Goal: Task Accomplishment & Management: Use online tool/utility

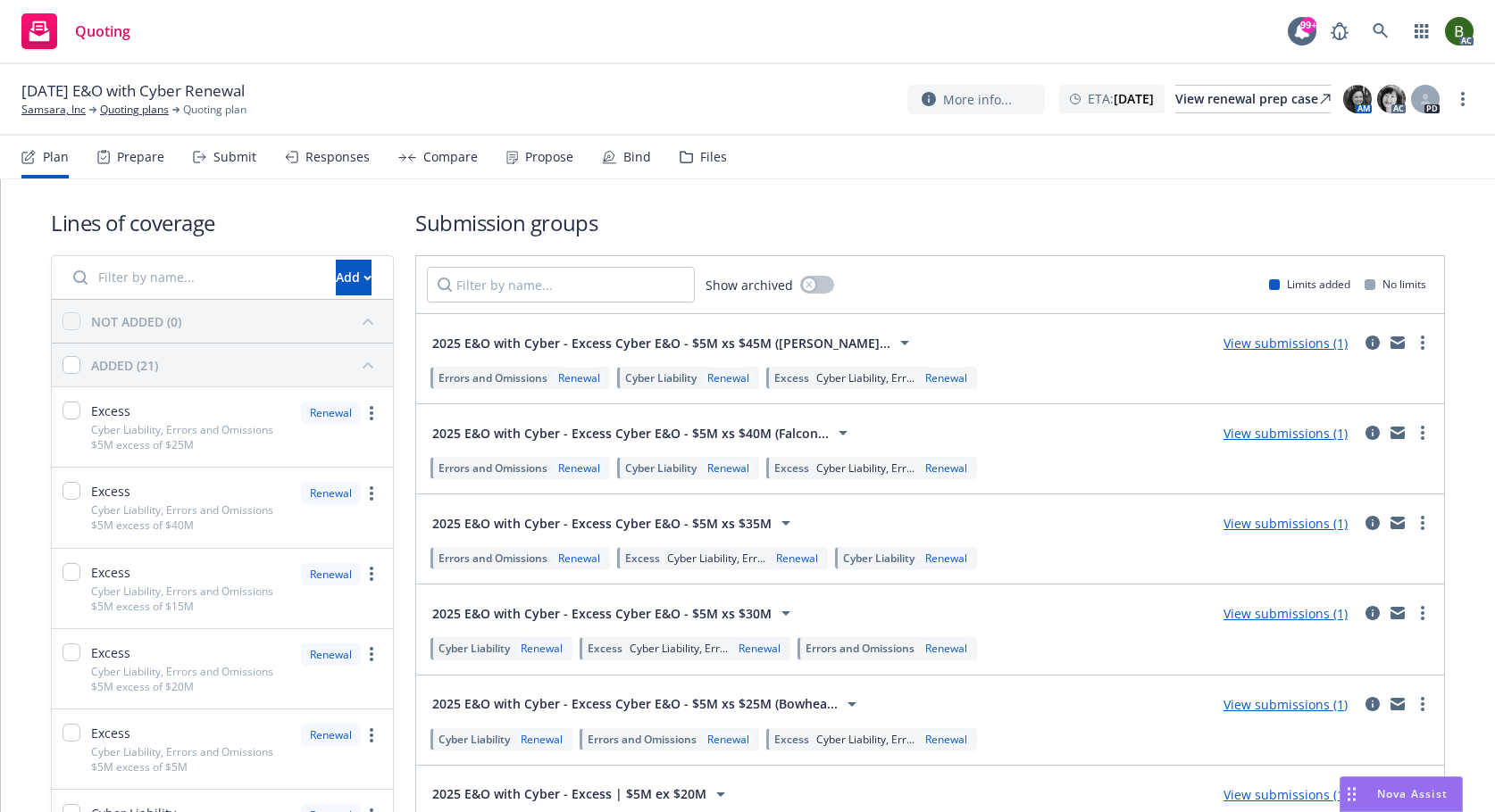
click at [687, 157] on div "Files" at bounding box center [702, 157] width 47 height 42
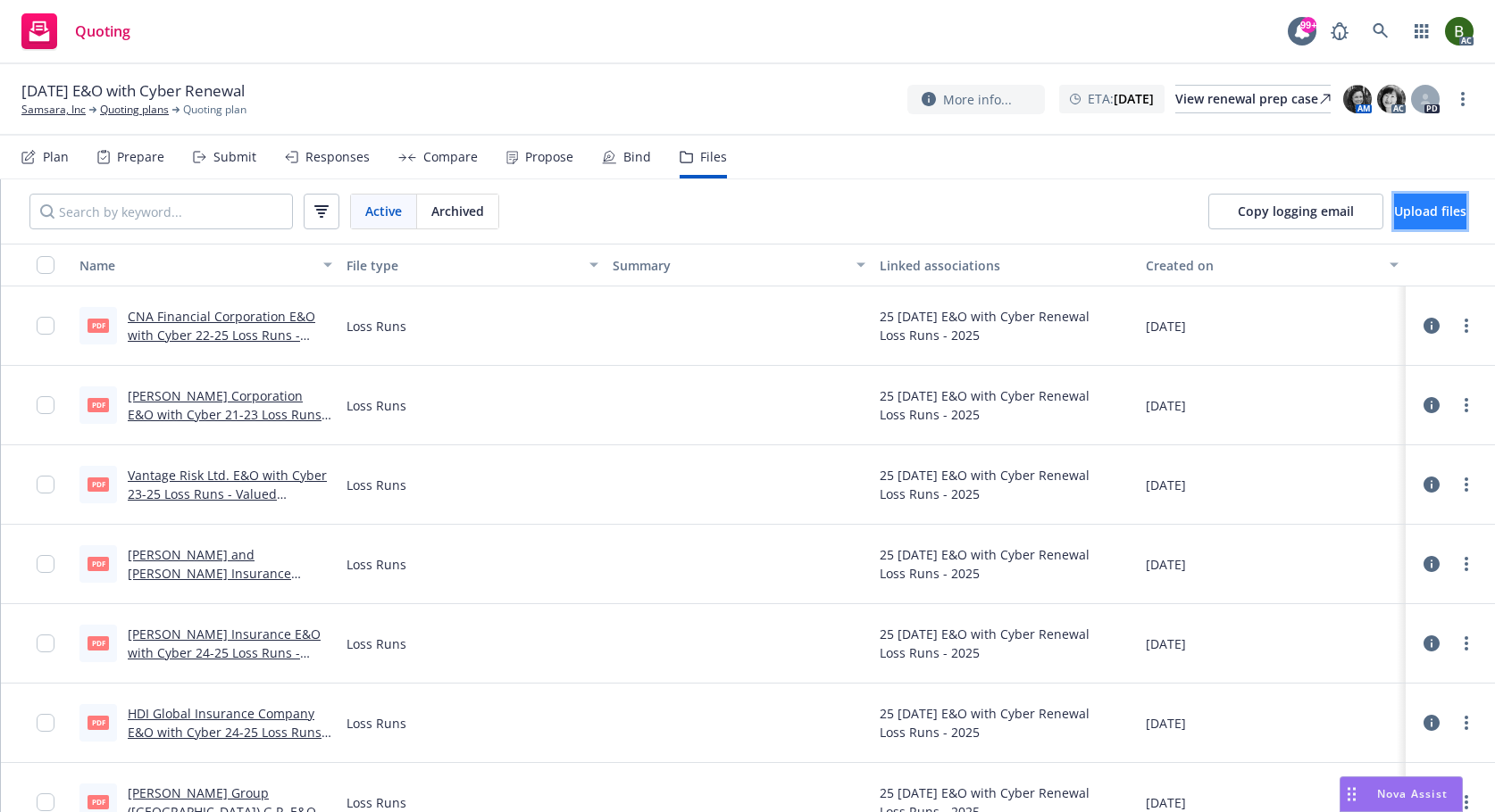
click at [1393, 205] on span "Upload files" at bounding box center [1429, 211] width 72 height 17
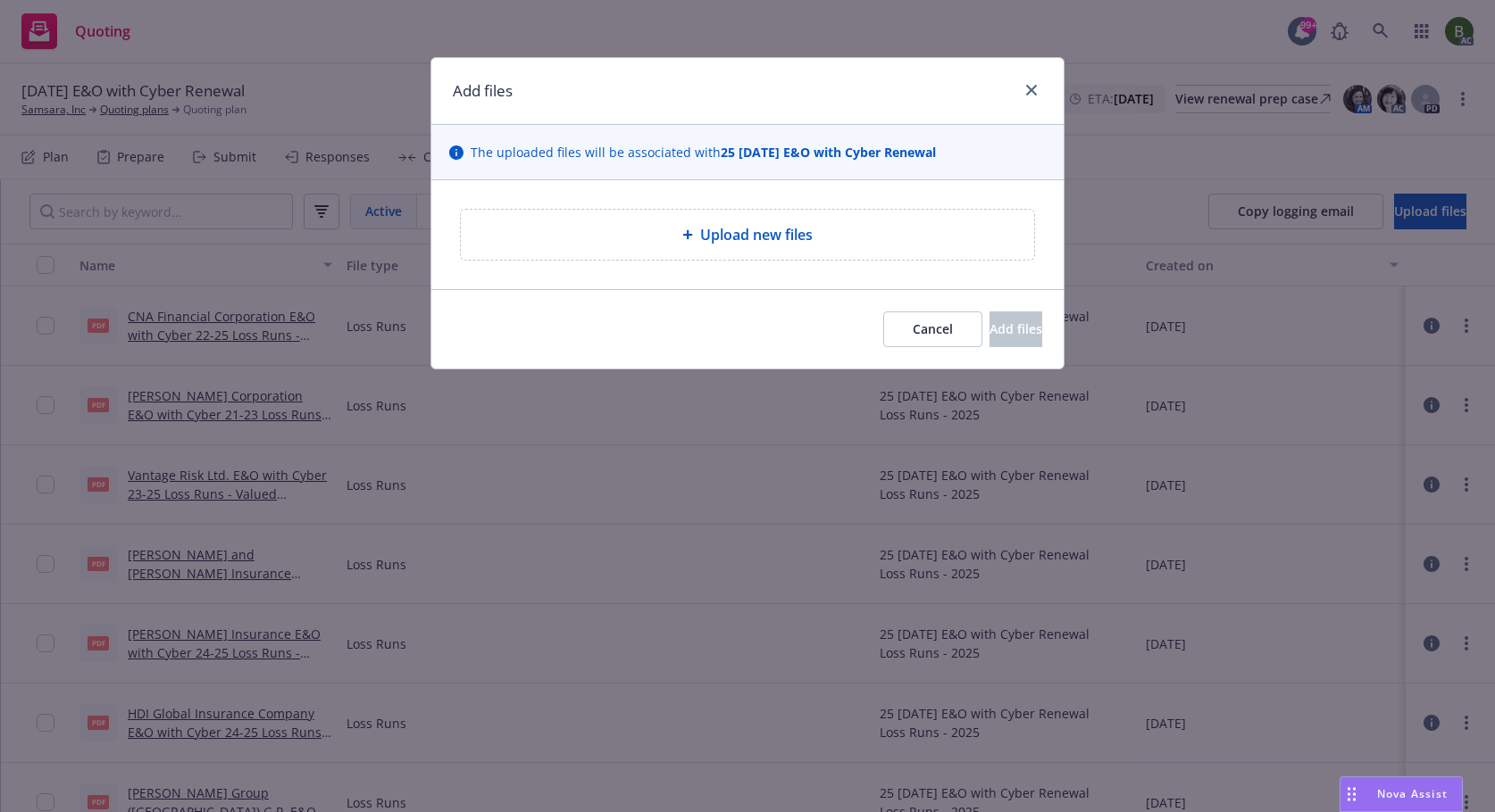
click at [739, 248] on div "Upload new files" at bounding box center [748, 235] width 573 height 50
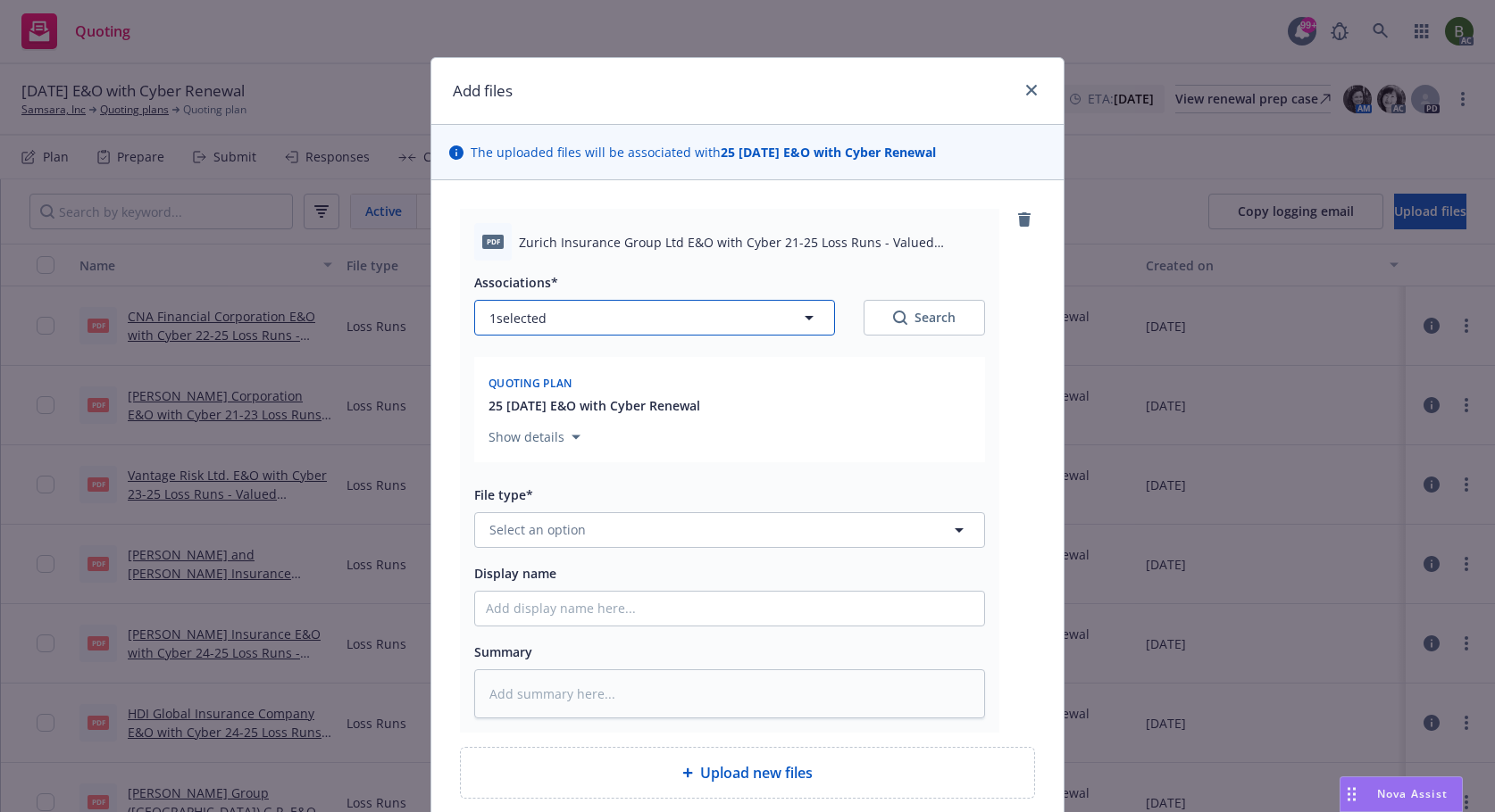
click at [785, 326] on button "1 selected" at bounding box center [654, 318] width 360 height 36
type textarea "x"
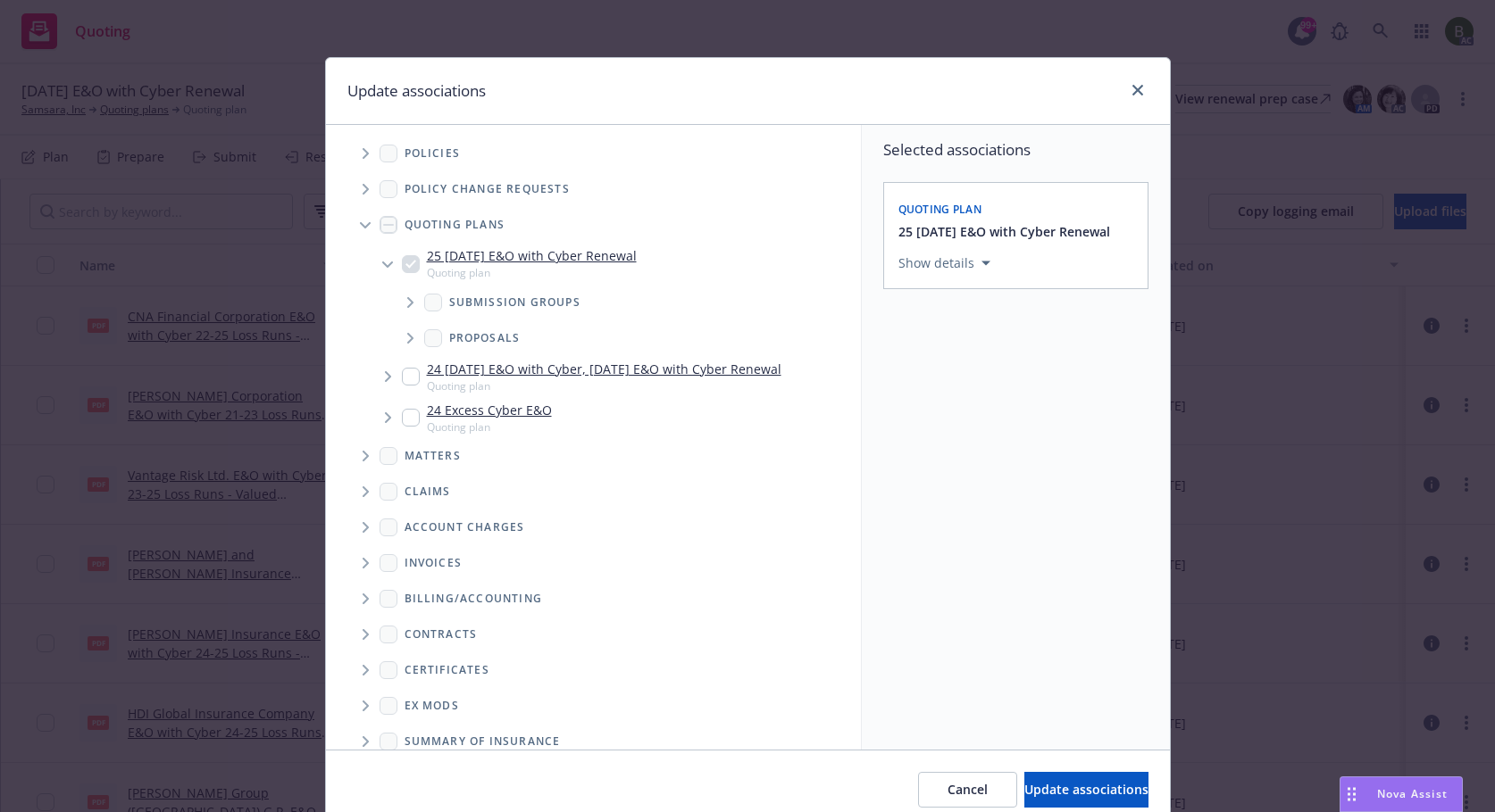
scroll to position [91, 0]
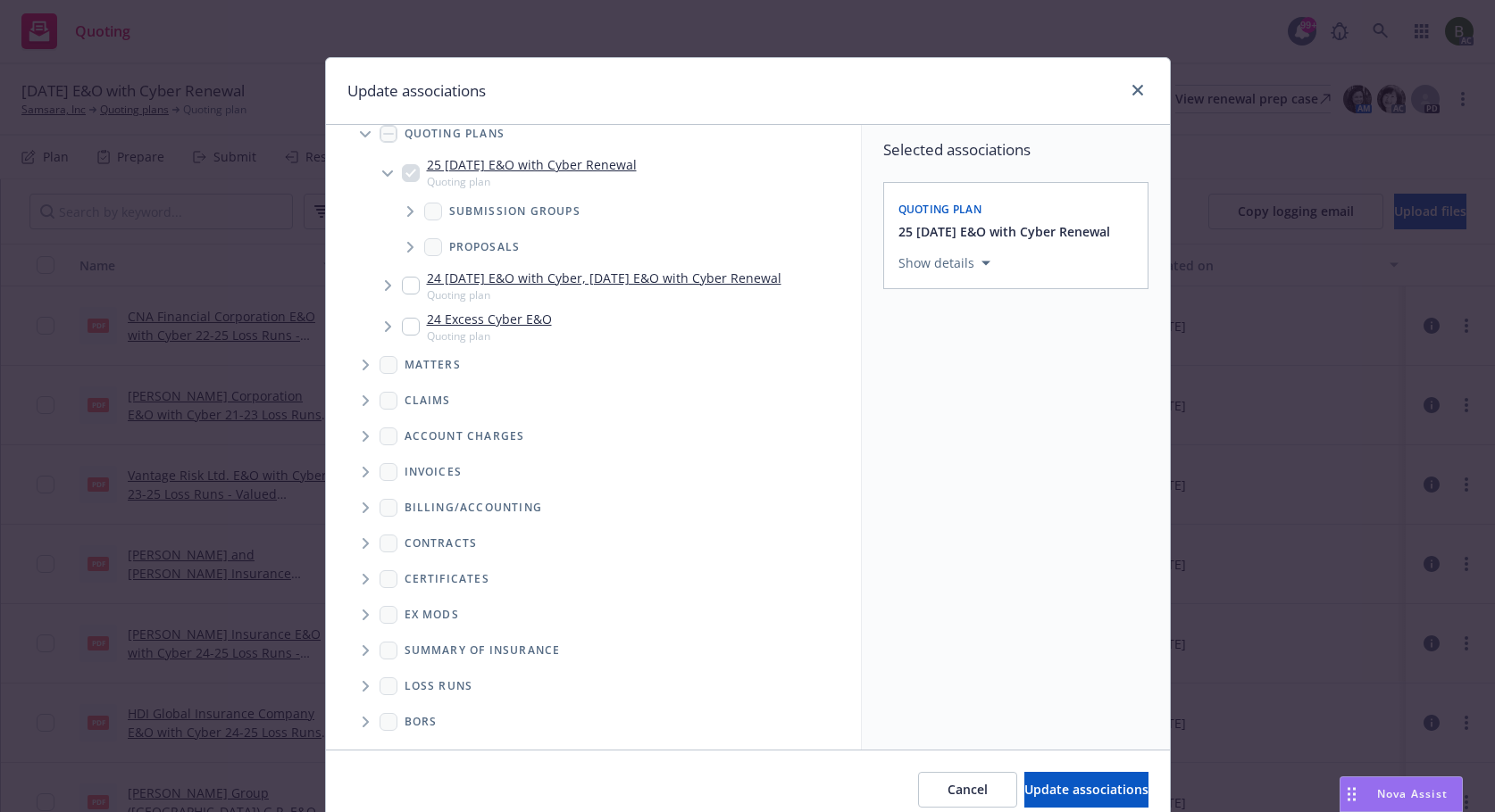
click at [362, 691] on icon "Folder Tree Example" at bounding box center [366, 686] width 7 height 11
click at [409, 744] on input "Folder Tree Example" at bounding box center [413, 749] width 18 height 18
checkbox input "true"
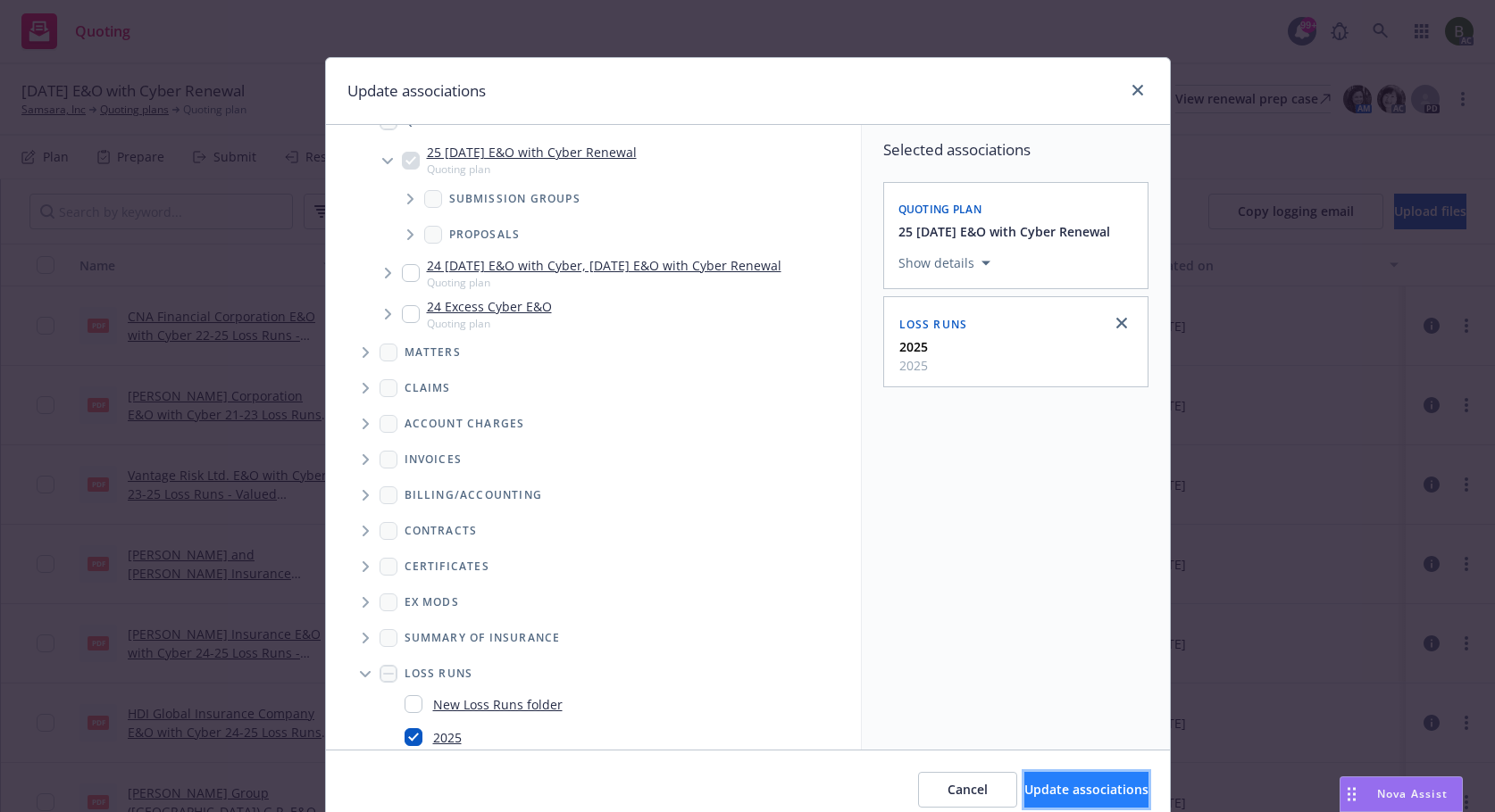
click at [1064, 785] on span "Update associations" at bounding box center [1086, 790] width 124 height 17
type textarea "x"
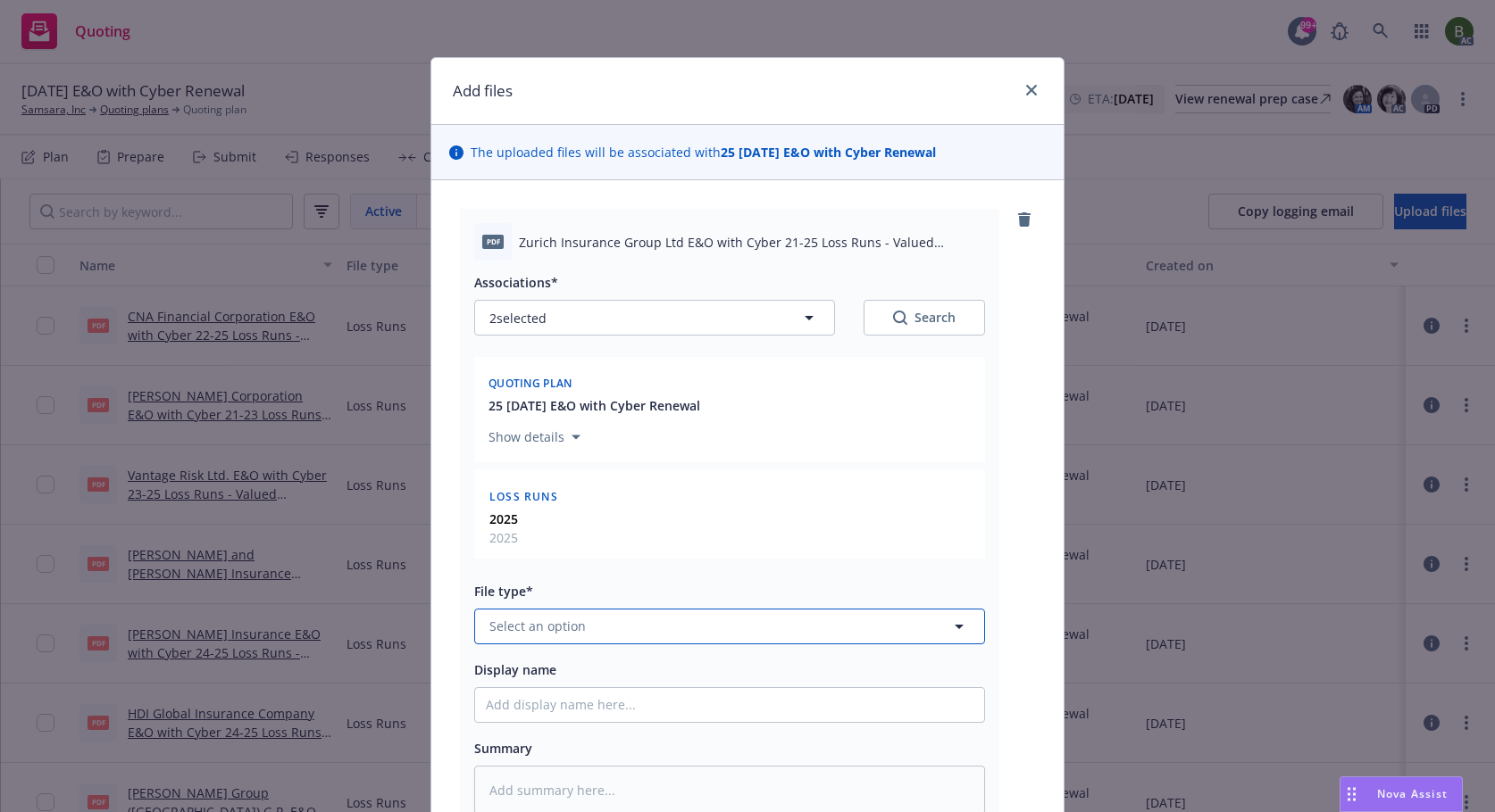
click at [627, 621] on button "Select an option" at bounding box center [729, 626] width 511 height 36
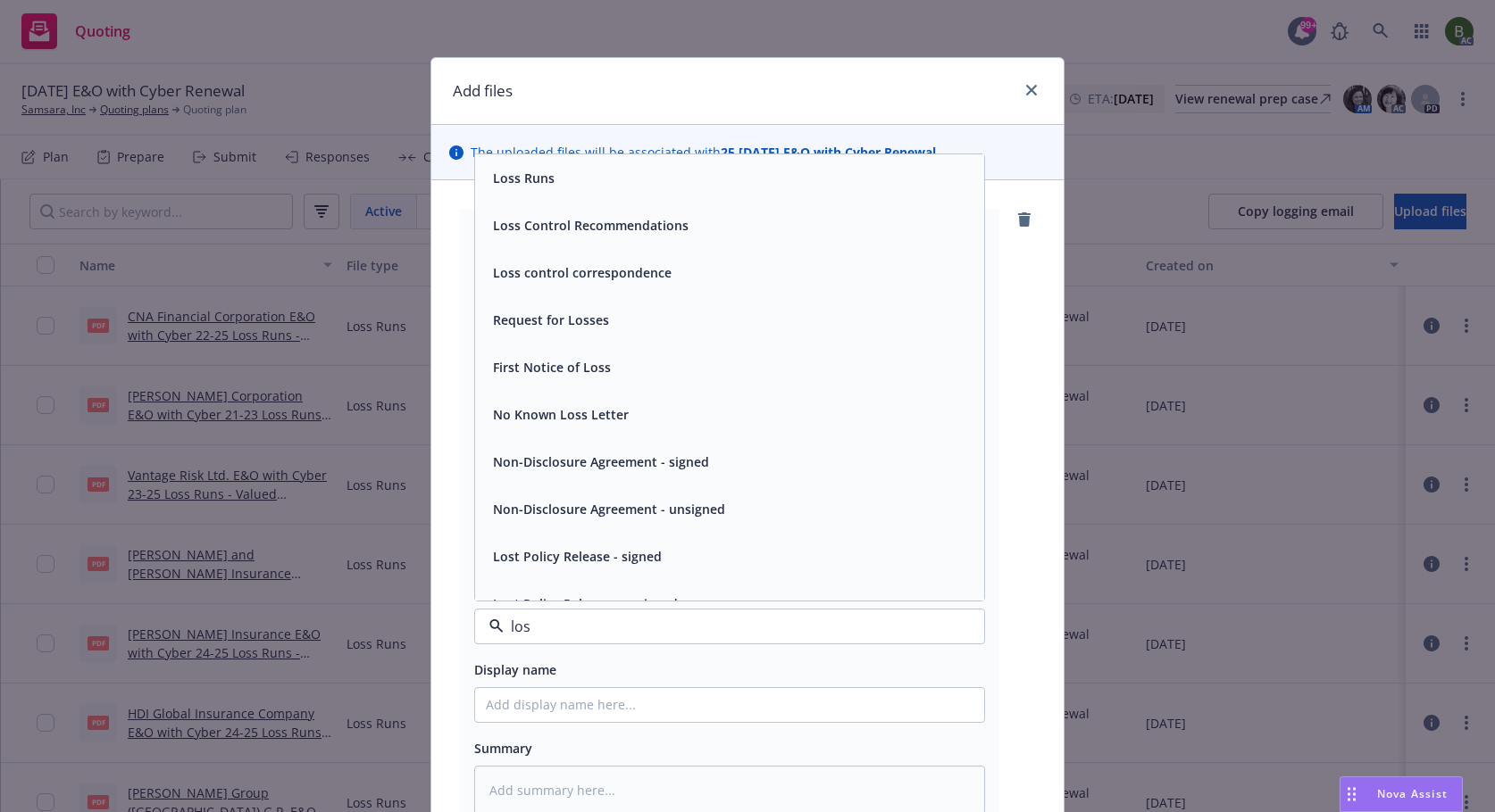
type input "loss"
click at [522, 189] on div "Loss Runs" at bounding box center [522, 178] width 72 height 26
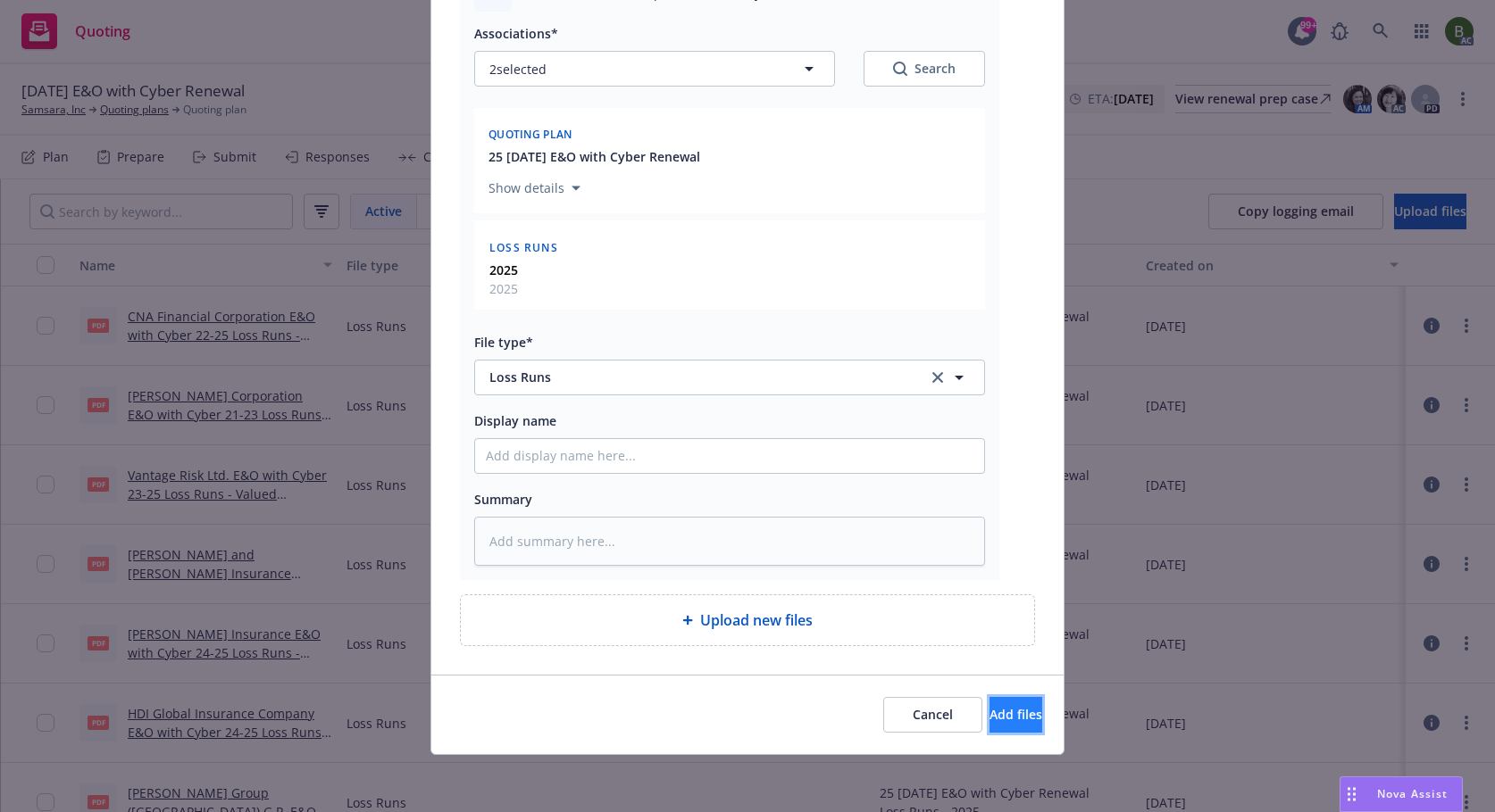
click at [990, 717] on span "Add files" at bounding box center [1015, 714] width 53 height 17
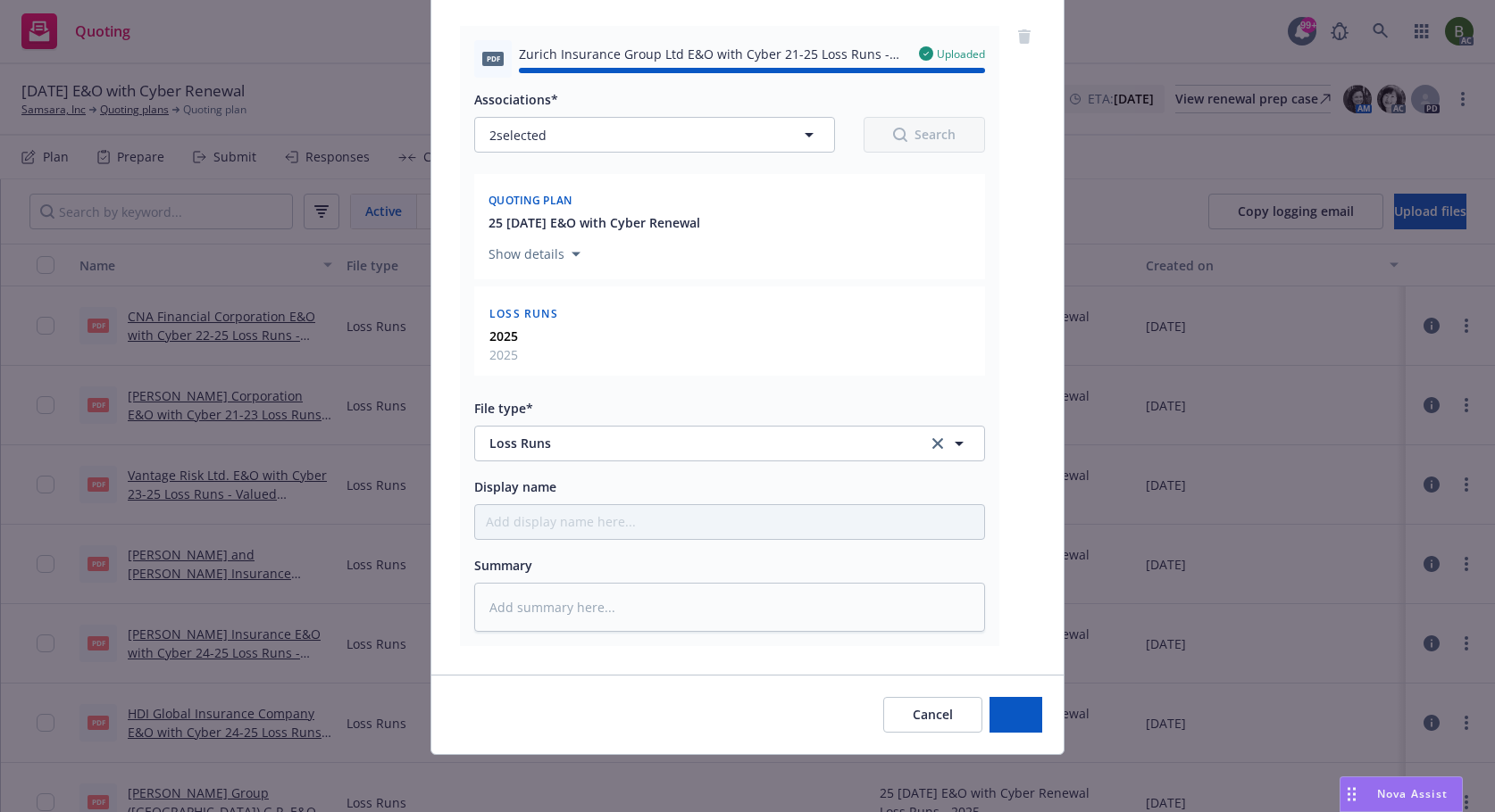
type textarea "x"
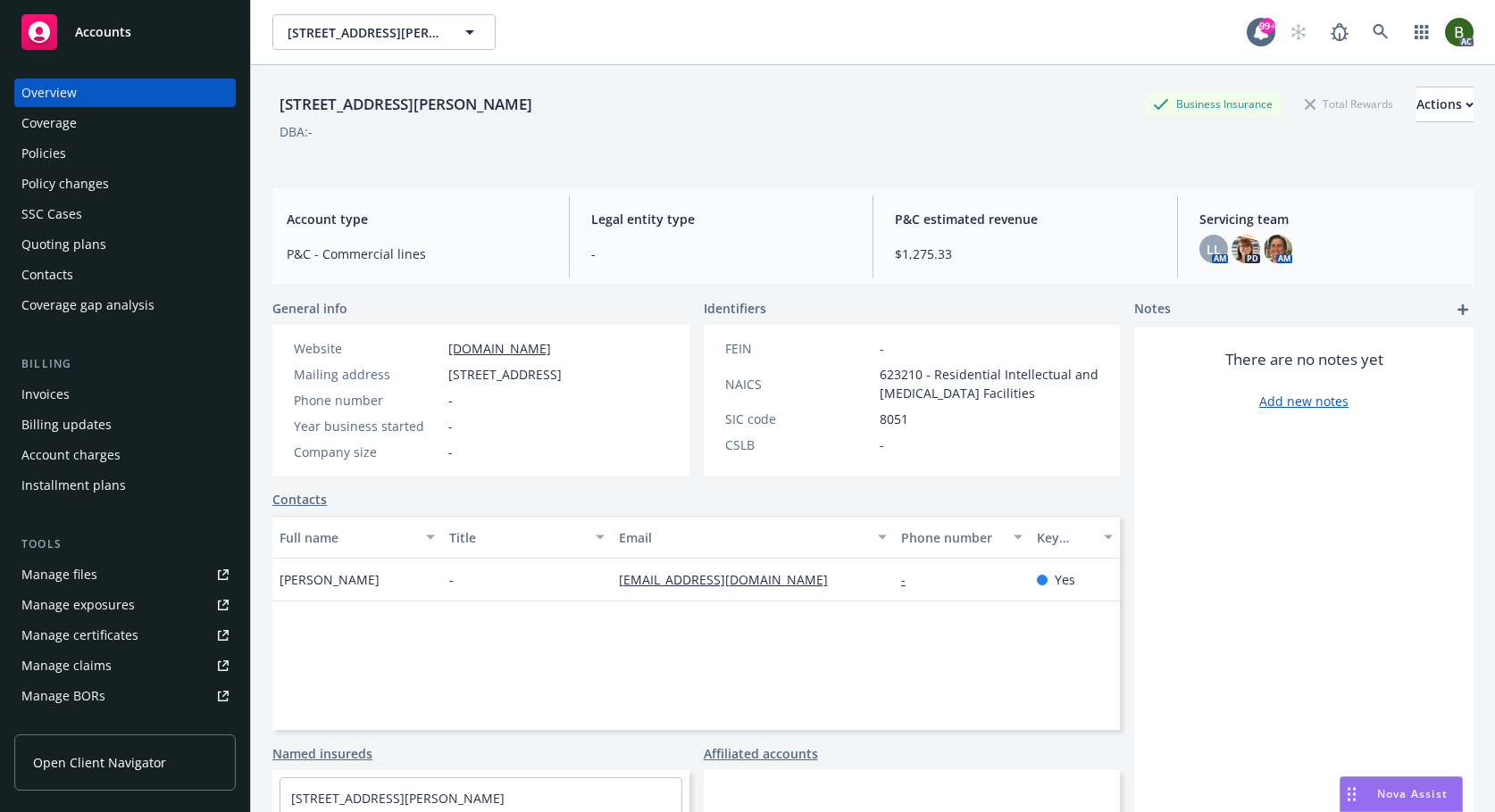
click at [86, 570] on div "Manage files" at bounding box center [59, 575] width 76 height 29
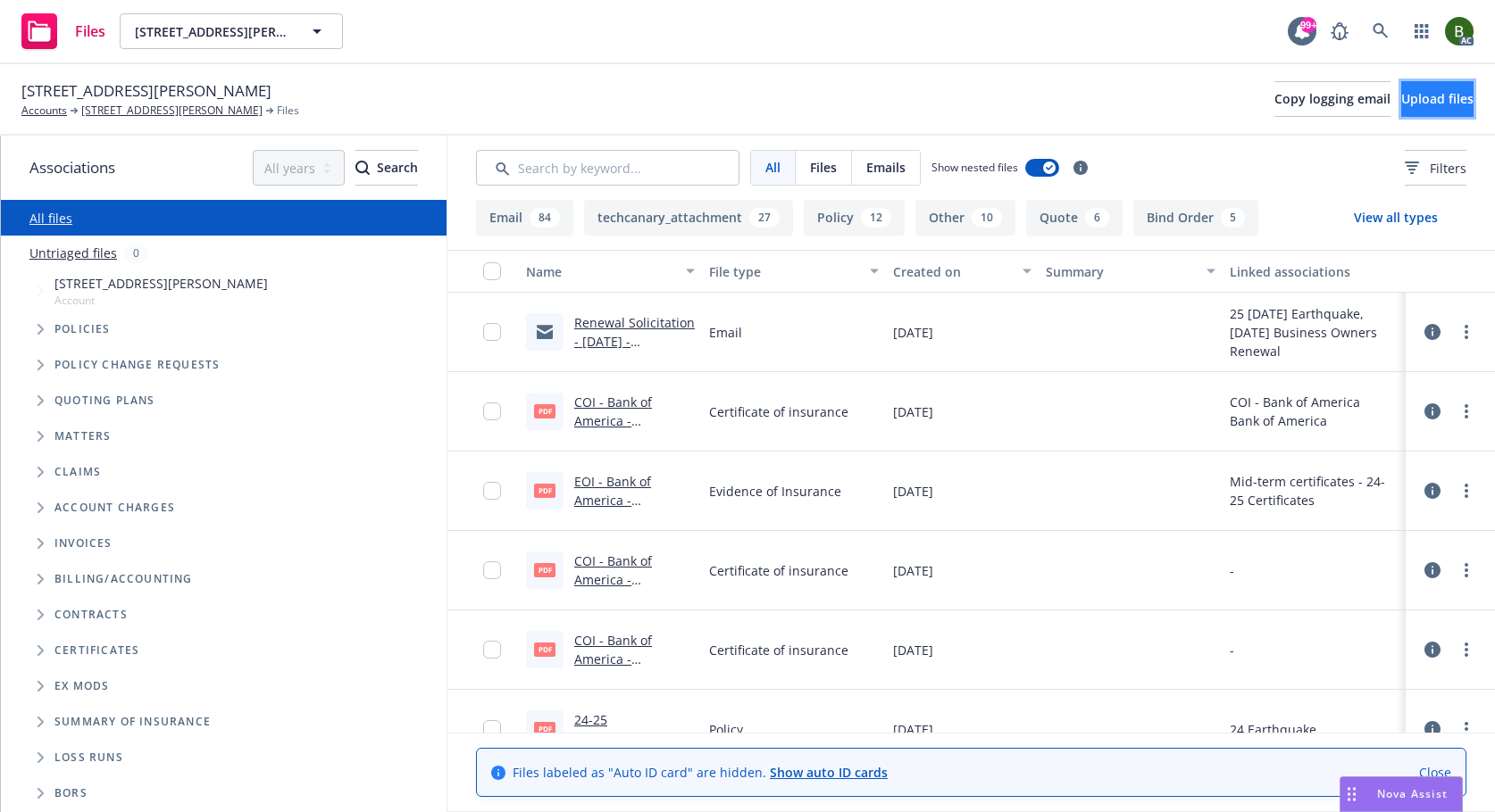
click at [1401, 99] on span "Upload files" at bounding box center [1437, 99] width 72 height 17
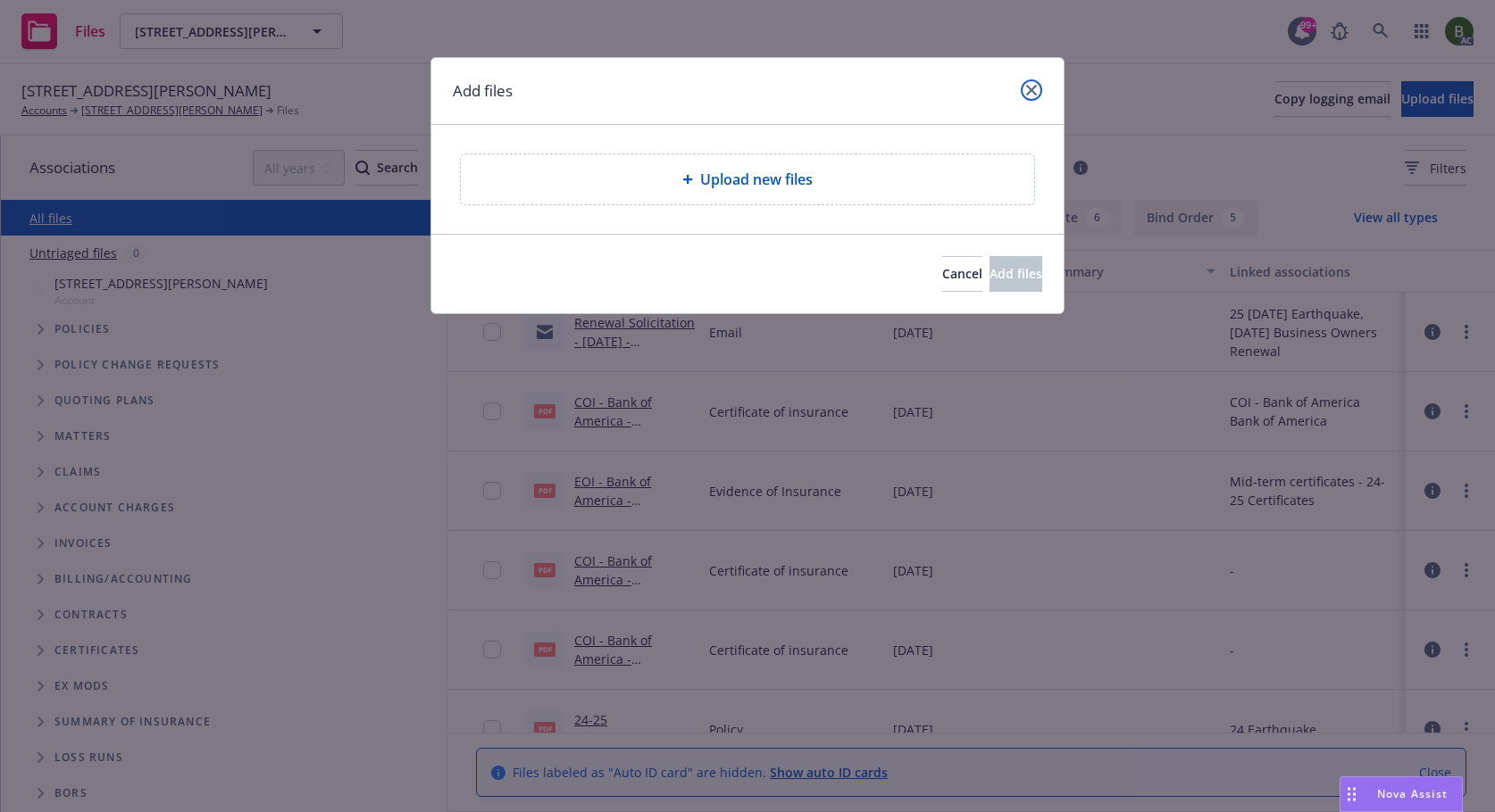
click at [1034, 91] on icon "close" at bounding box center [1031, 91] width 11 height 11
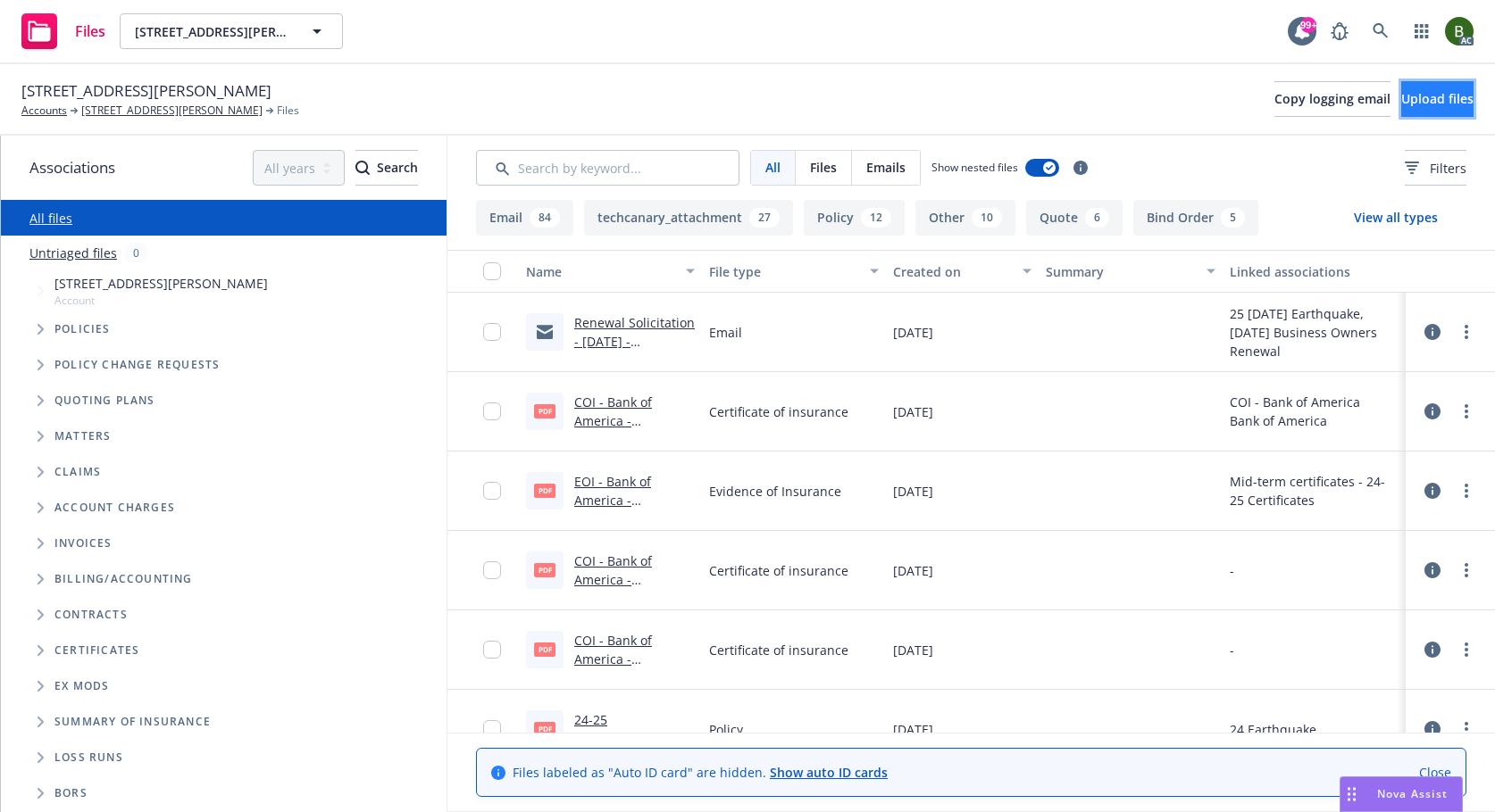
click at [1401, 98] on button "Upload files" at bounding box center [1437, 99] width 72 height 36
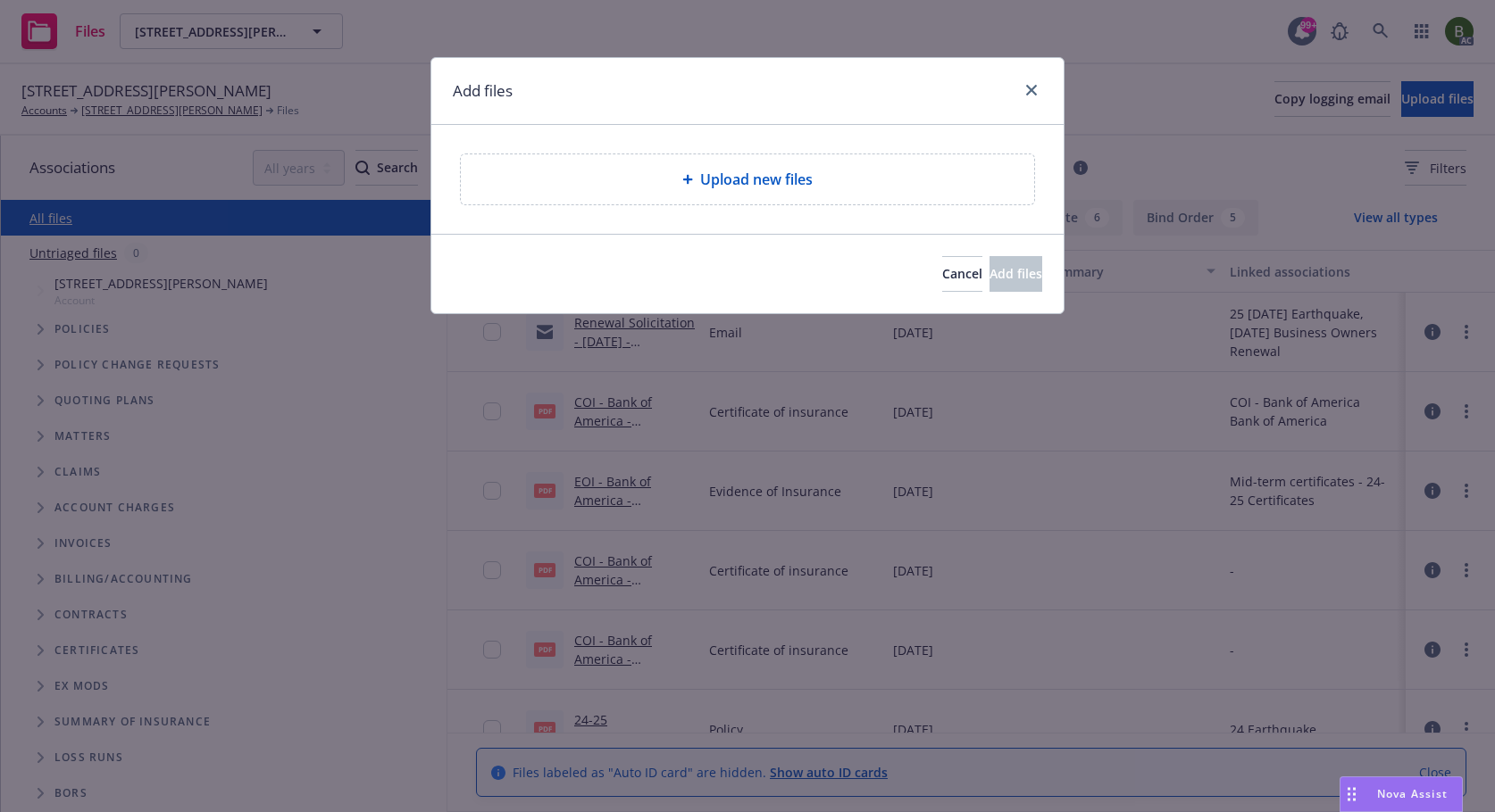
click at [690, 177] on icon at bounding box center [687, 179] width 11 height 11
click at [942, 281] on button "Cancel" at bounding box center [961, 273] width 40 height 36
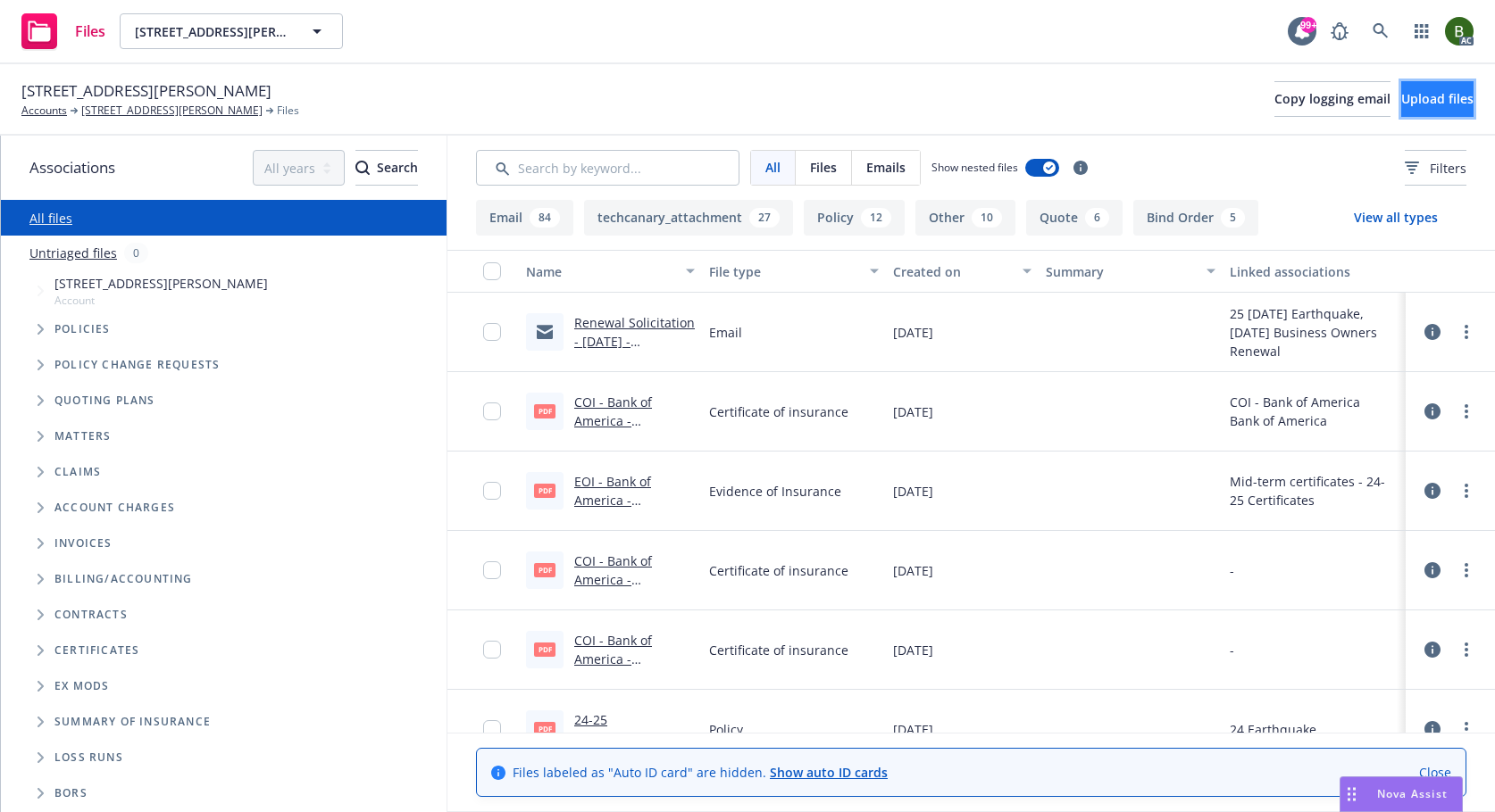
click at [1404, 100] on span "Upload files" at bounding box center [1437, 99] width 72 height 17
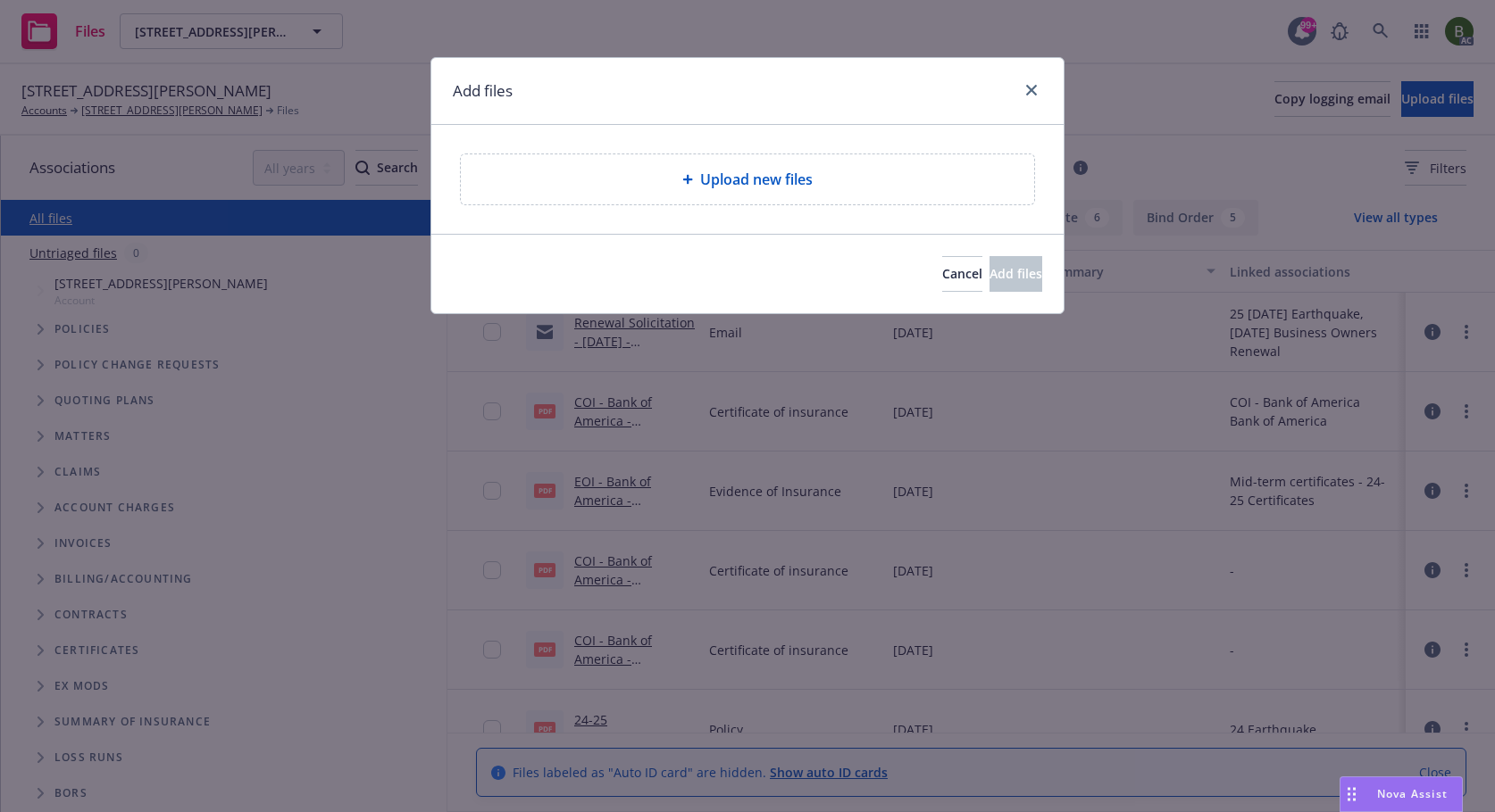
click at [760, 187] on span "Upload new files" at bounding box center [757, 179] width 113 height 21
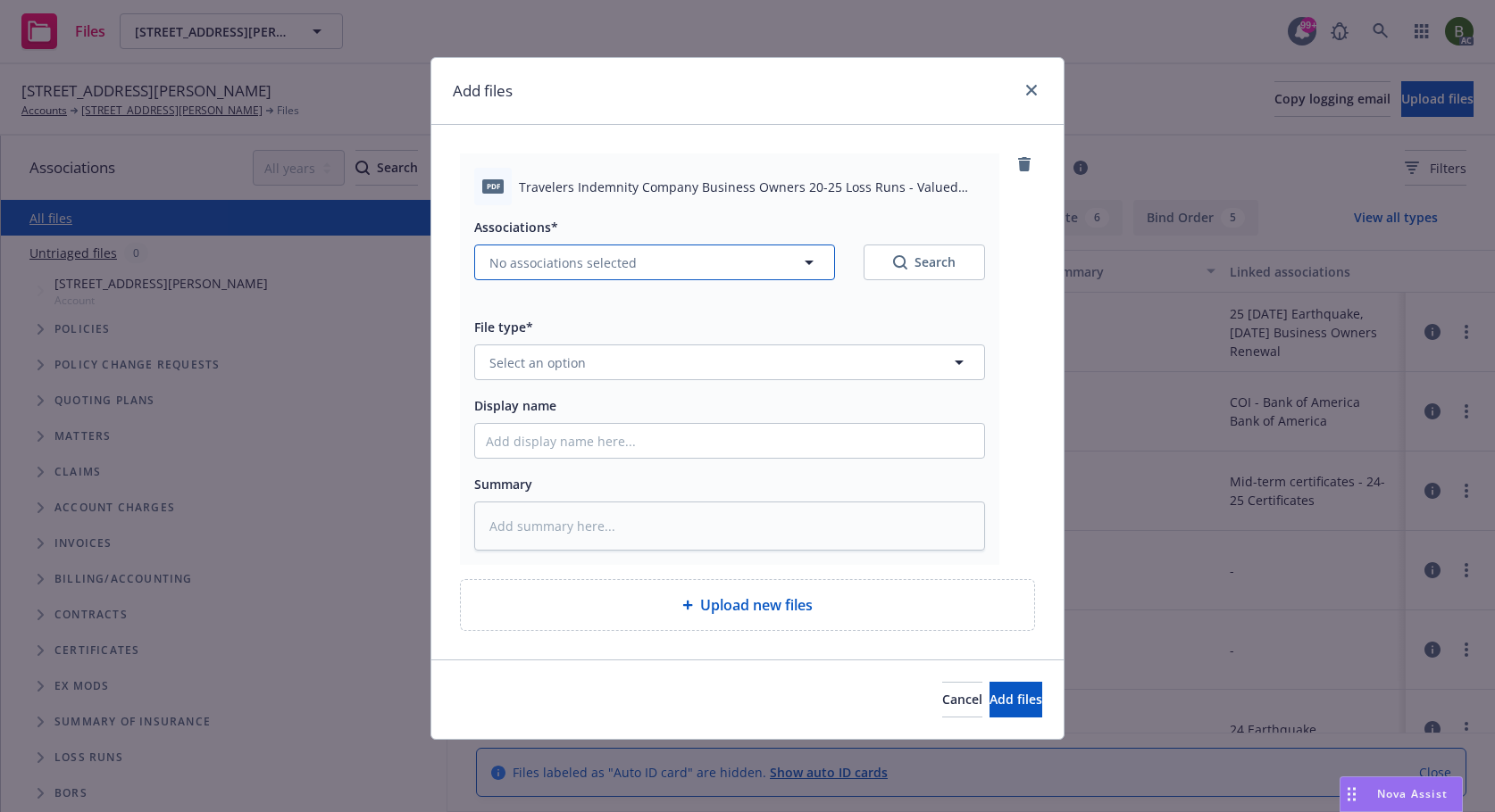
click at [615, 262] on span "No associations selected" at bounding box center [563, 262] width 147 height 18
type textarea "x"
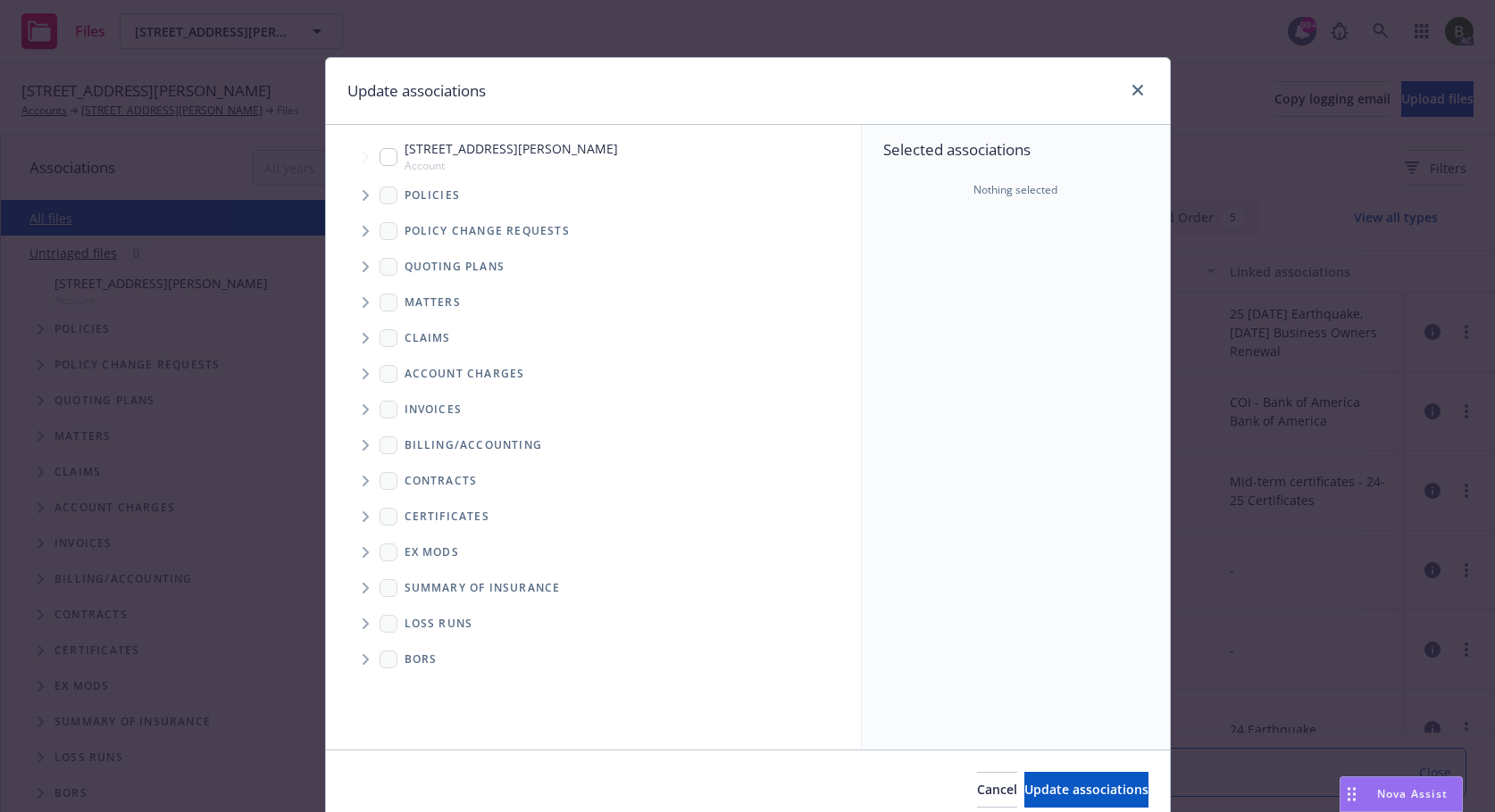
click at [362, 623] on icon "Folder Tree Example" at bounding box center [365, 624] width 6 height 11
click at [412, 656] on input "Folder Tree Example" at bounding box center [413, 654] width 18 height 18
checkbox input "true"
click at [998, 285] on button "Select an option" at bounding box center [1015, 272] width 235 height 36
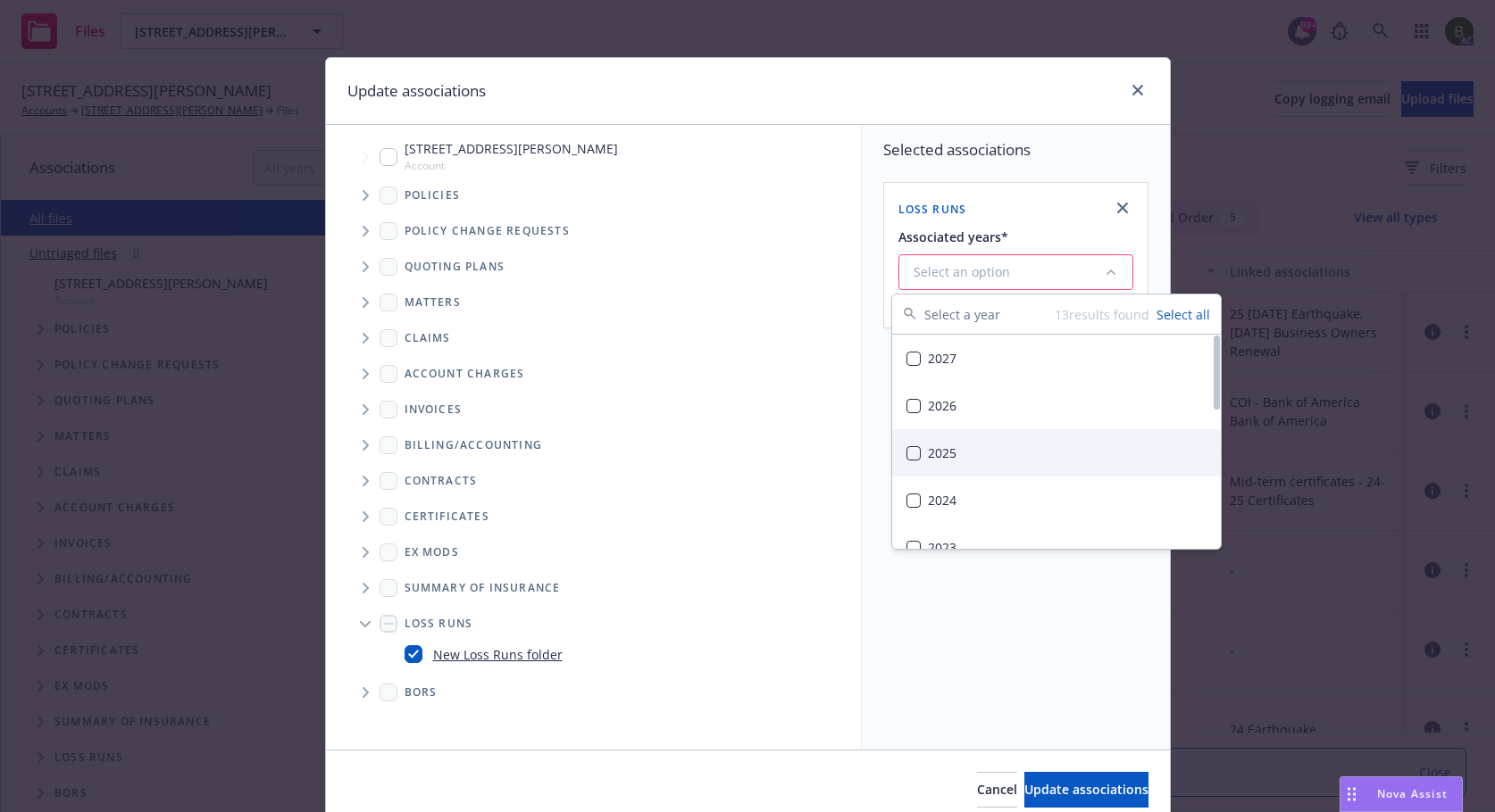
click at [938, 447] on div "2025" at bounding box center [1056, 453] width 329 height 47
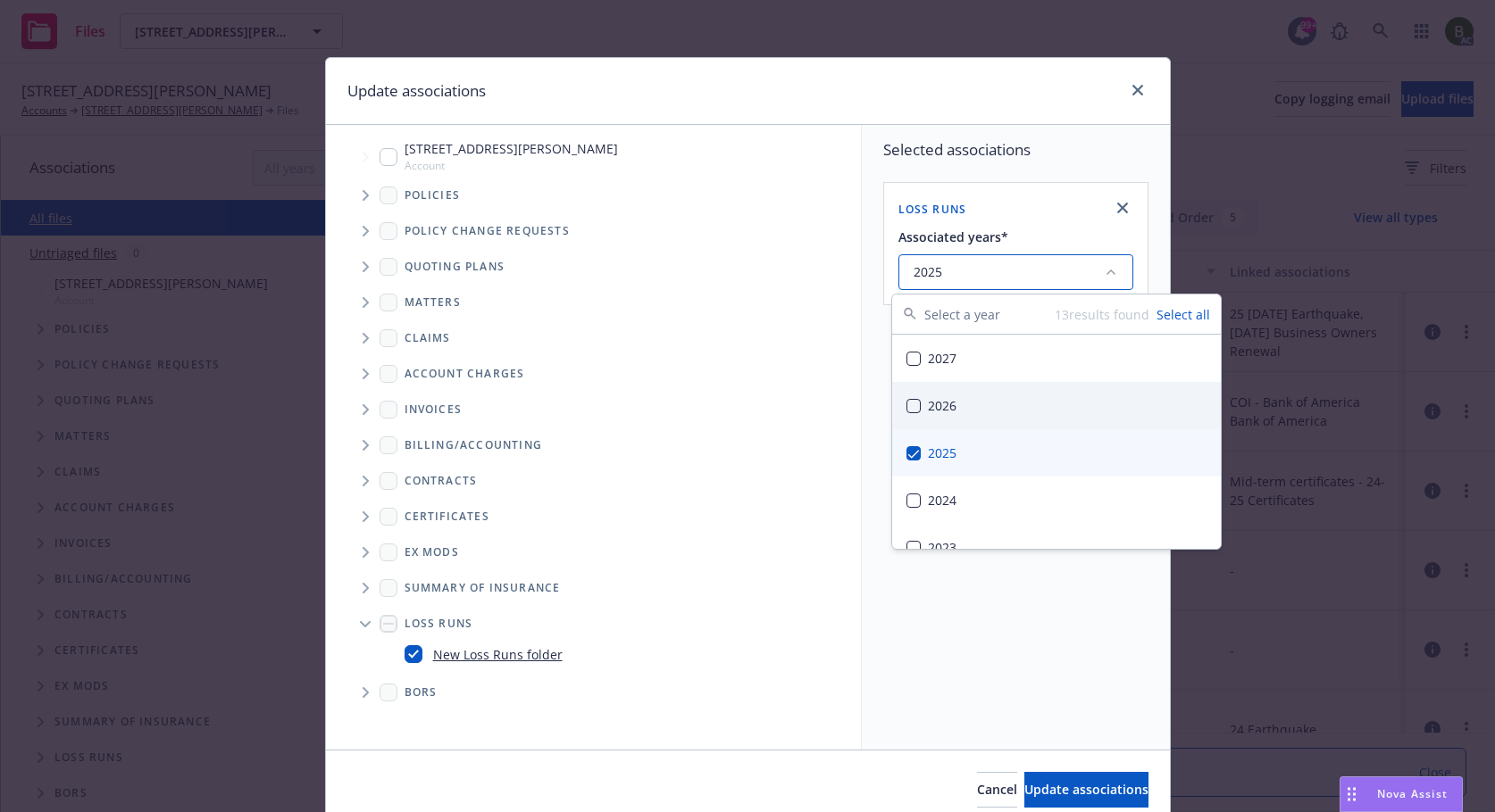
click at [362, 194] on icon "Tree Example" at bounding box center [365, 196] width 6 height 11
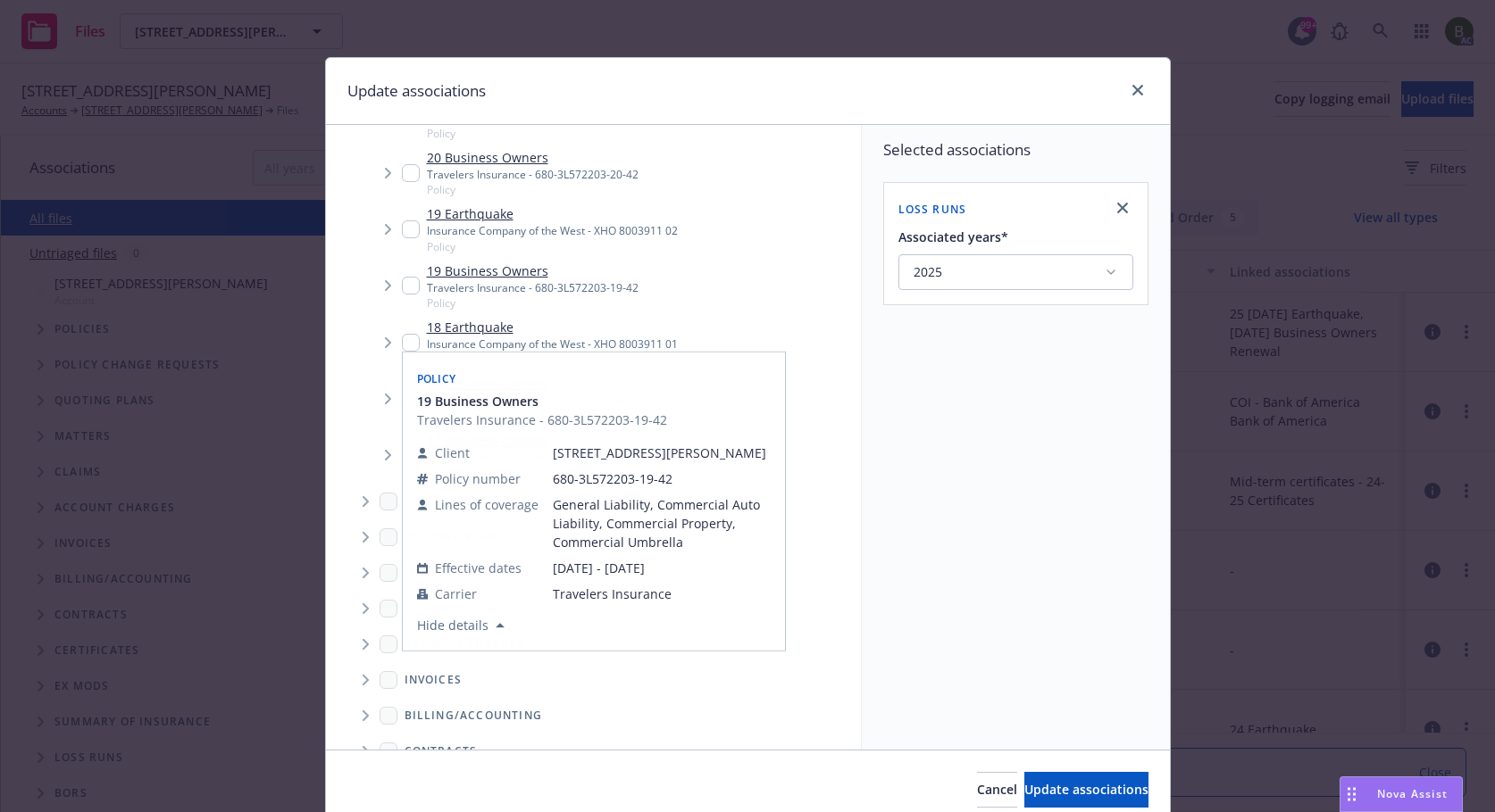
scroll to position [268, 0]
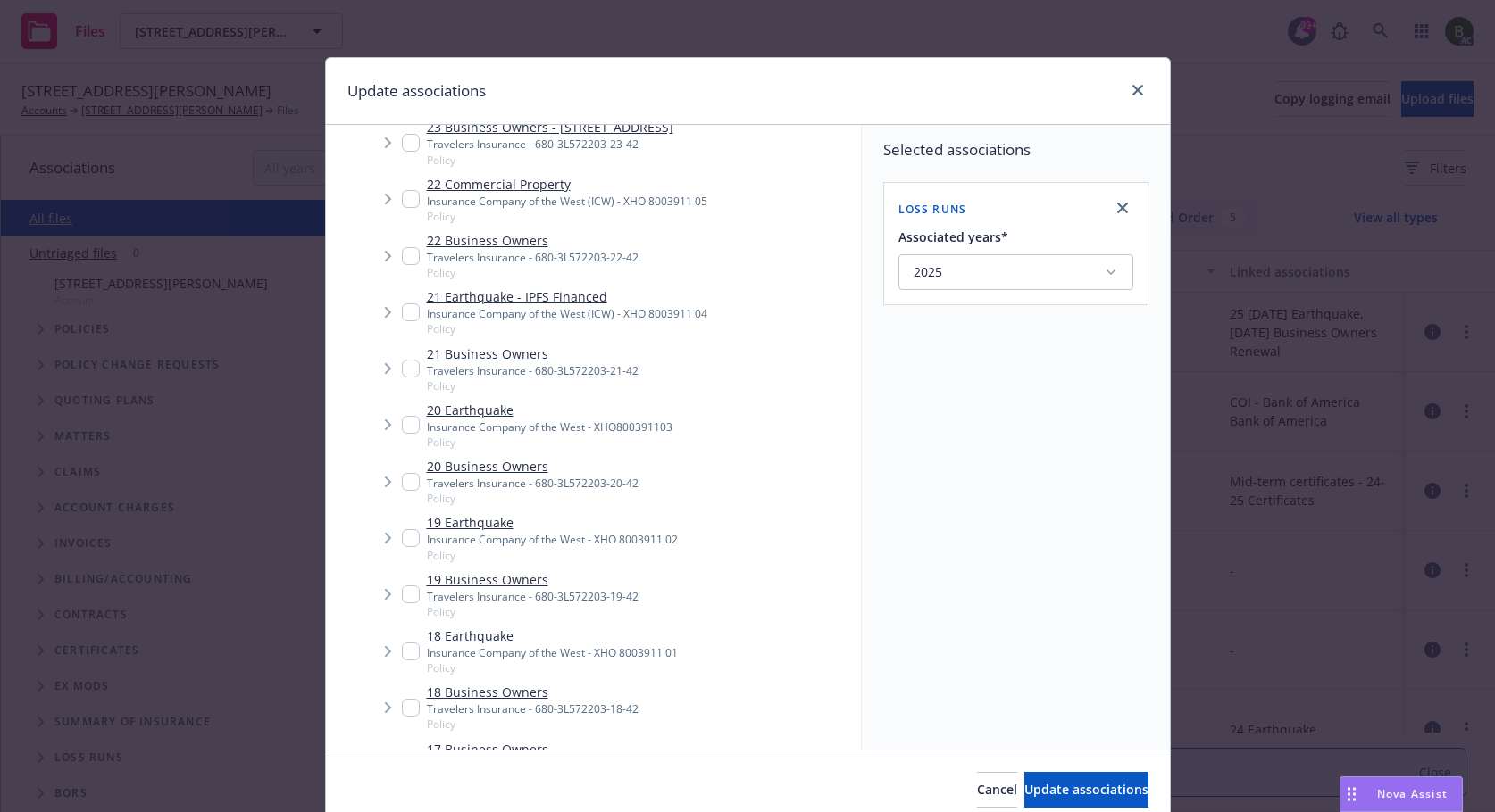
click at [407, 491] on input "Tree Example" at bounding box center [410, 481] width 18 height 18
checkbox input "true"
click at [404, 378] on input "Tree Example" at bounding box center [410, 368] width 18 height 18
checkbox input "true"
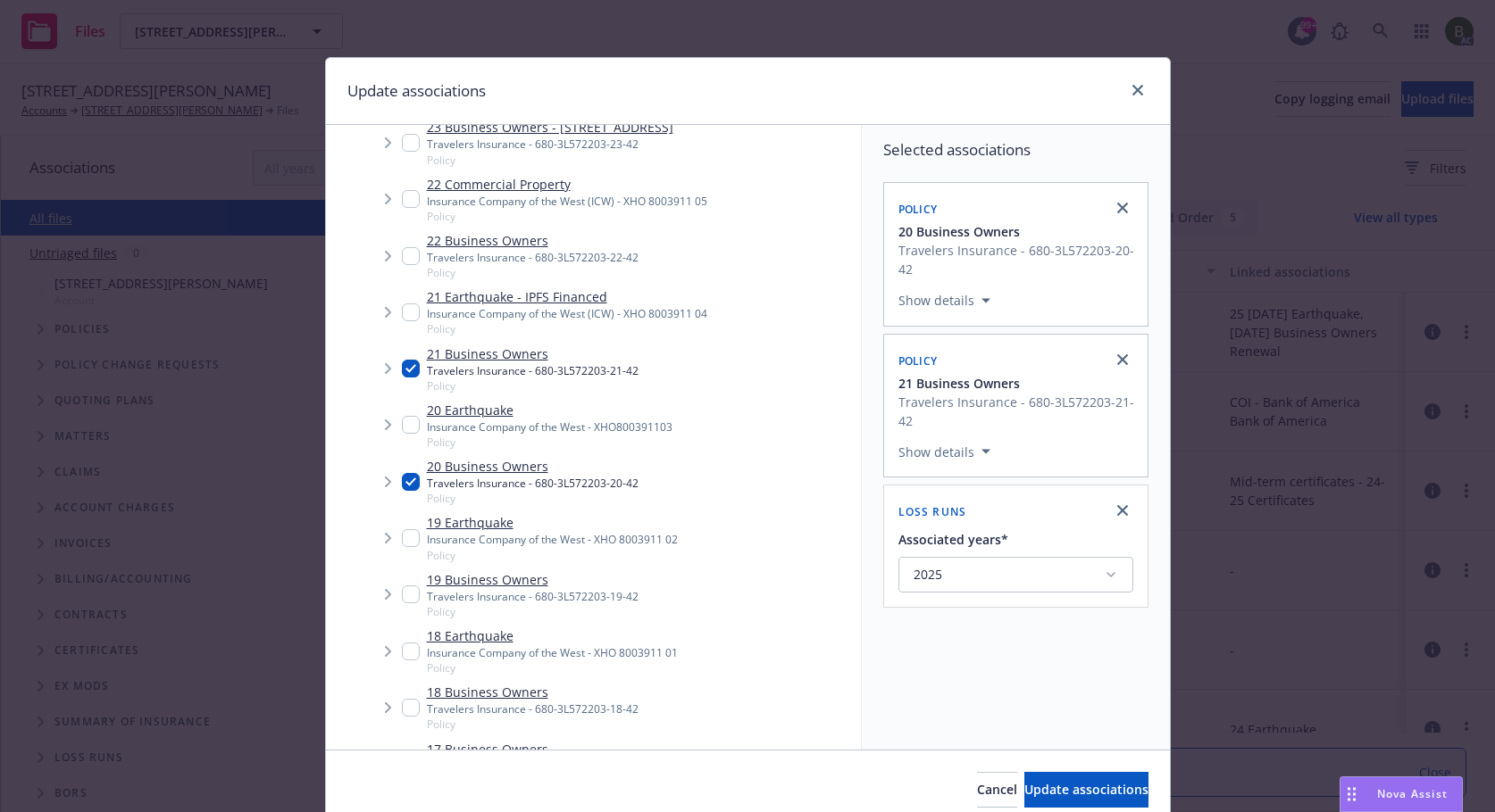
click at [402, 265] on input "Tree Example" at bounding box center [410, 256] width 18 height 18
checkbox input "true"
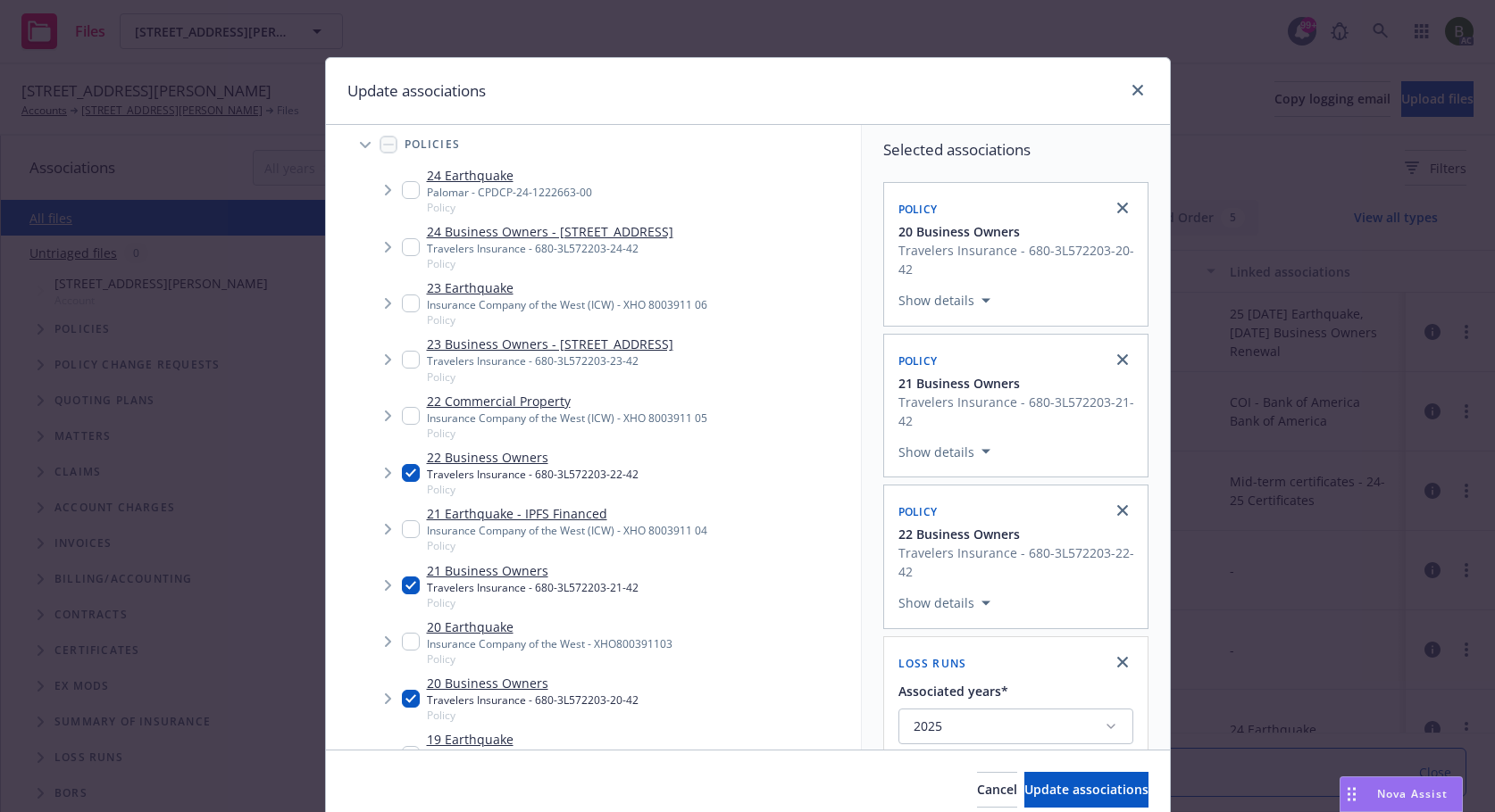
scroll to position [0, 0]
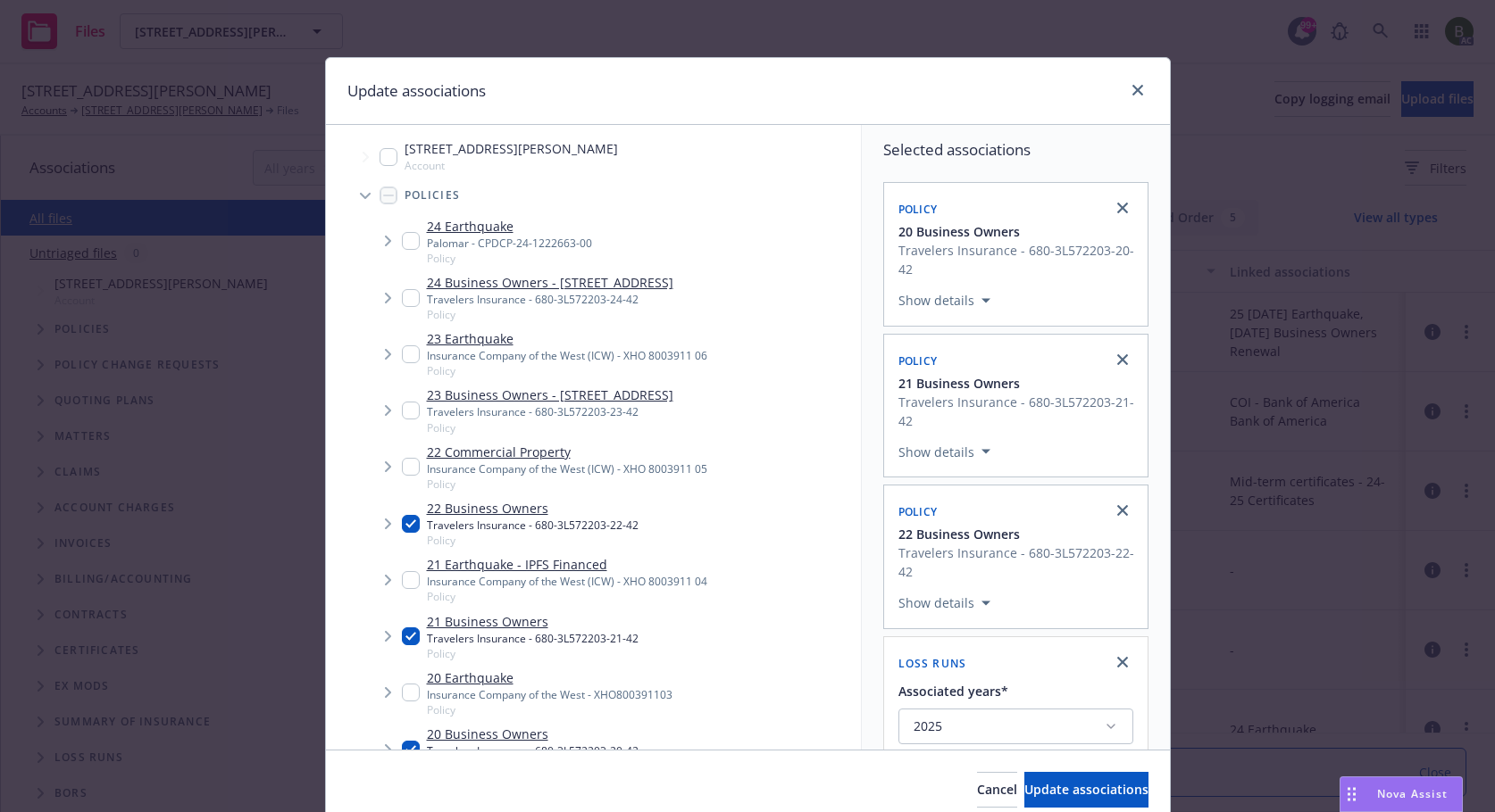
click at [405, 419] on input "Tree Example" at bounding box center [410, 410] width 18 height 18
checkbox input "true"
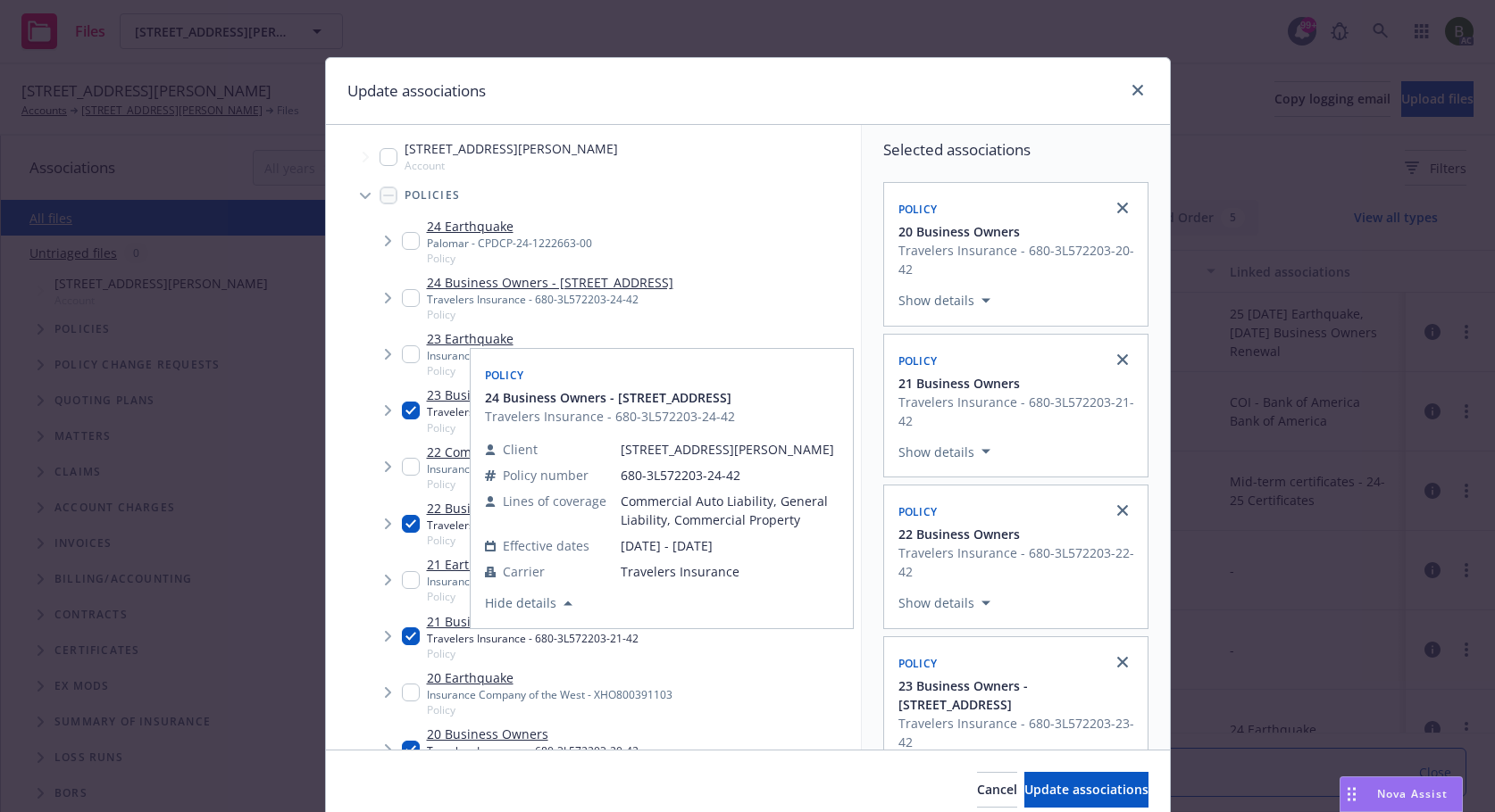
click at [407, 303] on input "Tree Example" at bounding box center [410, 297] width 18 height 18
checkbox input "true"
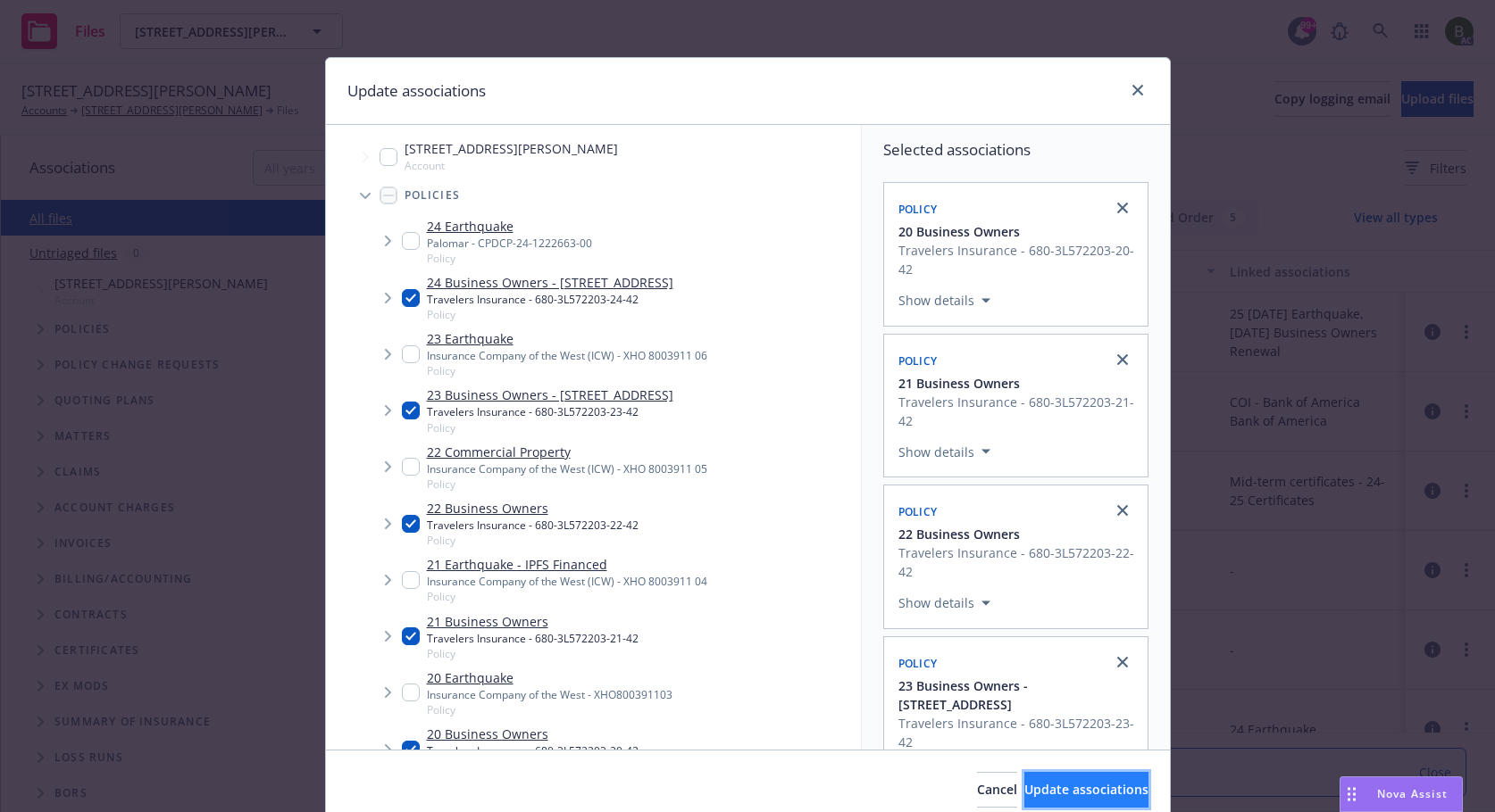
click at [1039, 792] on span "Update associations" at bounding box center [1086, 790] width 124 height 17
type textarea "x"
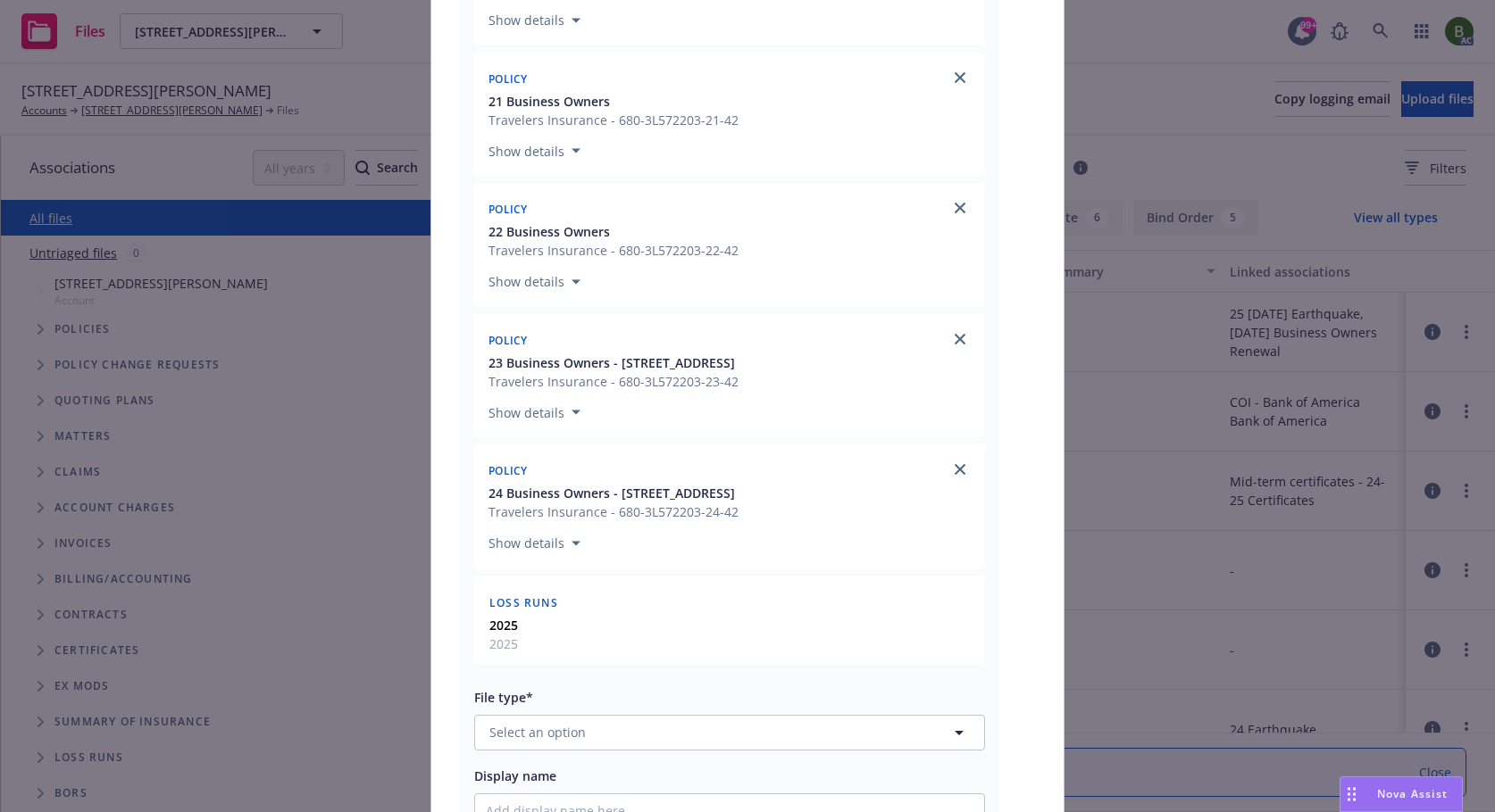
scroll to position [446, 0]
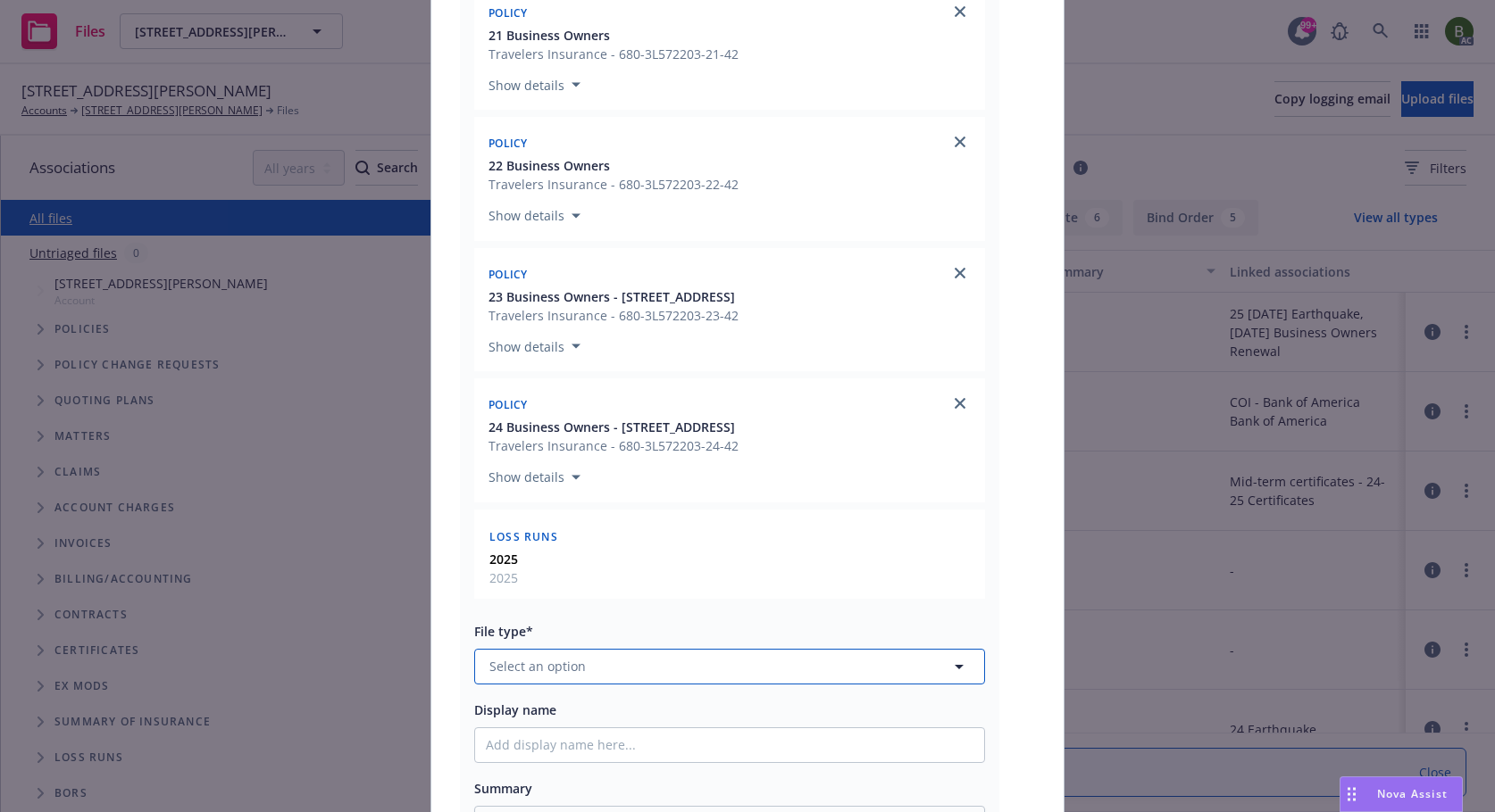
click at [725, 665] on button "Select an option" at bounding box center [729, 667] width 511 height 36
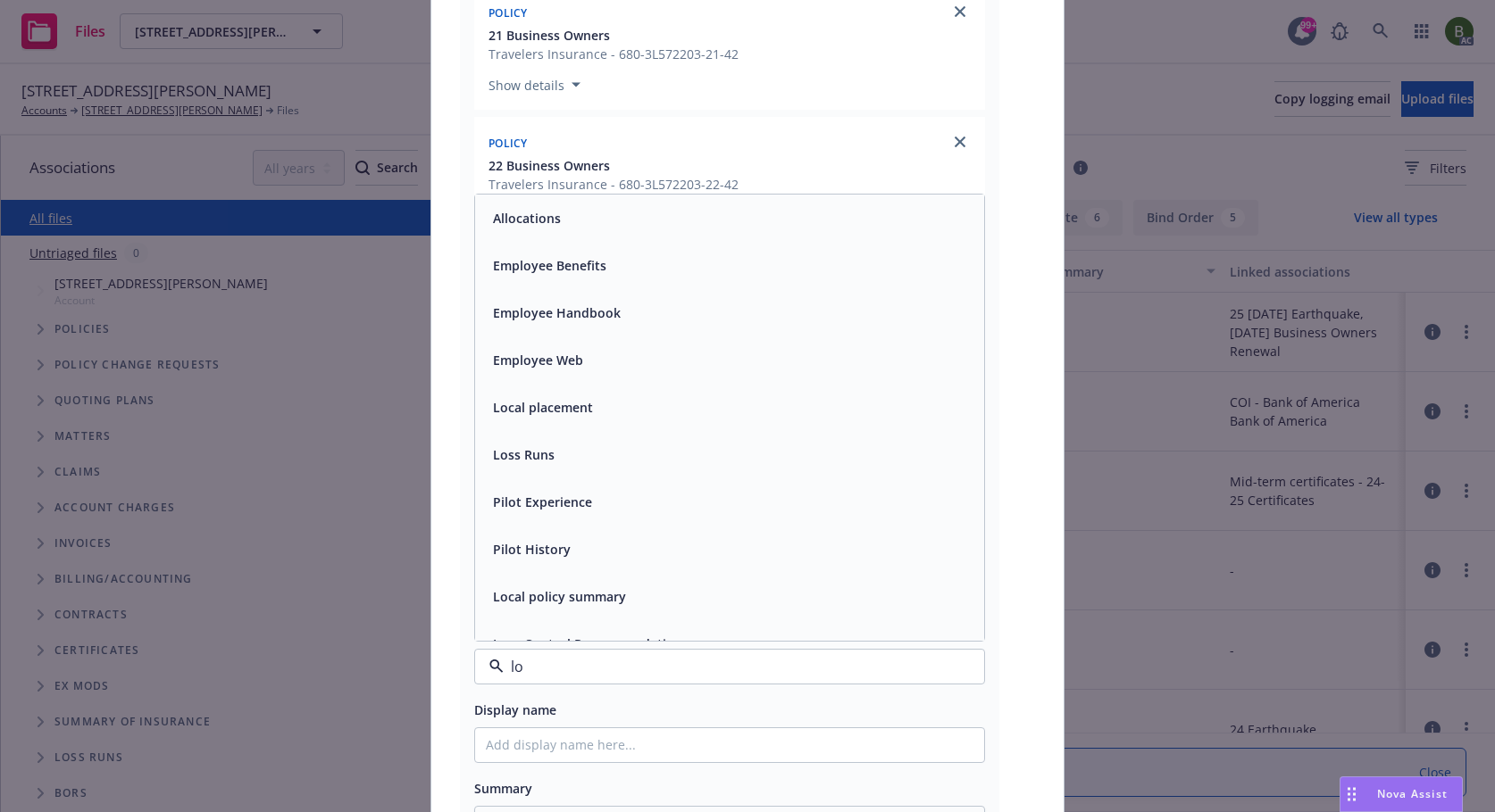
type input "loa"
type textarea "x"
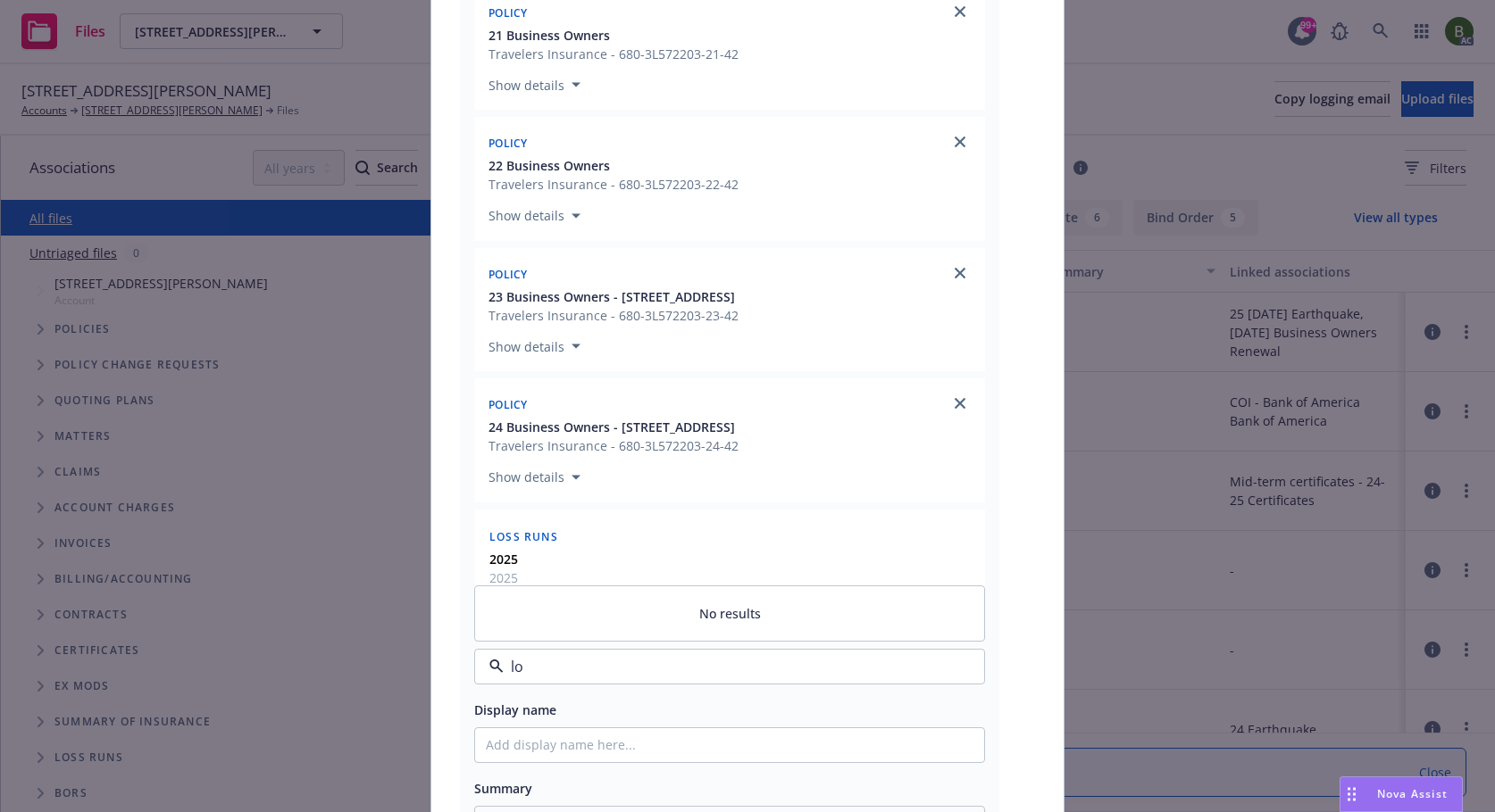
type input "l"
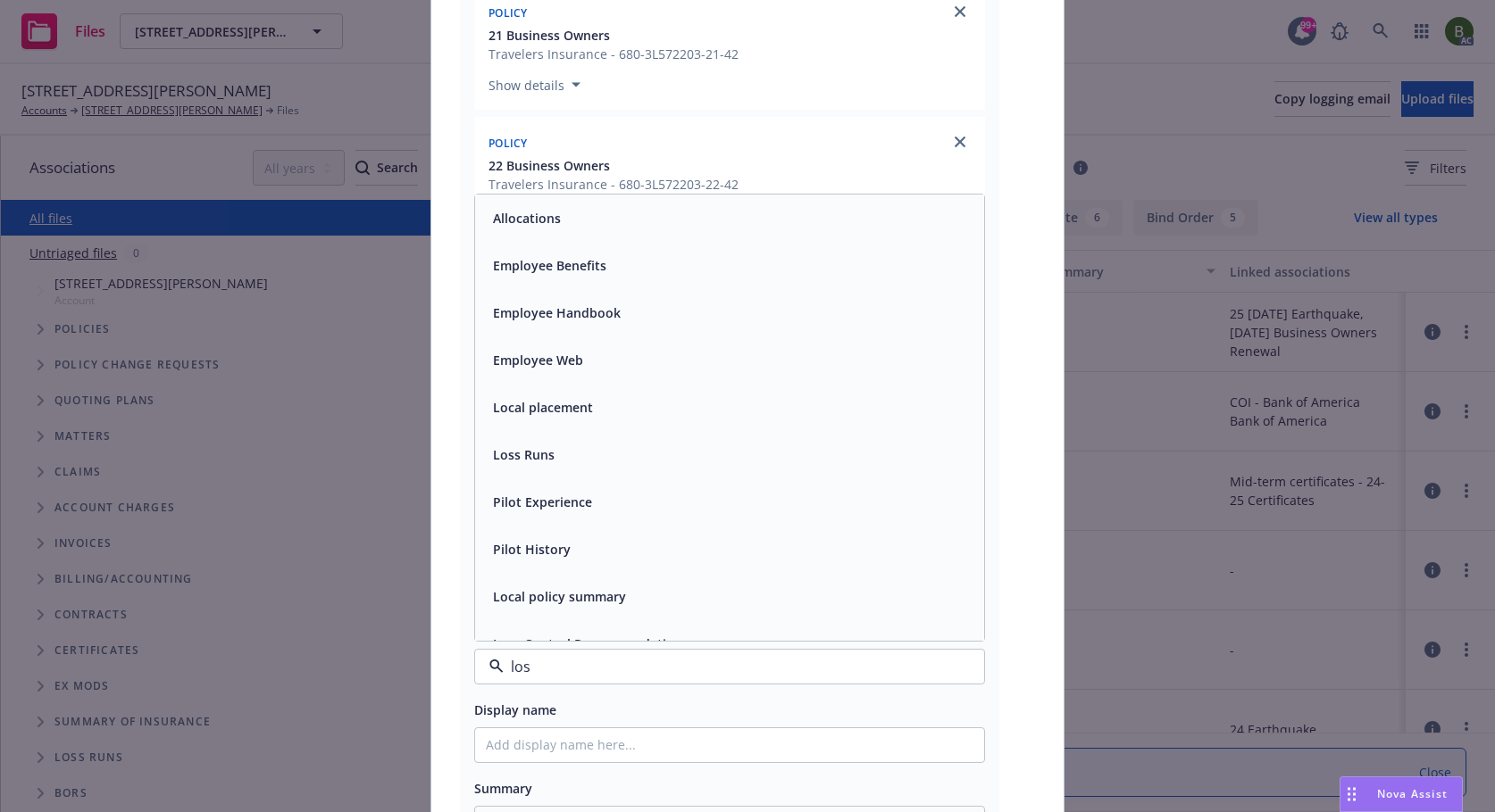
type input "loss"
click at [512, 221] on span "Loss Runs" at bounding box center [523, 218] width 62 height 18
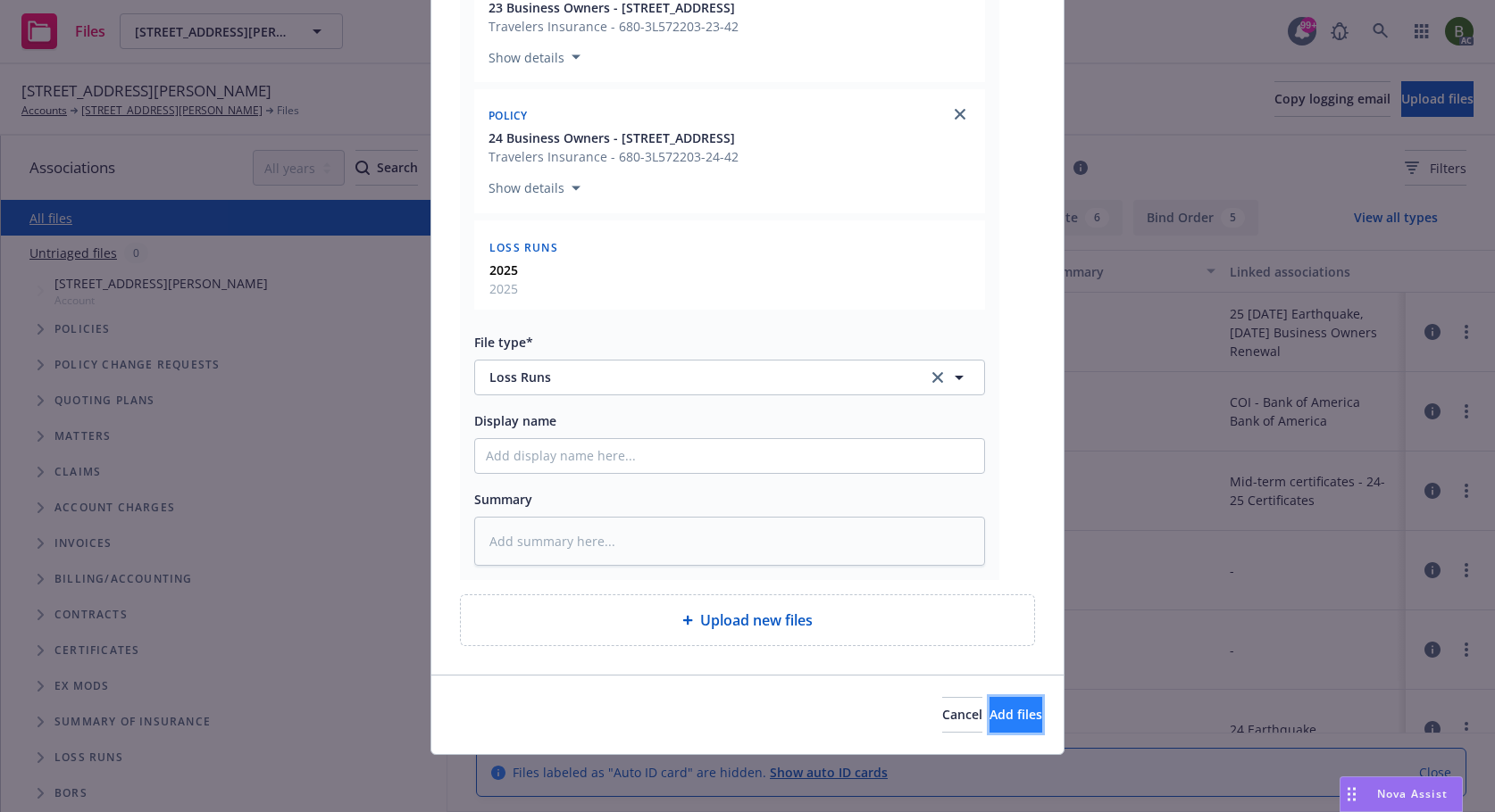
click at [990, 718] on span "Add files" at bounding box center [1015, 714] width 53 height 17
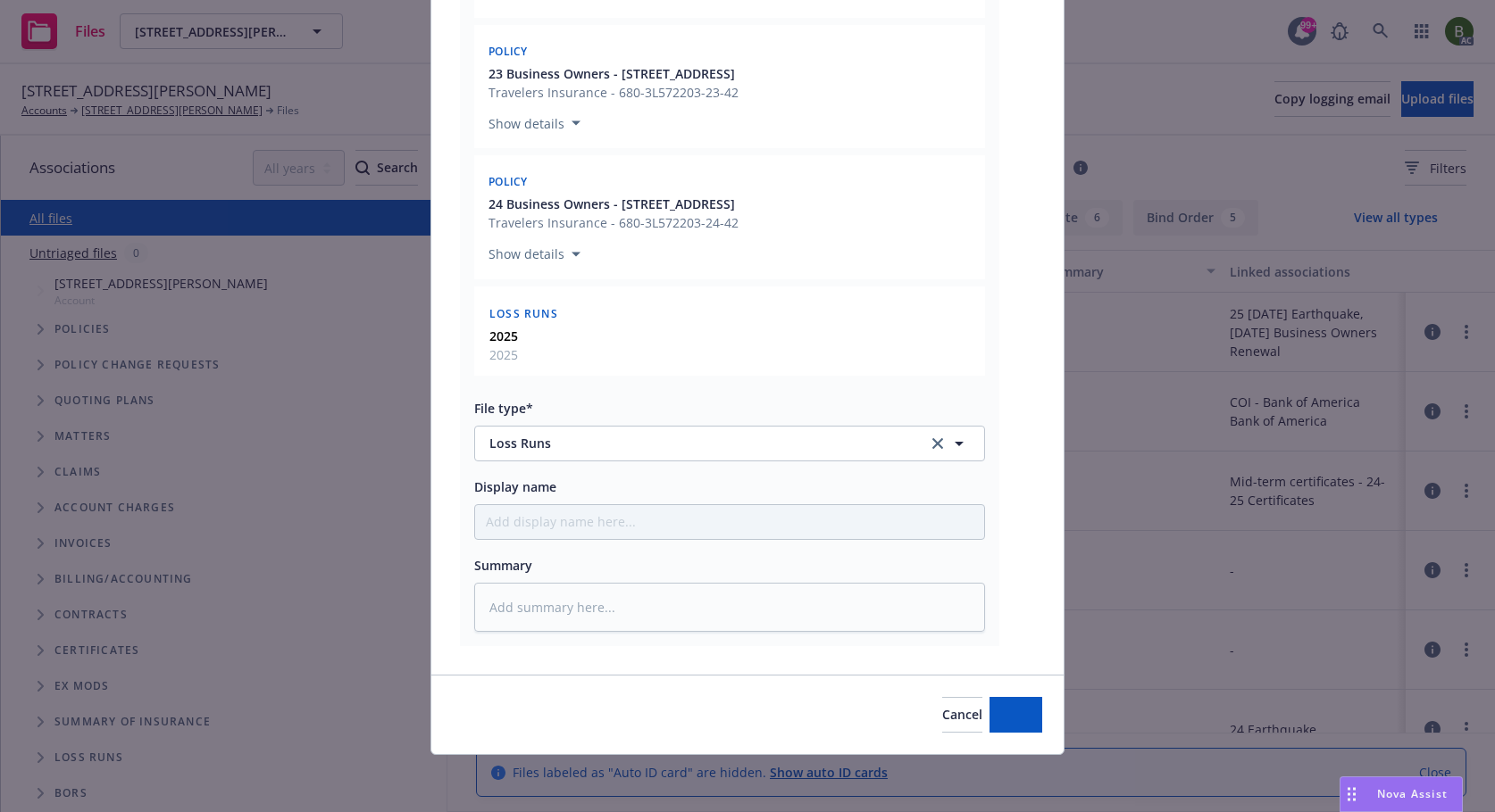
type textarea "x"
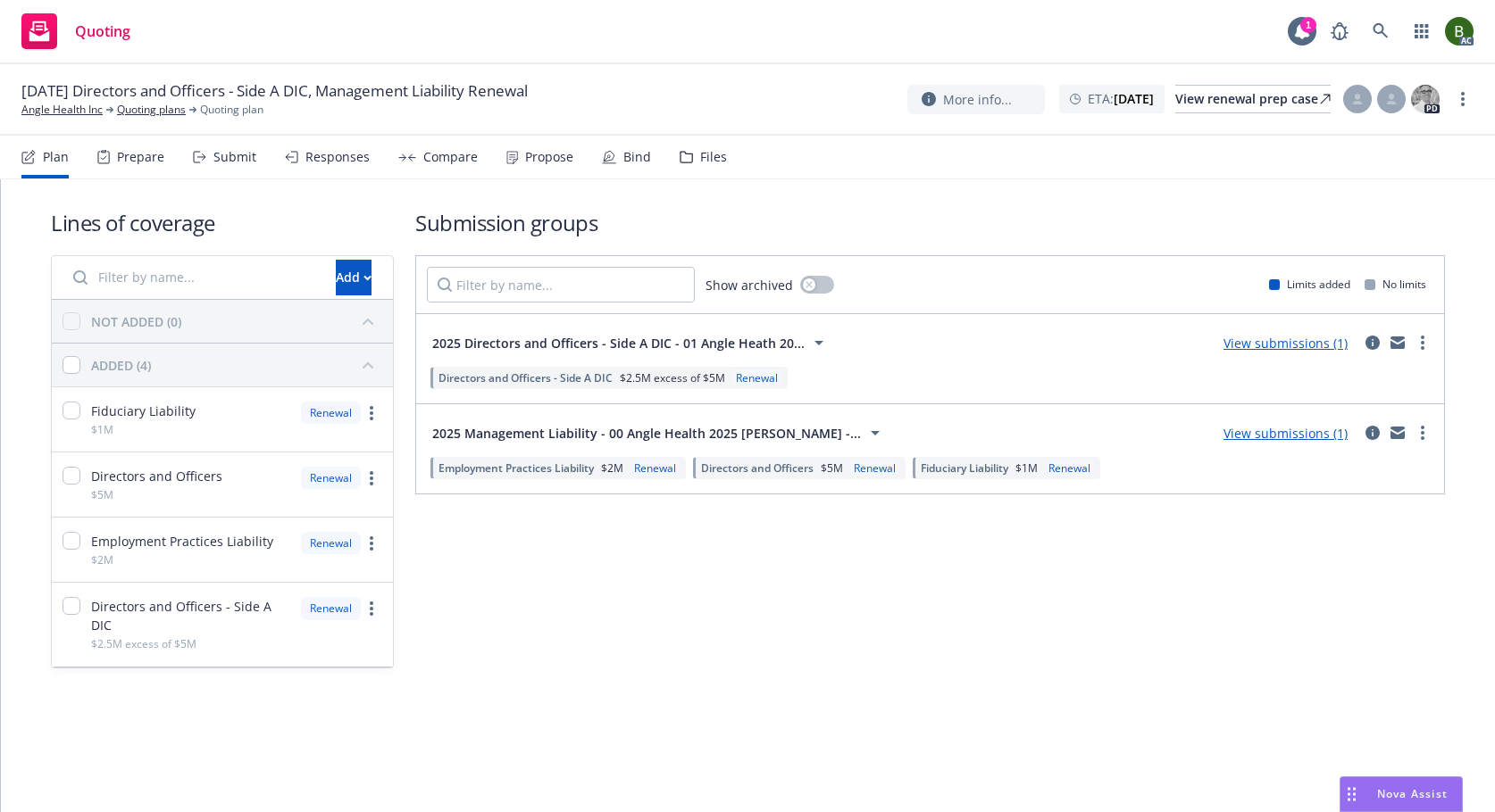
click at [680, 151] on icon at bounding box center [686, 157] width 12 height 11
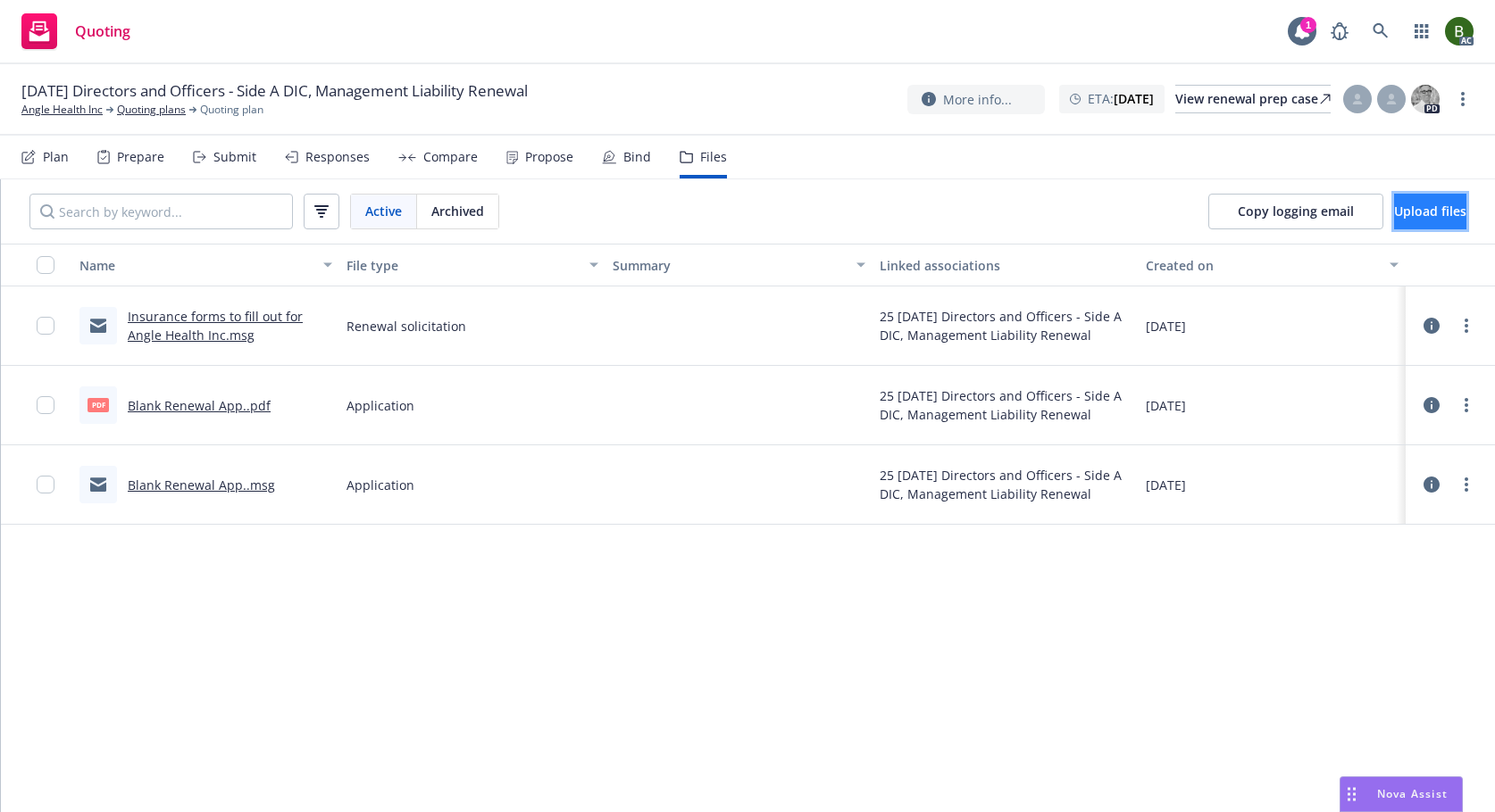
click at [1420, 213] on span "Upload files" at bounding box center [1429, 211] width 72 height 17
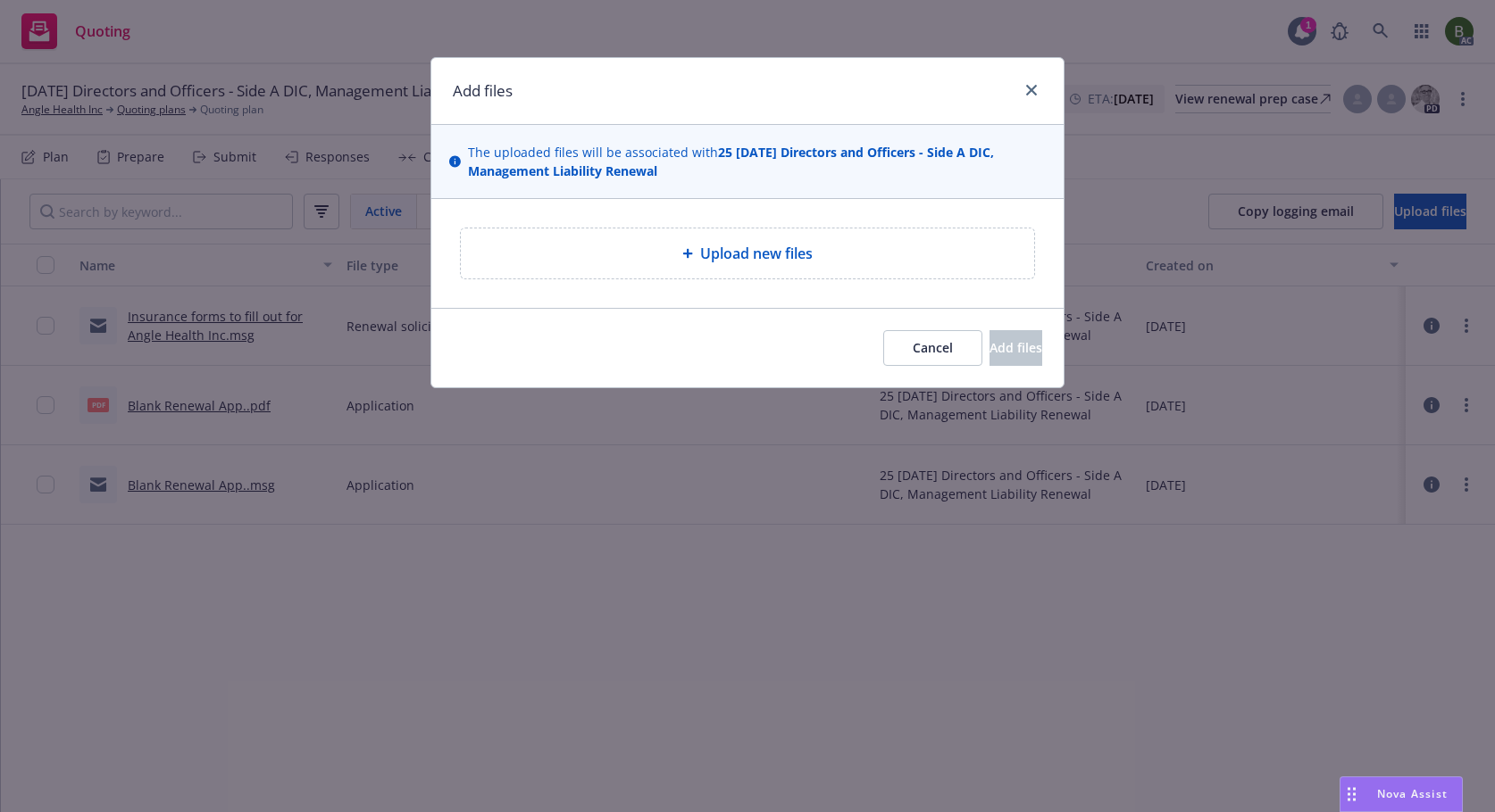
click at [714, 244] on span "Upload new files" at bounding box center [757, 253] width 113 height 21
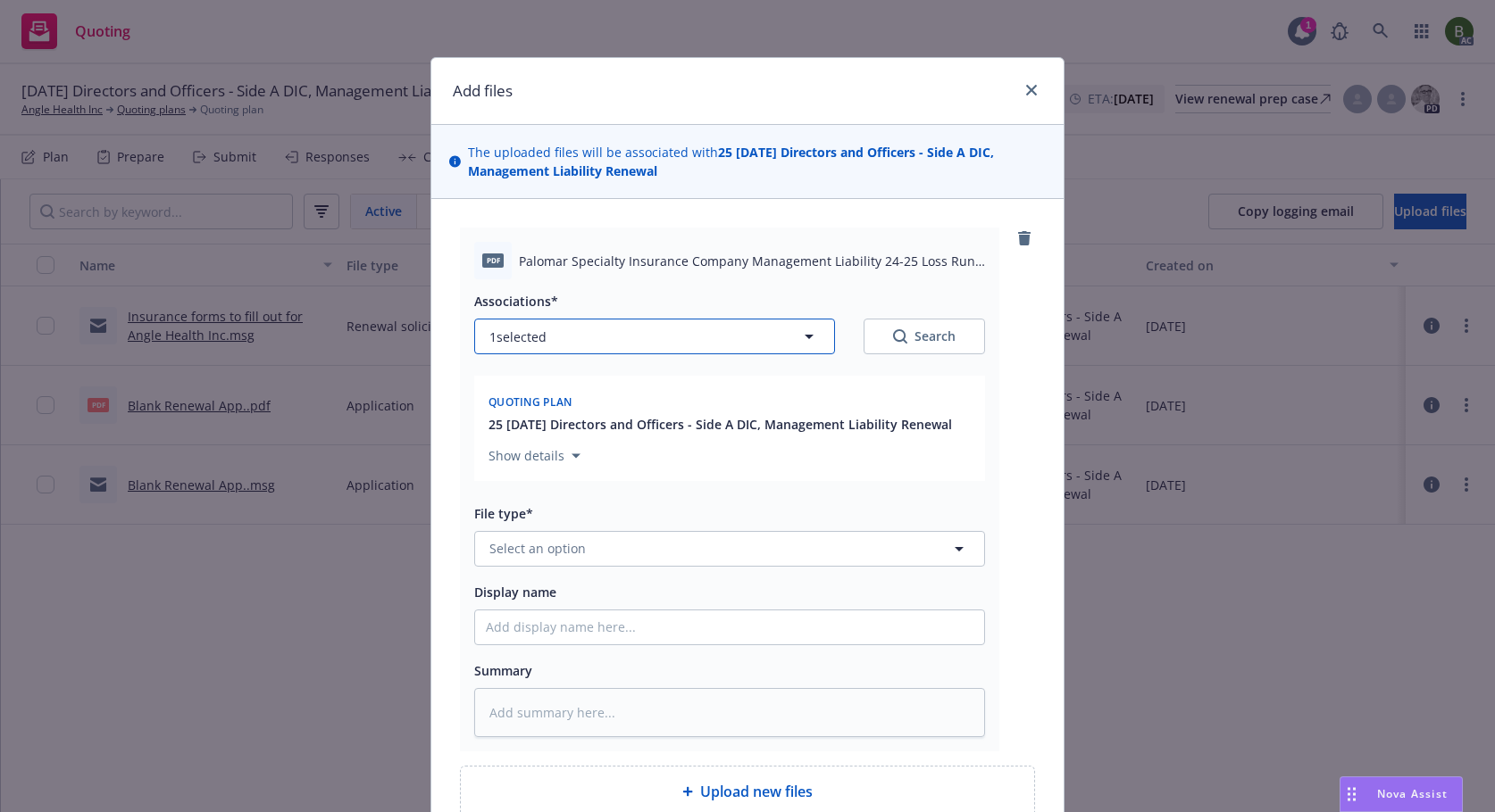
click at [762, 340] on button "1 selected" at bounding box center [654, 336] width 360 height 36
type textarea "x"
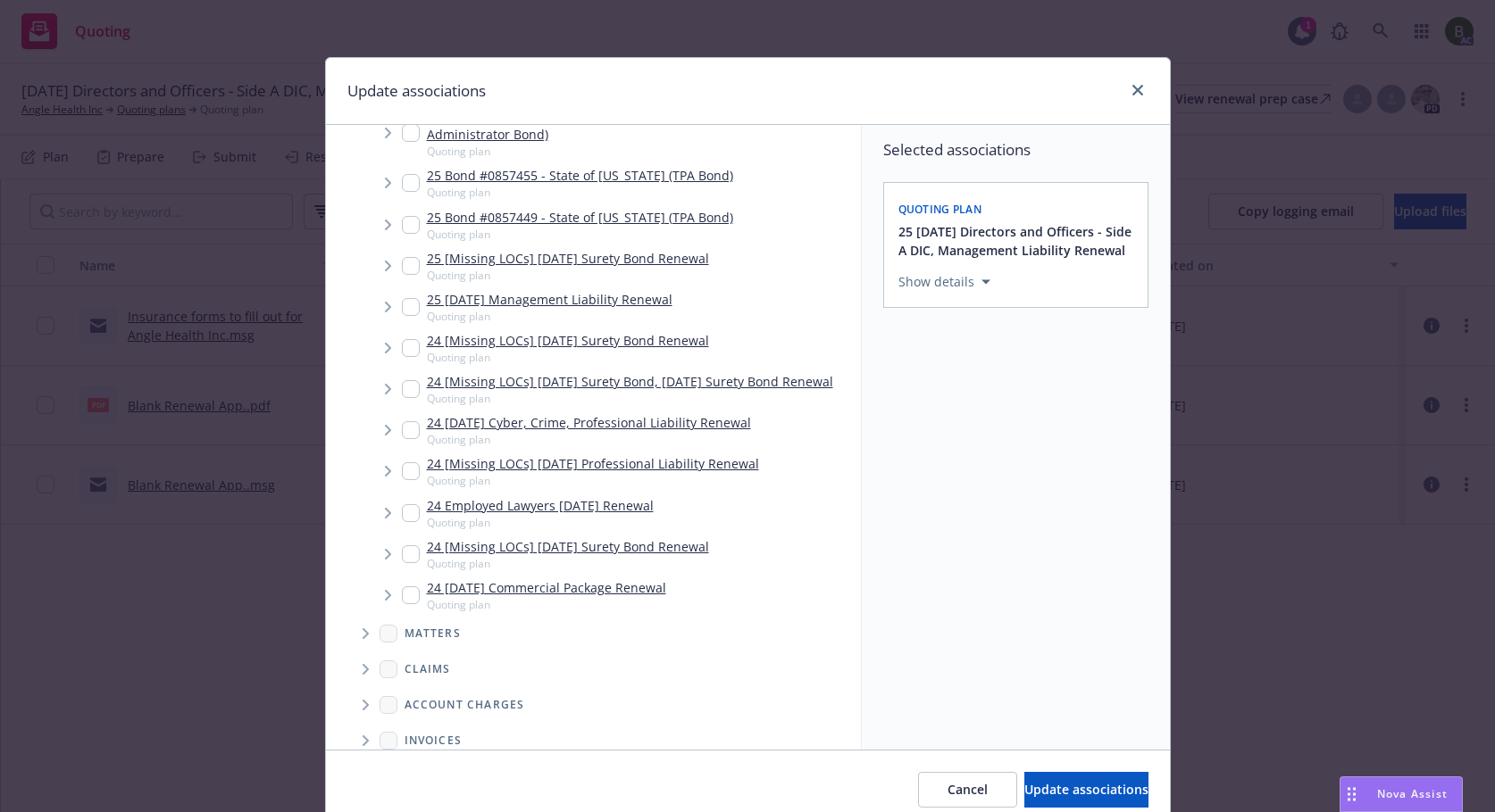
scroll to position [1092, 0]
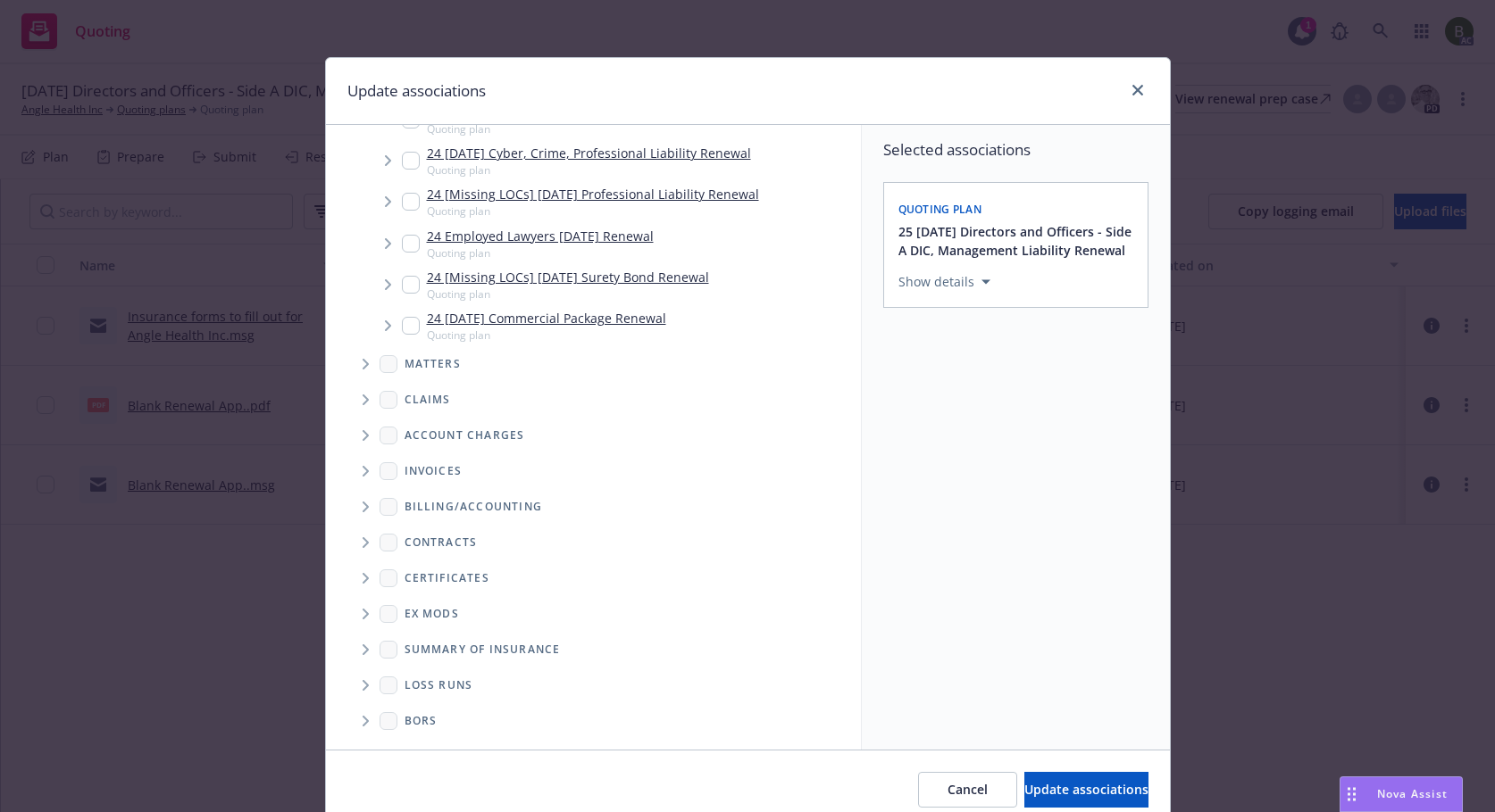
click at [362, 684] on icon "Folder Tree Example" at bounding box center [365, 685] width 6 height 11
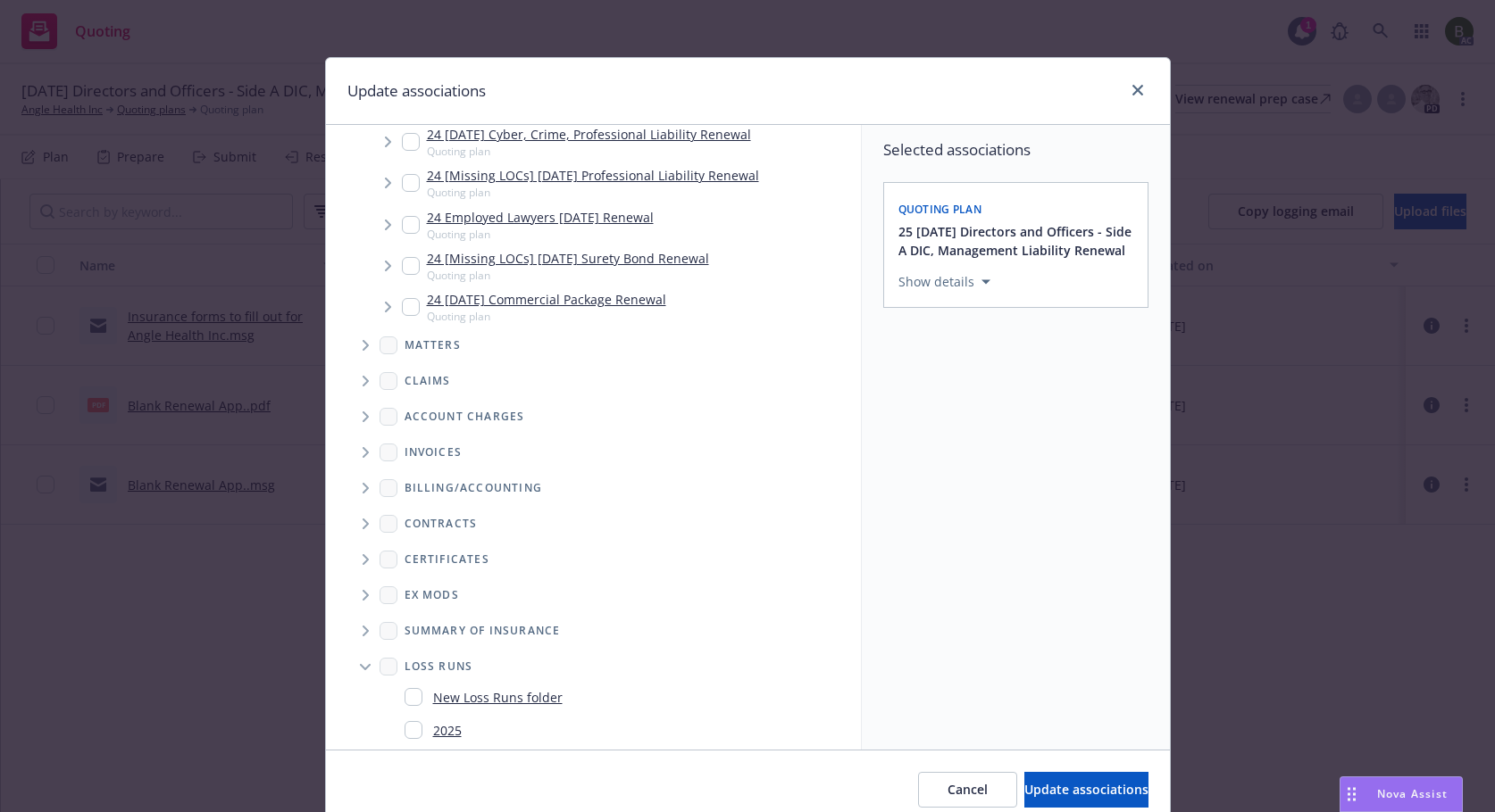
click at [406, 739] on div "2025" at bounding box center [433, 731] width 57 height 26
checkbox input "true"
click at [1024, 784] on span "Update associations" at bounding box center [1086, 790] width 124 height 17
type textarea "x"
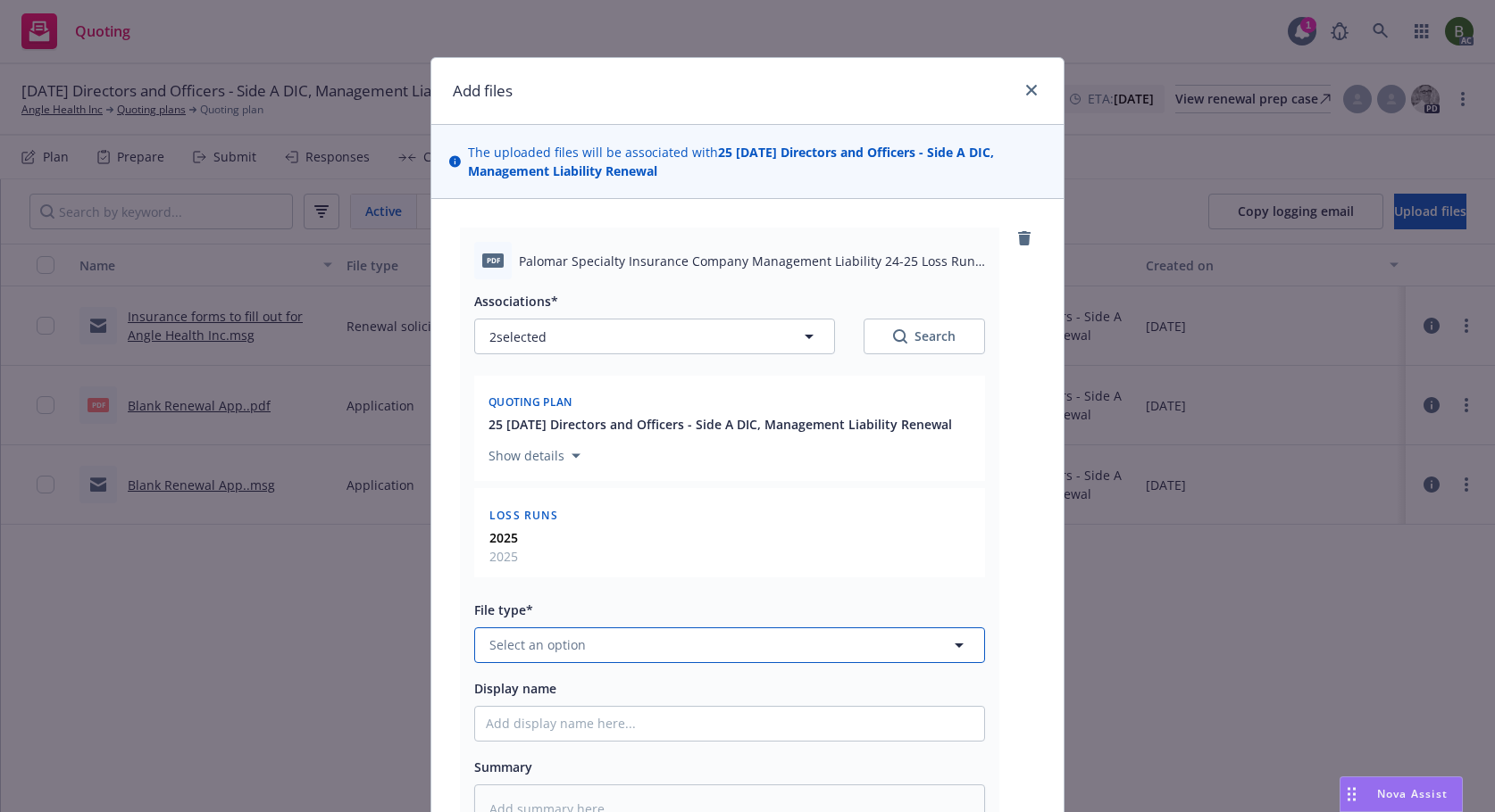
click at [688, 644] on button "Select an option" at bounding box center [729, 645] width 511 height 36
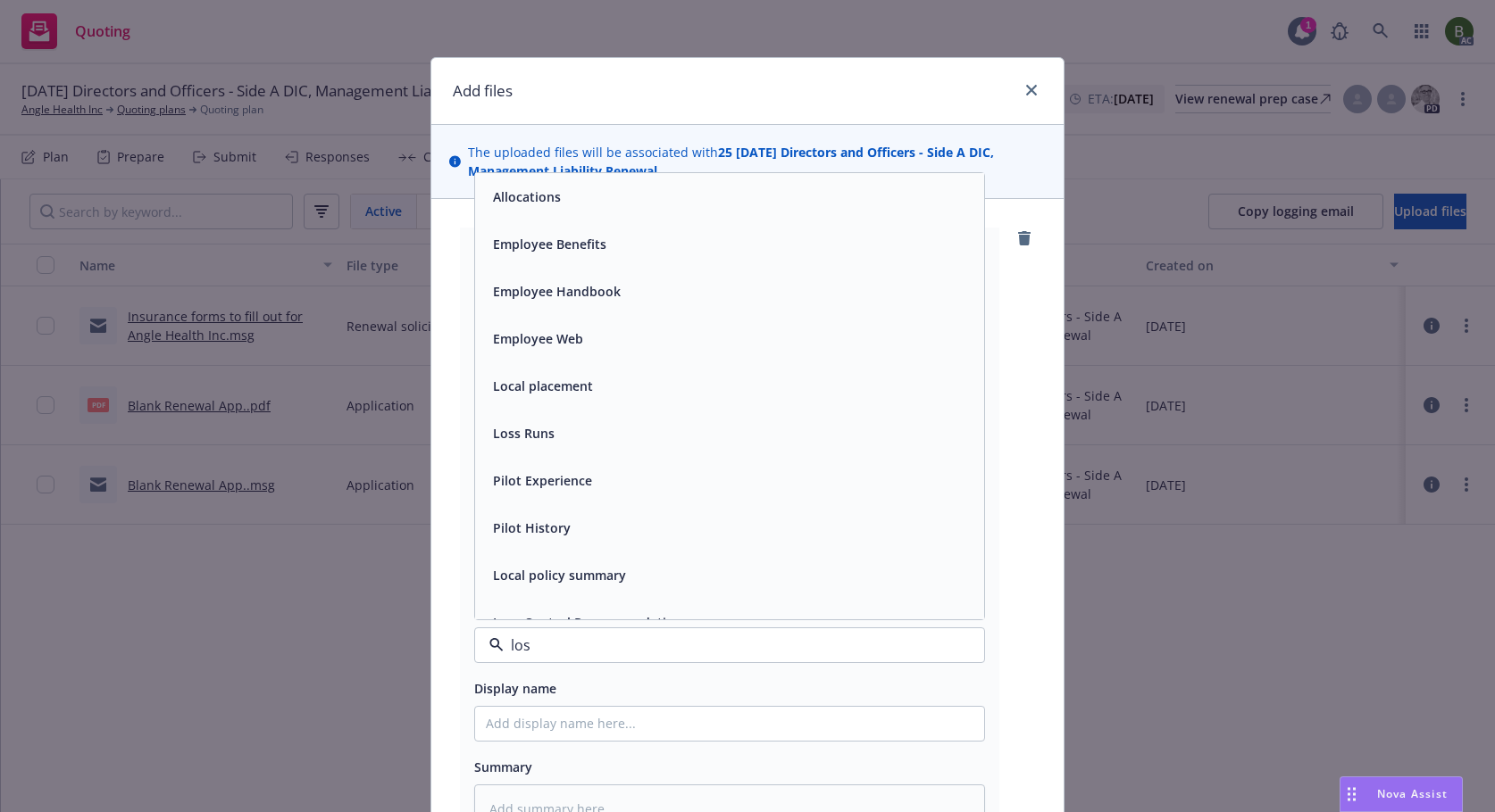
type input "loss"
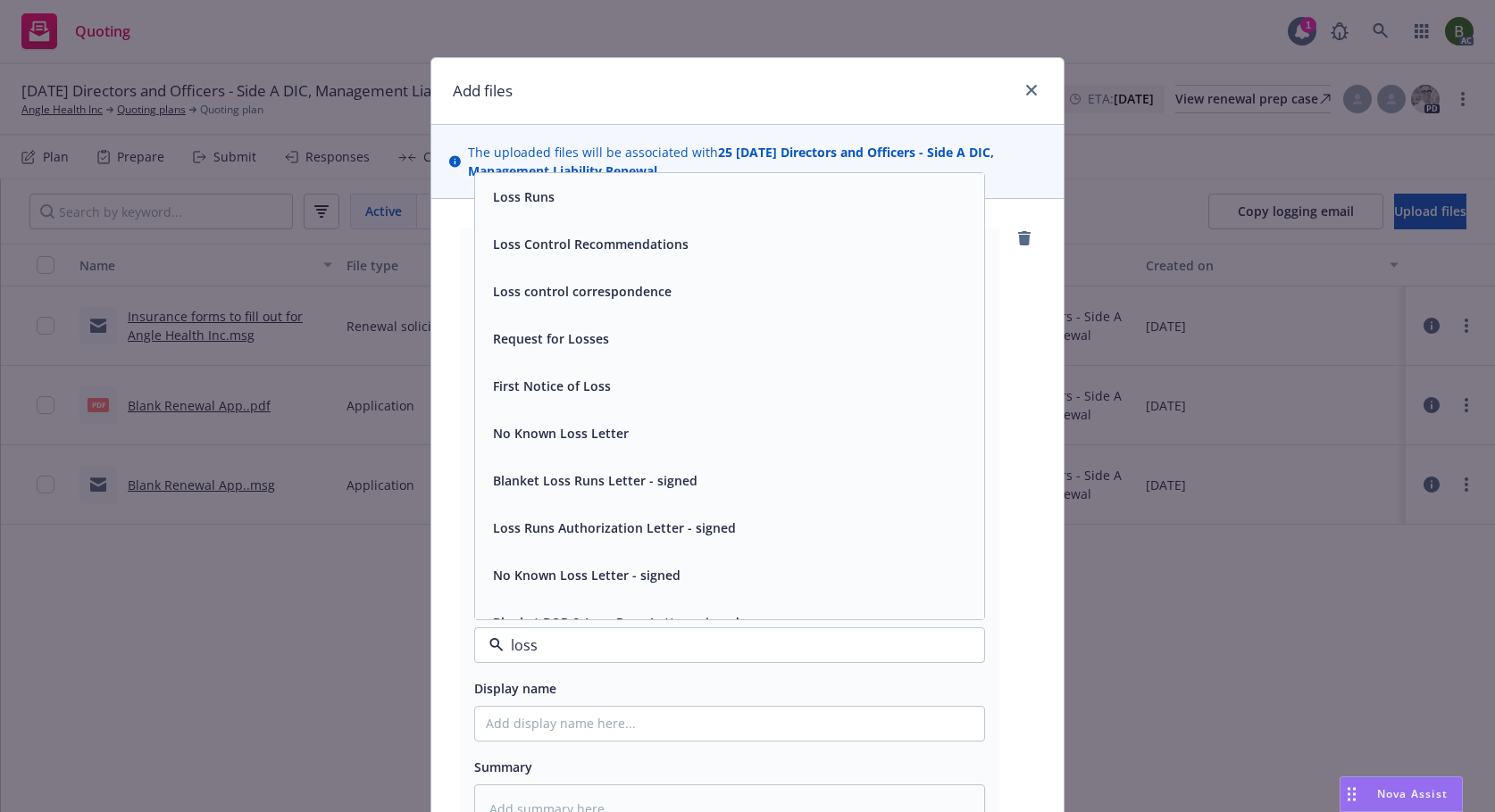
click at [522, 194] on span "Loss Runs" at bounding box center [523, 197] width 62 height 18
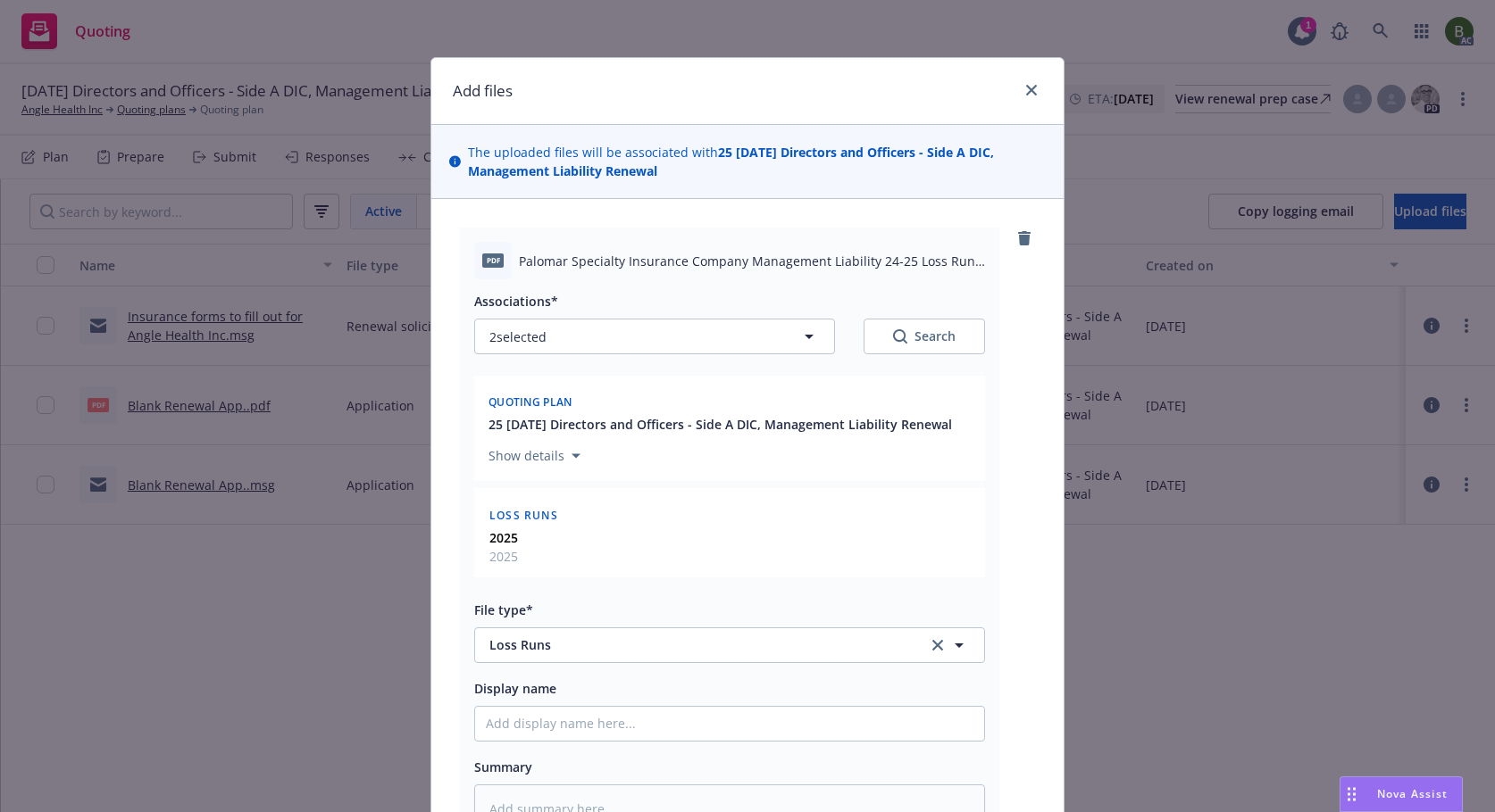
scroll to position [268, 0]
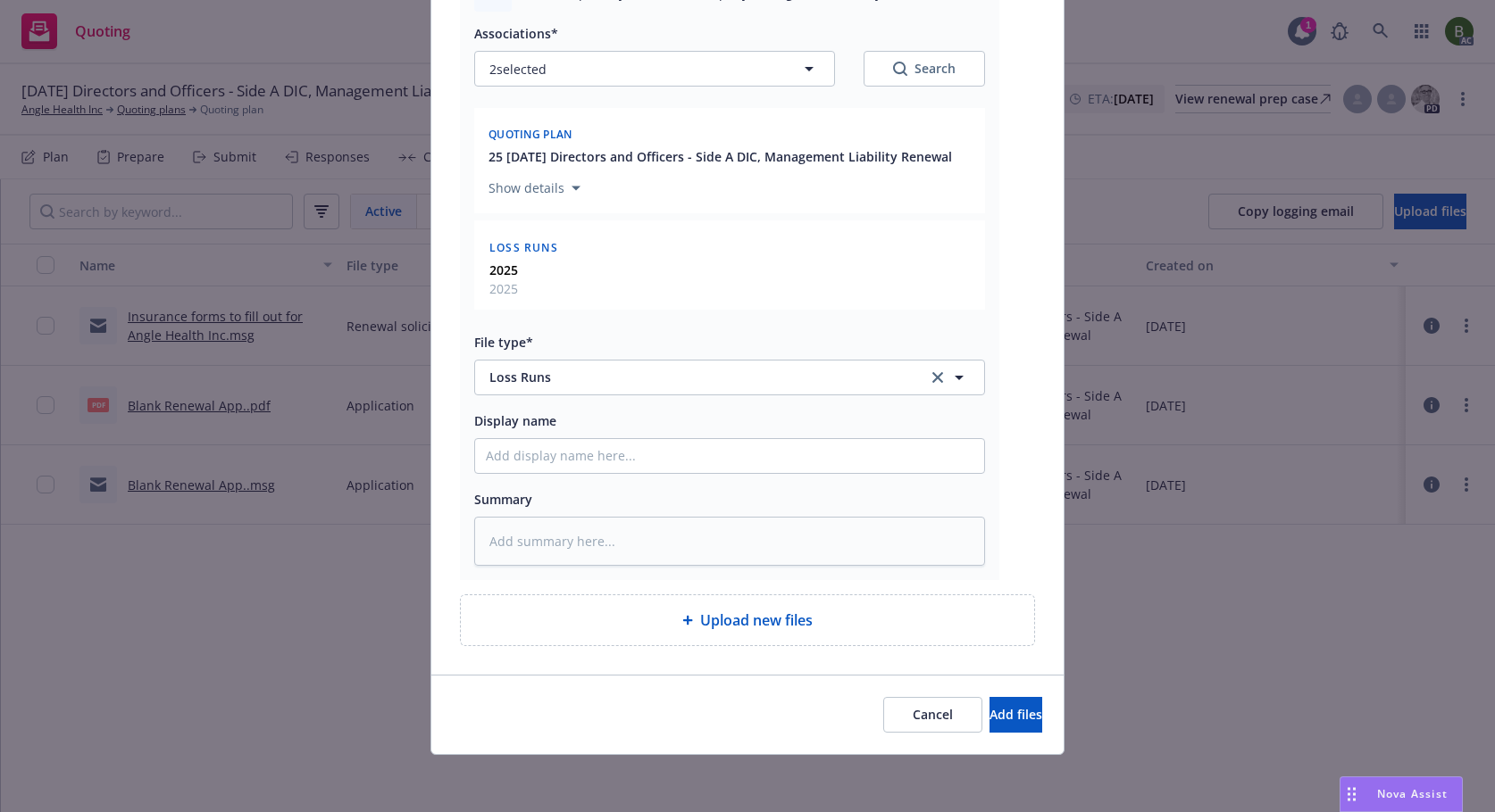
click at [700, 629] on span "Upload new files" at bounding box center [757, 620] width 113 height 21
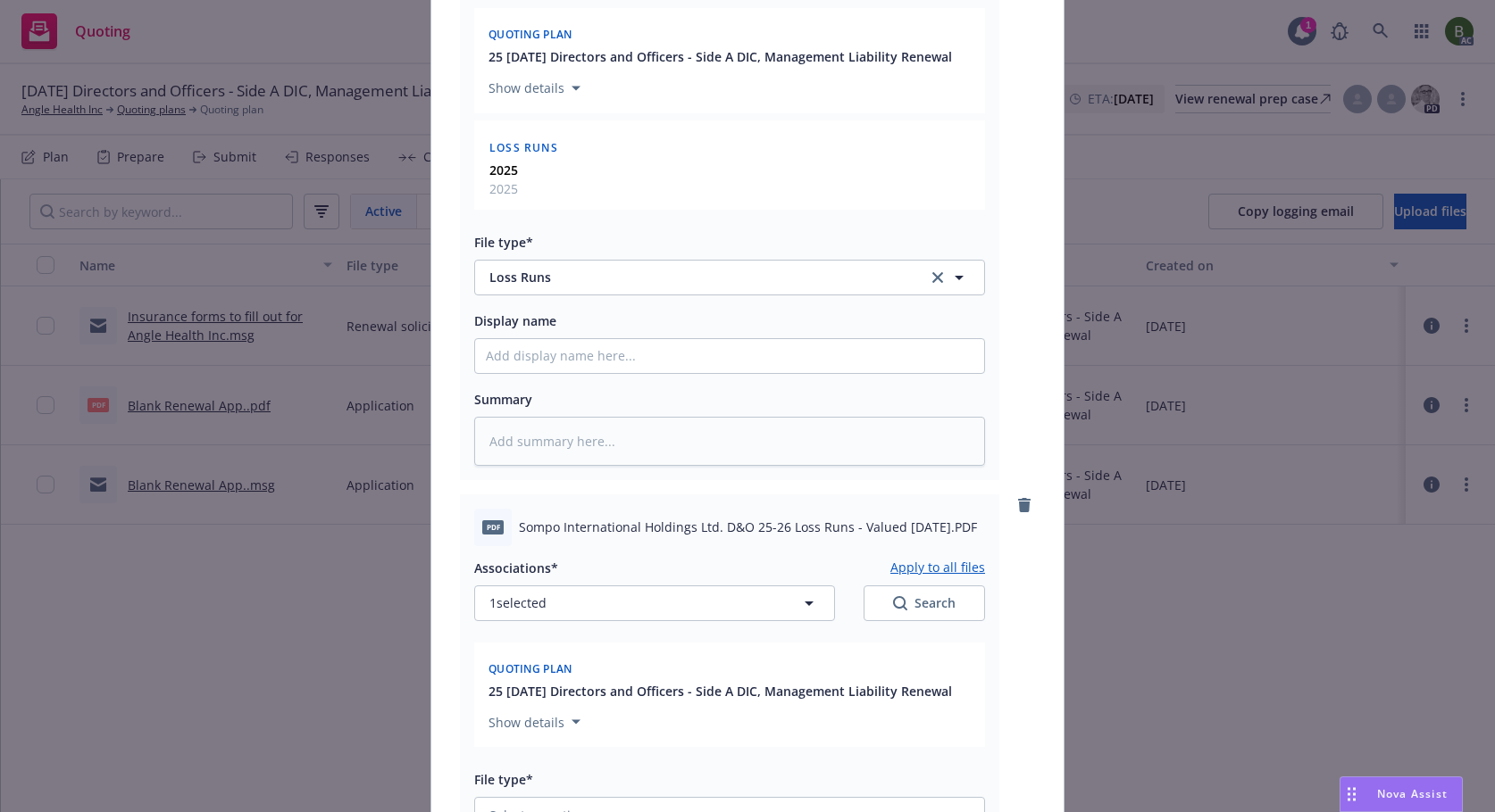
scroll to position [624, 0]
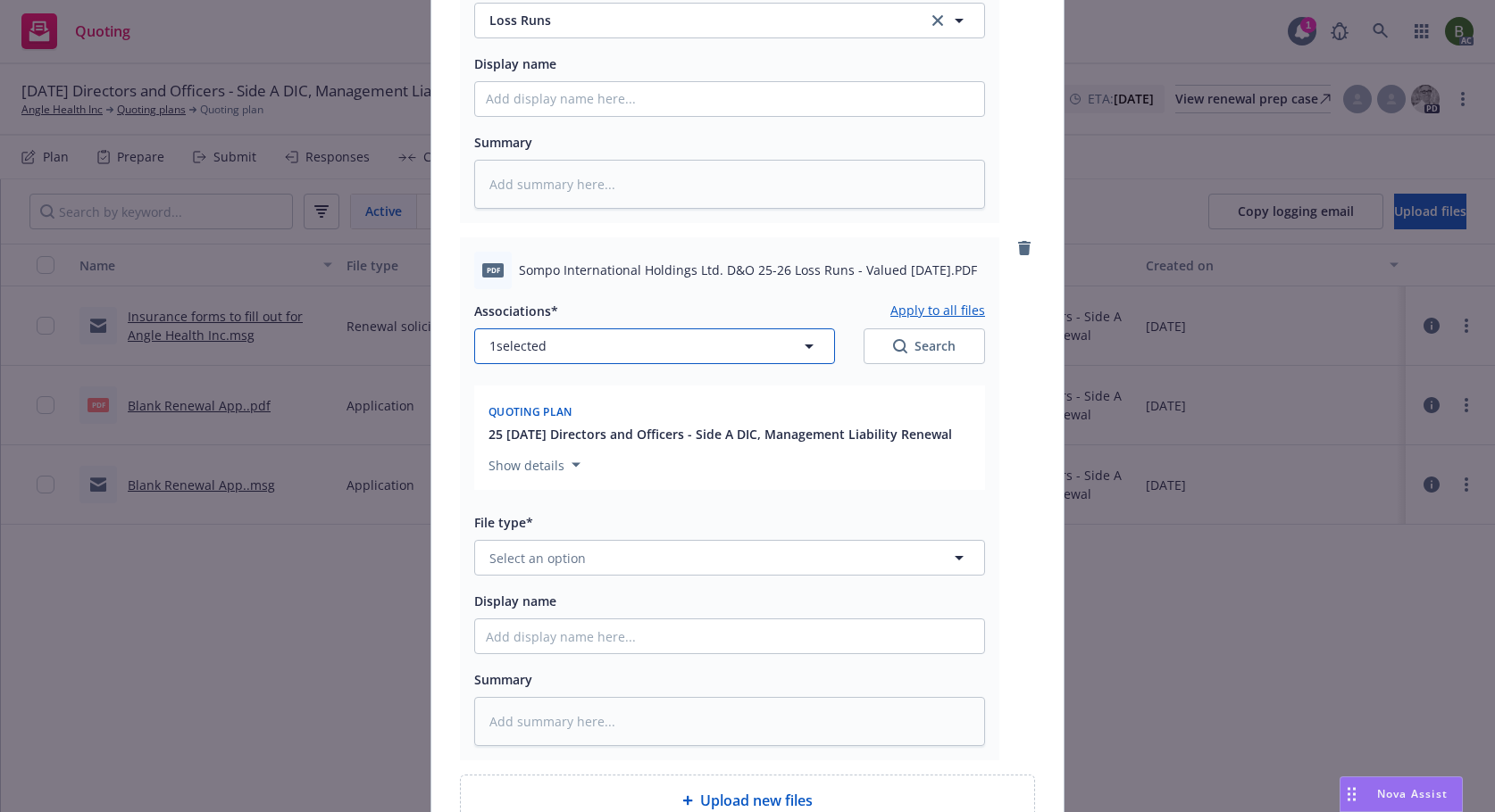
click at [579, 352] on button "1 selected" at bounding box center [654, 346] width 360 height 36
type textarea "x"
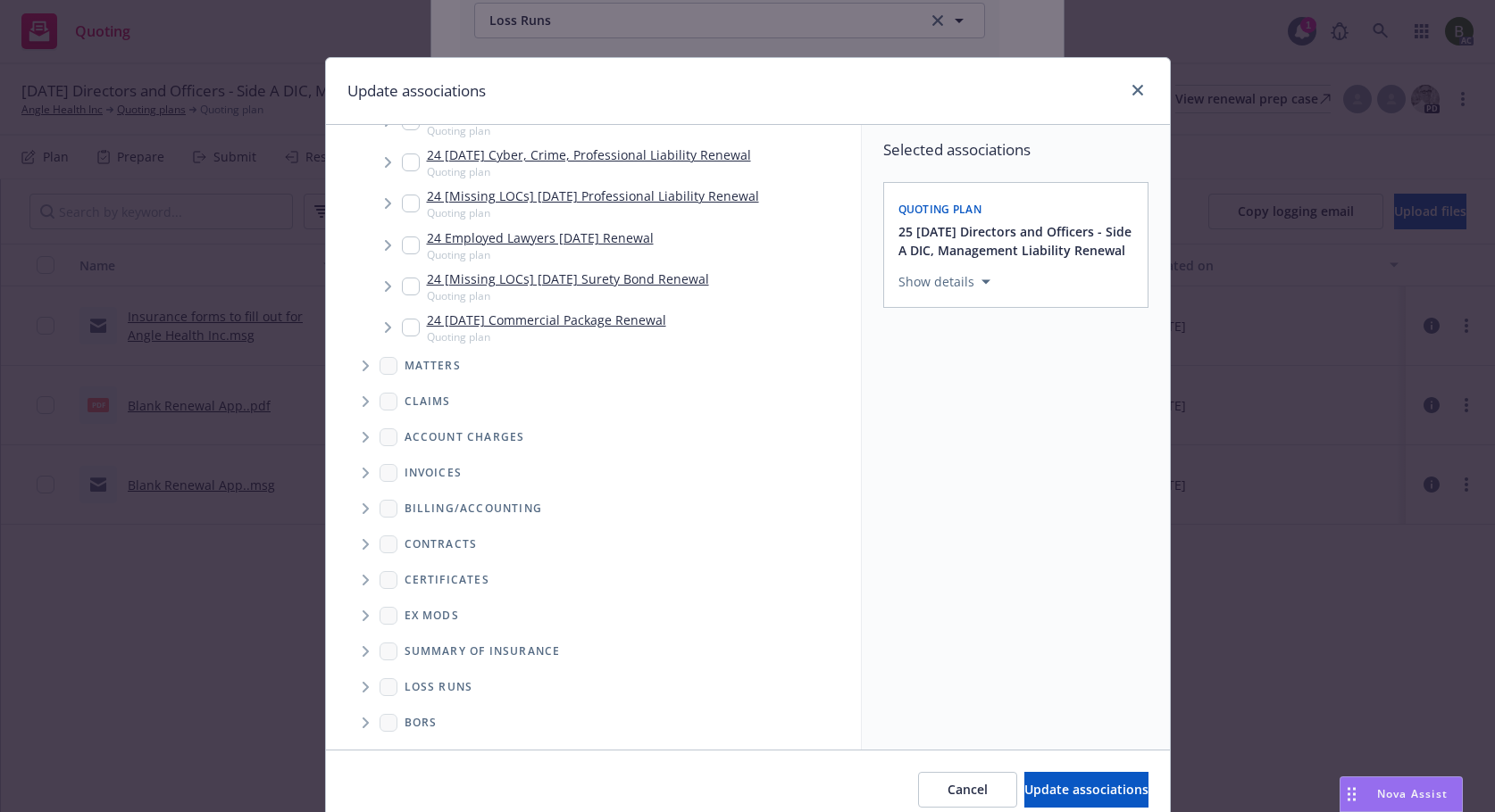
scroll to position [1092, 0]
click at [362, 685] on icon "Folder Tree Example" at bounding box center [365, 685] width 6 height 11
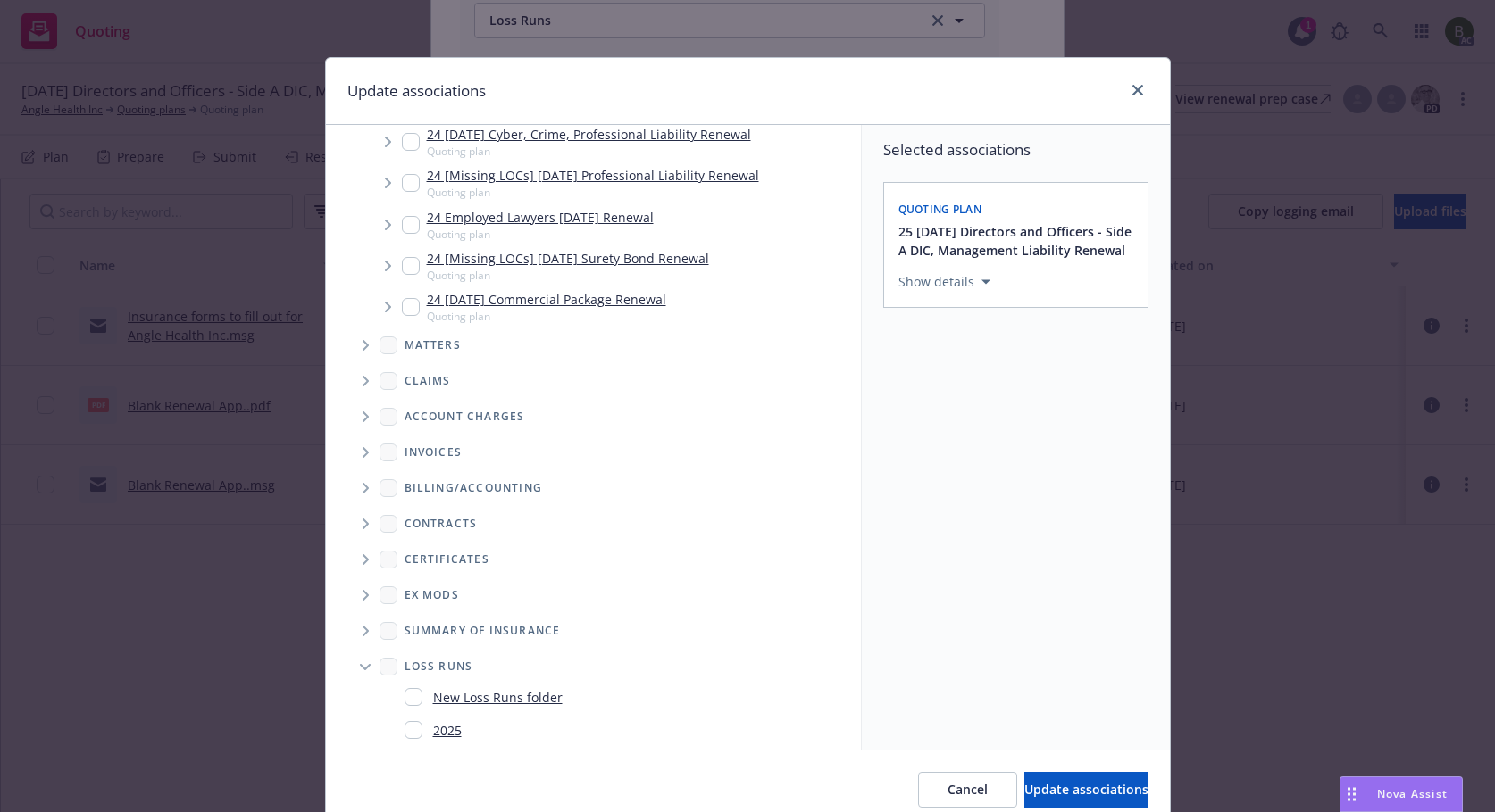
click at [407, 735] on div "2025" at bounding box center [433, 731] width 57 height 26
checkbox input "true"
click at [1068, 792] on span "Update associations" at bounding box center [1086, 790] width 124 height 17
type textarea "x"
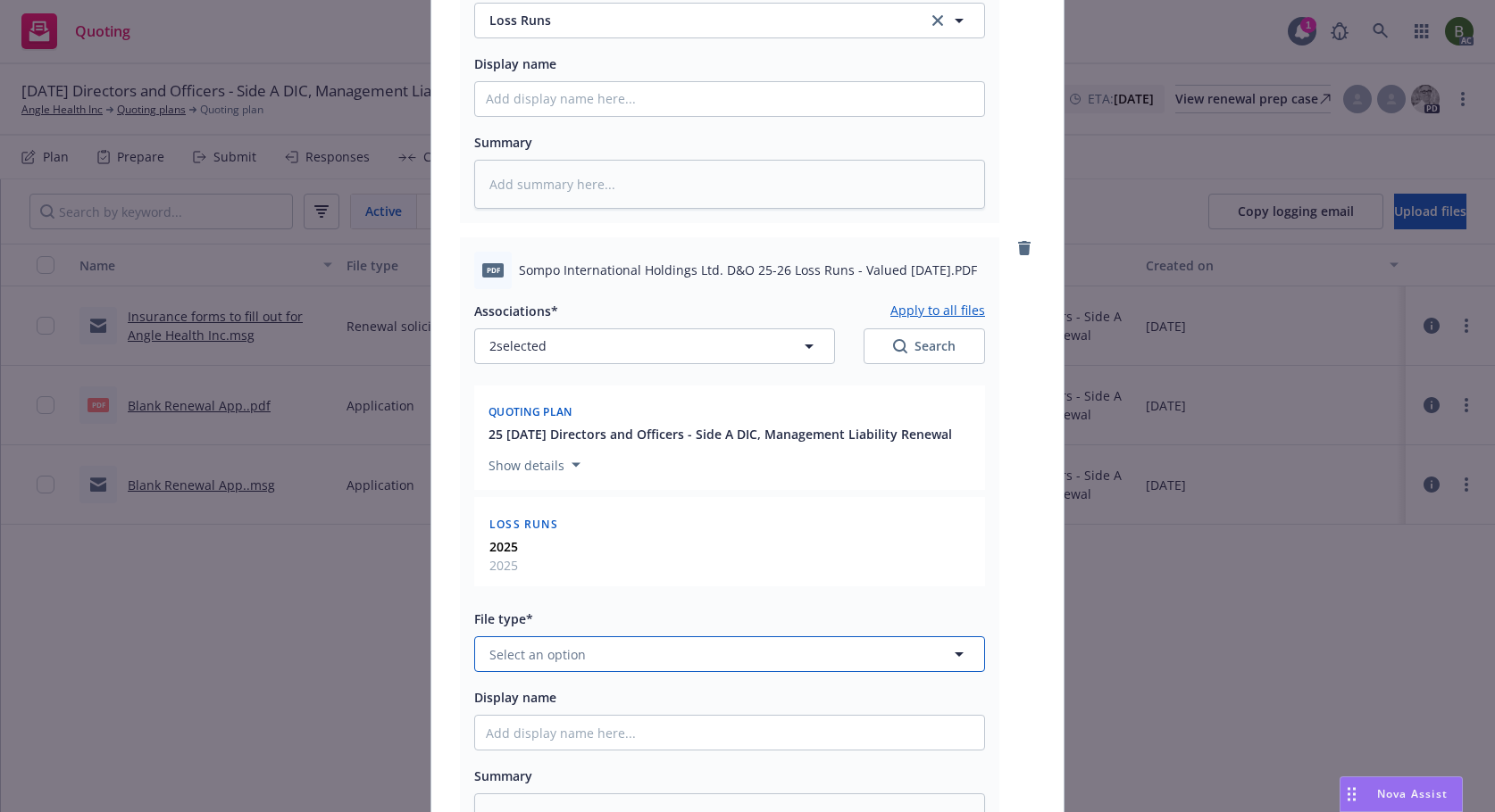
click at [596, 642] on button "Select an option" at bounding box center [729, 654] width 511 height 36
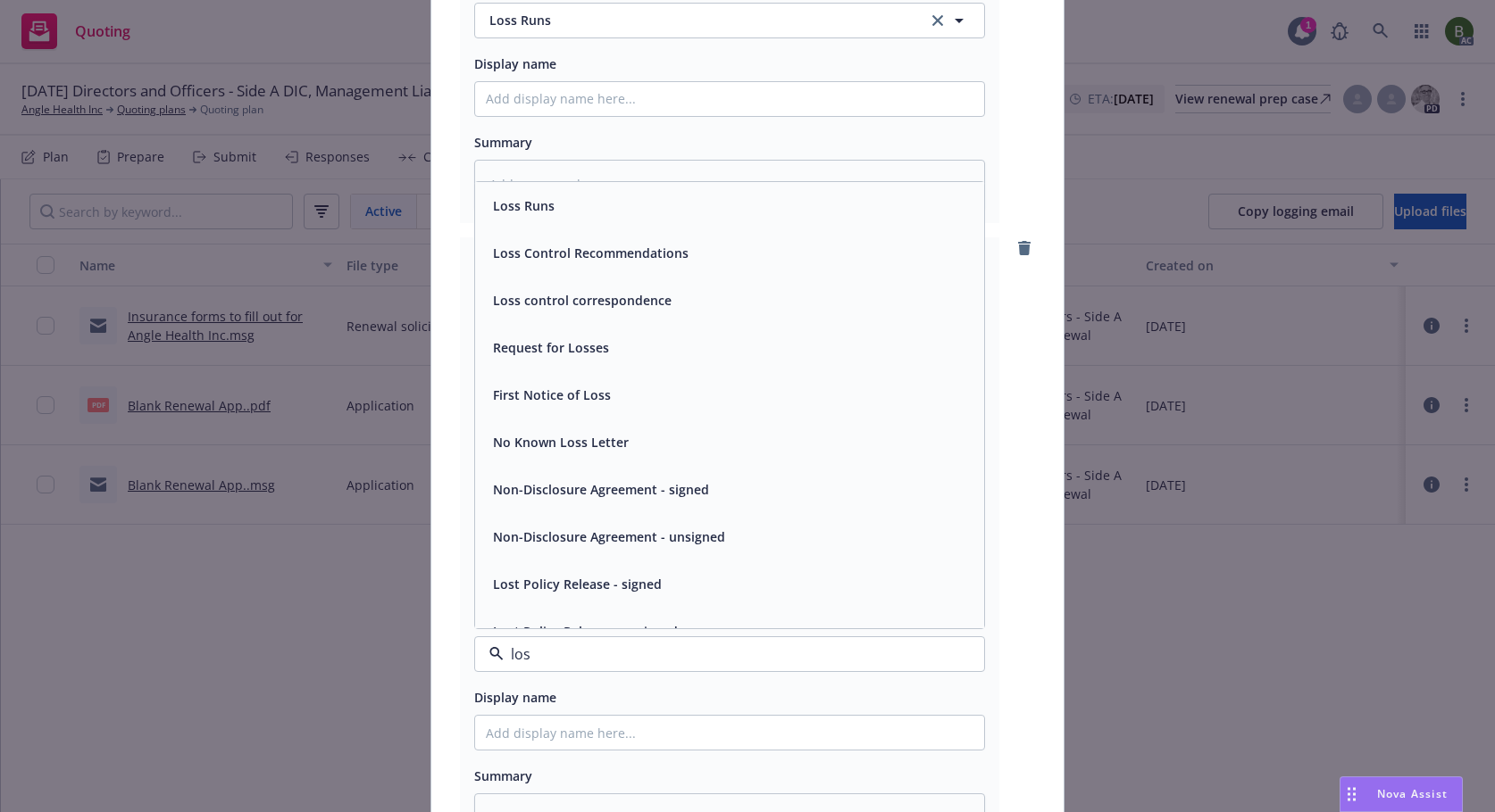
type input "loss"
click at [529, 225] on div "Loss Runs" at bounding box center [729, 205] width 509 height 47
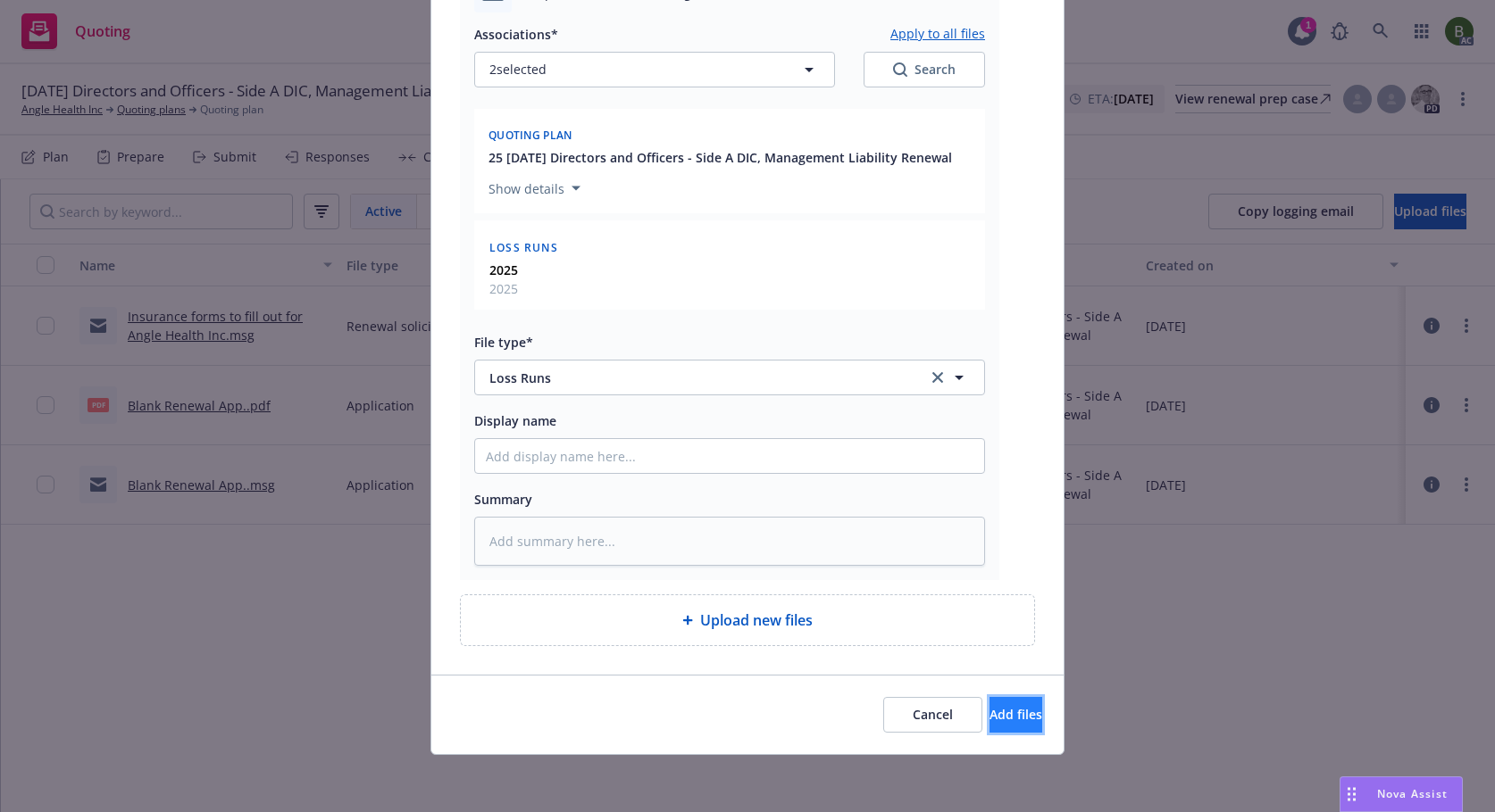
click at [994, 721] on span "Add files" at bounding box center [1015, 714] width 53 height 17
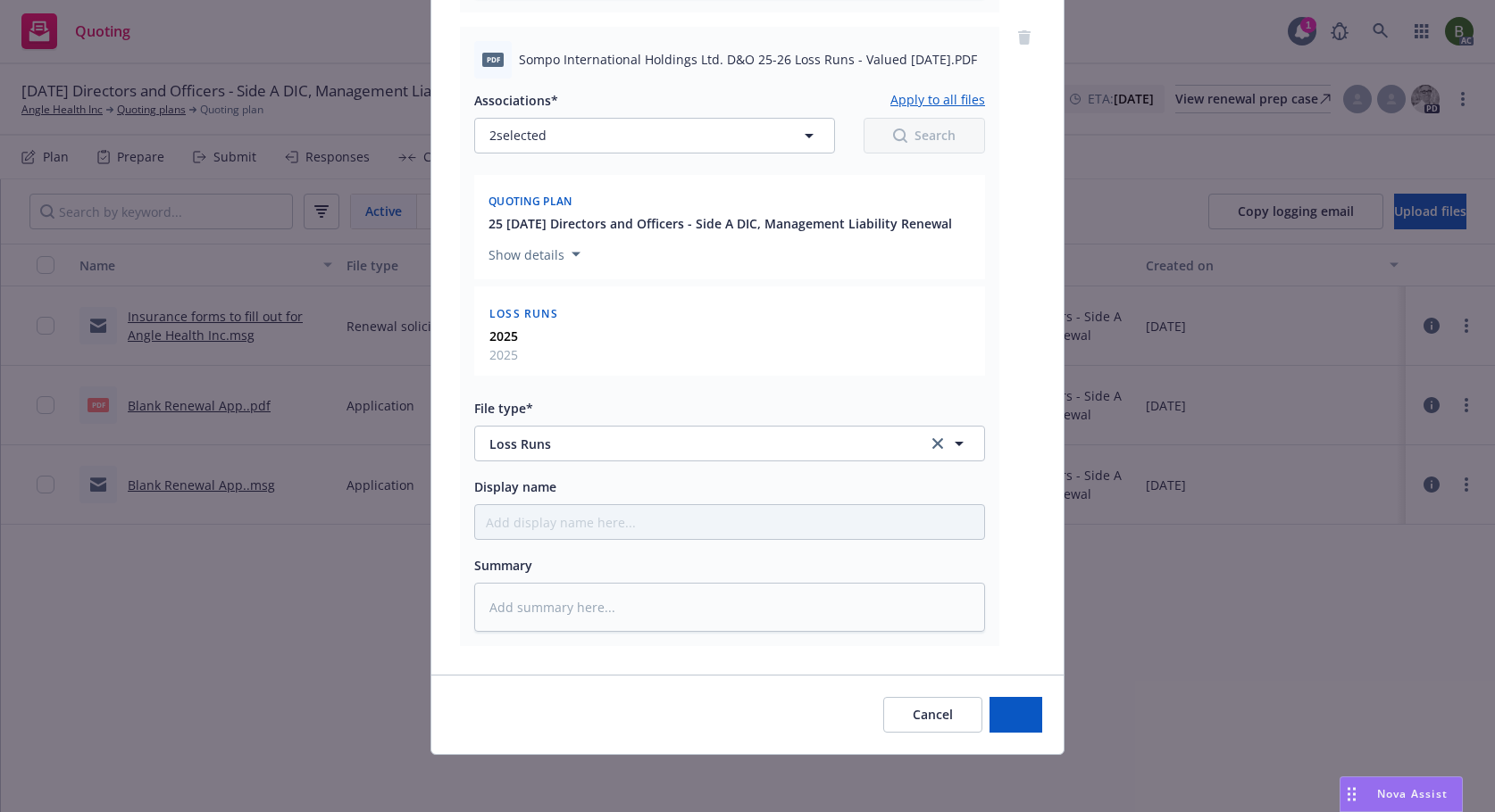
scroll to position [835, 0]
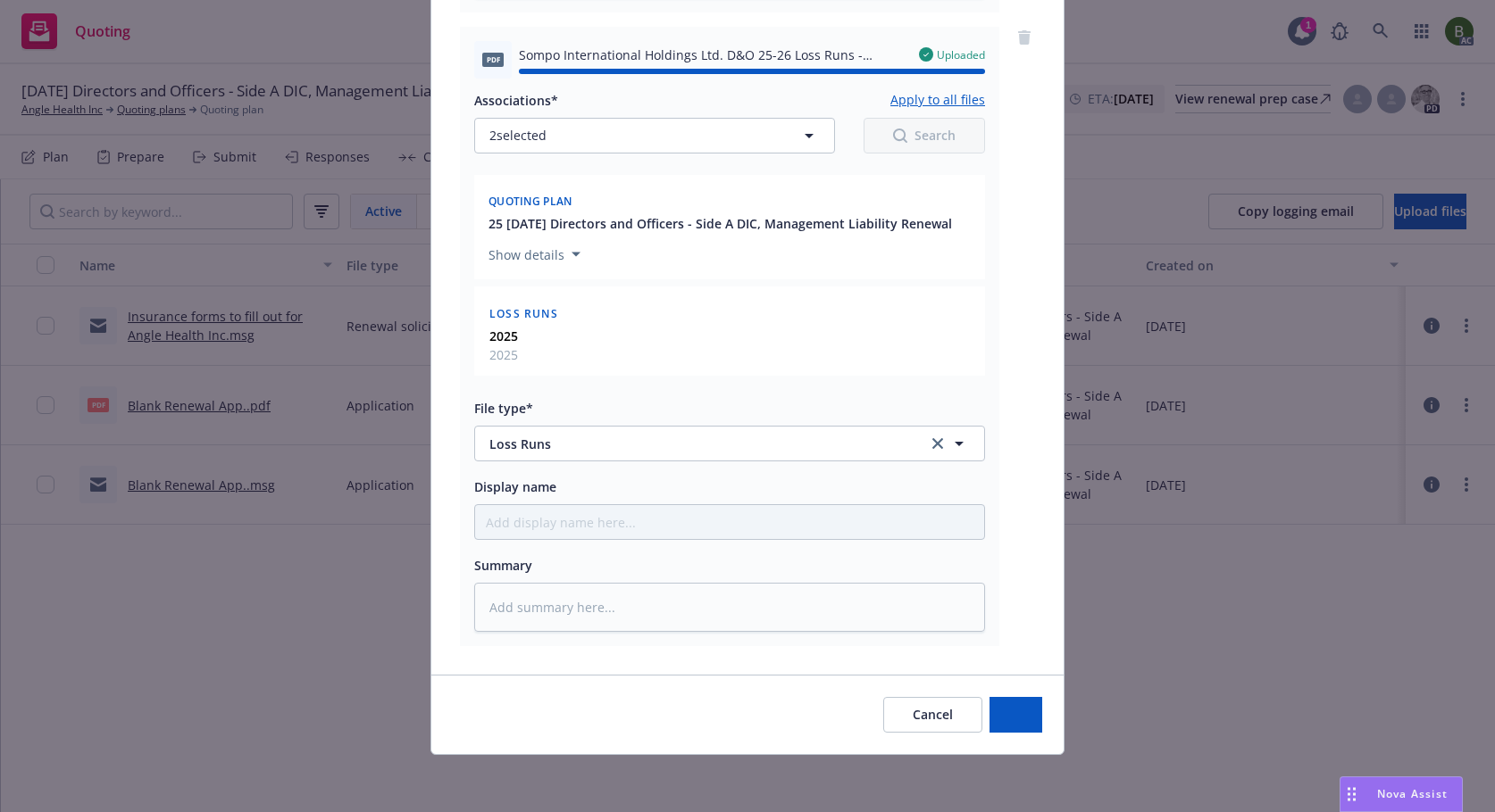
type textarea "x"
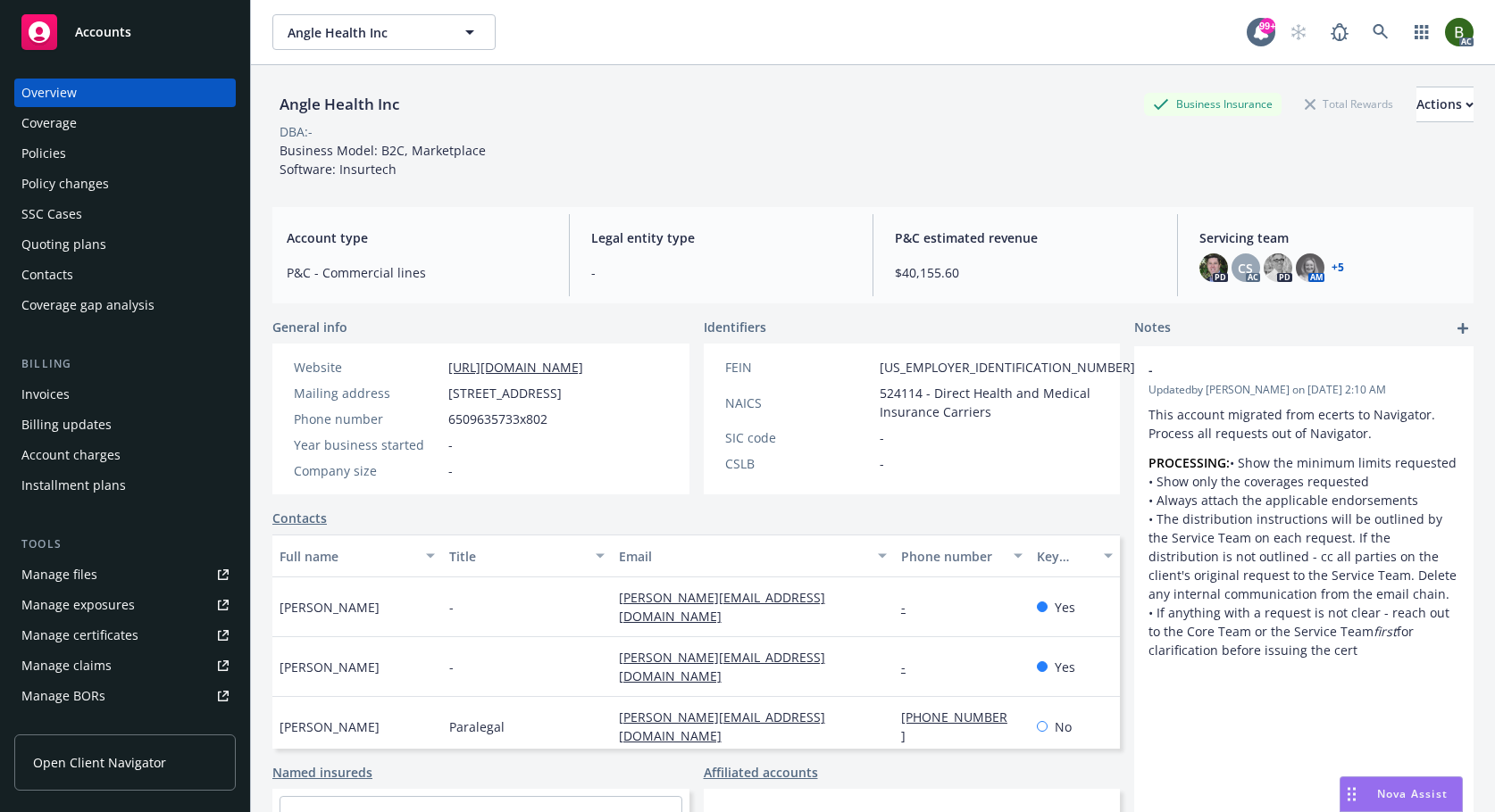
click at [1331, 263] on link "+ 5" at bounding box center [1338, 268] width 13 height 11
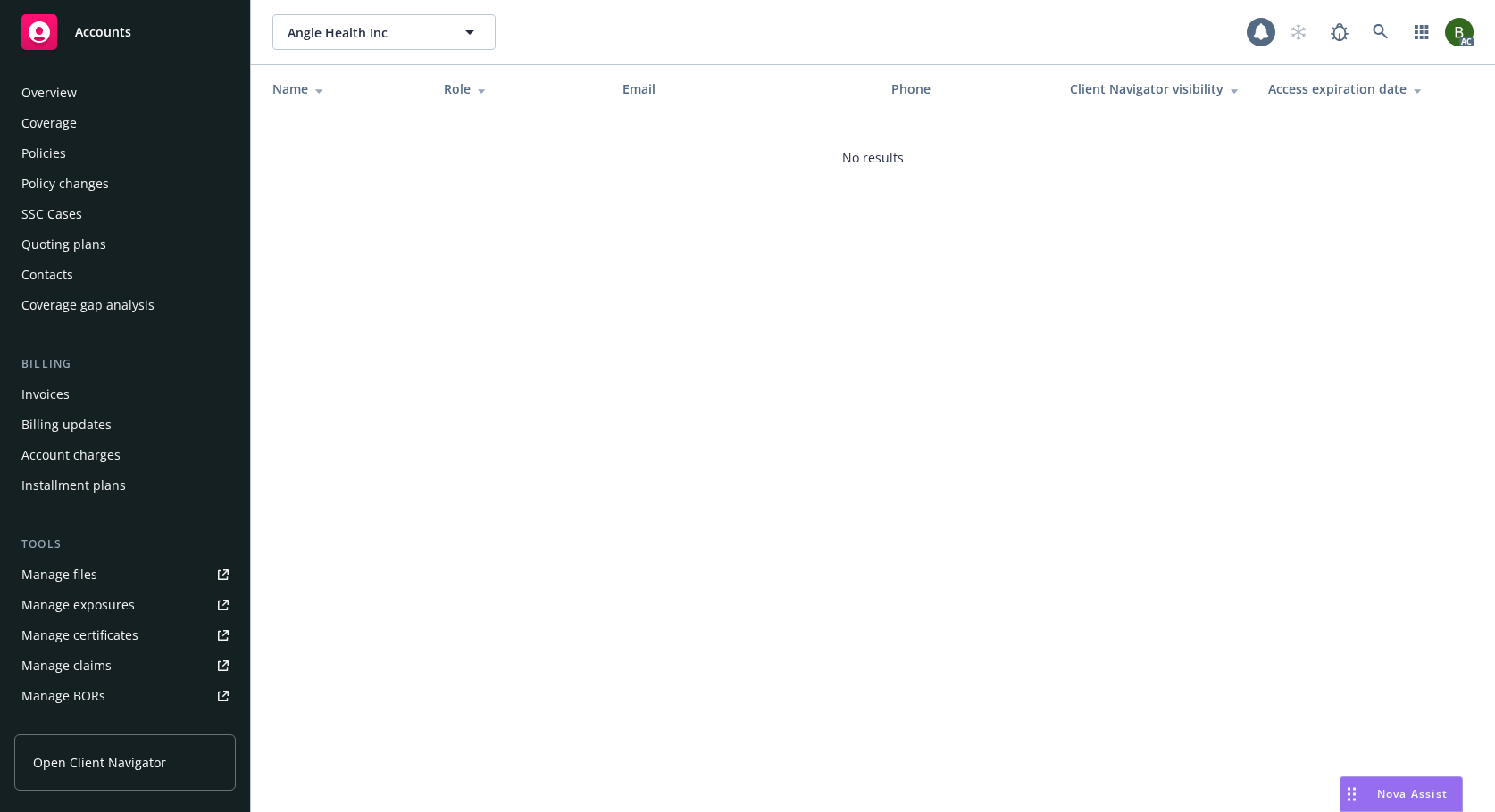
scroll to position [321, 0]
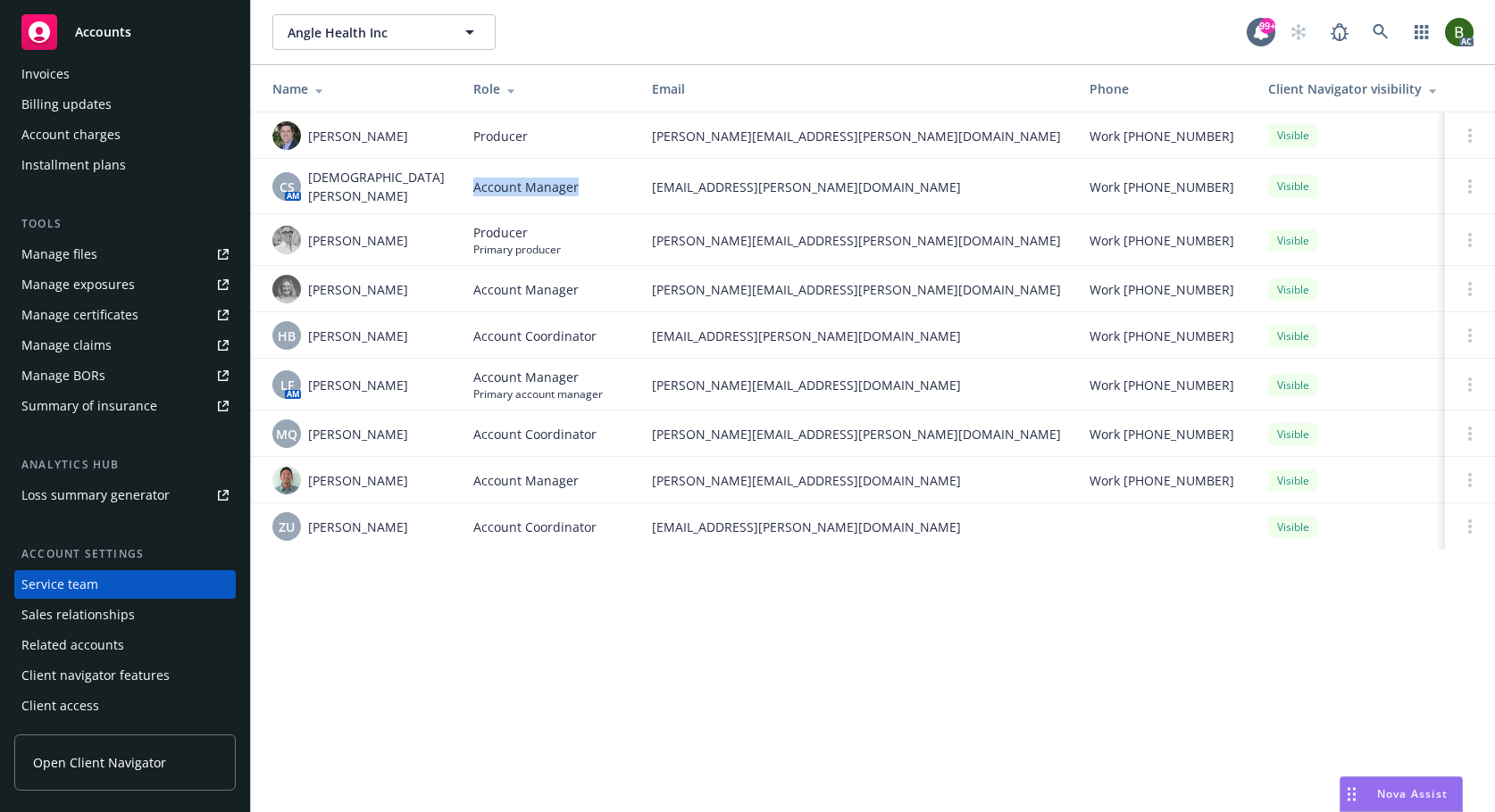
drag, startPoint x: 432, startPoint y: 177, endPoint x: 558, endPoint y: 188, distance: 126.5
click at [558, 188] on td "Account Manager" at bounding box center [548, 187] width 178 height 55
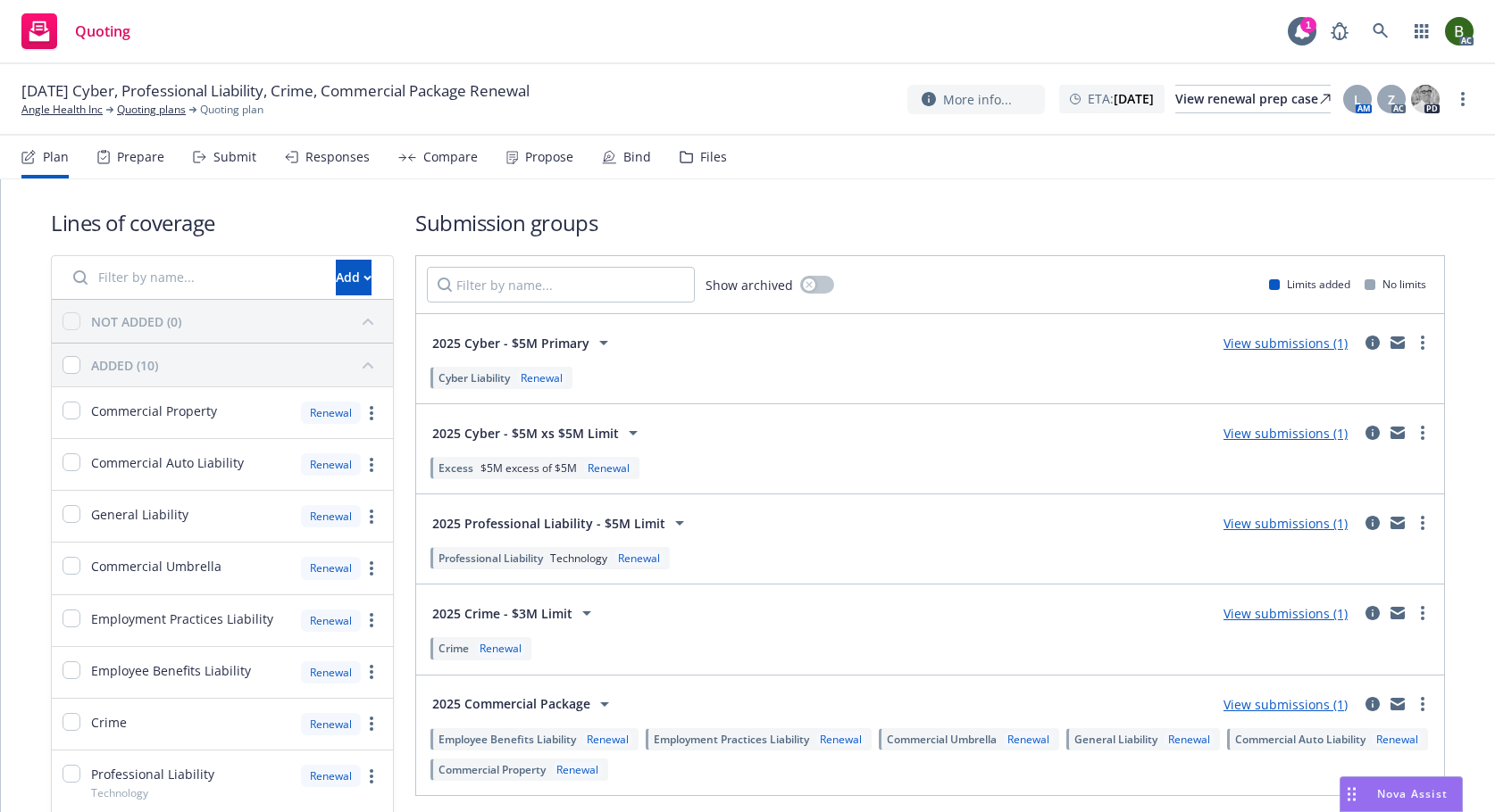
click at [723, 164] on nav "Plan Prepare Submit Responses Compare Propose Bind Files" at bounding box center [747, 157] width 1452 height 42
click at [705, 164] on div "Files" at bounding box center [713, 156] width 27 height 14
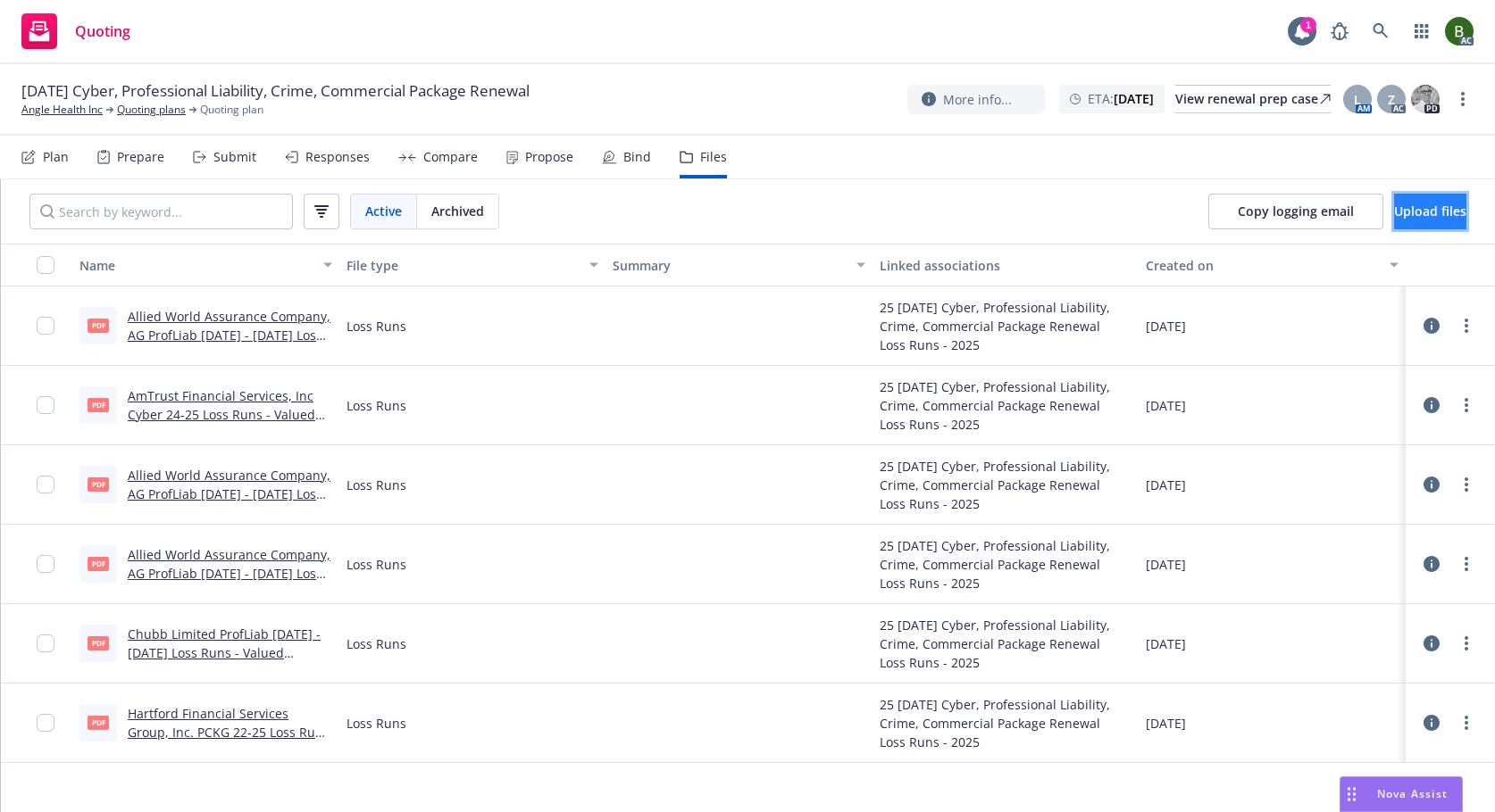
click at [1410, 208] on span "Upload files" at bounding box center [1429, 211] width 72 height 17
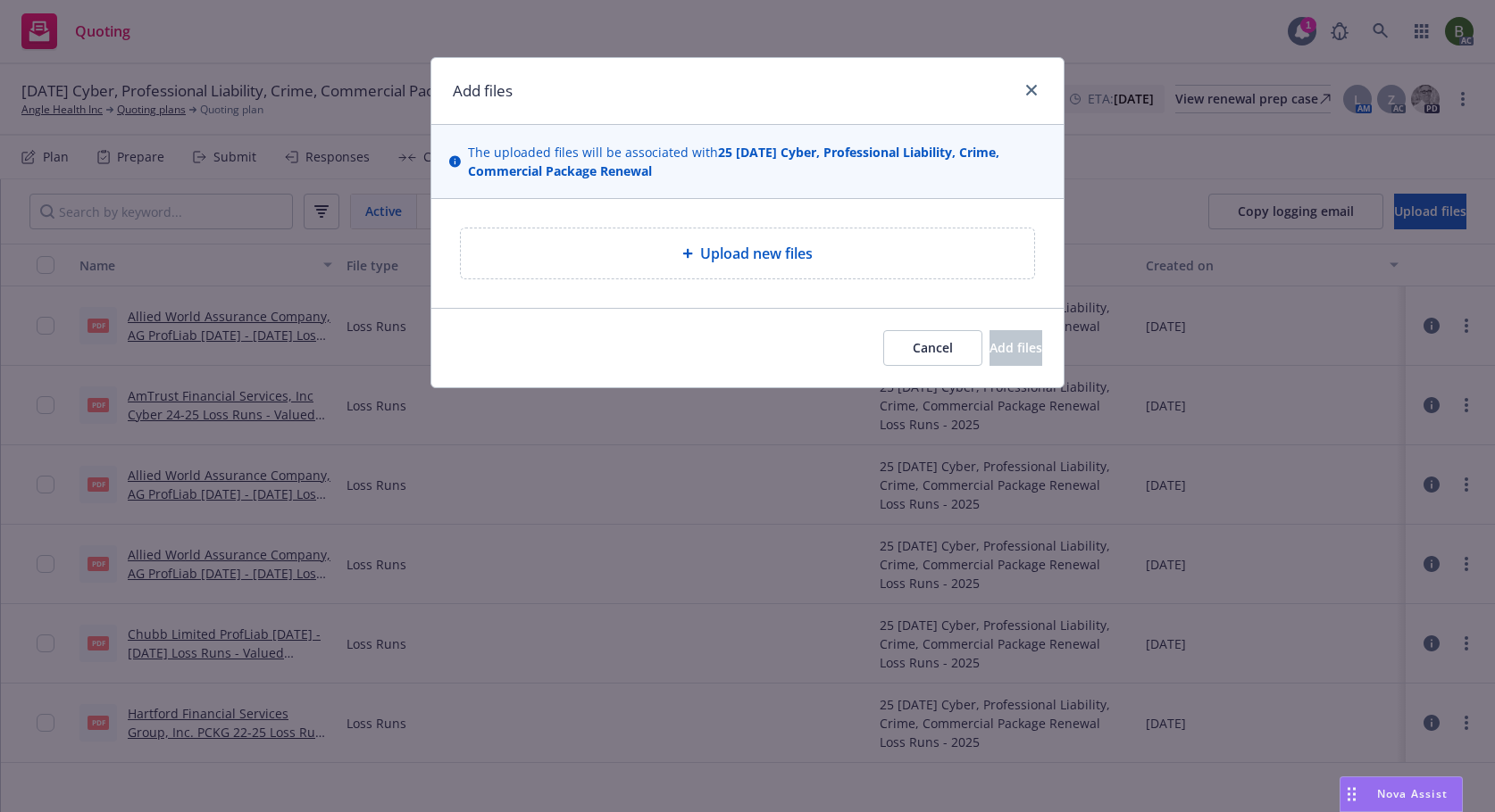
click at [748, 251] on span "Upload new files" at bounding box center [757, 253] width 113 height 21
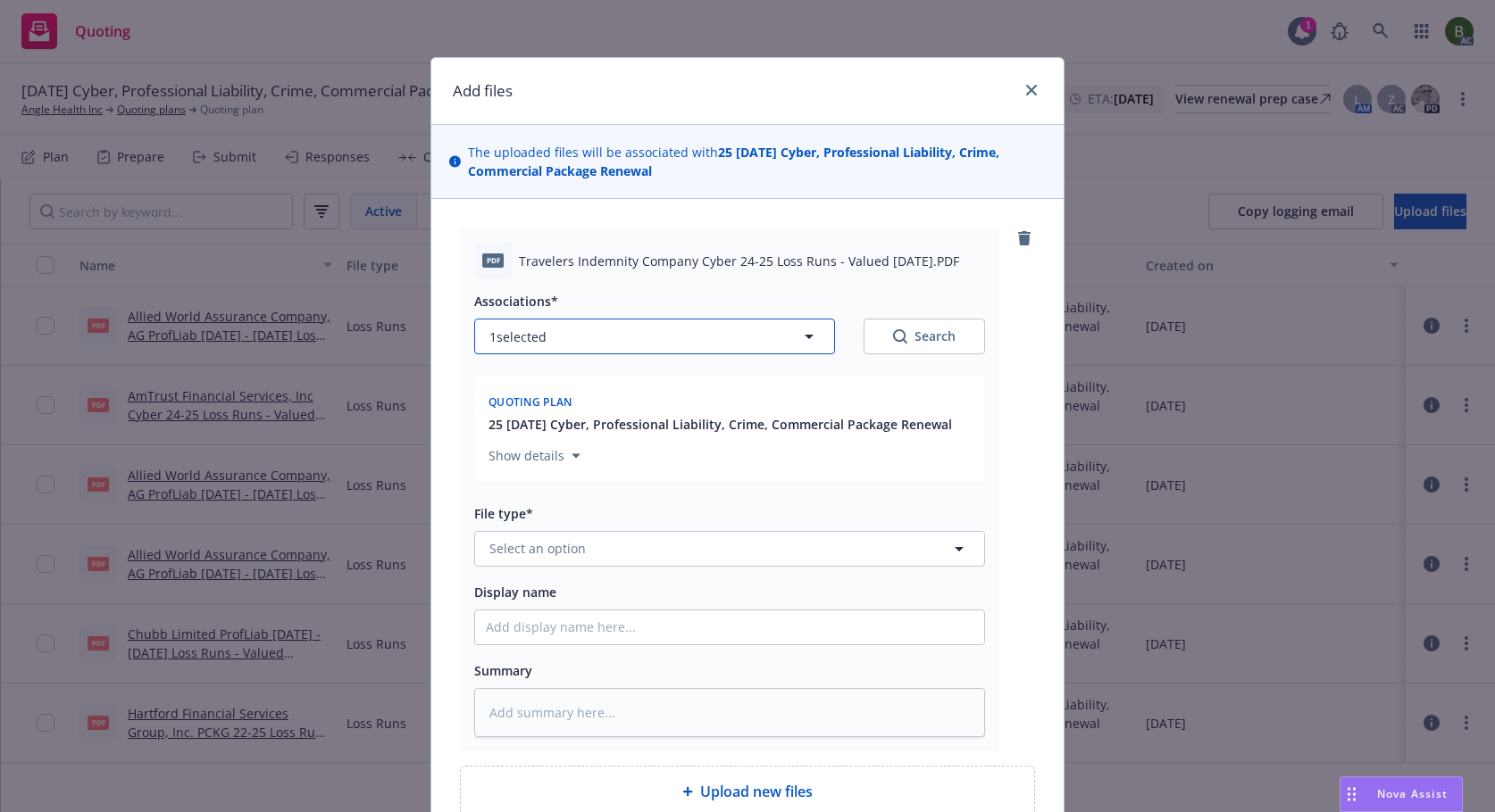
click at [648, 329] on button "1 selected" at bounding box center [654, 336] width 360 height 36
type textarea "x"
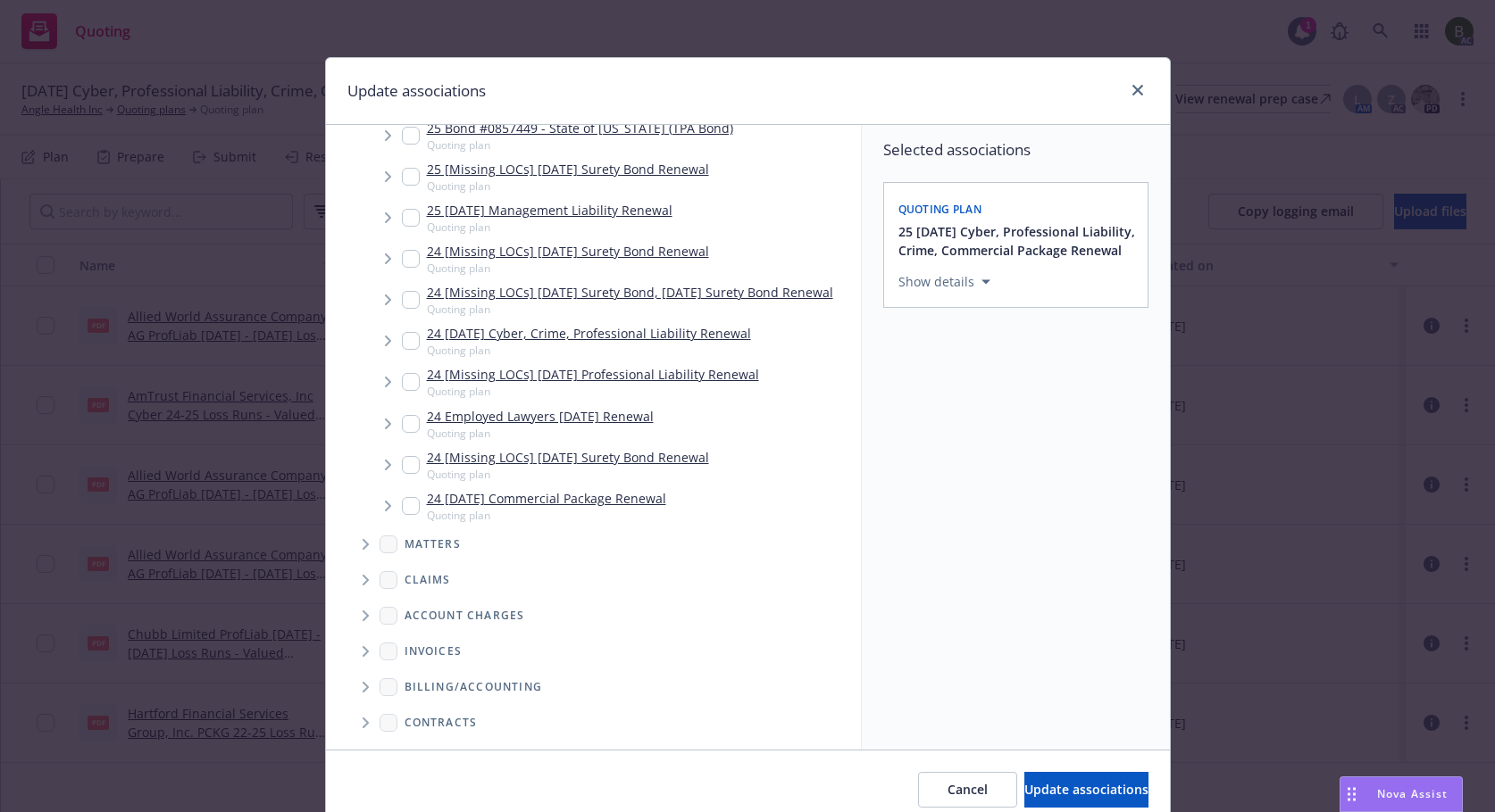
scroll to position [1092, 0]
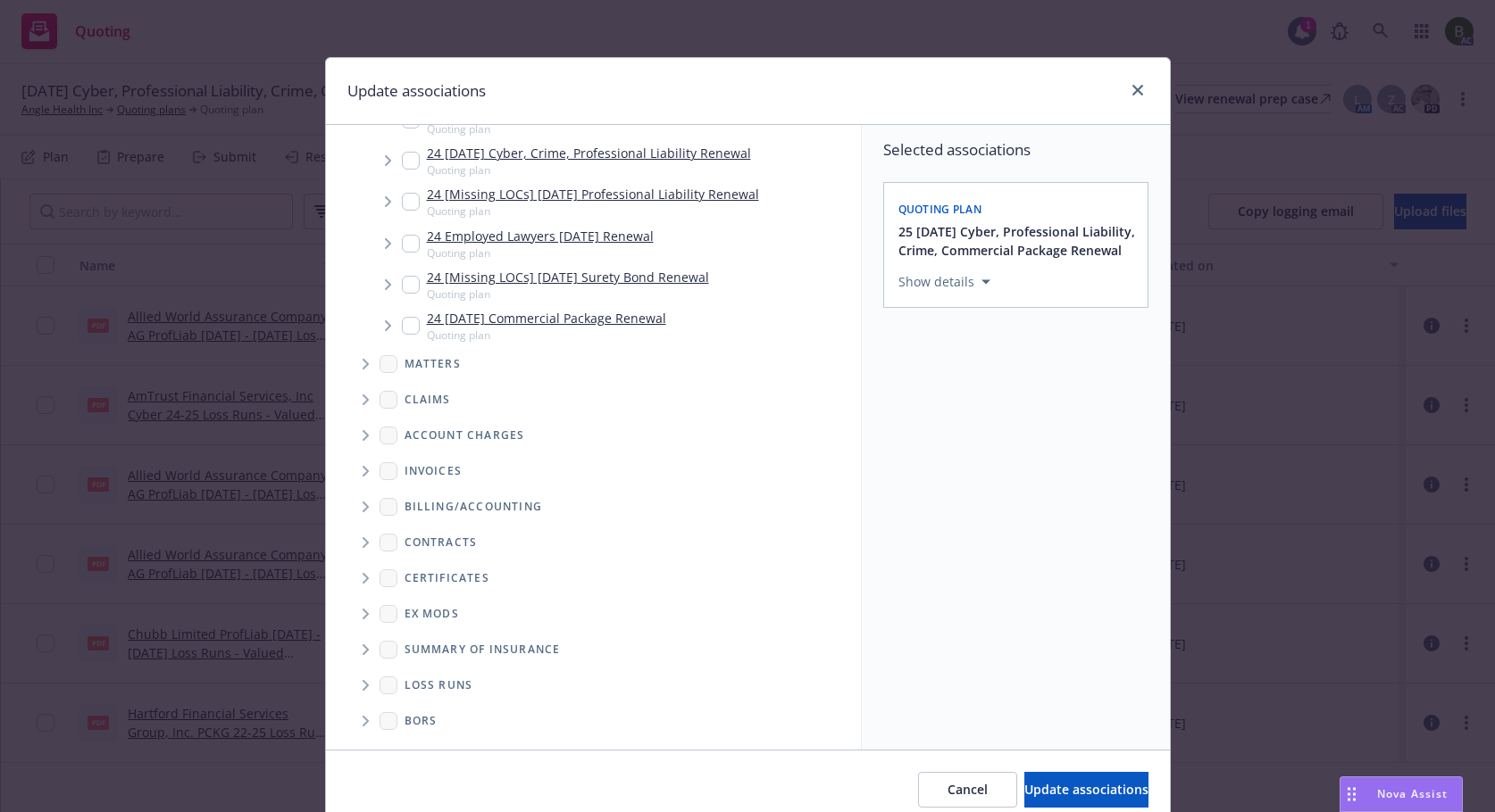
click at [362, 685] on icon "Folder Tree Example" at bounding box center [365, 685] width 6 height 11
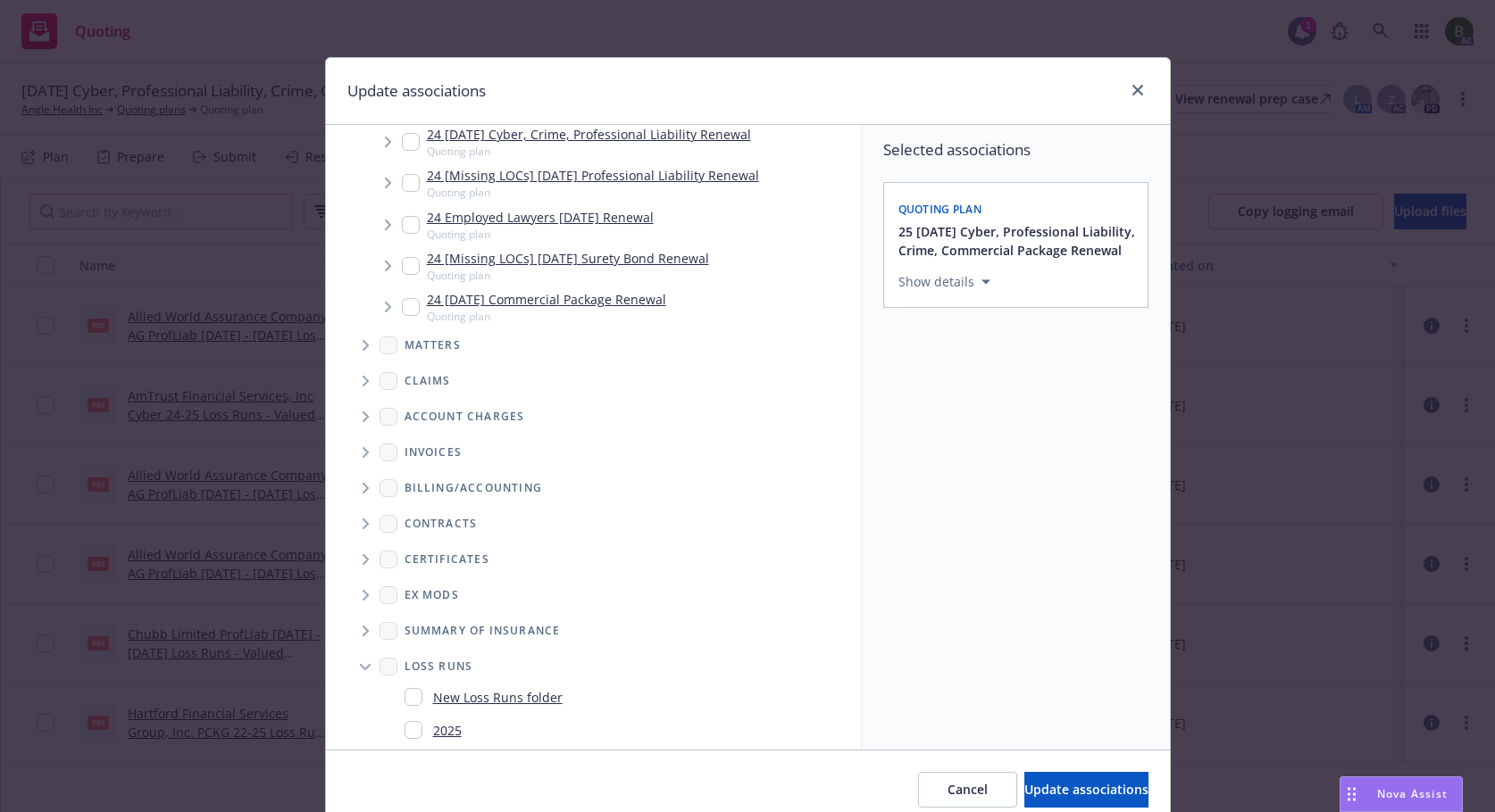
click at [414, 741] on div "2025" at bounding box center [433, 731] width 57 height 26
checkbox input "true"
click at [1024, 799] on button "Update associations" at bounding box center [1086, 790] width 124 height 36
type textarea "x"
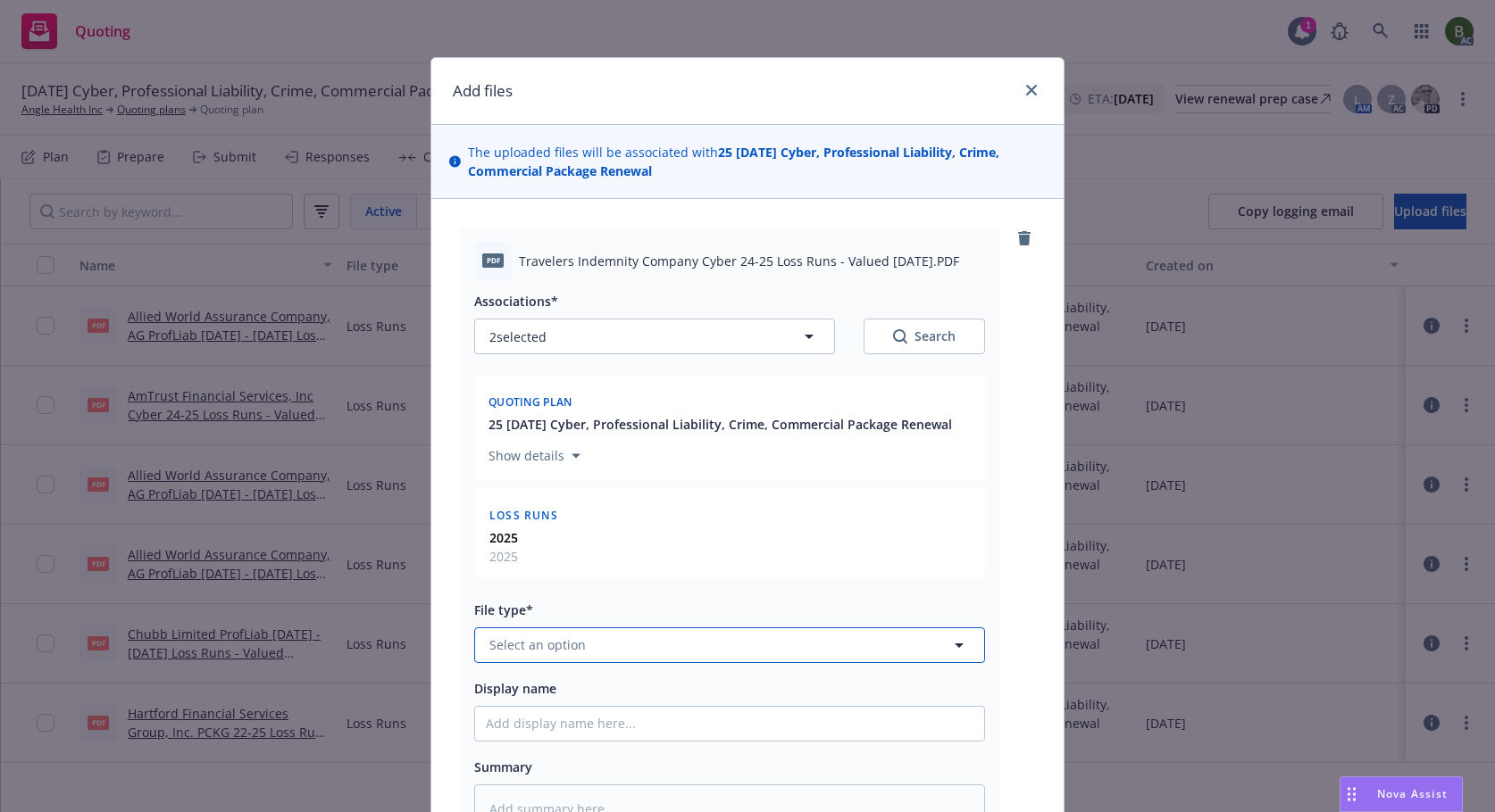
click at [500, 646] on span "Select an option" at bounding box center [538, 645] width 96 height 18
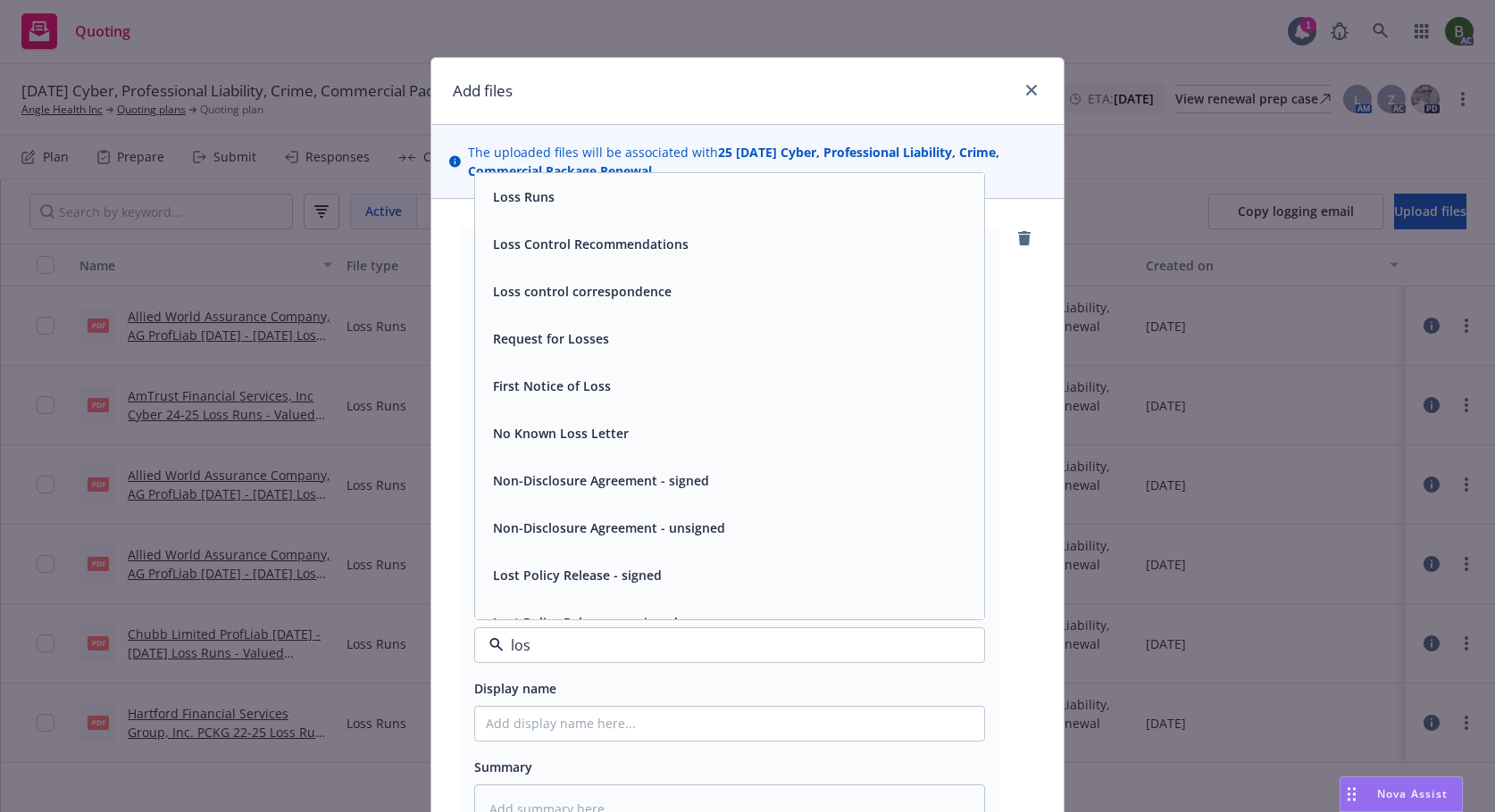
type input "loss"
click at [562, 196] on div "Loss Runs" at bounding box center [730, 197] width 488 height 26
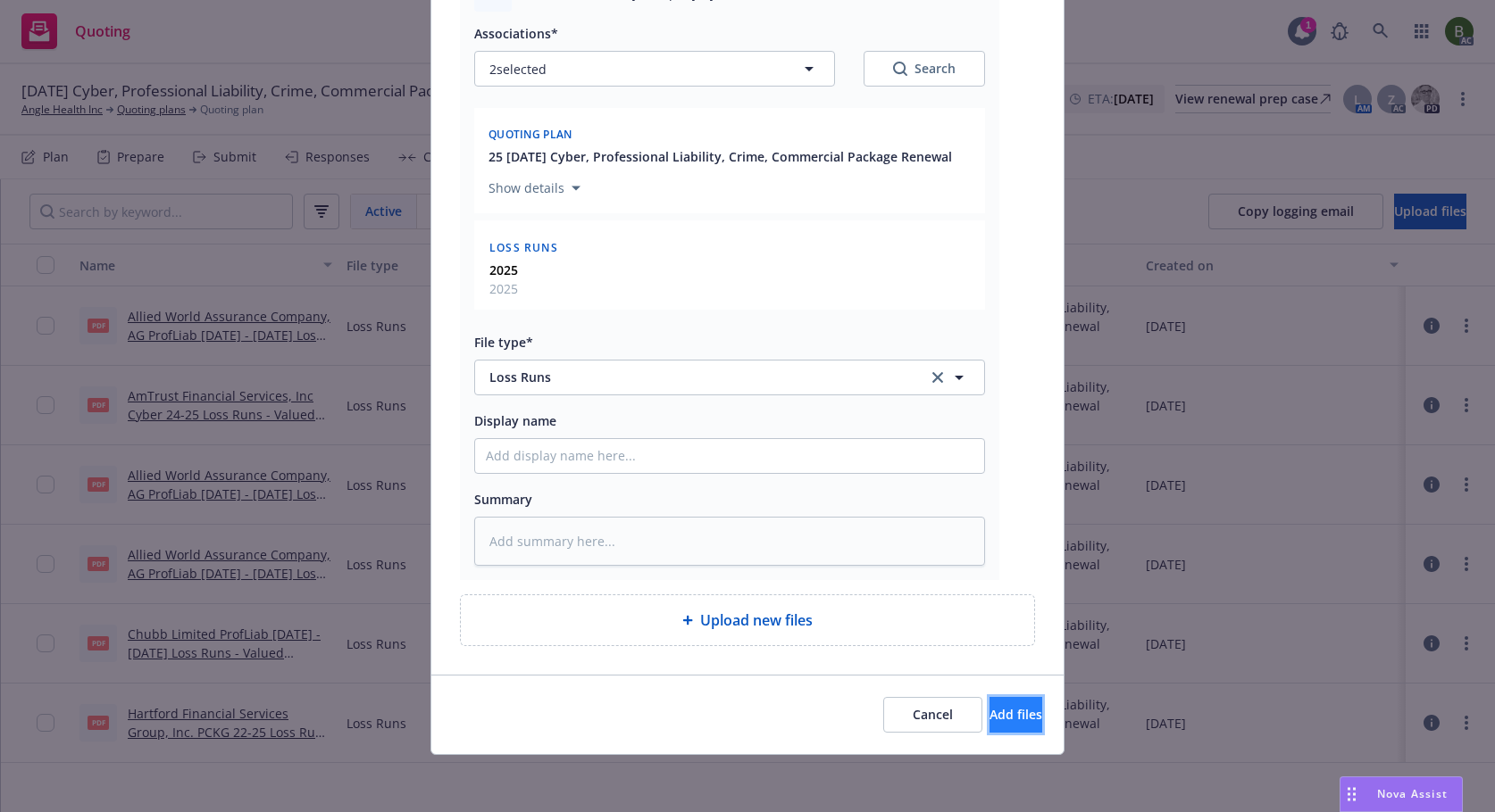
click at [990, 722] on span "Add files" at bounding box center [1015, 714] width 53 height 17
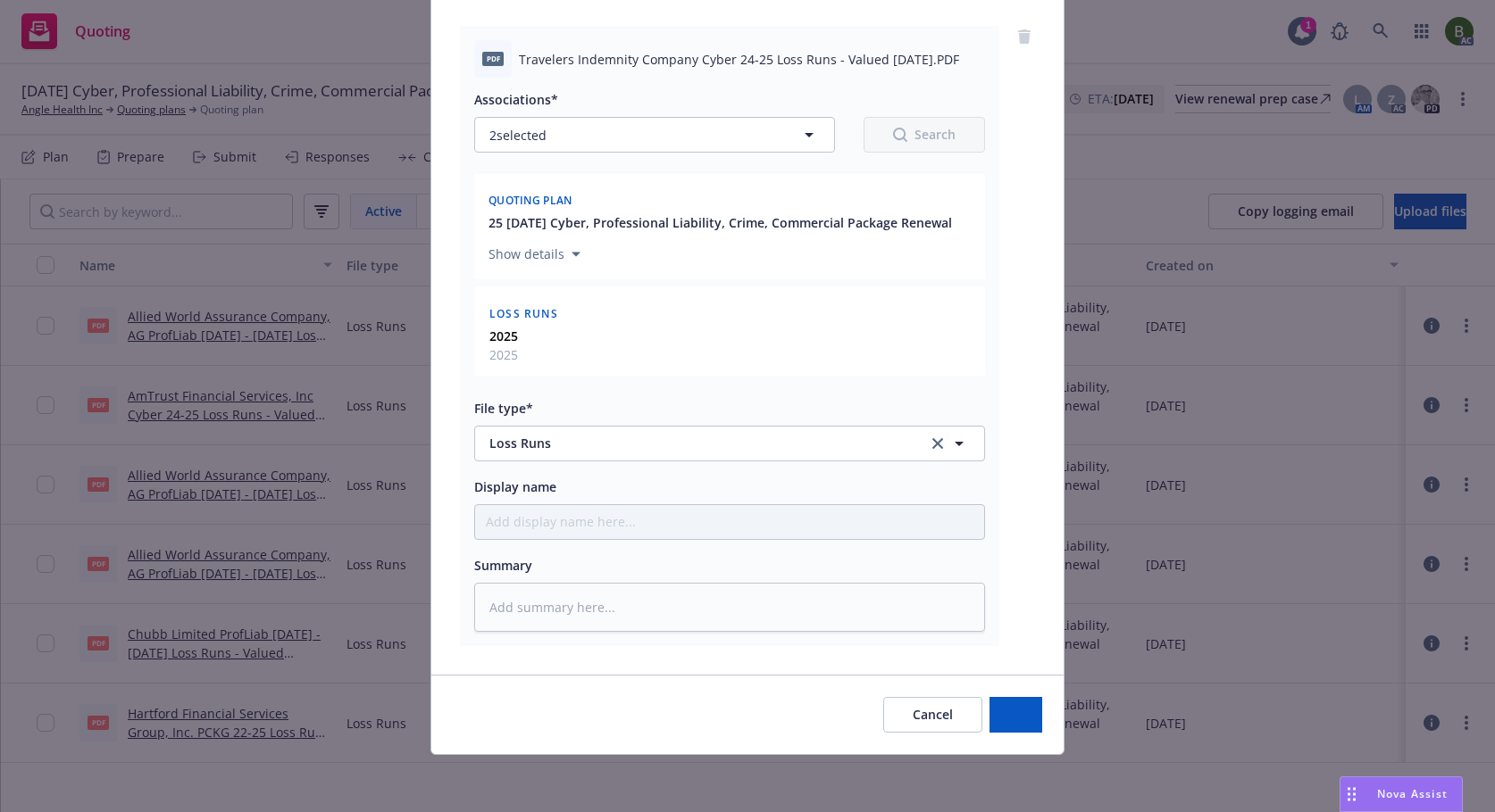
scroll to position [201, 0]
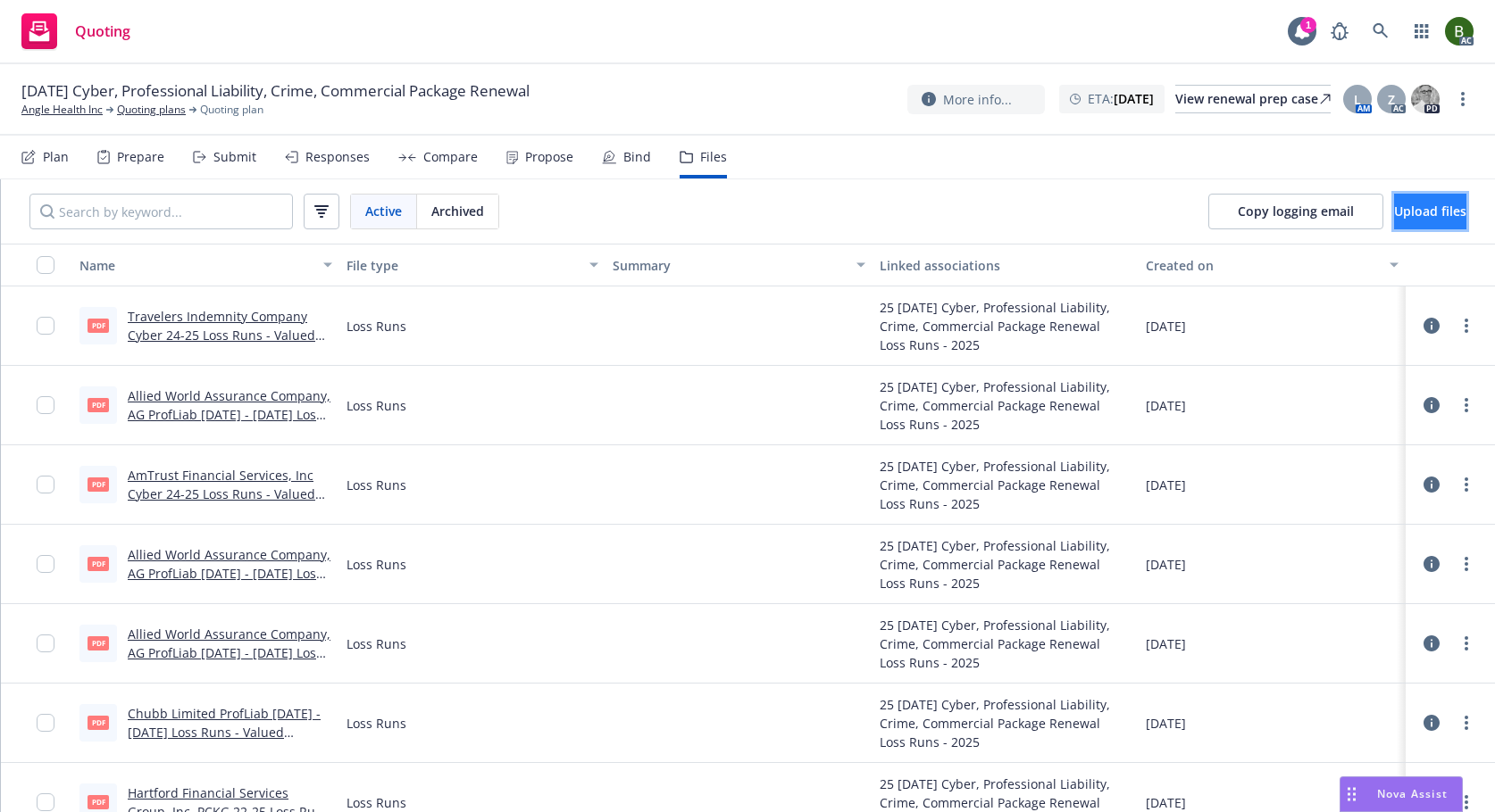
click at [1438, 217] on button "Upload files" at bounding box center [1429, 212] width 72 height 36
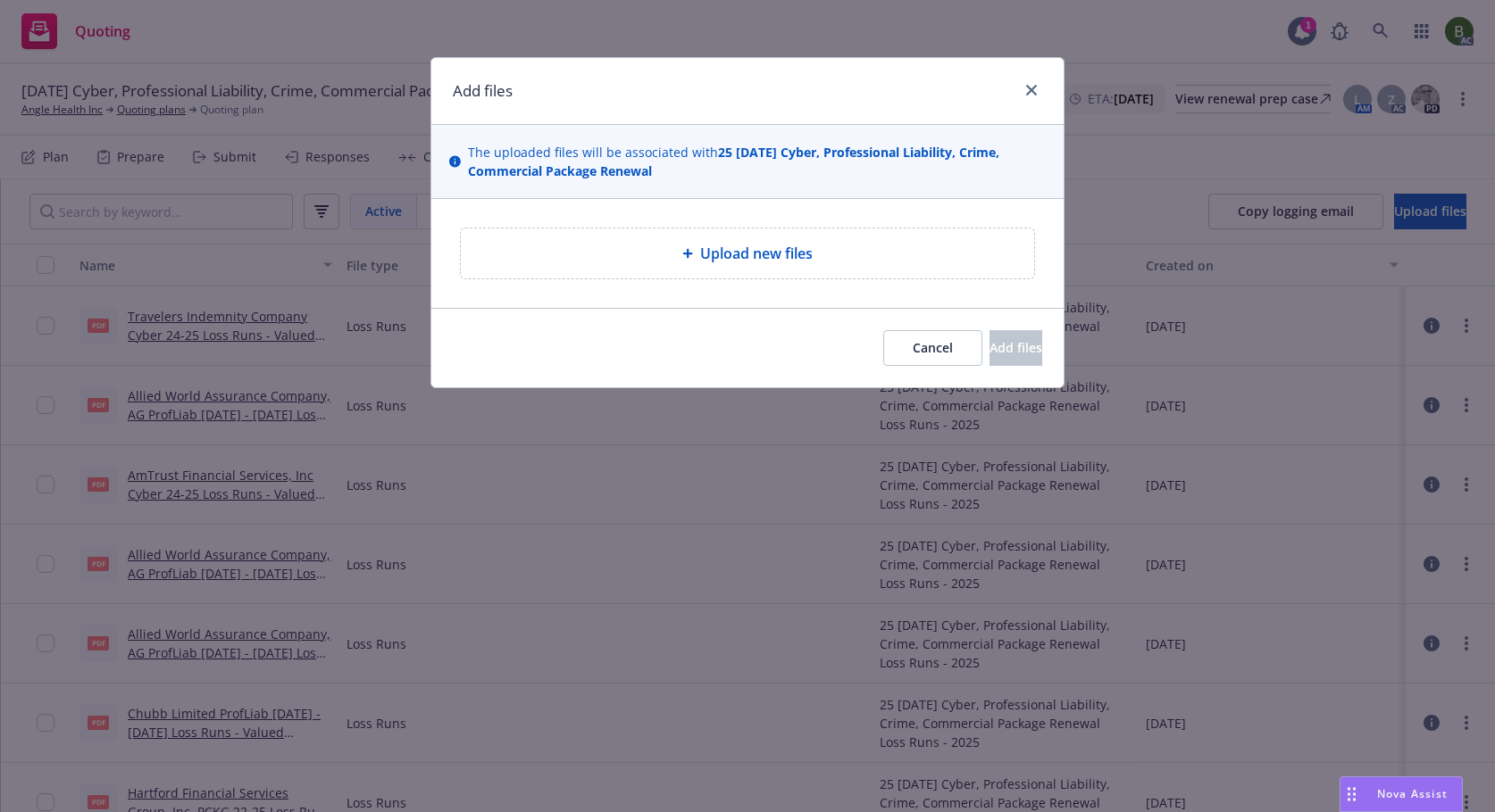
click at [767, 250] on span "Upload new files" at bounding box center [757, 253] width 113 height 21
click at [913, 351] on span "Cancel" at bounding box center [932, 347] width 40 height 17
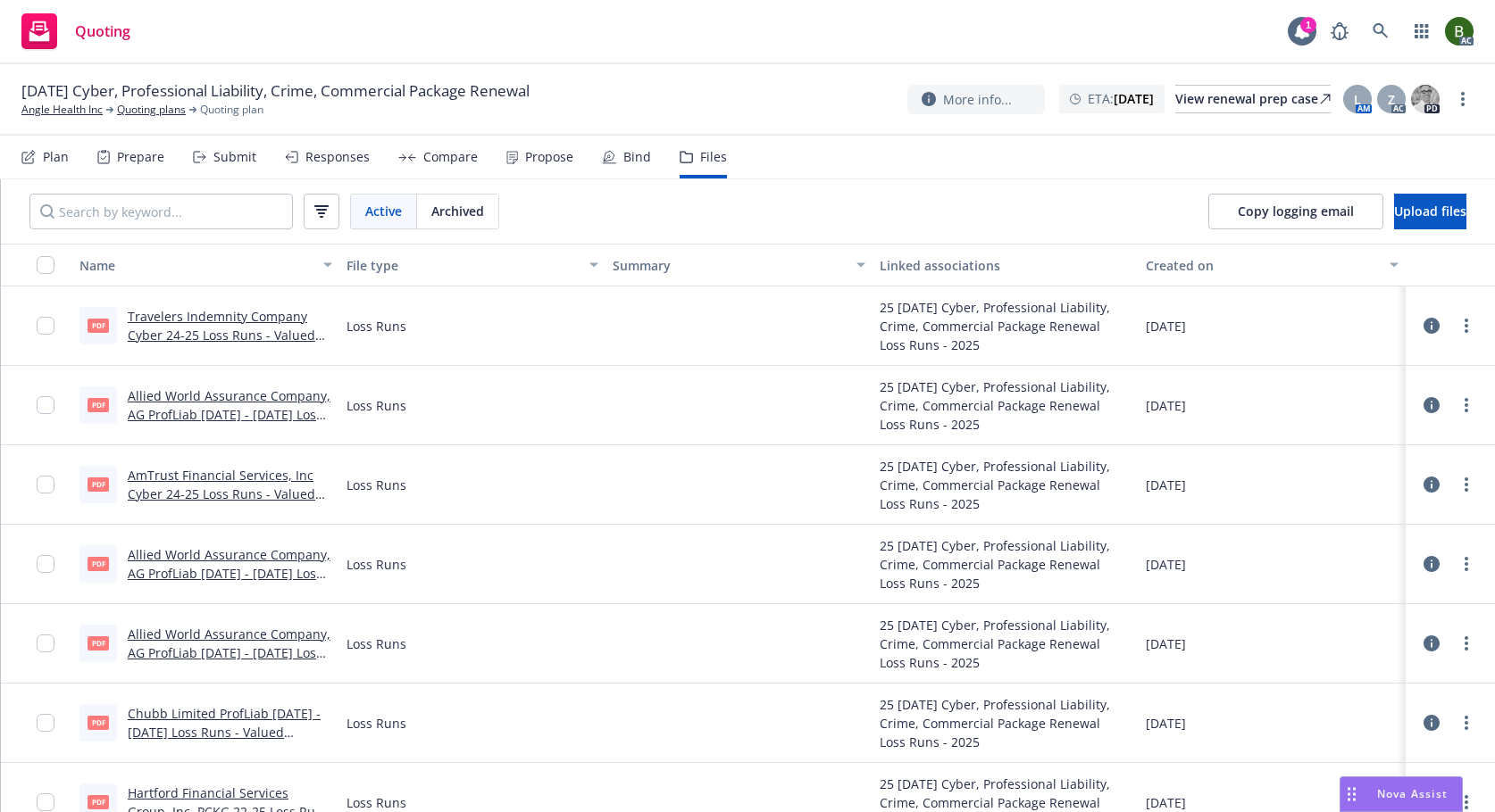
click at [263, 319] on link "Travelers Indemnity Company Cyber 24-25 Loss Runs - Valued 08-12-2025.PDF" at bounding box center [221, 334] width 188 height 55
click at [1393, 220] on button "Upload files" at bounding box center [1429, 212] width 72 height 36
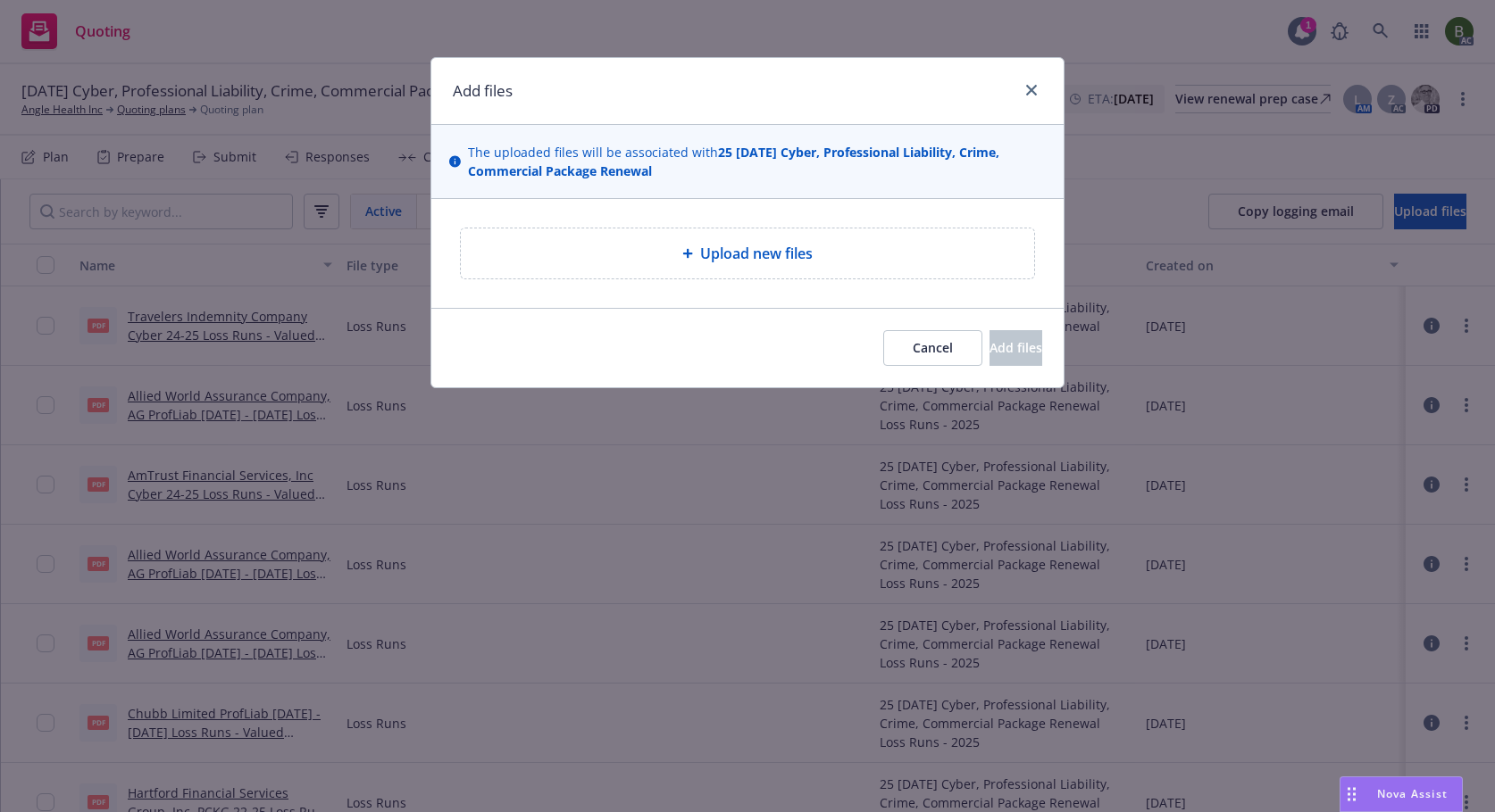
click at [735, 248] on span "Upload new files" at bounding box center [757, 253] width 113 height 21
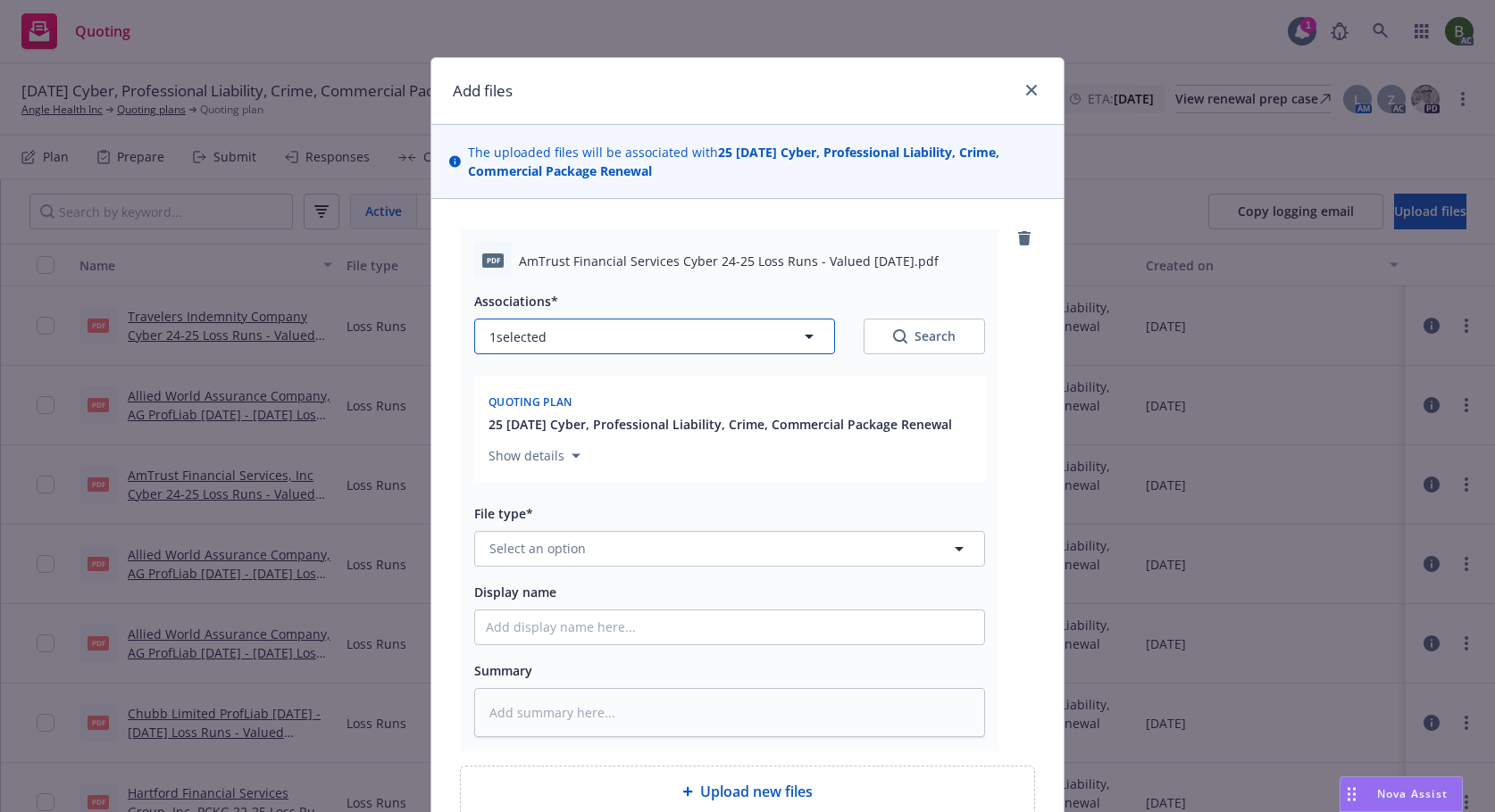
click at [607, 348] on button "1 selected" at bounding box center [654, 336] width 360 height 36
type textarea "x"
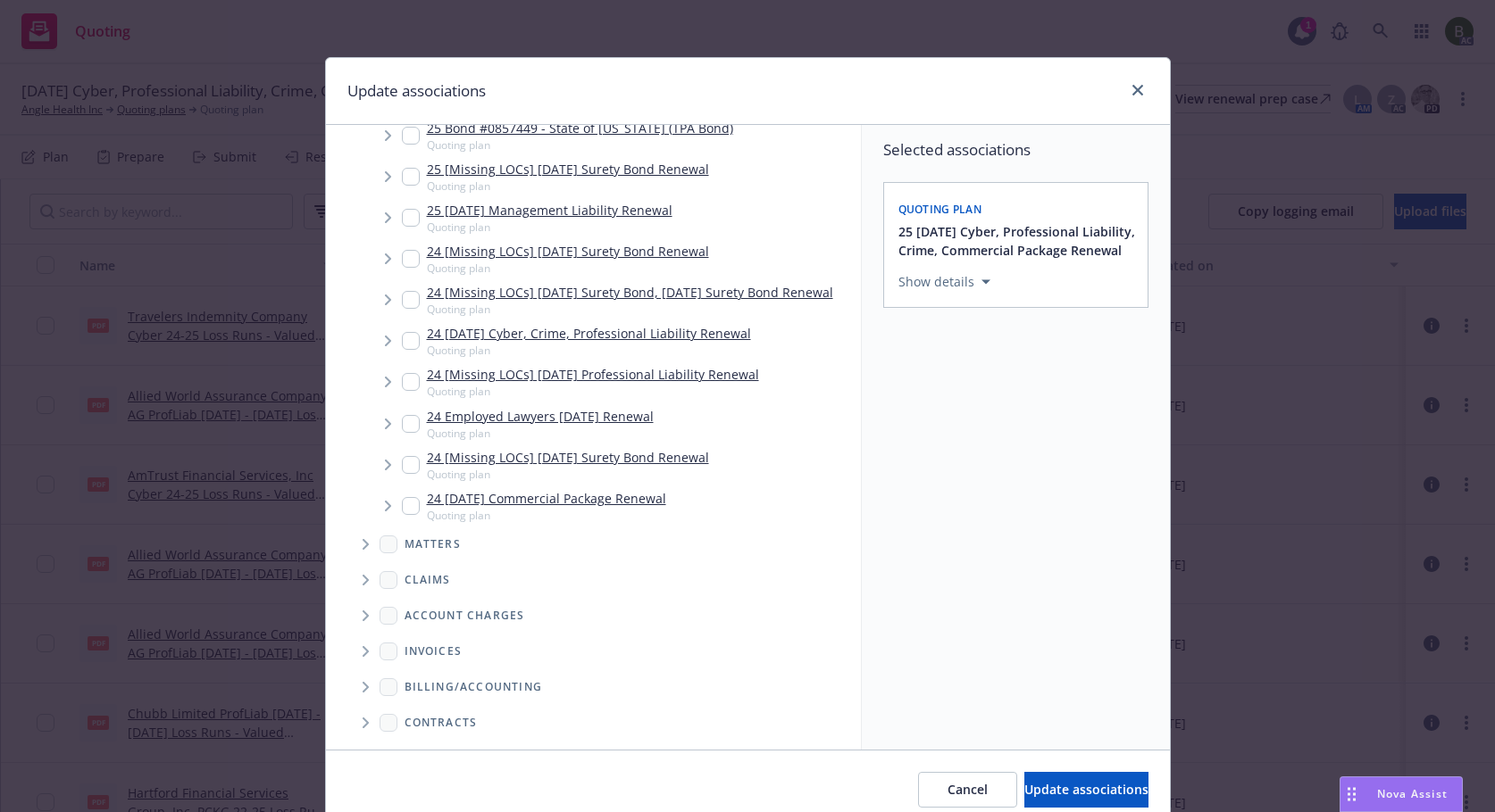
scroll to position [1092, 0]
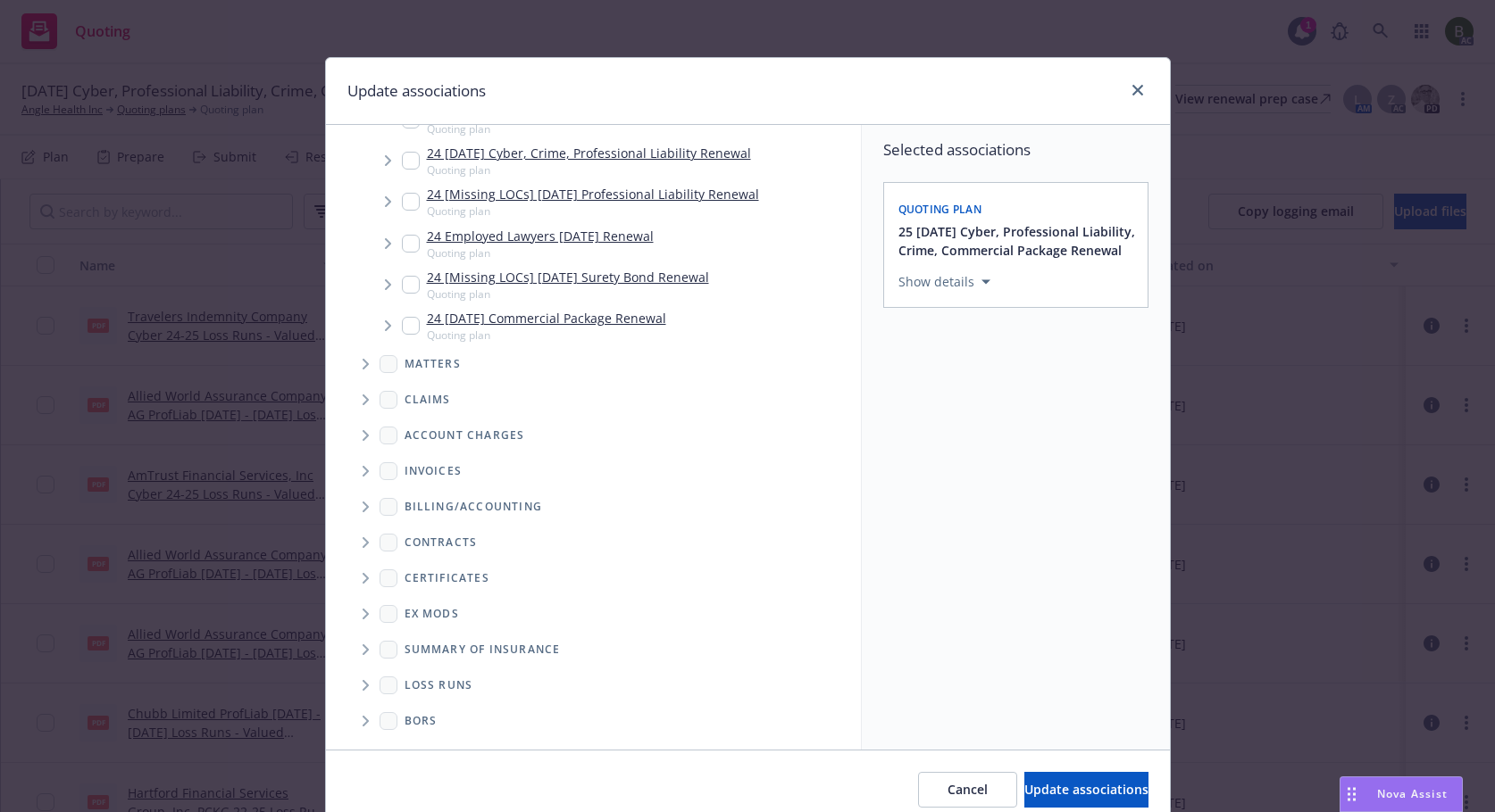
click at [362, 685] on icon "Folder Tree Example" at bounding box center [366, 685] width 7 height 11
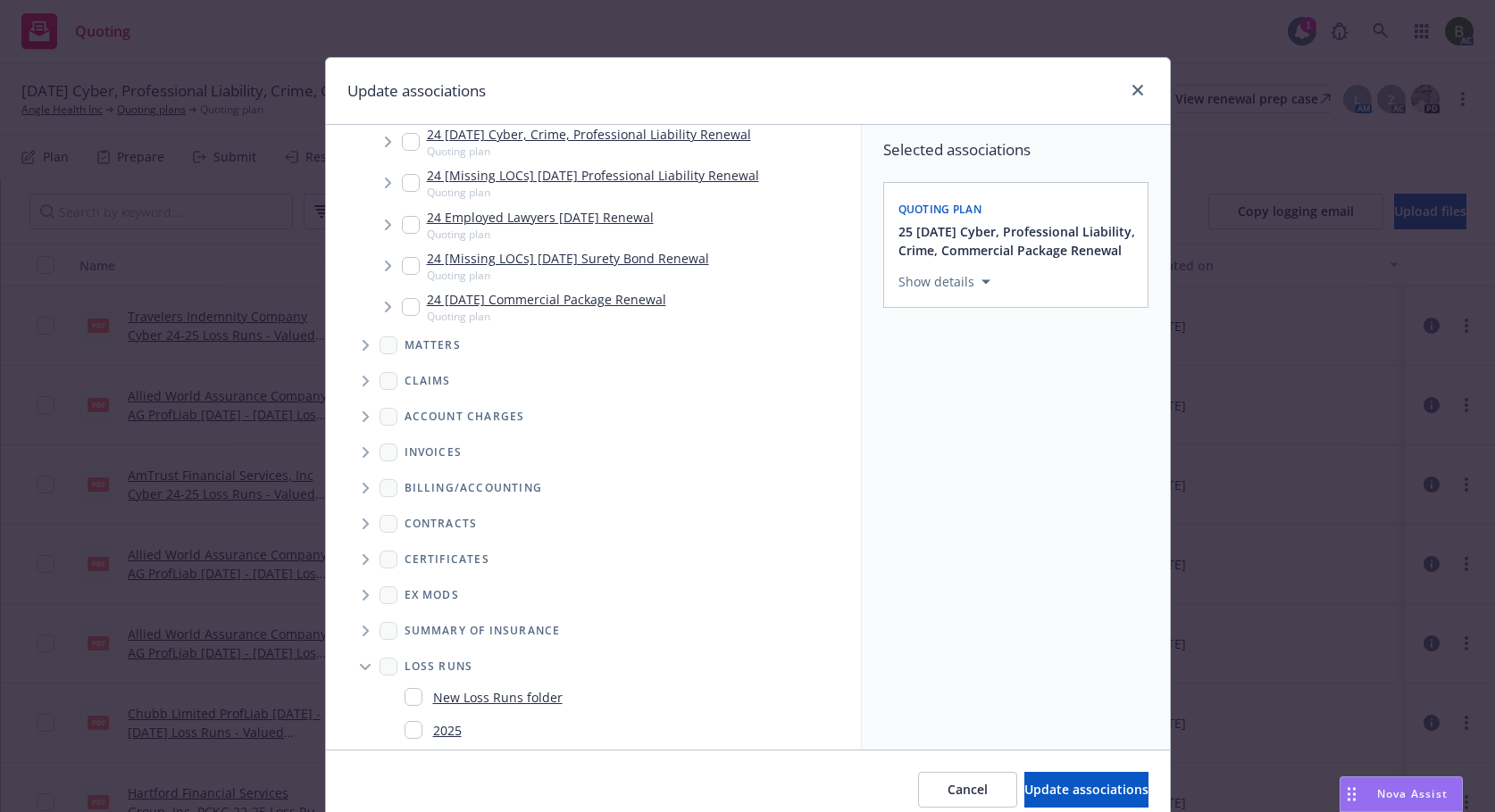
click at [405, 739] on input "Folder Tree Example" at bounding box center [413, 730] width 18 height 18
checkbox input "true"
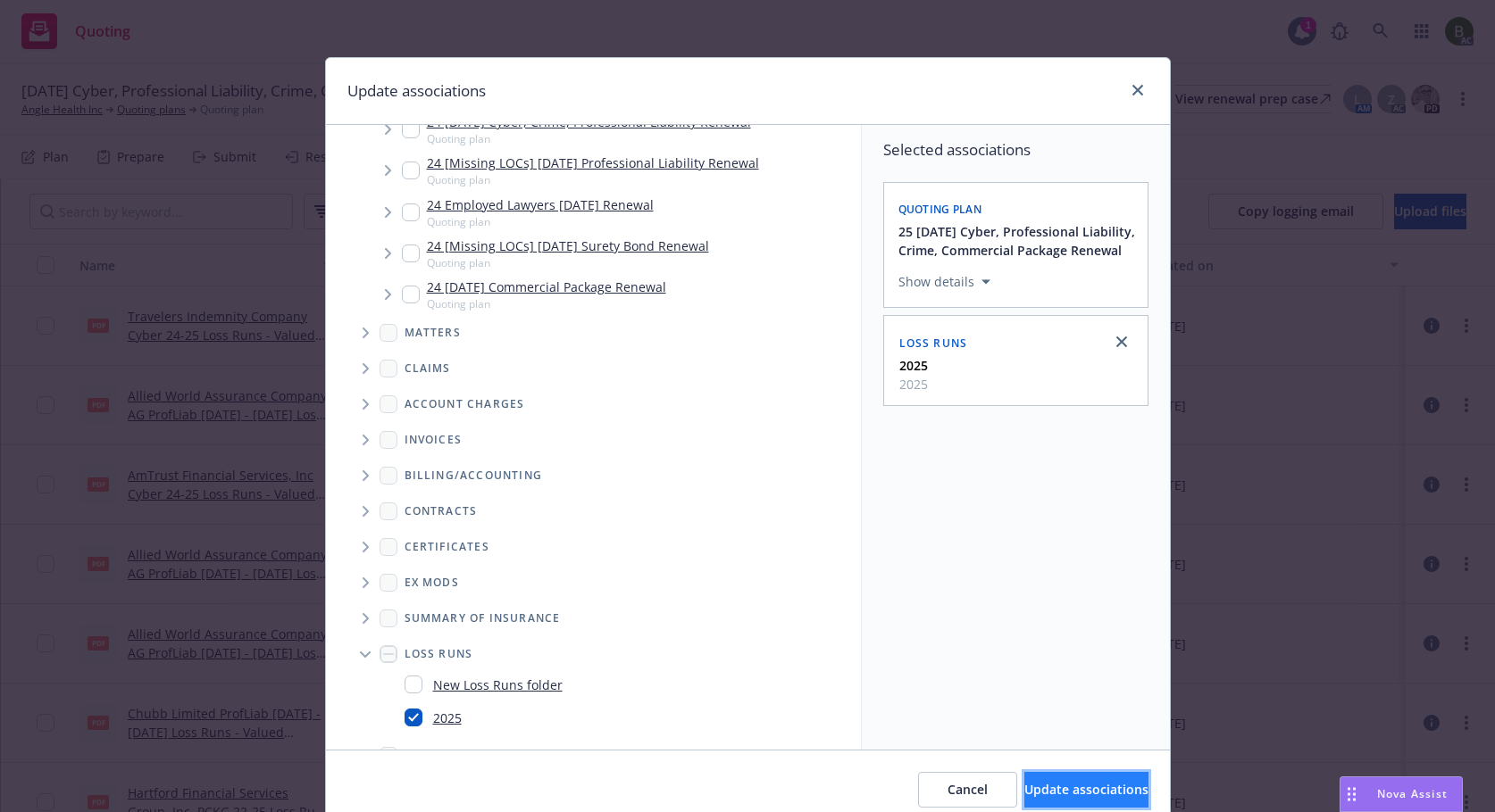
click at [1024, 786] on span "Update associations" at bounding box center [1086, 790] width 124 height 17
type textarea "x"
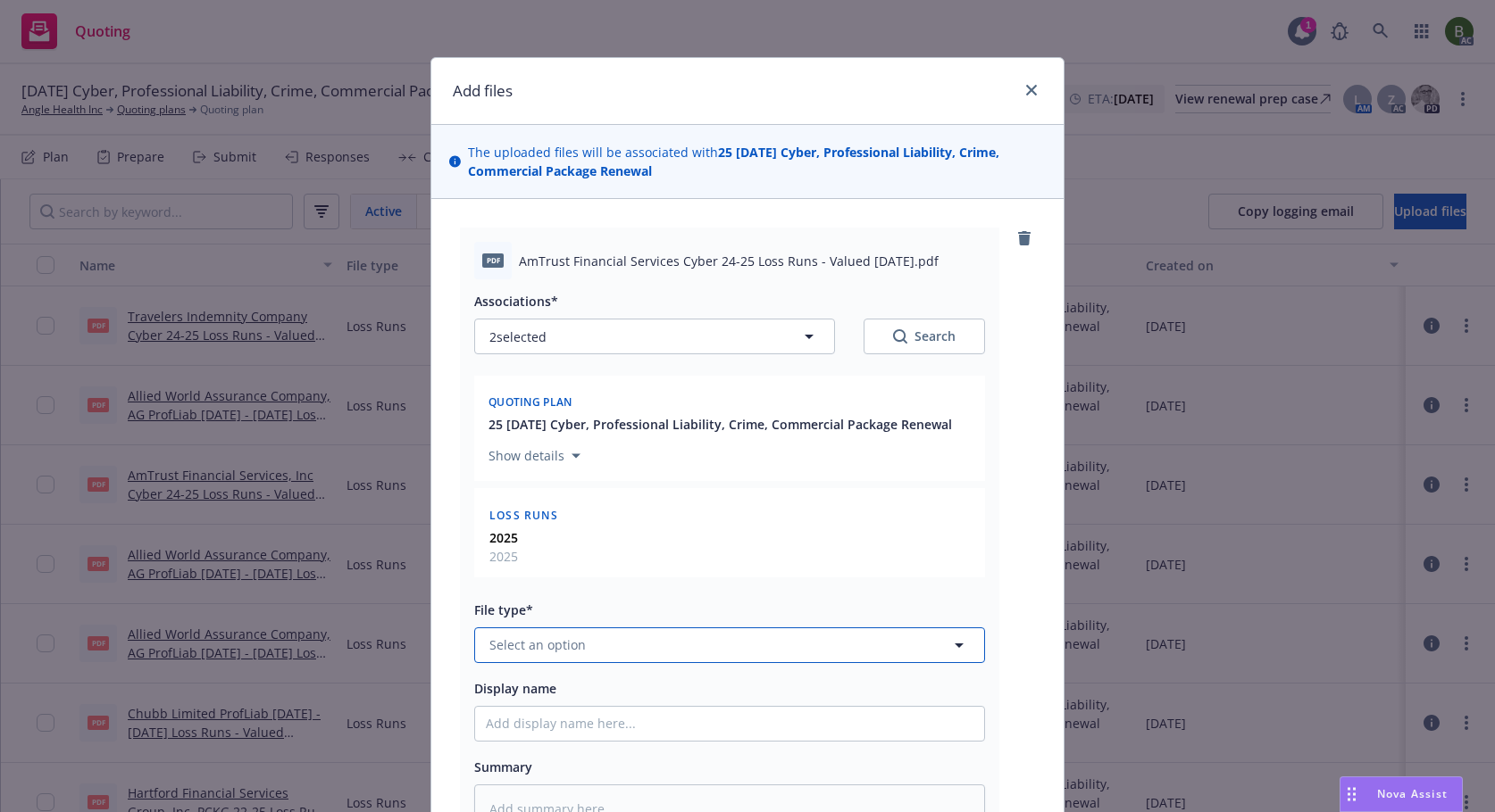
click at [650, 643] on button "Select an option" at bounding box center [729, 645] width 511 height 36
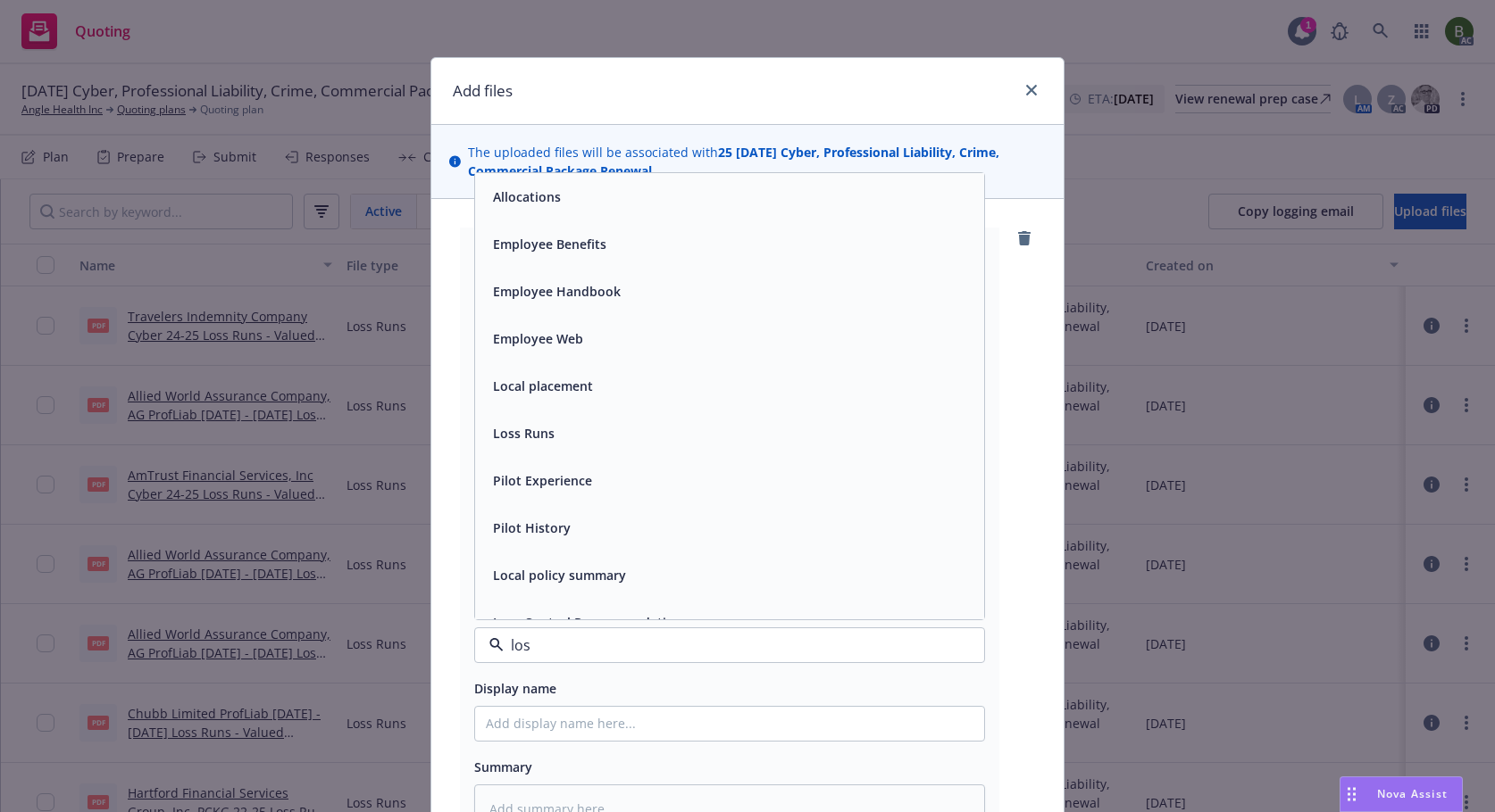
type input "loss"
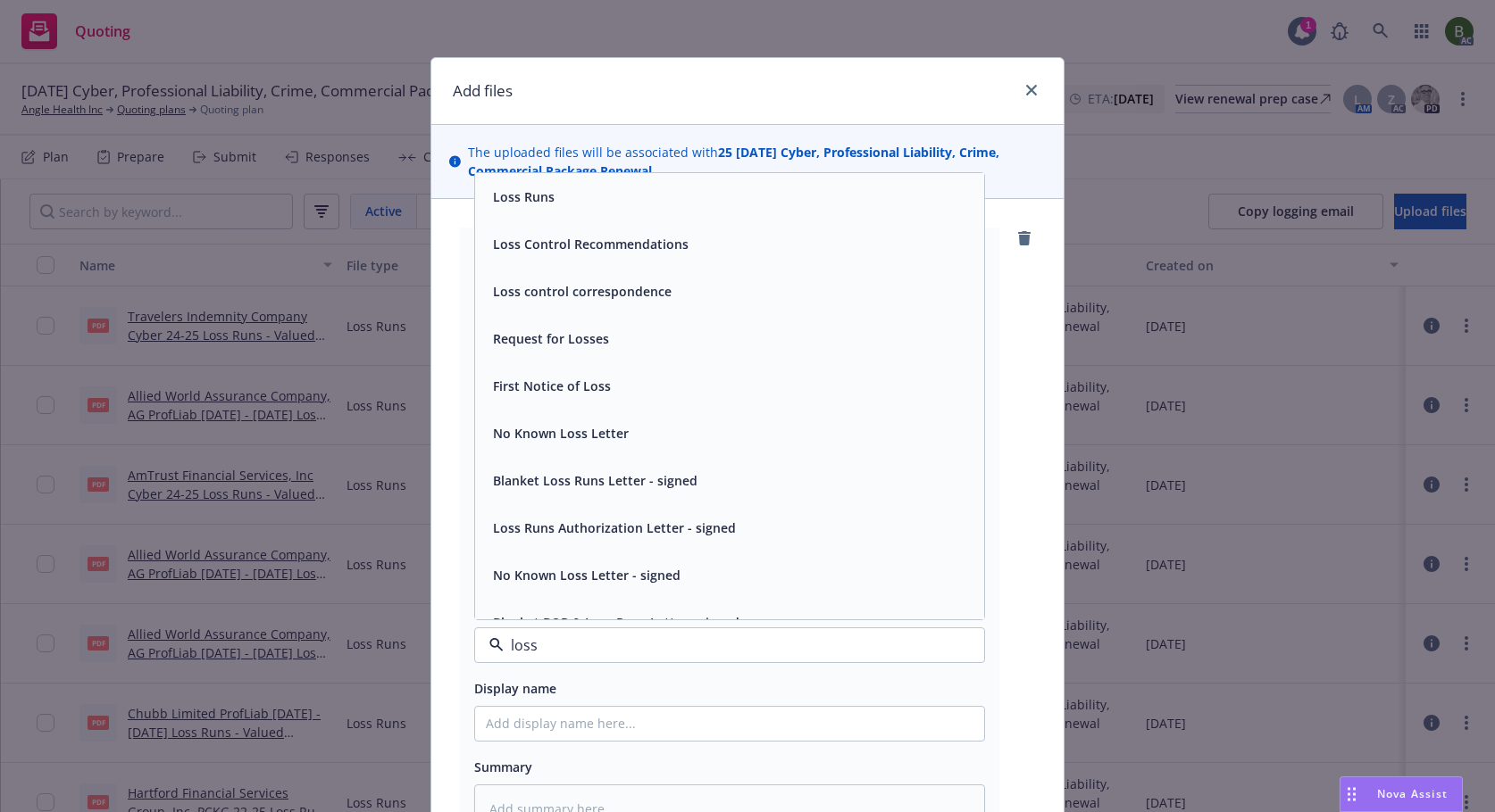
click at [561, 196] on div "Loss Runs" at bounding box center [730, 197] width 488 height 26
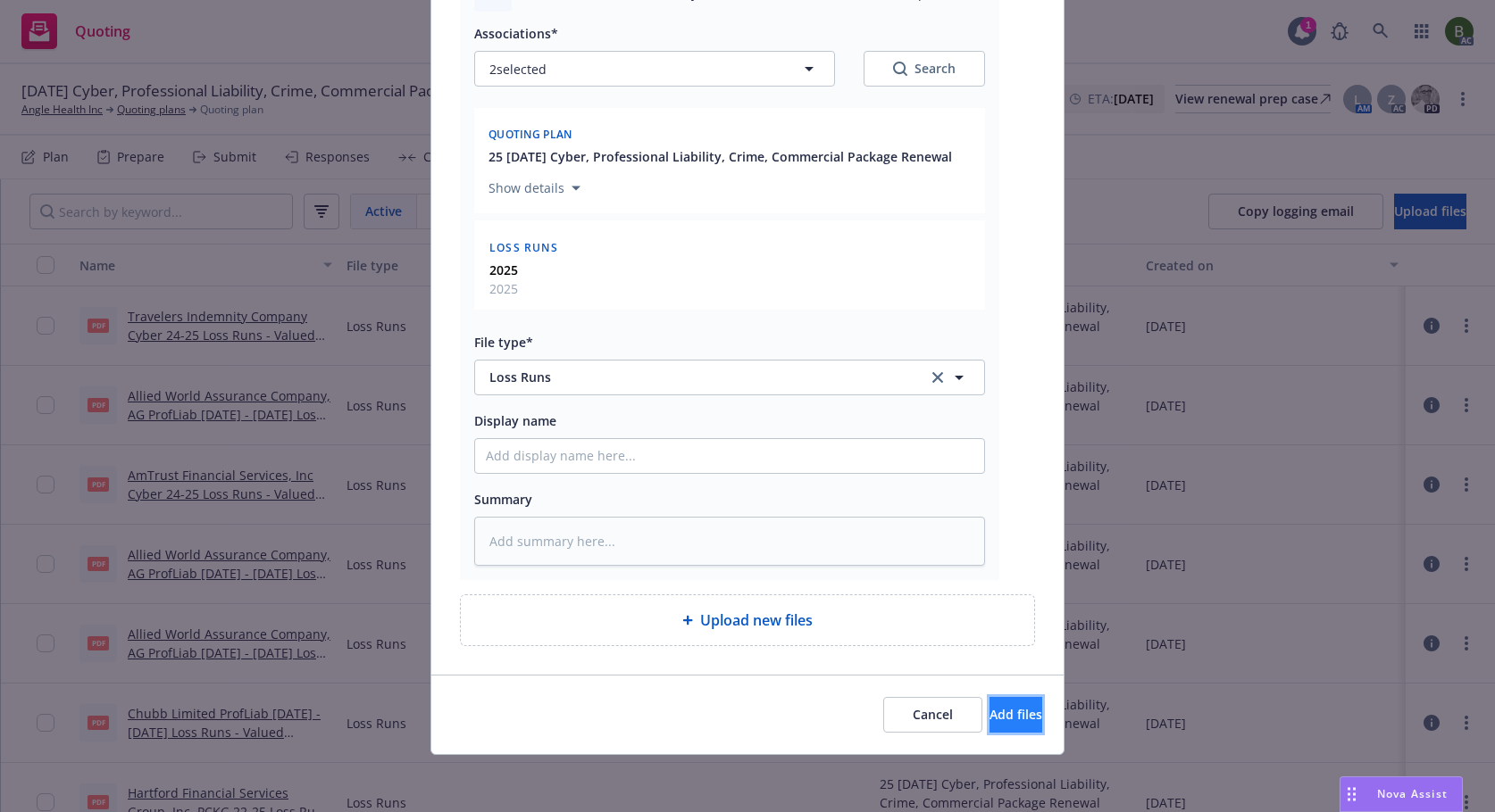
click at [1012, 713] on button "Add files" at bounding box center [1015, 715] width 53 height 36
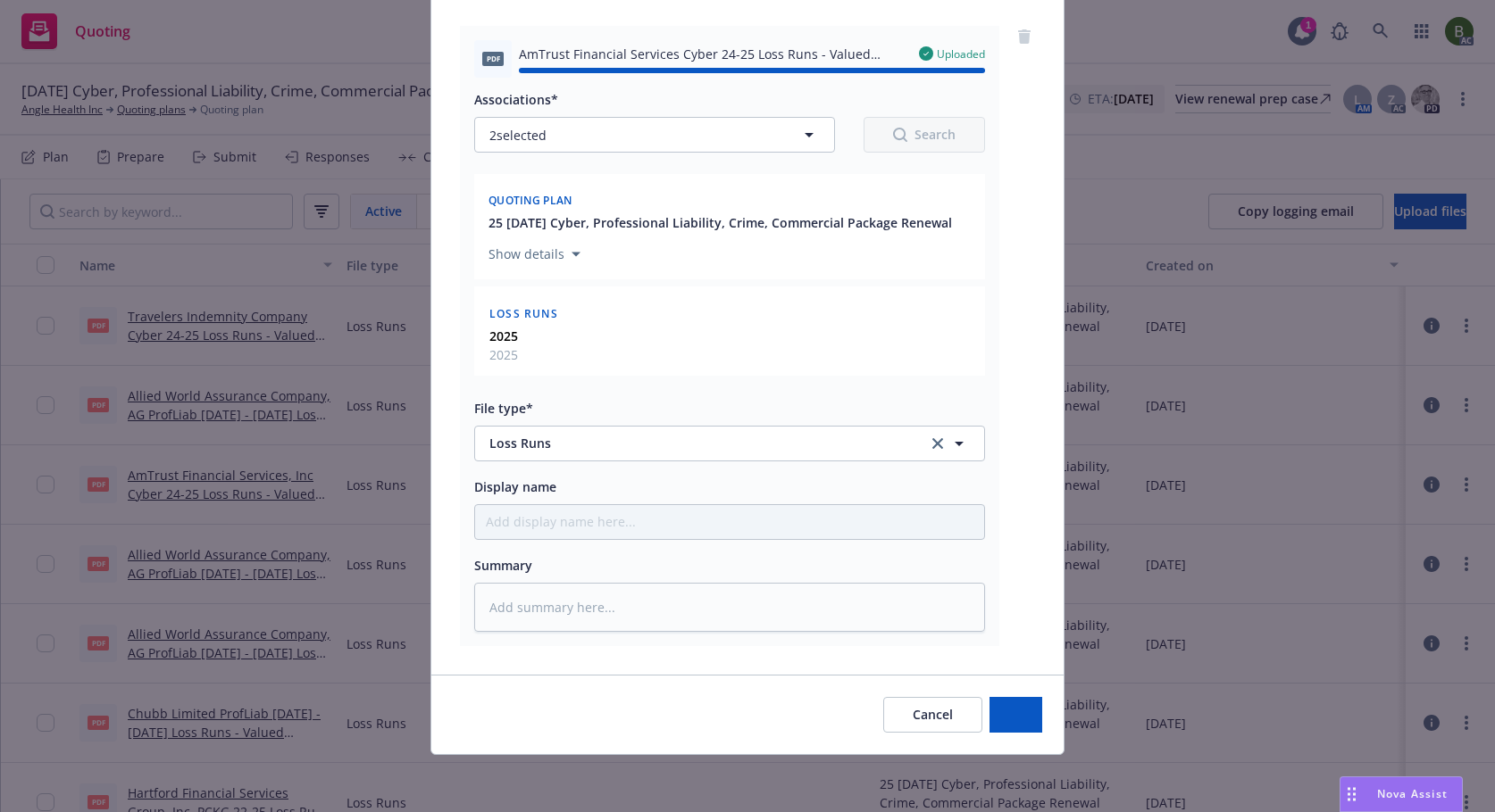
type textarea "x"
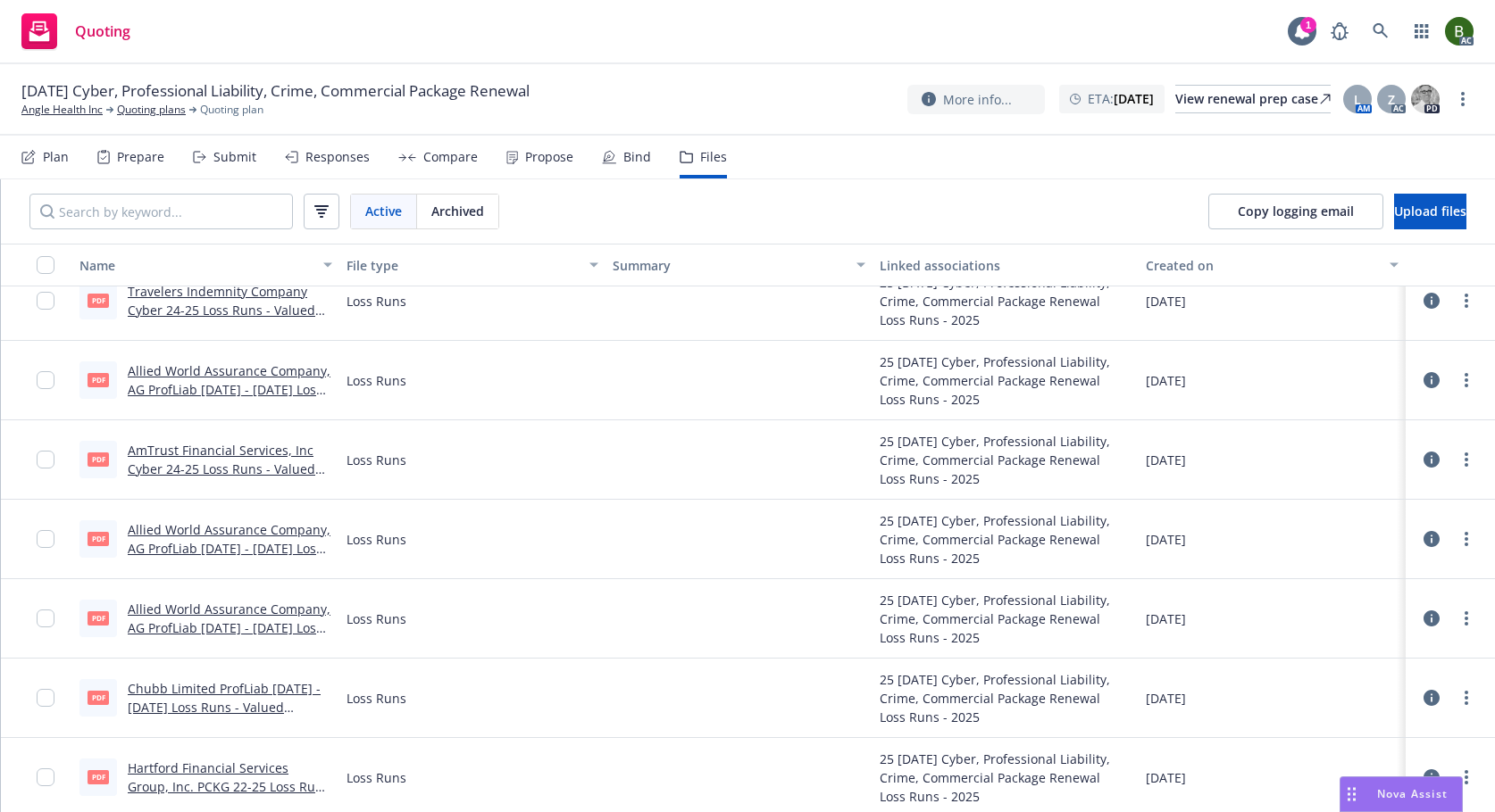
scroll to position [110, 0]
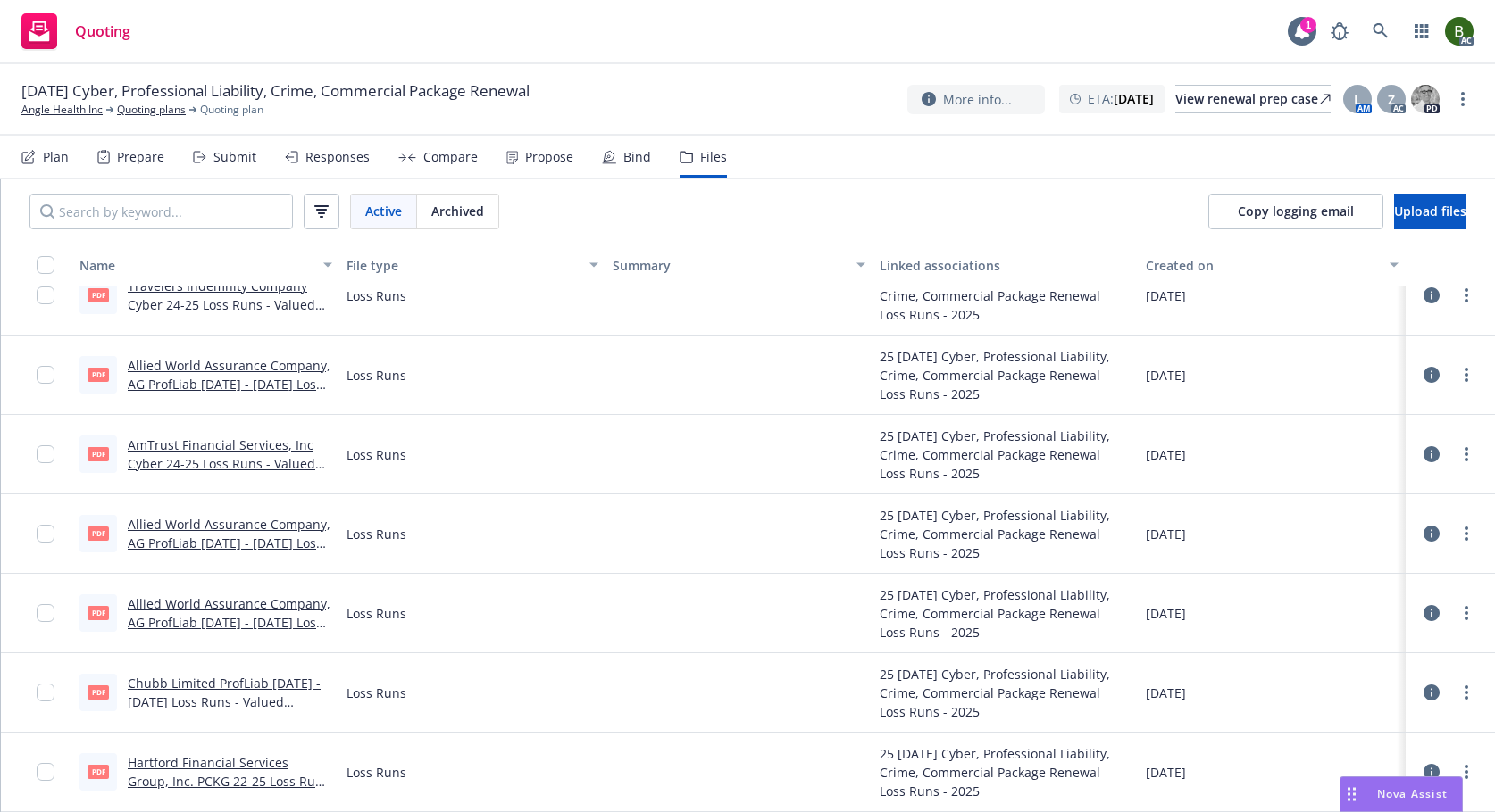
click at [1423, 685] on icon at bounding box center [1430, 692] width 16 height 16
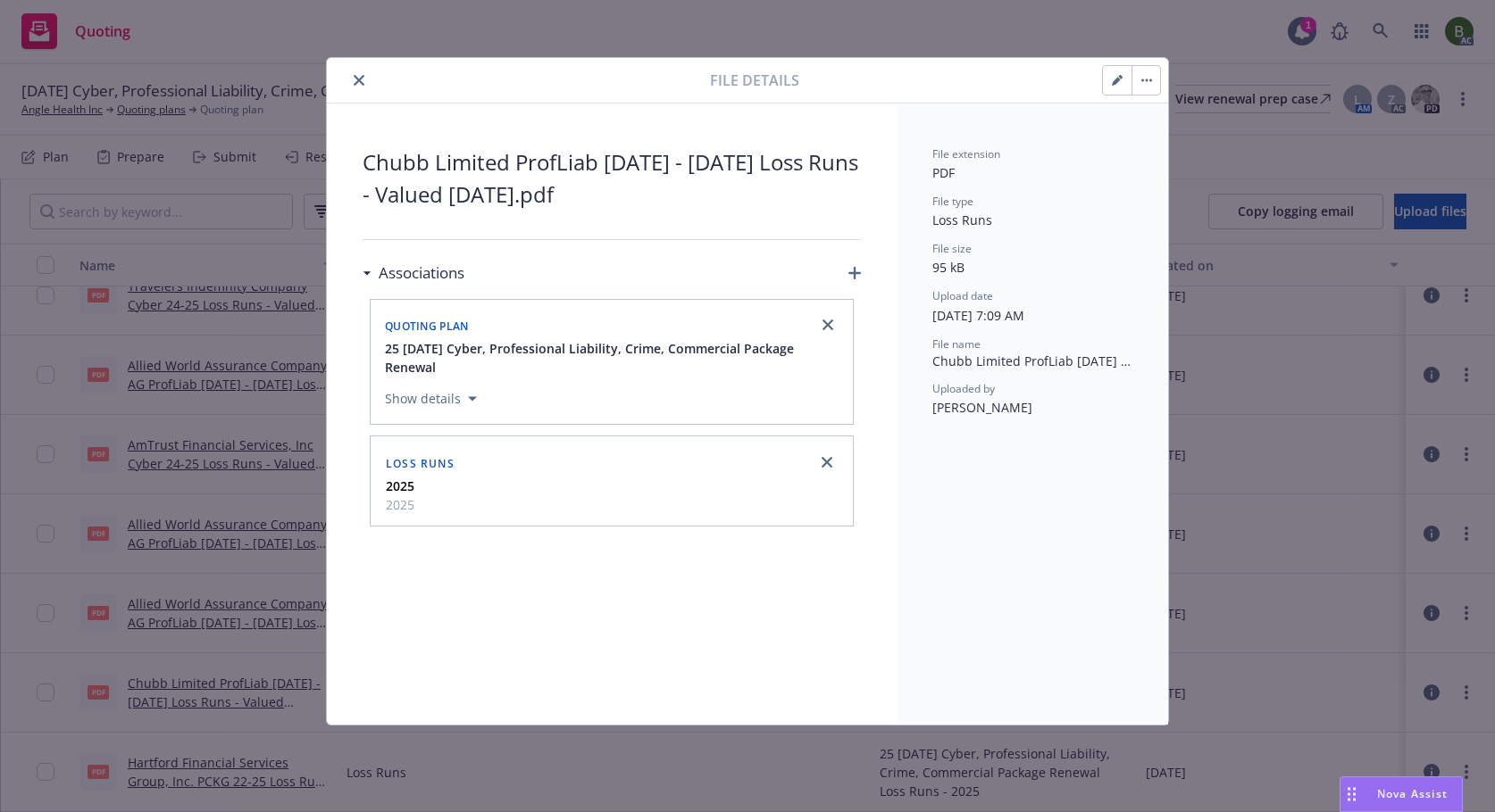
click at [366, 78] on button "close" at bounding box center [359, 79] width 21 height 21
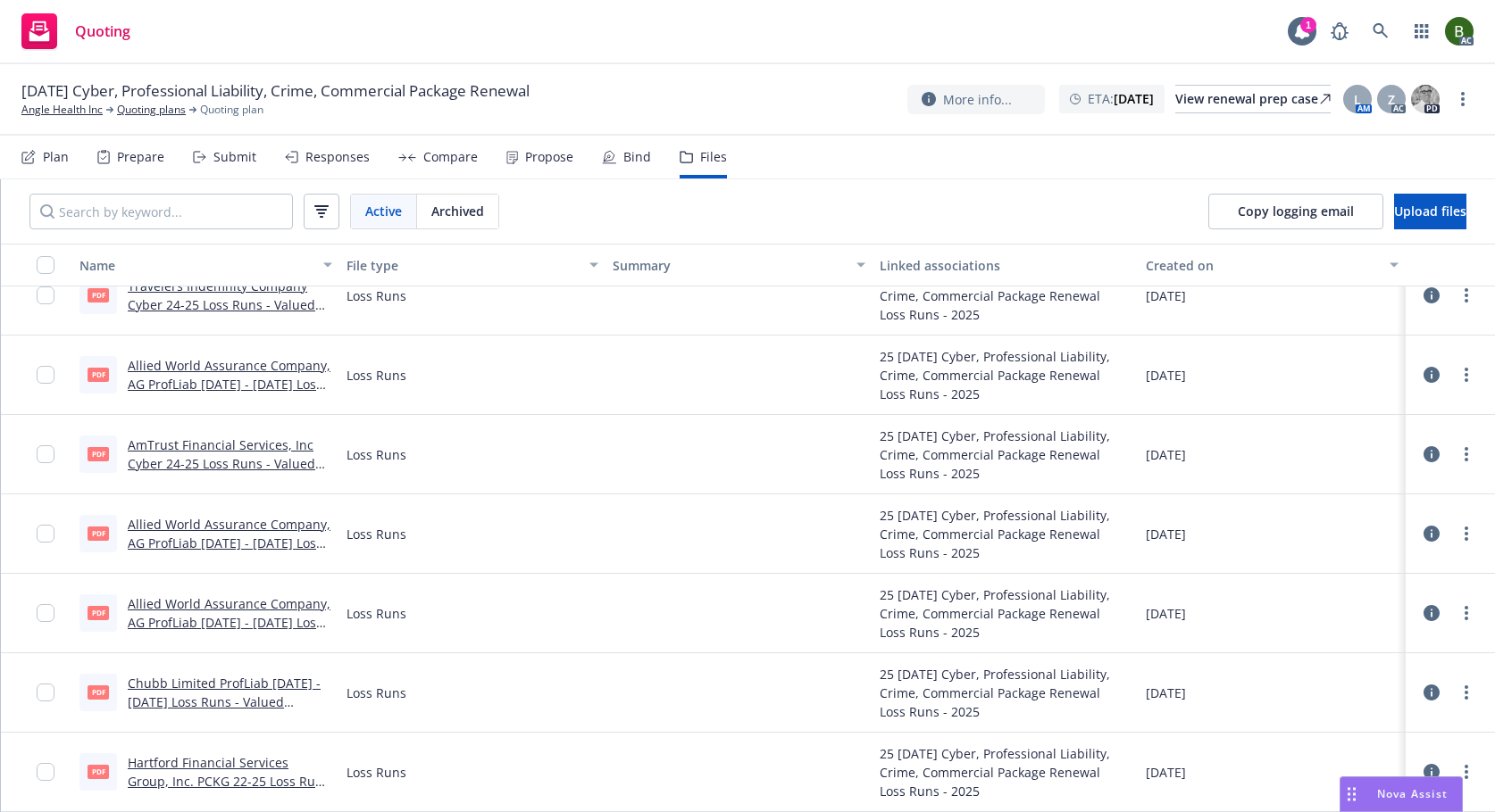
click at [1423, 766] on icon at bounding box center [1430, 771] width 16 height 16
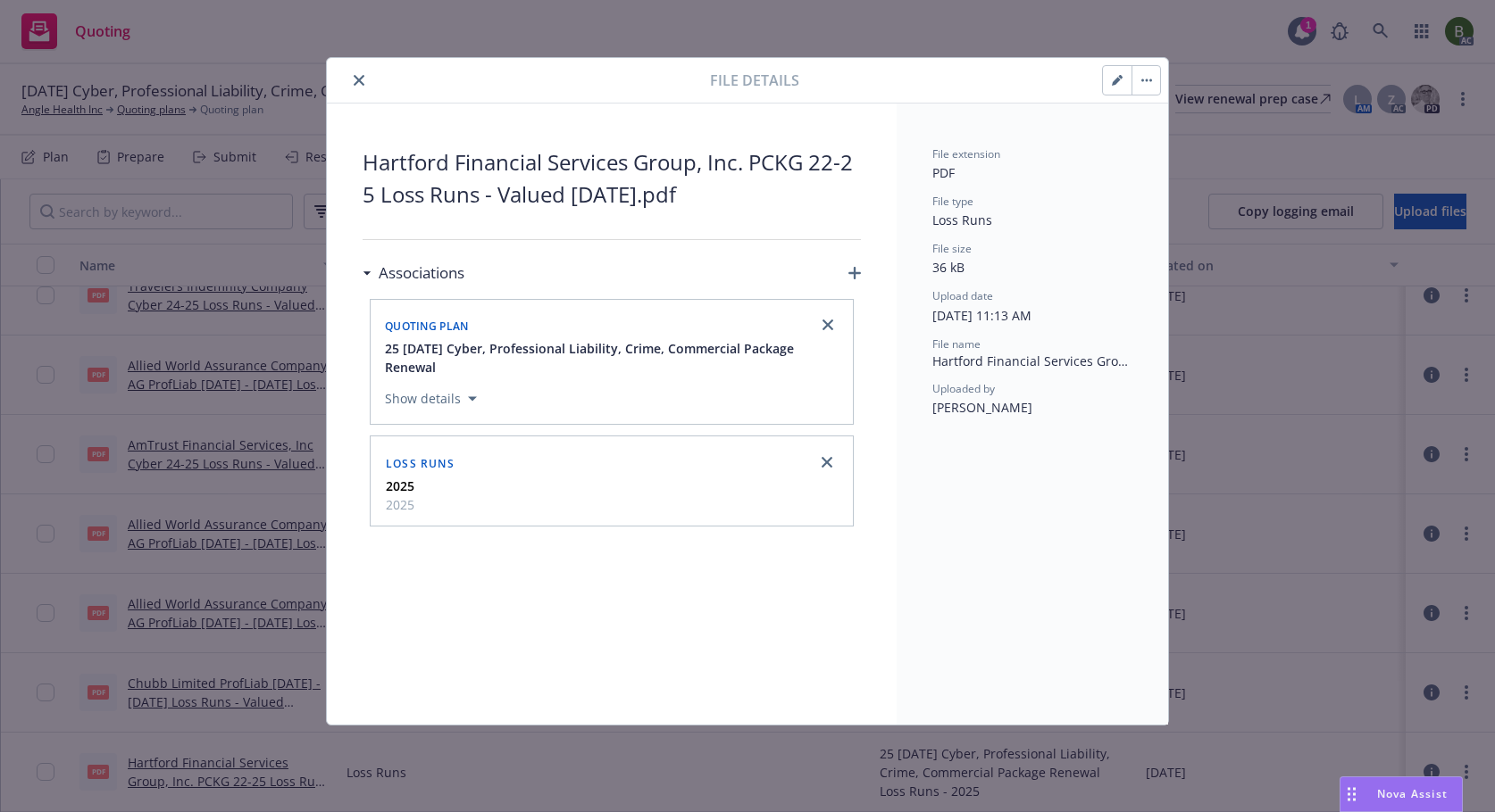
click at [355, 79] on icon "close" at bounding box center [359, 80] width 11 height 11
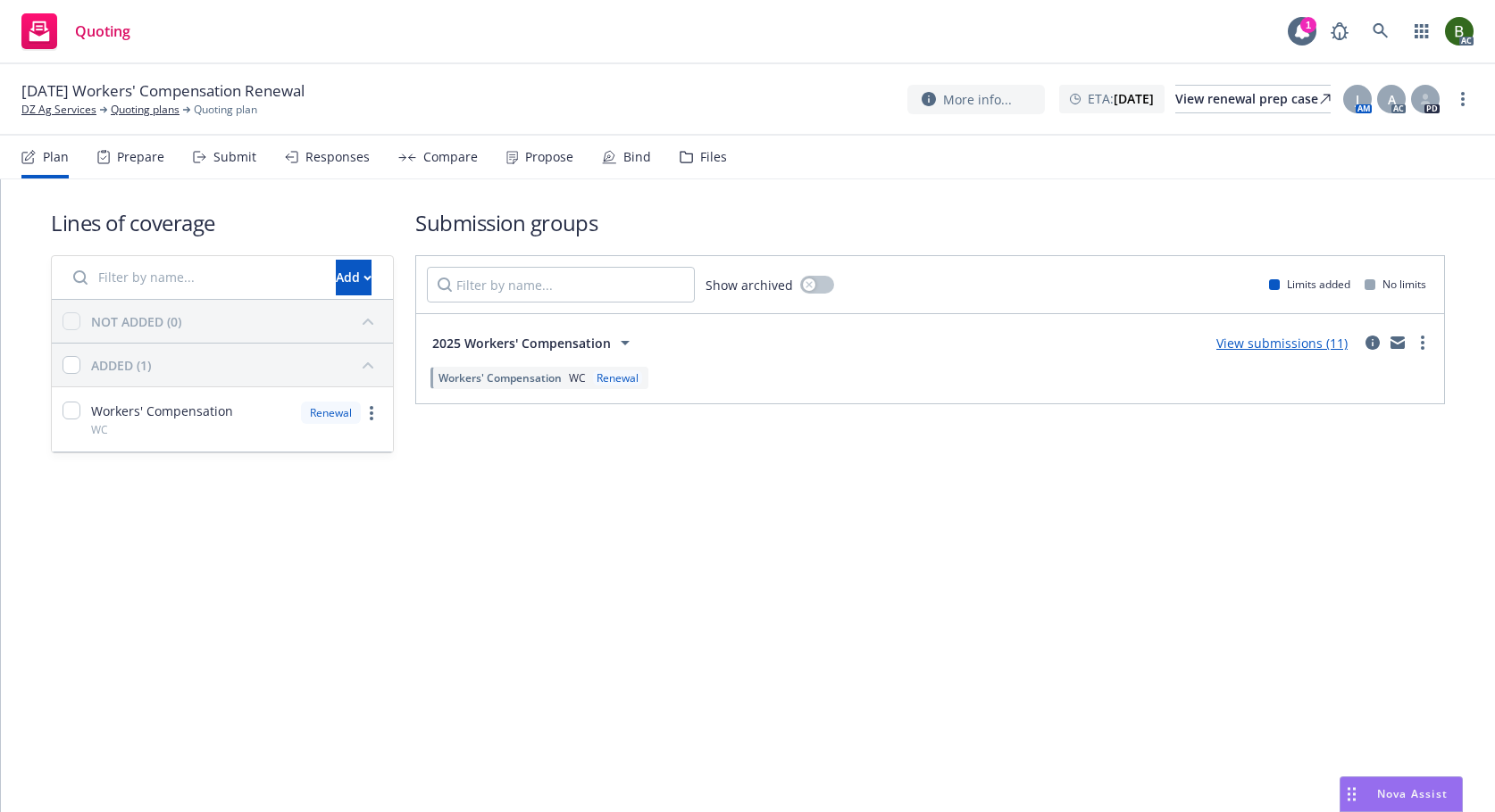
click at [688, 153] on div "Files" at bounding box center [702, 157] width 47 height 42
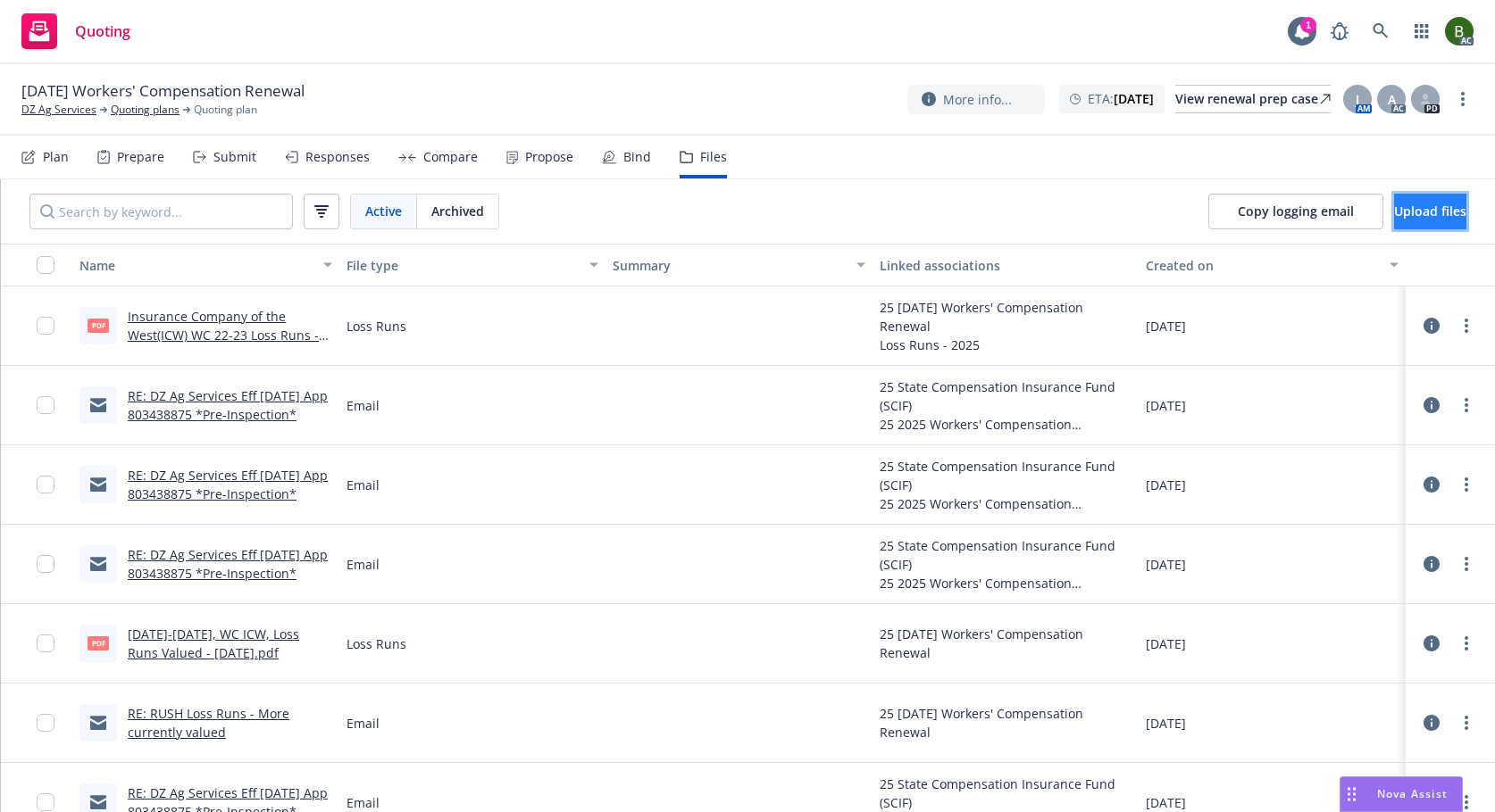
click at [1393, 212] on button "Upload files" at bounding box center [1429, 212] width 72 height 36
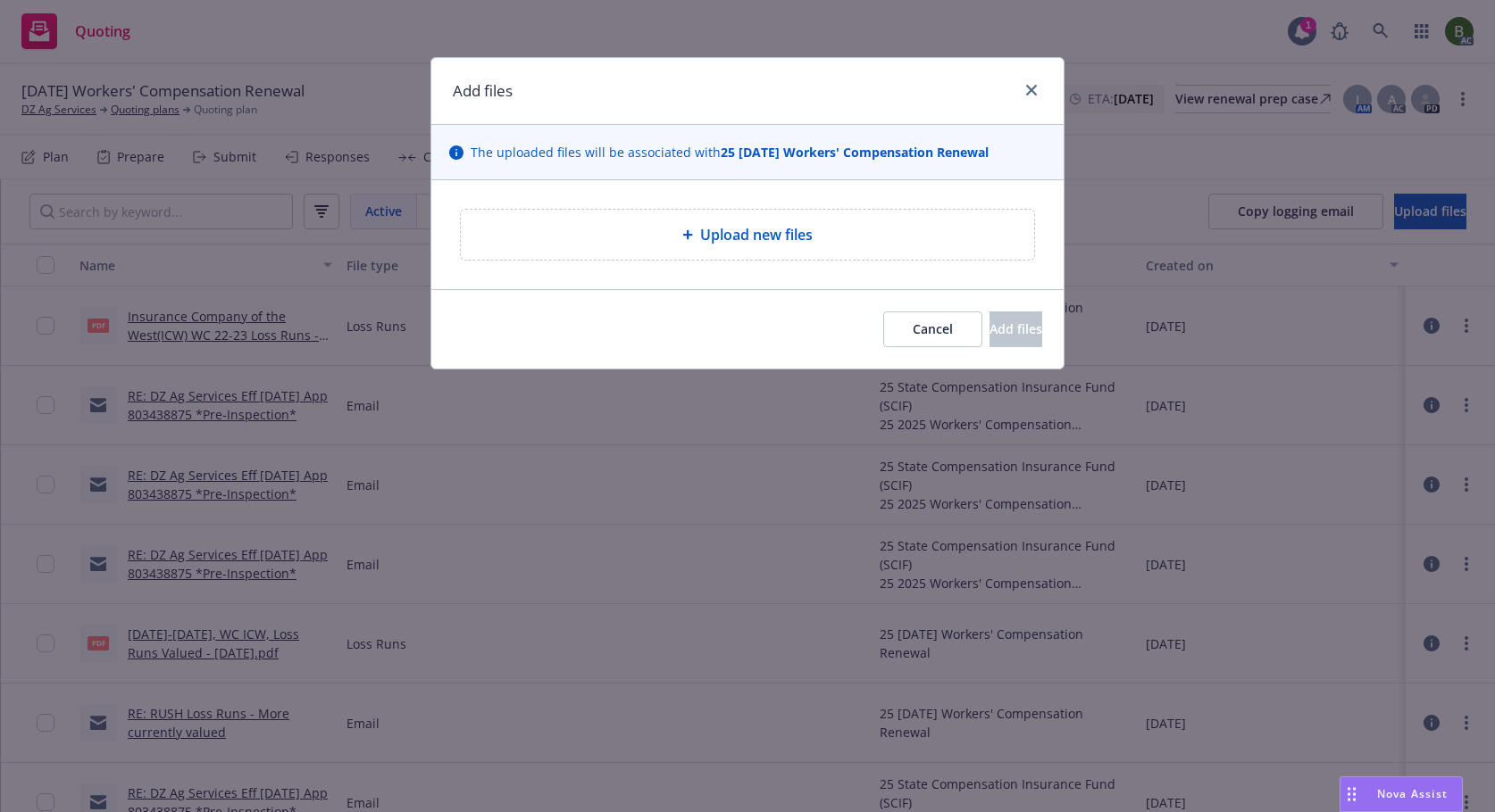
click at [707, 223] on div "Upload new files" at bounding box center [748, 235] width 573 height 50
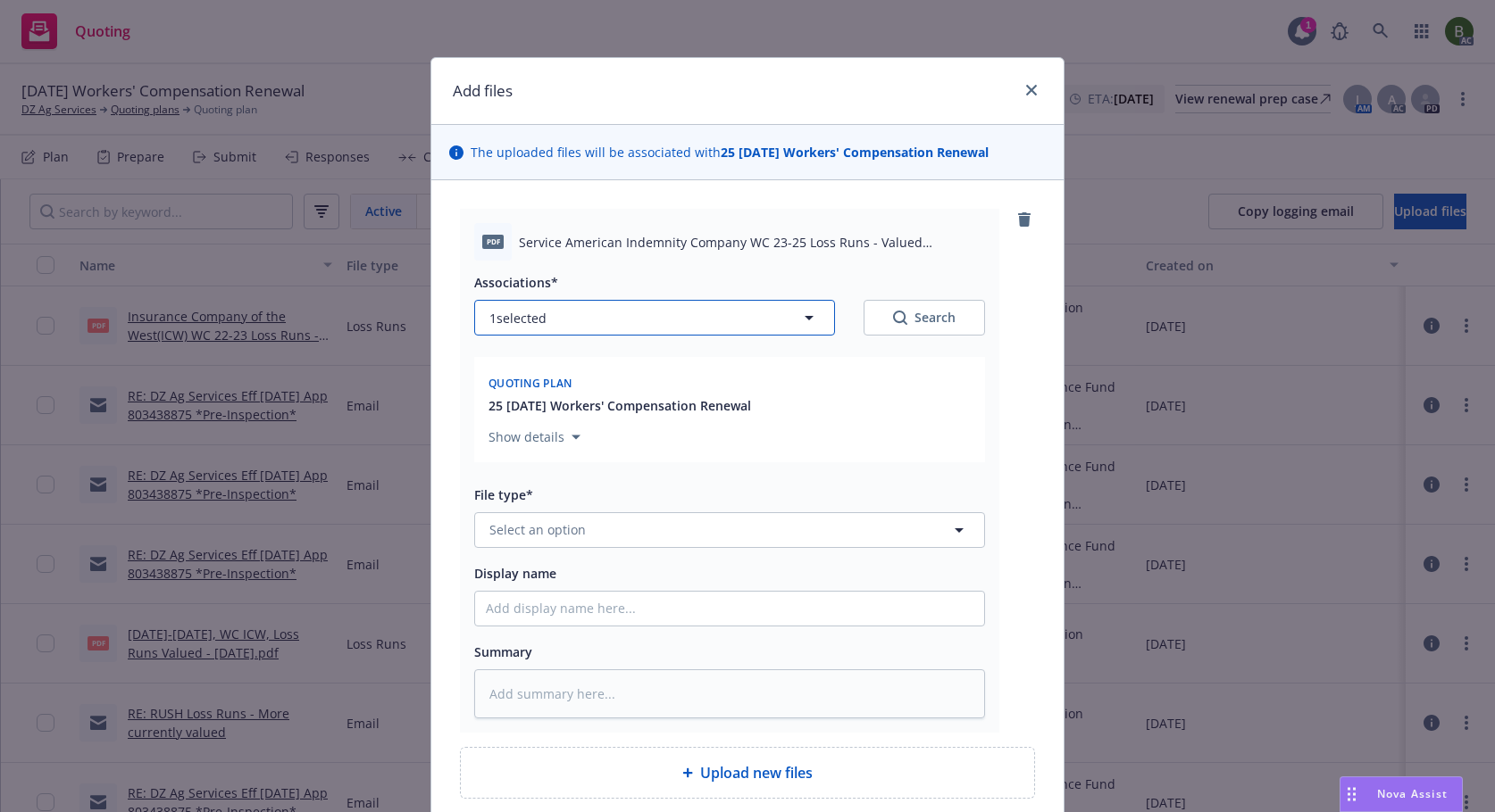
click at [619, 330] on button "1 selected" at bounding box center [654, 318] width 360 height 36
type textarea "x"
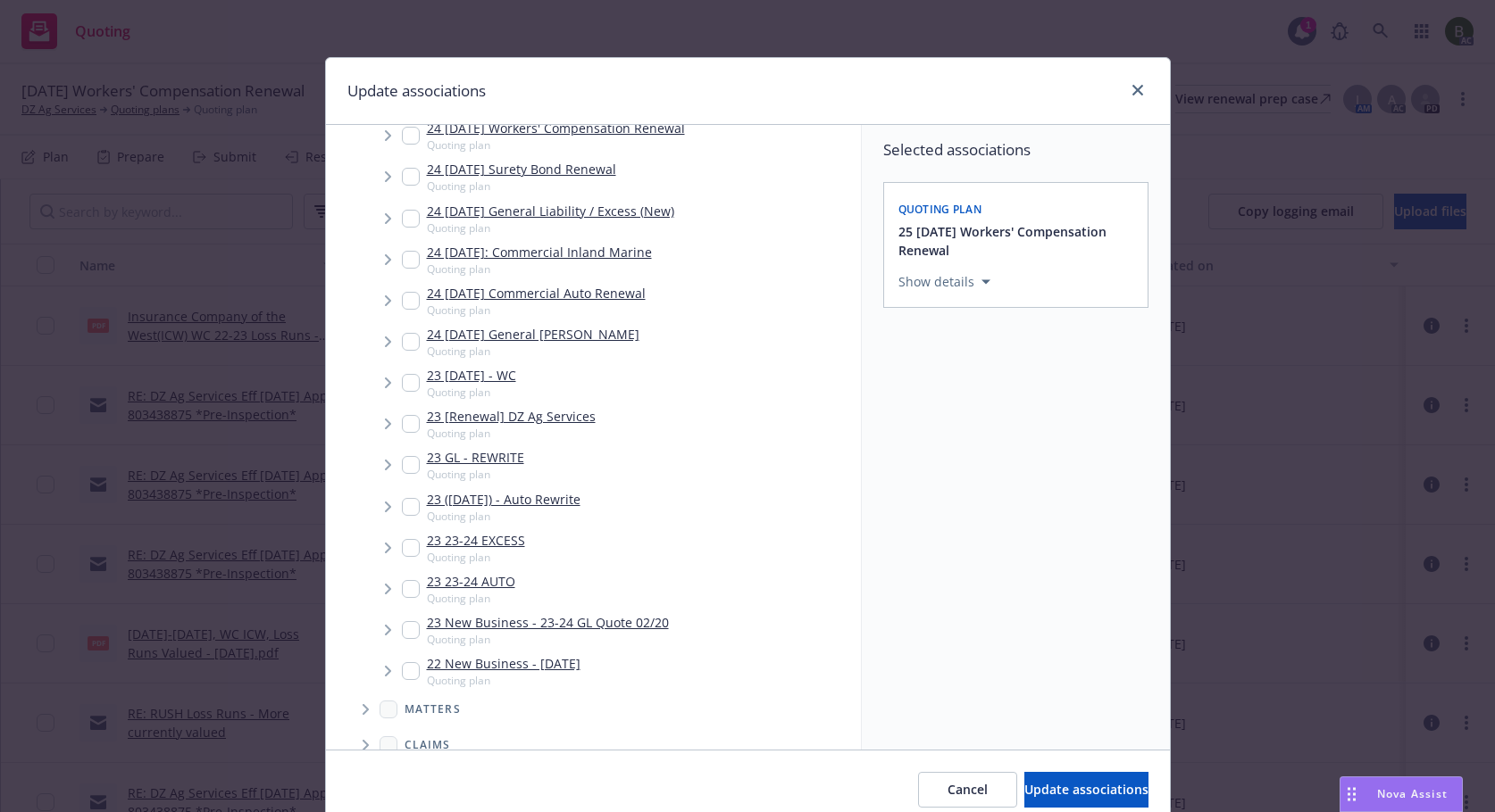
scroll to position [792, 0]
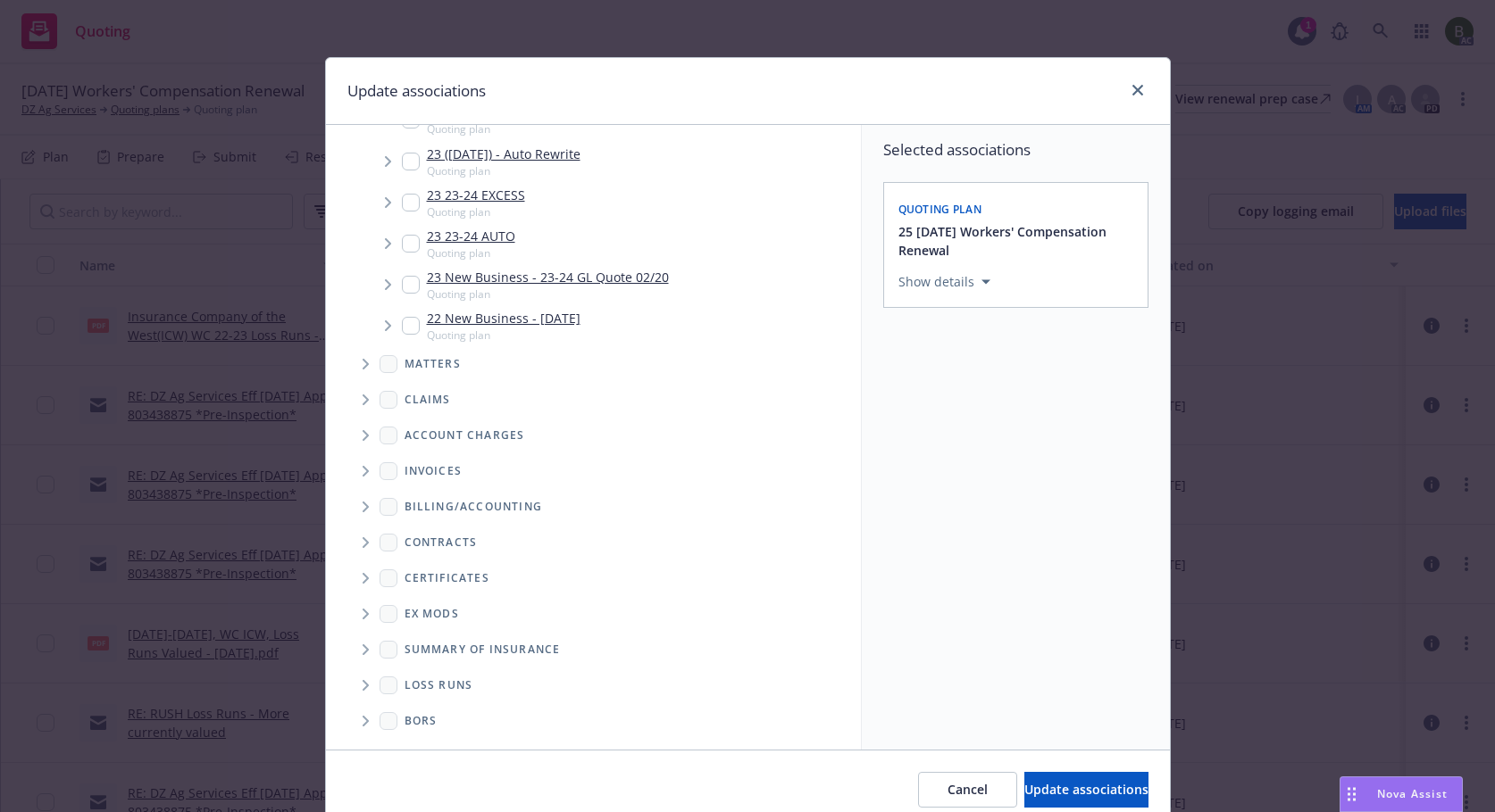
click at [362, 689] on icon "Folder Tree Example" at bounding box center [365, 685] width 6 height 11
click at [433, 740] on link "2025" at bounding box center [447, 749] width 29 height 18
checkbox input "true"
click at [1043, 791] on span "Update associations" at bounding box center [1086, 790] width 124 height 17
type textarea "x"
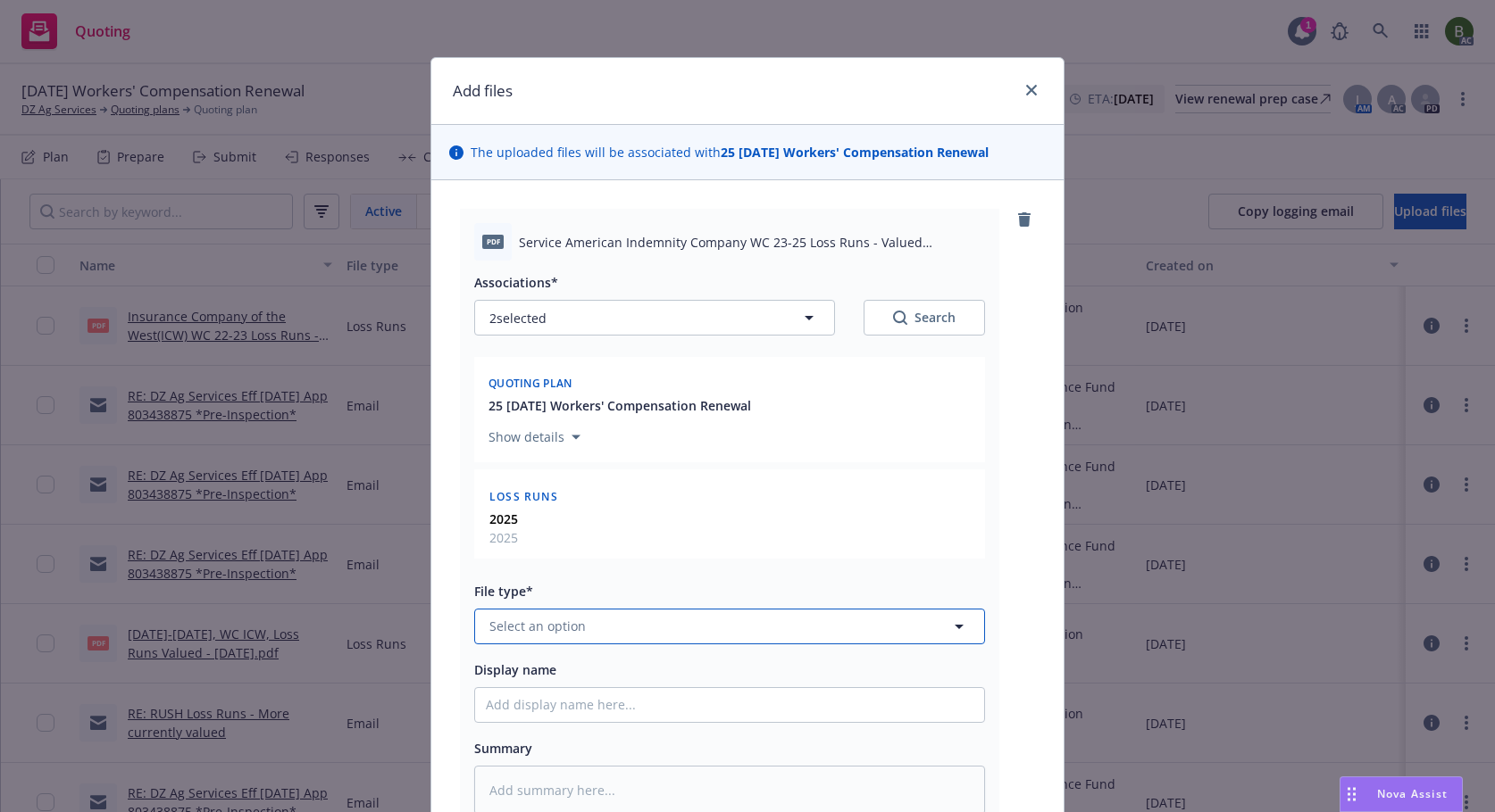
click at [562, 625] on span "Select an option" at bounding box center [538, 626] width 96 height 18
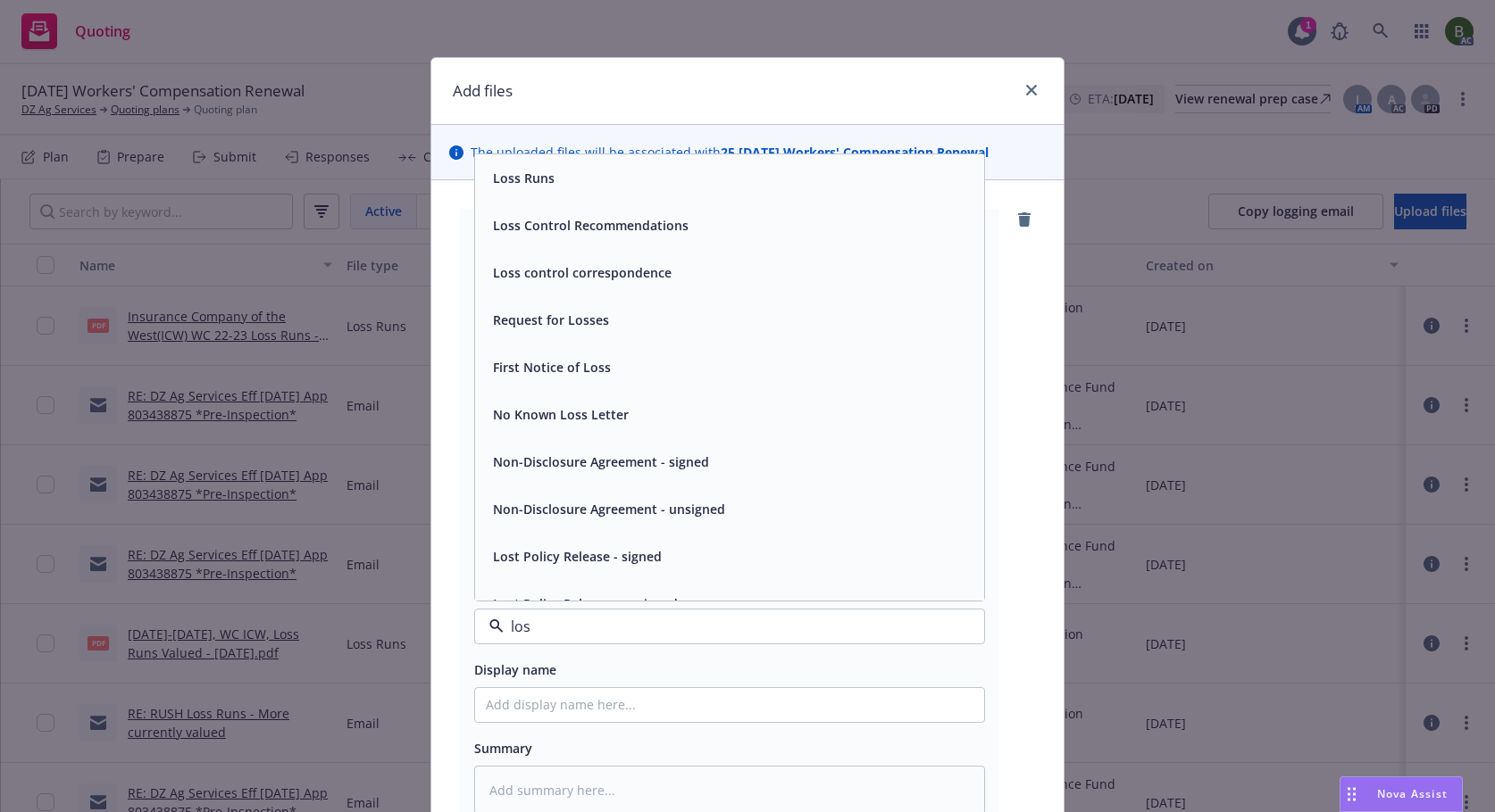
type input "loss"
click at [546, 196] on div "Loss Runs" at bounding box center [729, 177] width 509 height 47
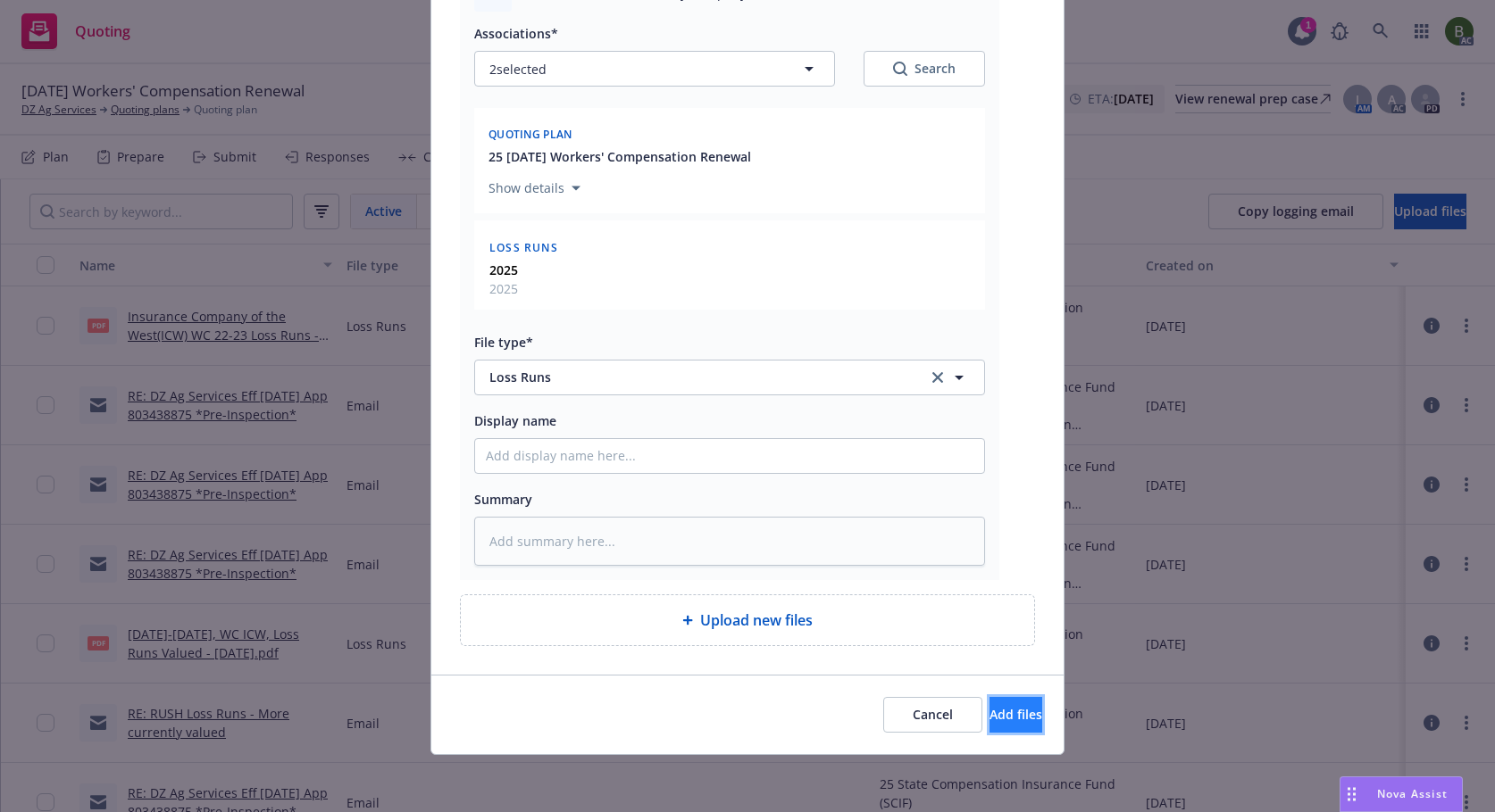
click at [990, 714] on span "Add files" at bounding box center [1015, 714] width 53 height 17
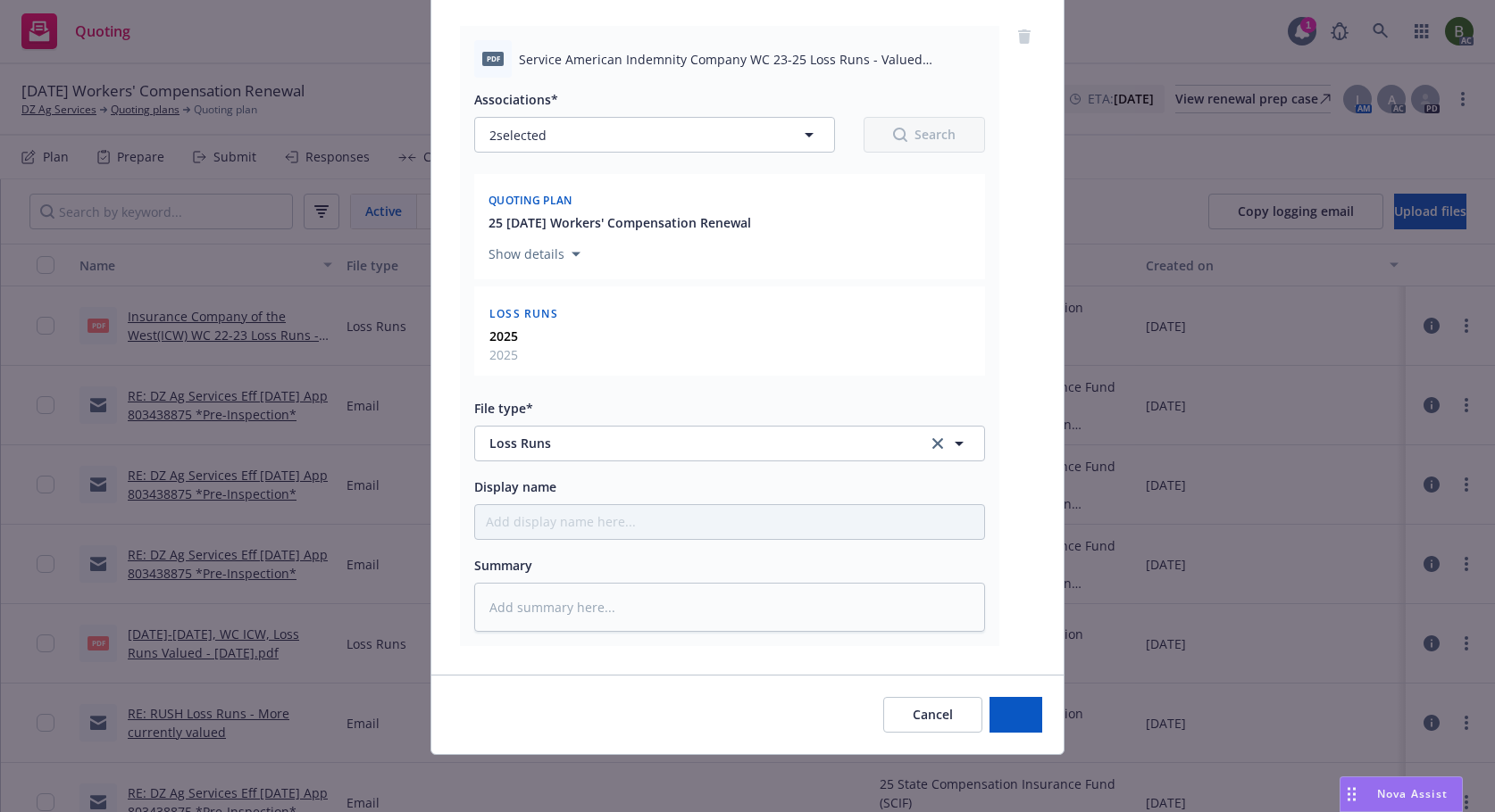
scroll to position [183, 0]
type textarea "x"
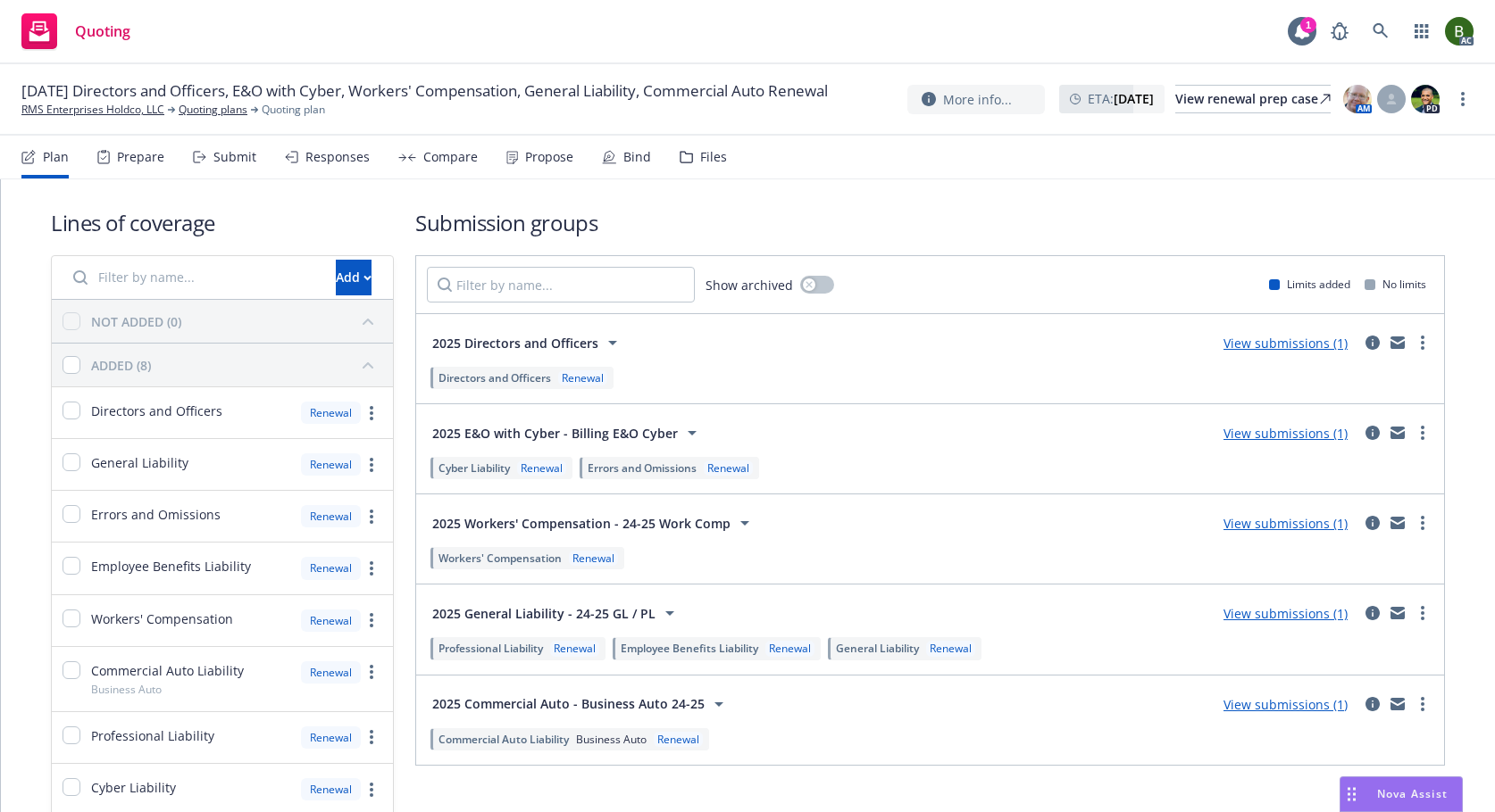
click at [686, 159] on icon at bounding box center [686, 157] width 12 height 11
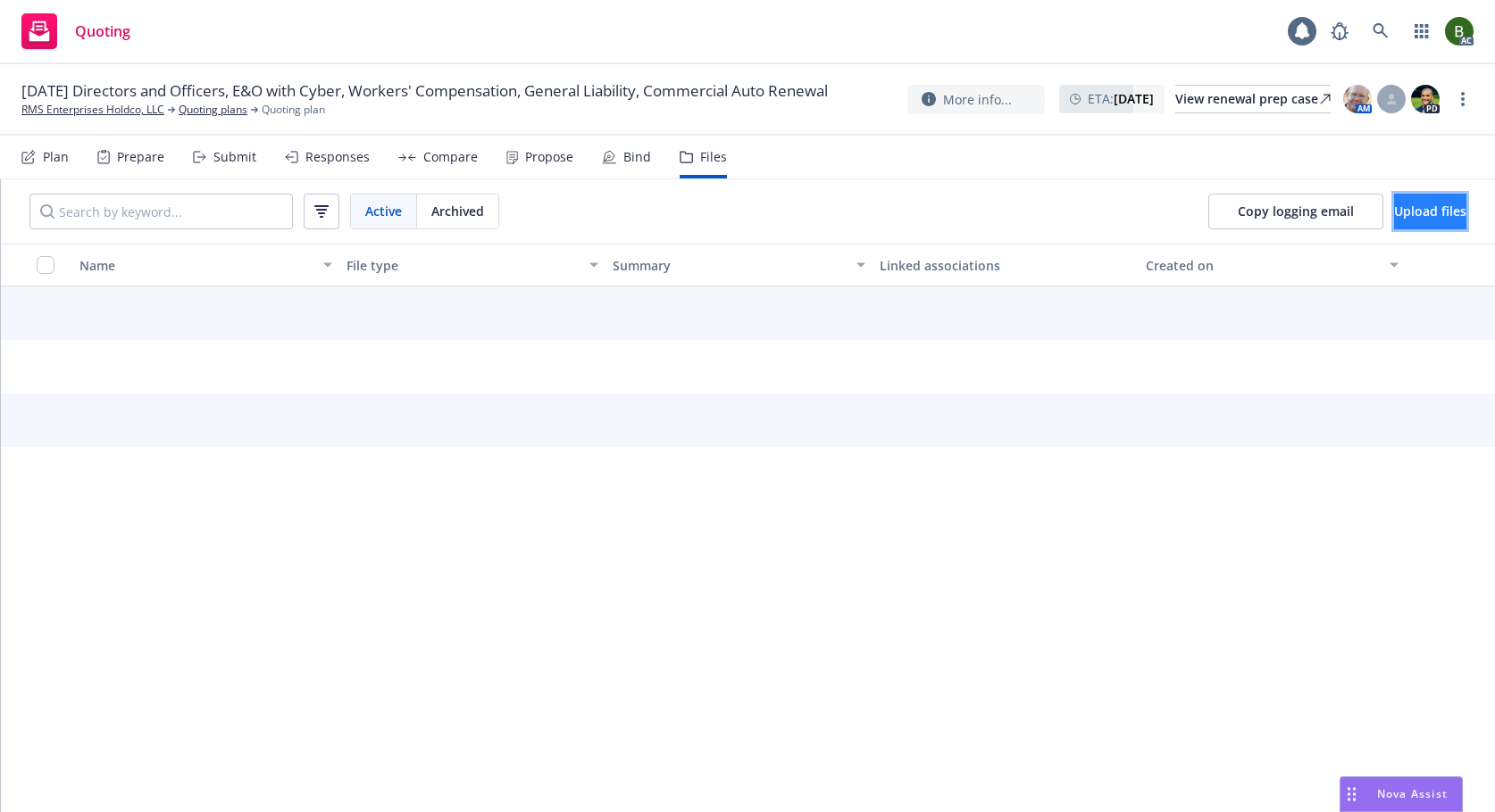
click at [1400, 207] on span "Upload files" at bounding box center [1429, 211] width 72 height 17
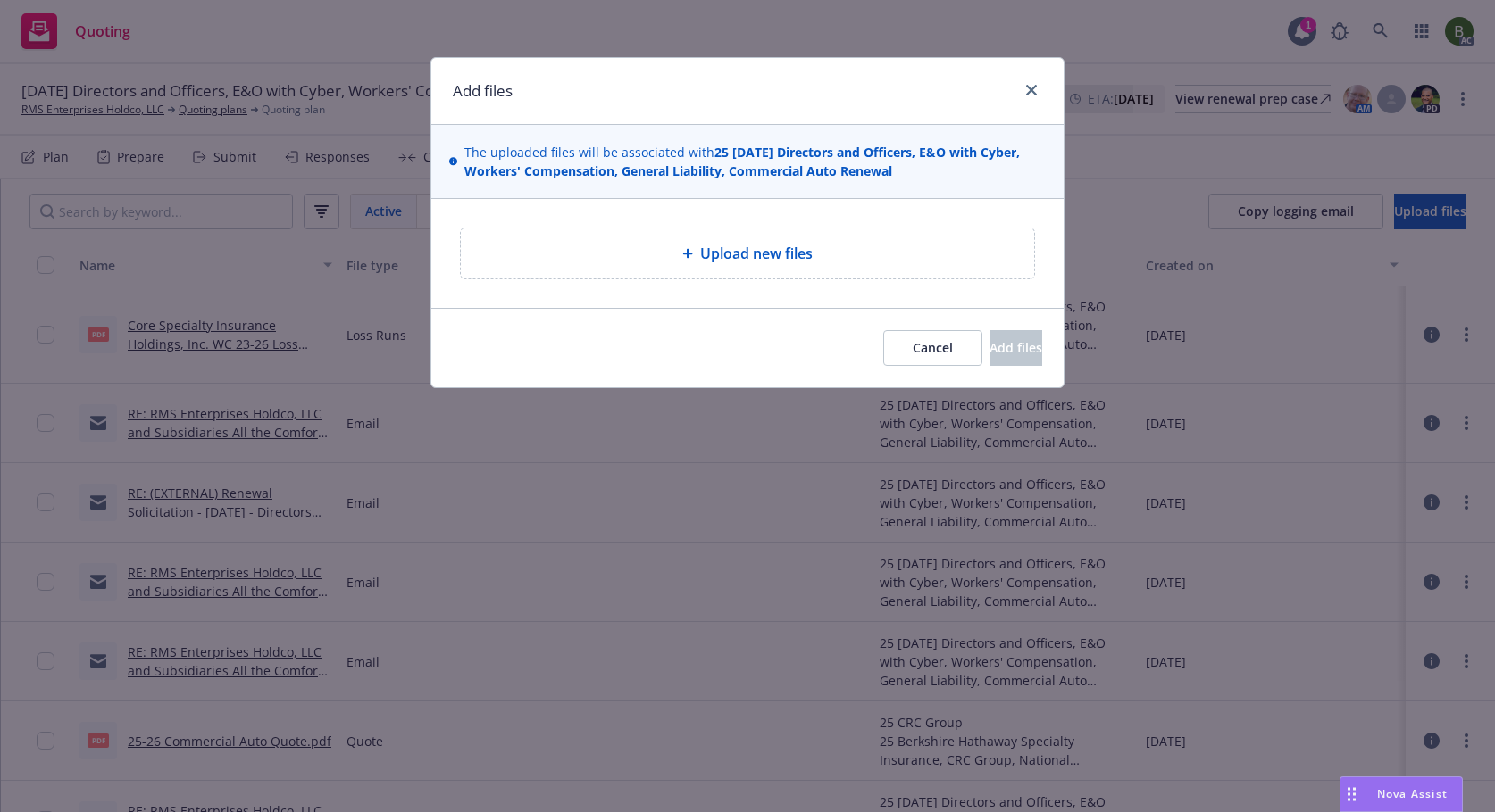
click at [701, 252] on span "Upload new files" at bounding box center [757, 253] width 113 height 21
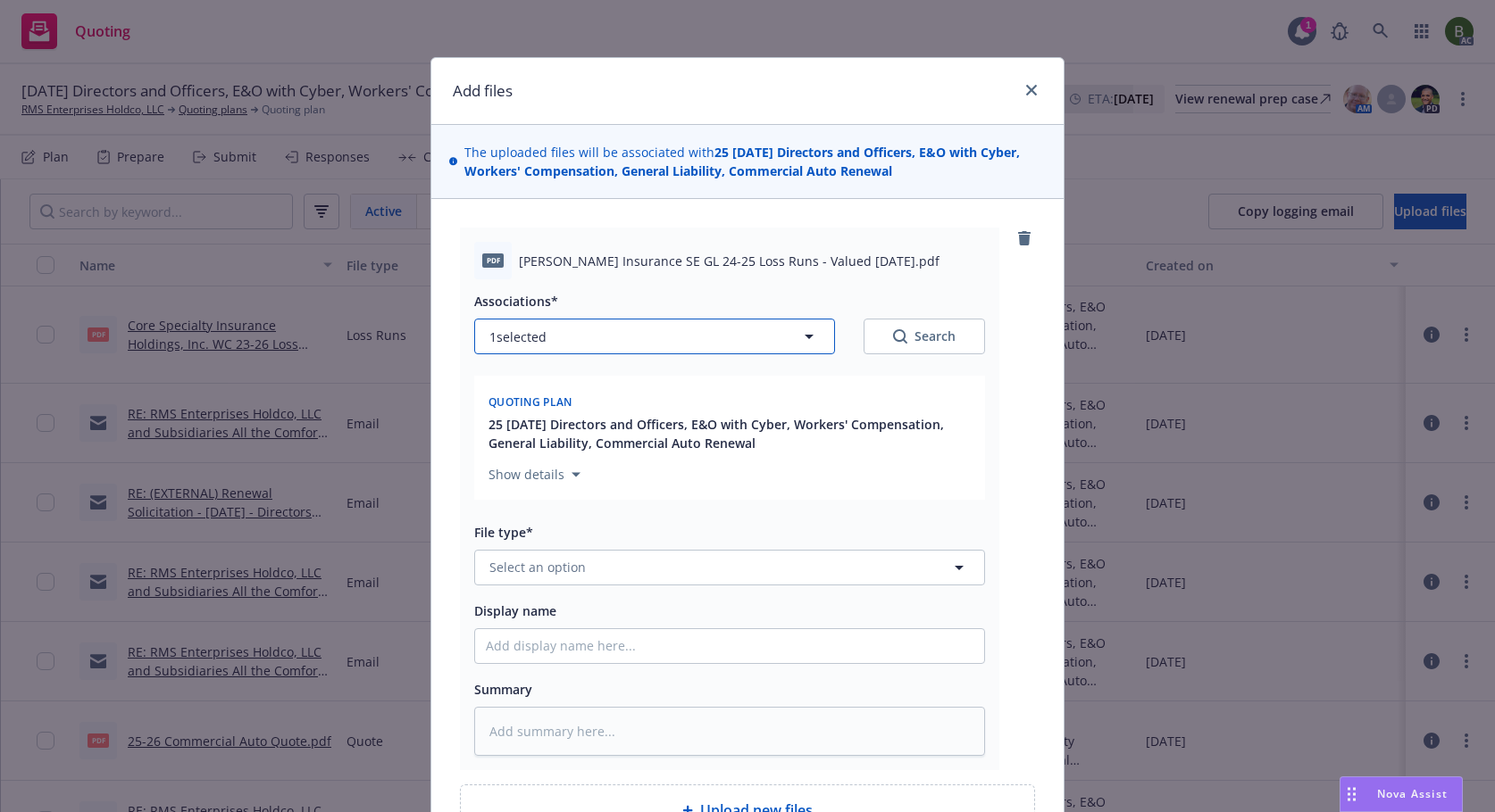
click at [595, 334] on button "1 selected" at bounding box center [654, 336] width 360 height 36
type textarea "x"
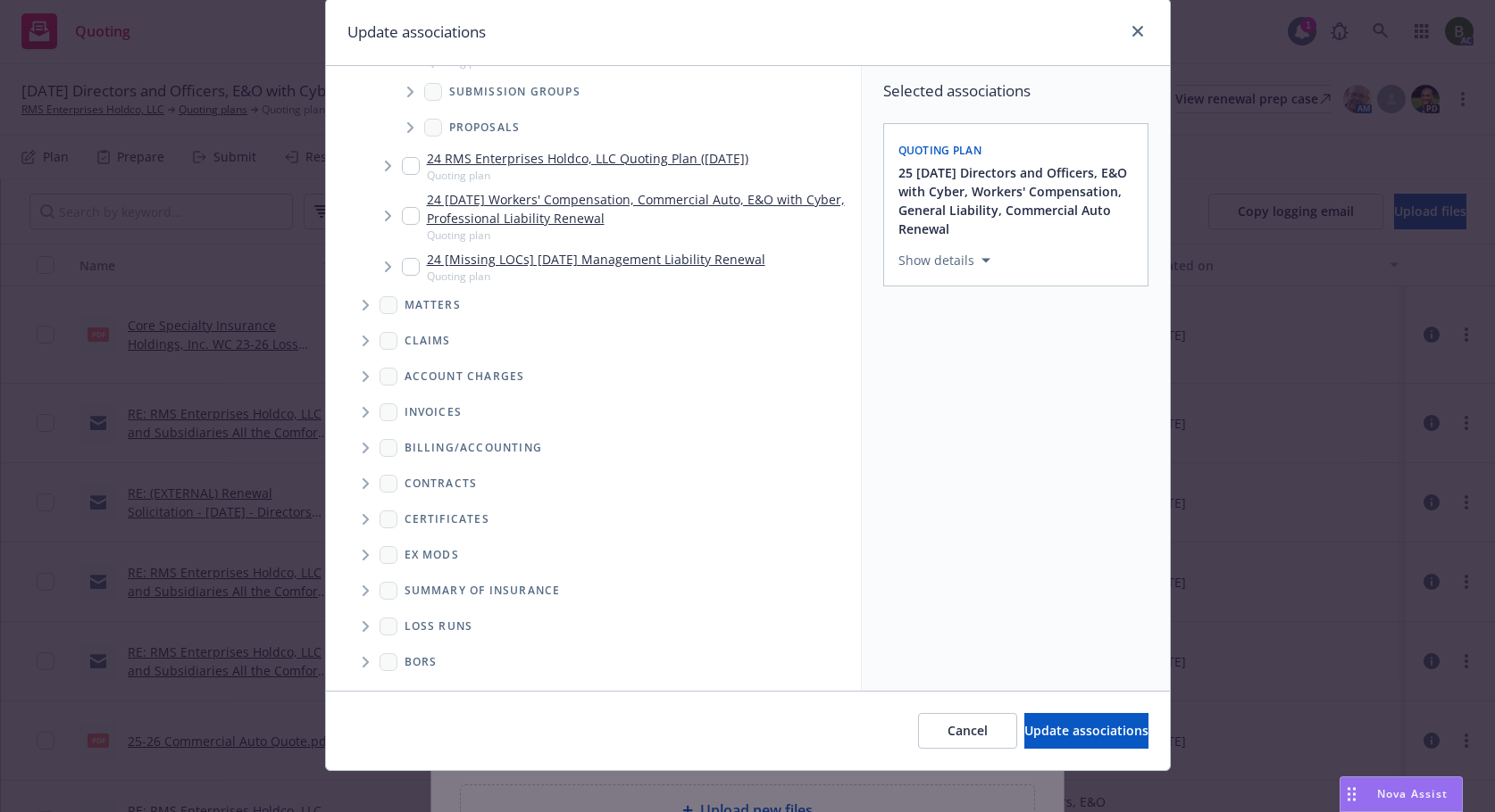
scroll to position [75, 0]
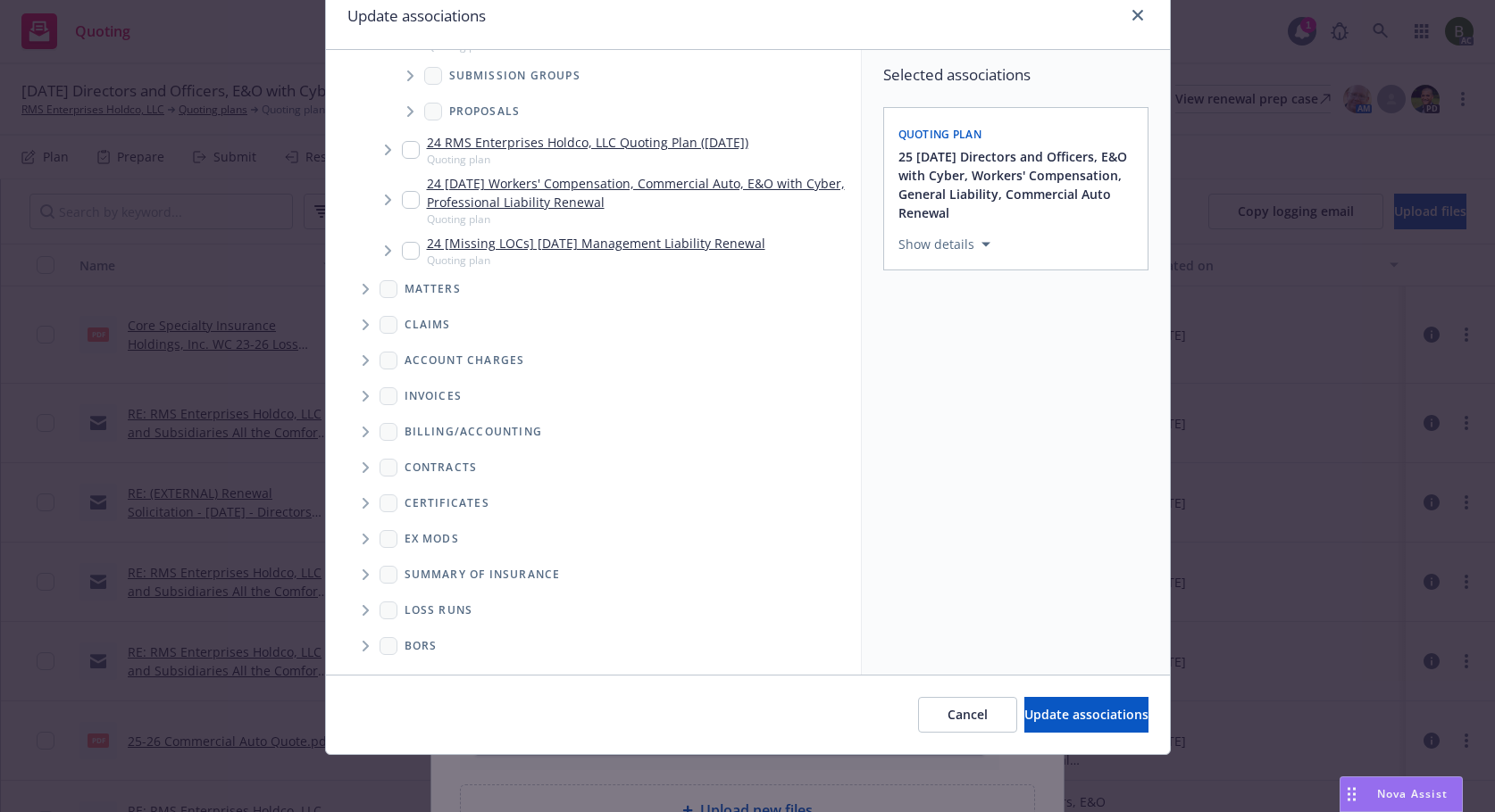
click at [362, 613] on icon "Folder Tree Example" at bounding box center [366, 611] width 7 height 11
click at [437, 674] on link "2025" at bounding box center [447, 674] width 29 height 18
checkbox input "true"
click at [1024, 707] on span "Update associations" at bounding box center [1086, 714] width 124 height 17
type textarea "x"
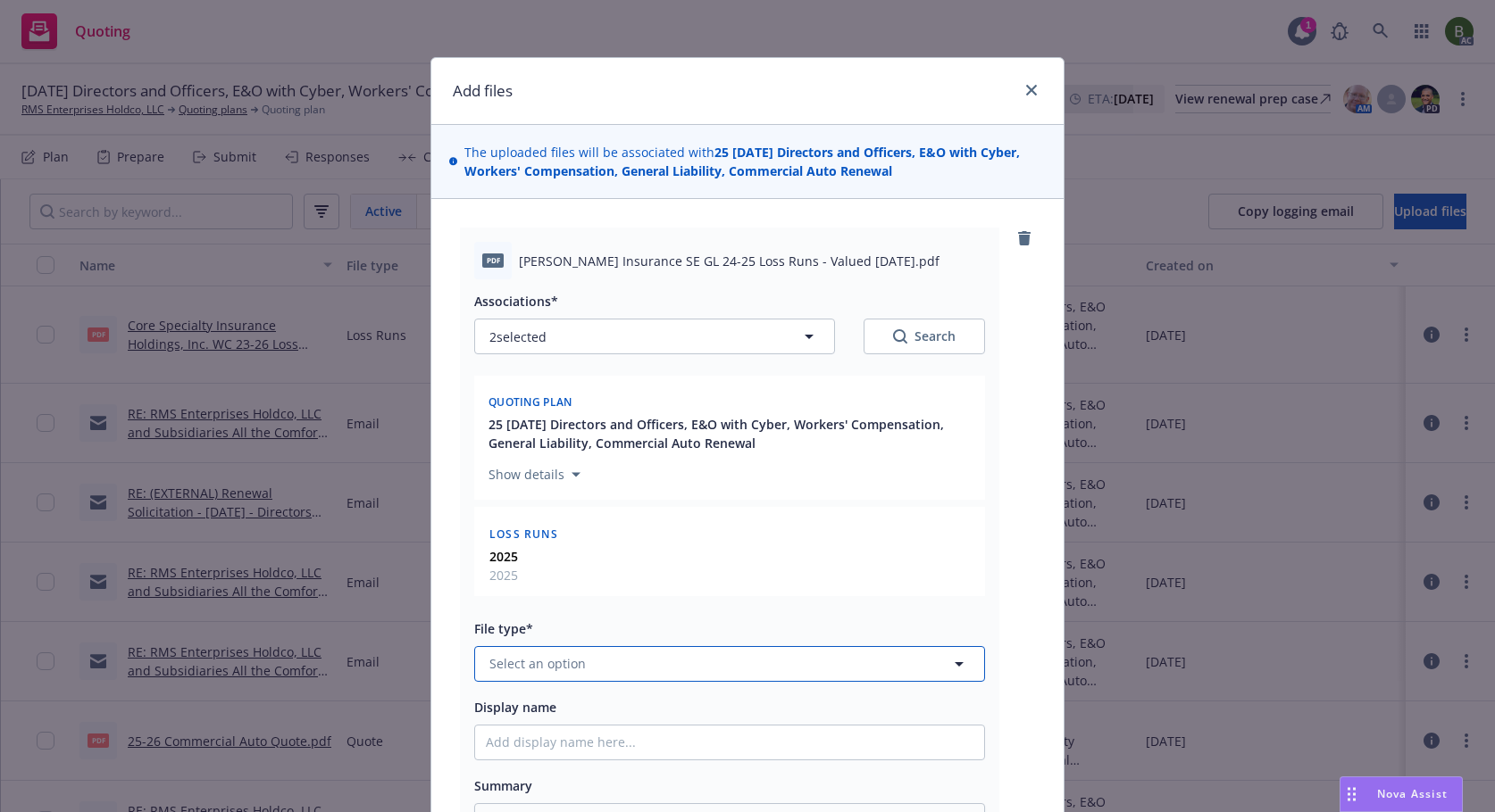
click at [650, 663] on button "Select an option" at bounding box center [729, 664] width 511 height 36
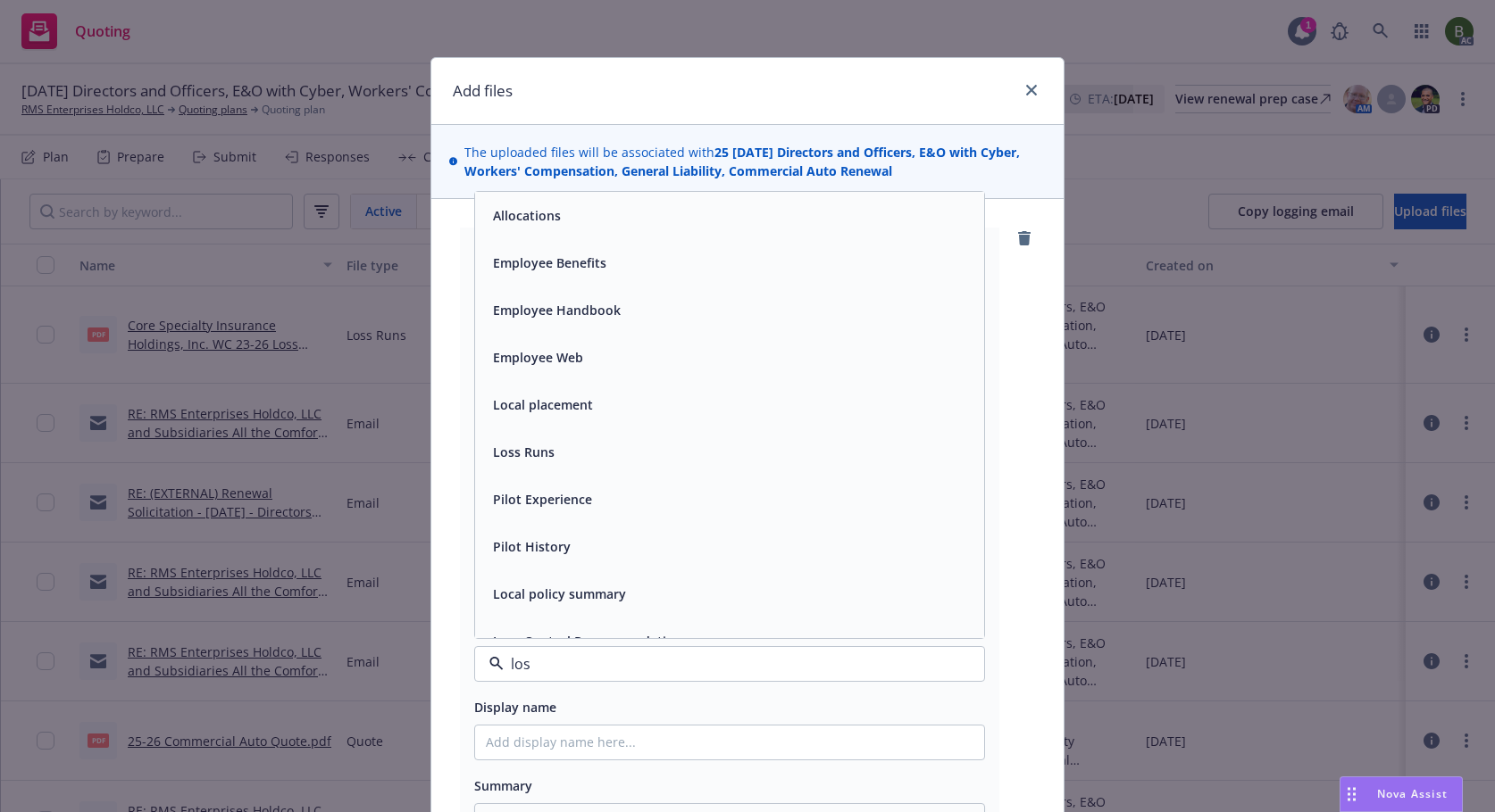
type input "loss"
click at [492, 202] on div "Loss Runs" at bounding box center [522, 215] width 72 height 26
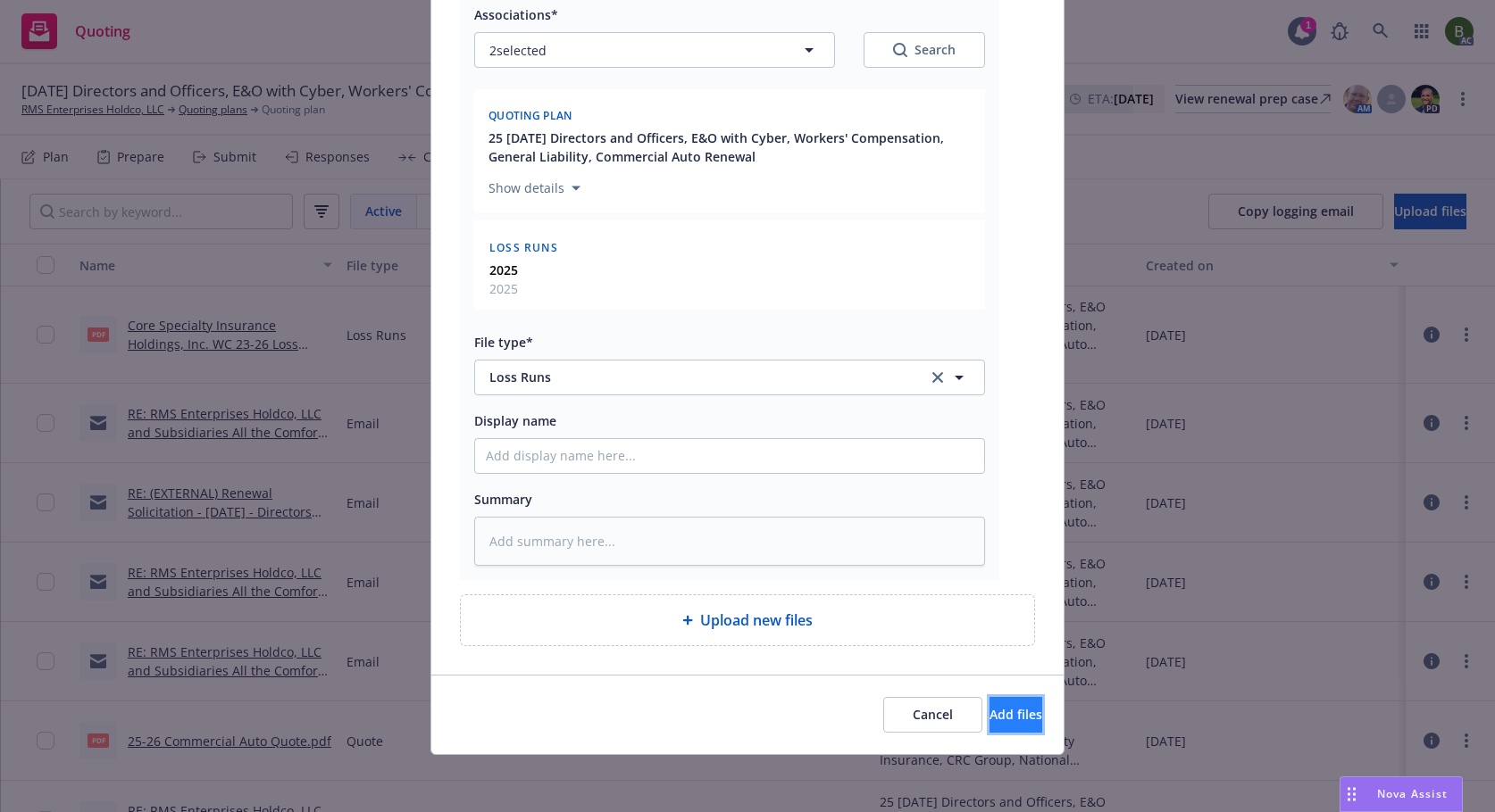
click at [990, 712] on span "Add files" at bounding box center [1015, 714] width 53 height 17
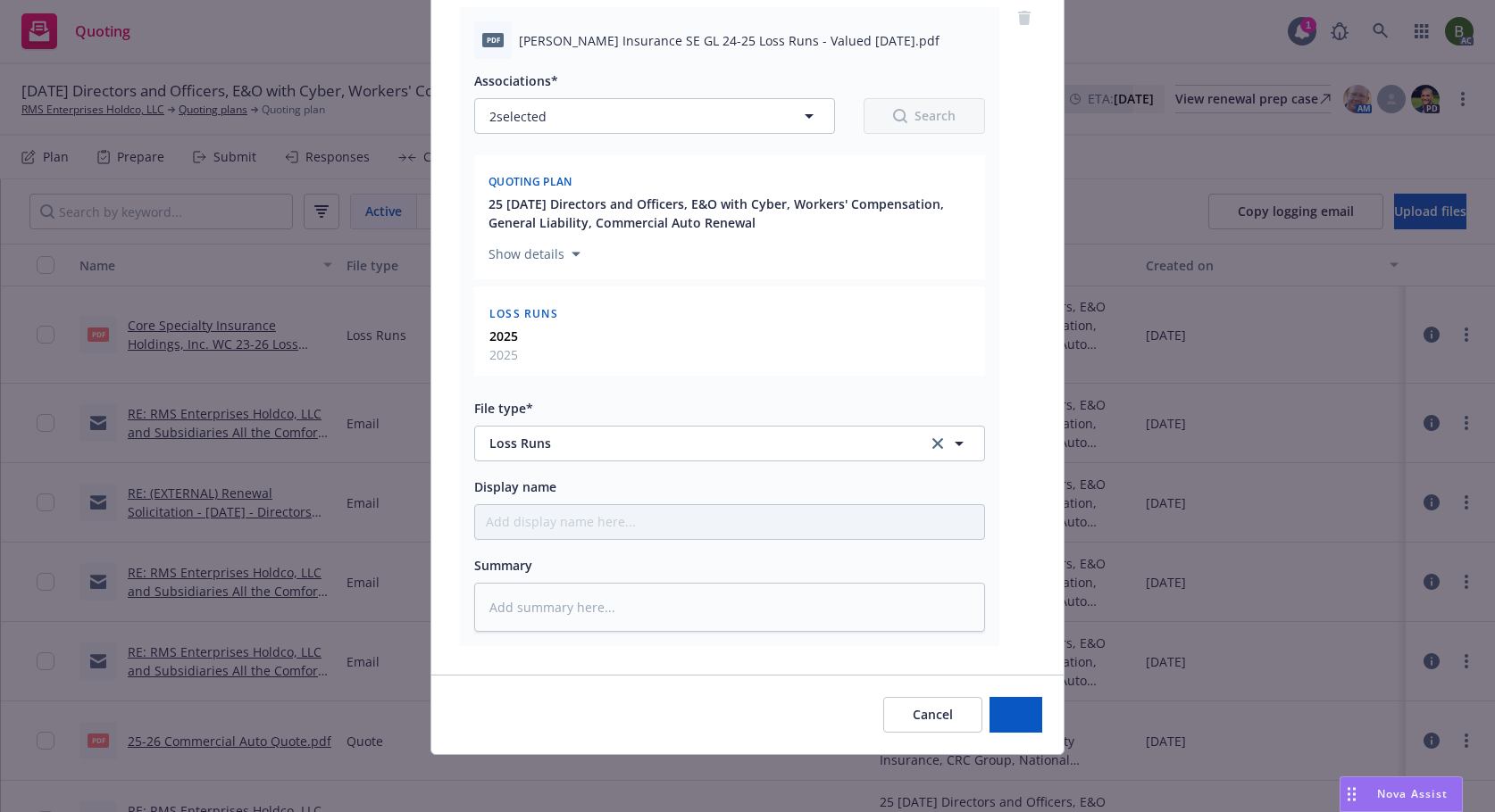
scroll to position [221, 0]
type textarea "x"
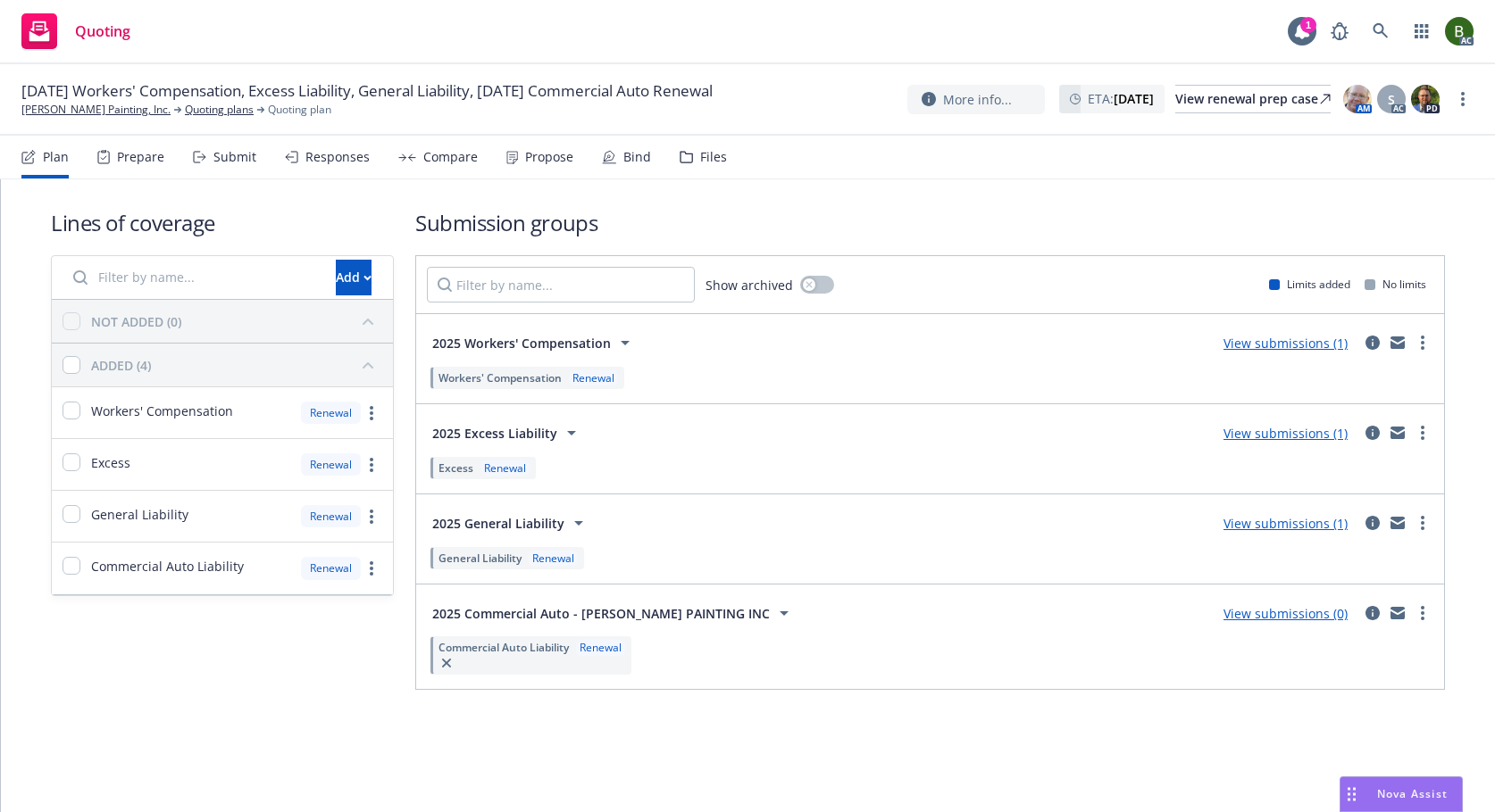
click at [714, 166] on div "Files" at bounding box center [702, 157] width 47 height 42
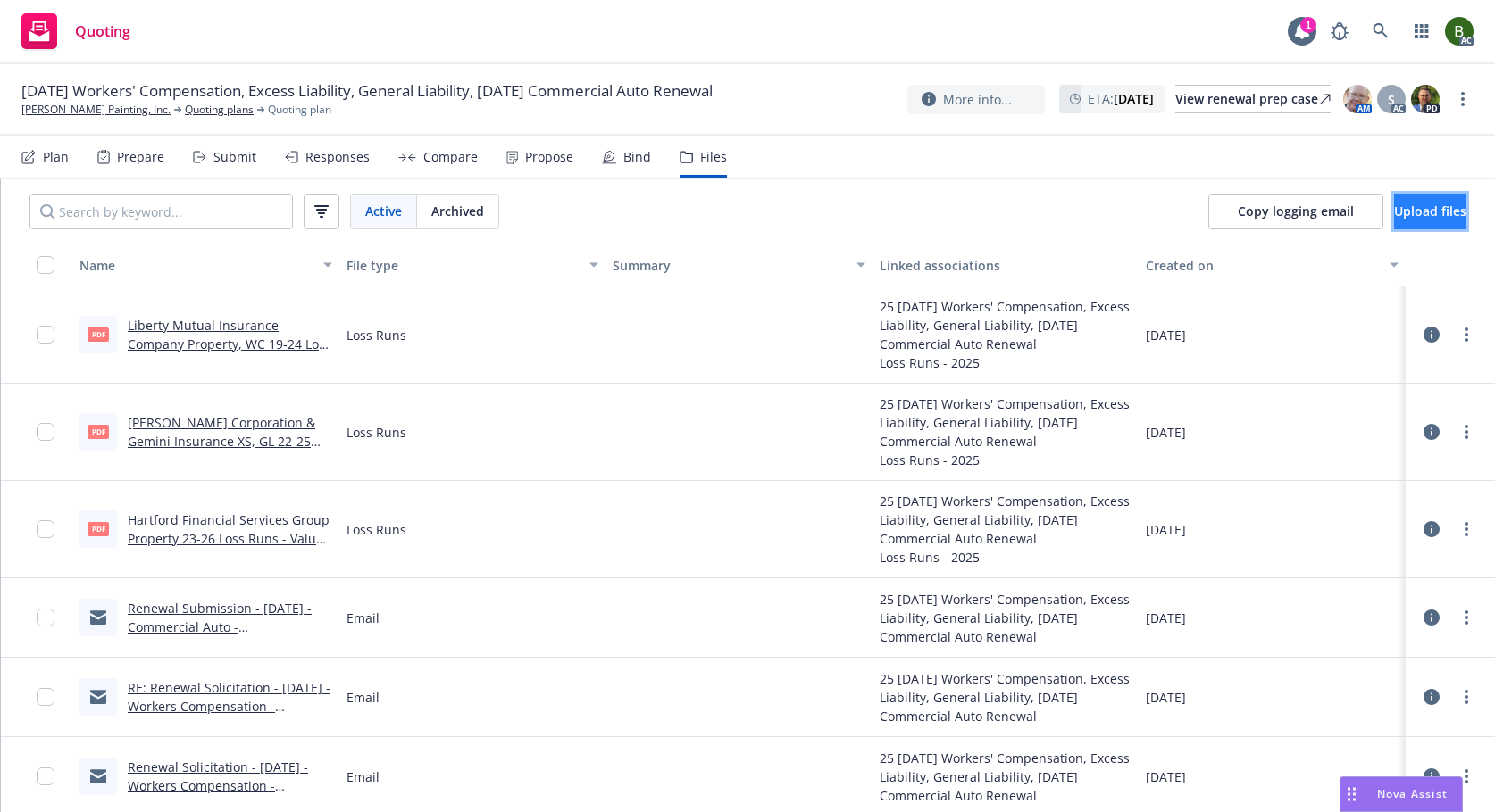
click at [1398, 215] on span "Upload files" at bounding box center [1429, 211] width 72 height 17
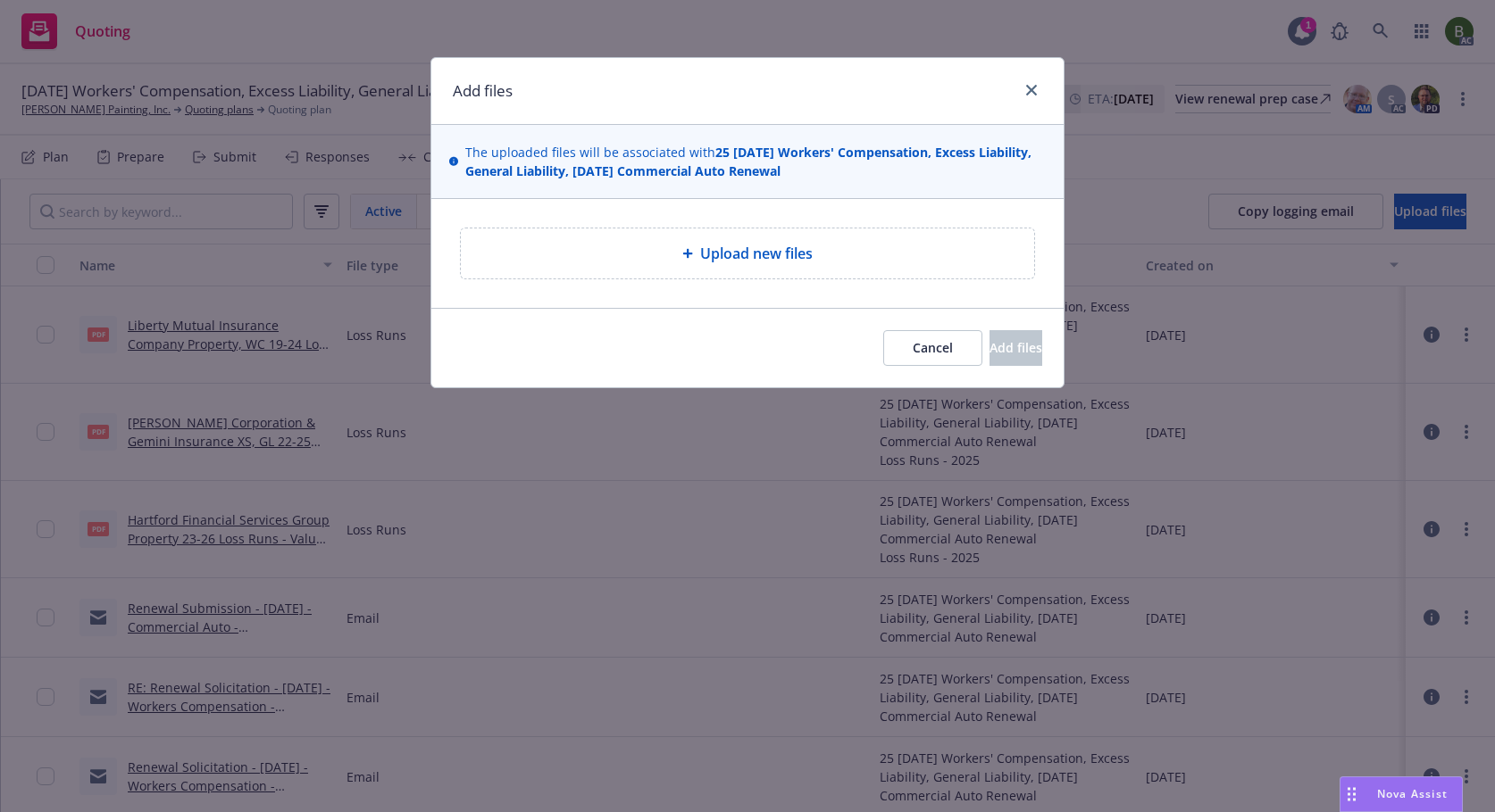
click at [642, 253] on div "Upload new files" at bounding box center [747, 253] width 544 height 21
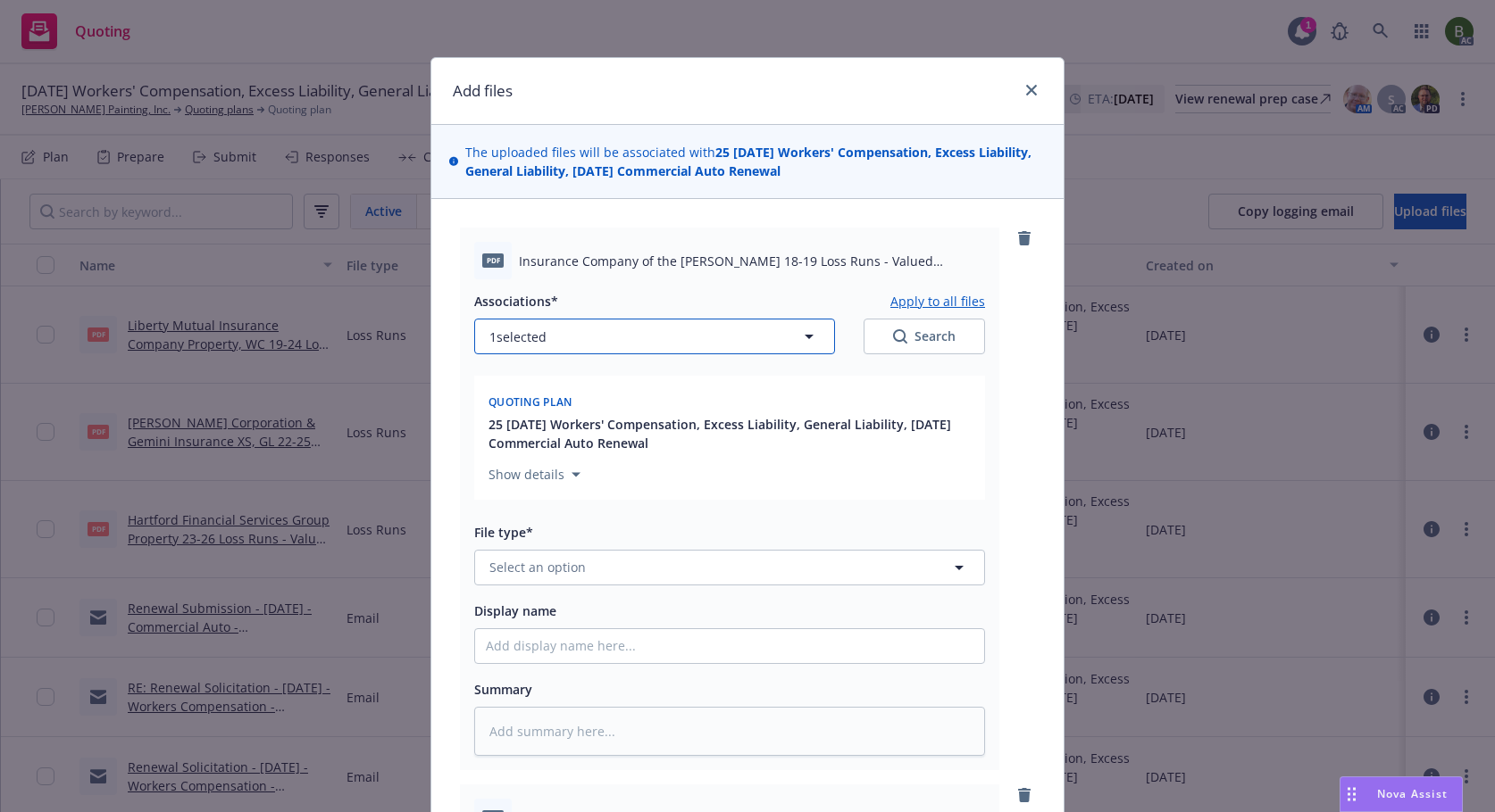
click at [670, 345] on button "1 selected" at bounding box center [654, 336] width 360 height 36
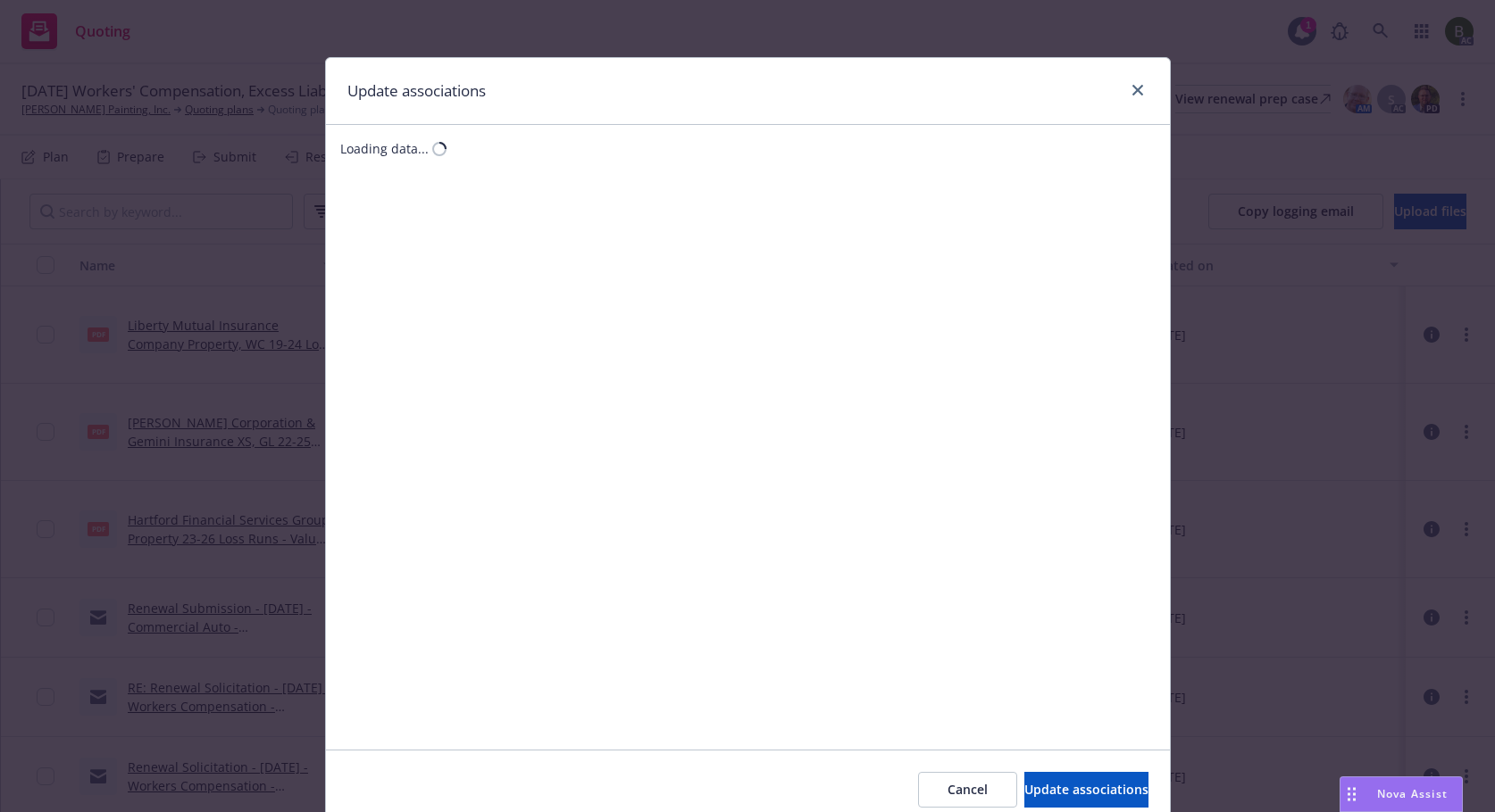
type textarea "x"
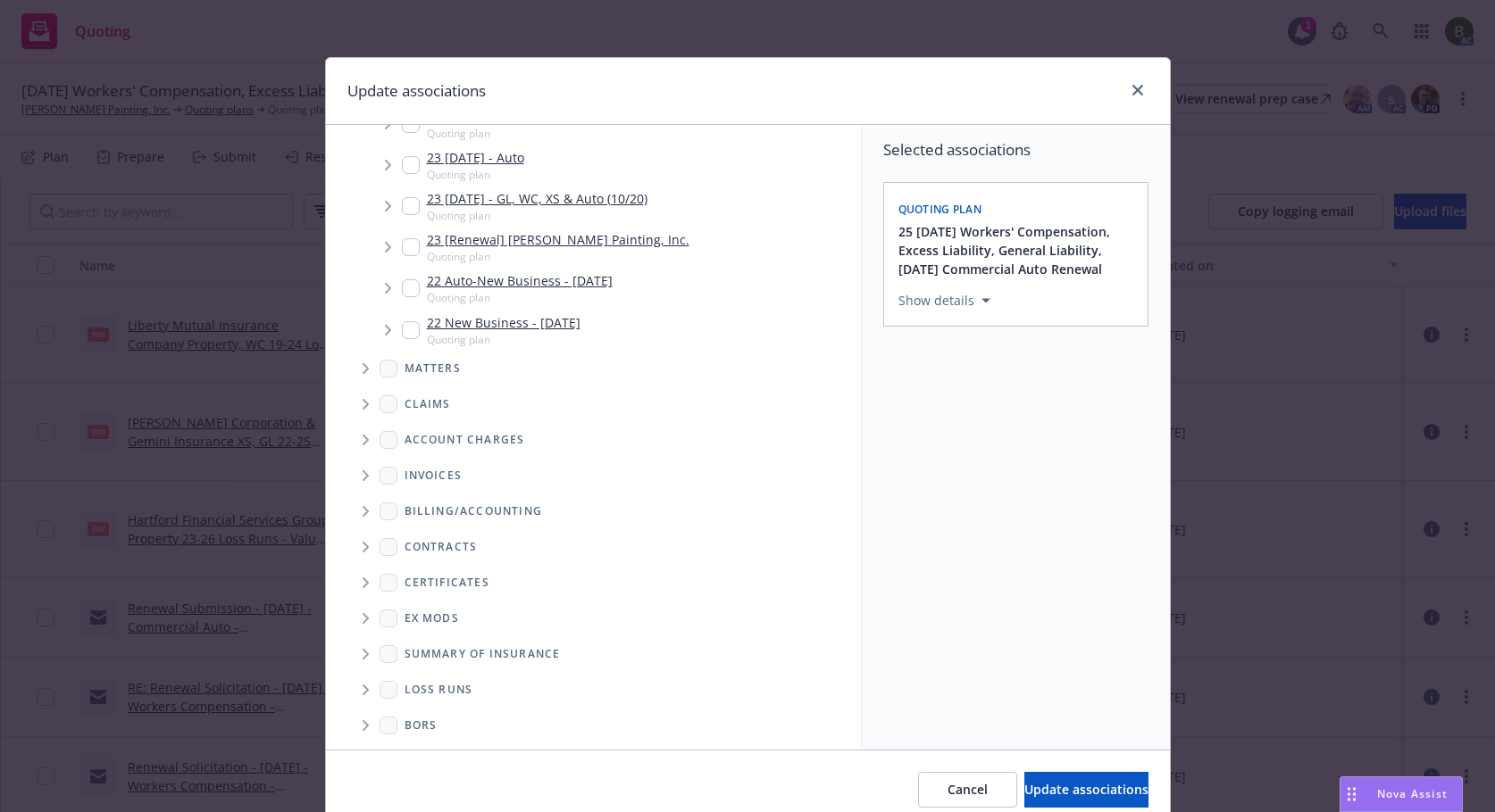
scroll to position [376, 0]
click at [362, 685] on icon "Folder Tree Example" at bounding box center [365, 686] width 6 height 11
click at [433, 742] on link "2025" at bounding box center [447, 750] width 29 height 18
checkbox input "true"
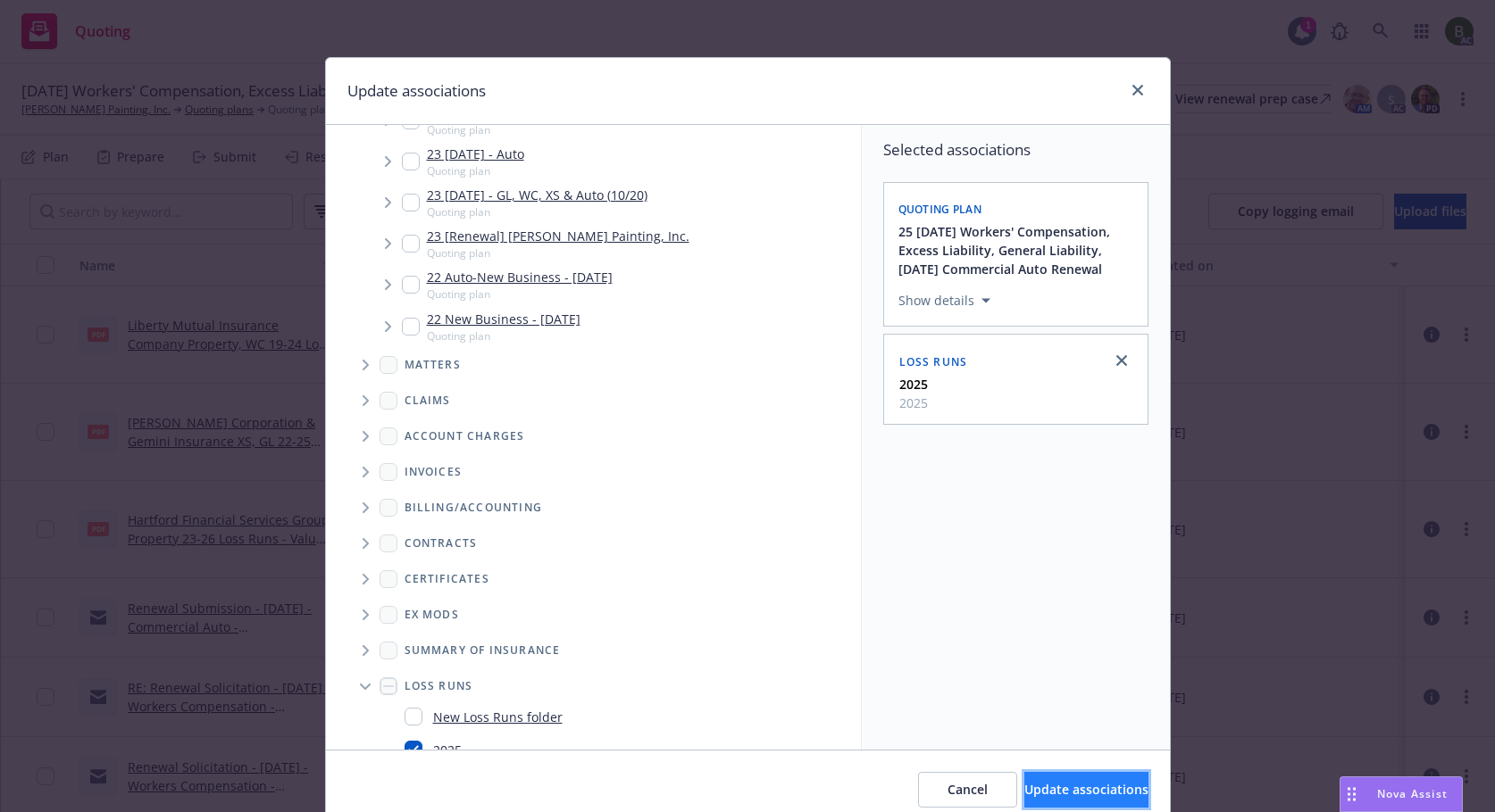
click at [1024, 793] on span "Update associations" at bounding box center [1086, 790] width 124 height 17
type textarea "x"
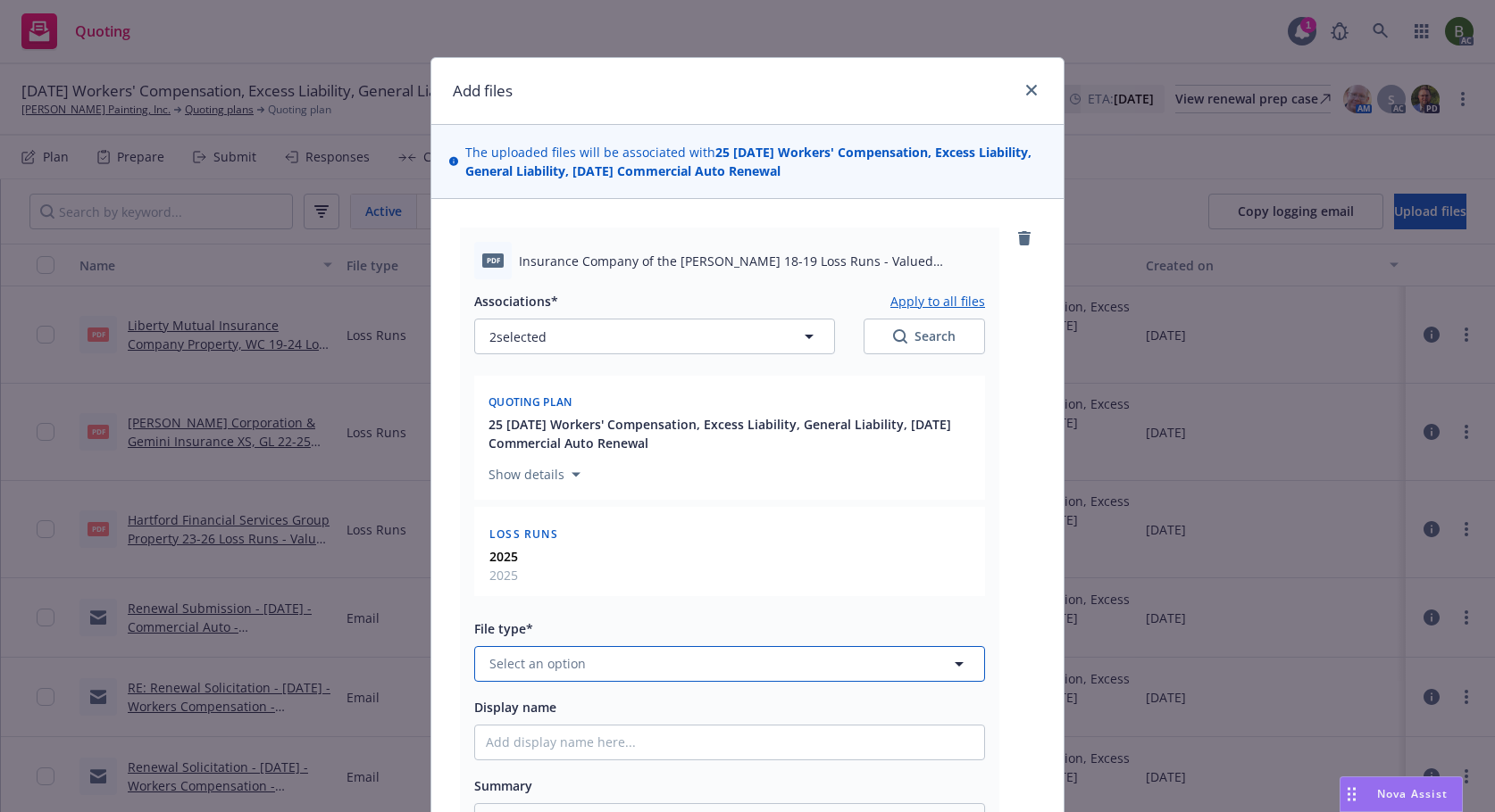
click at [638, 663] on button "Select an option" at bounding box center [729, 664] width 511 height 36
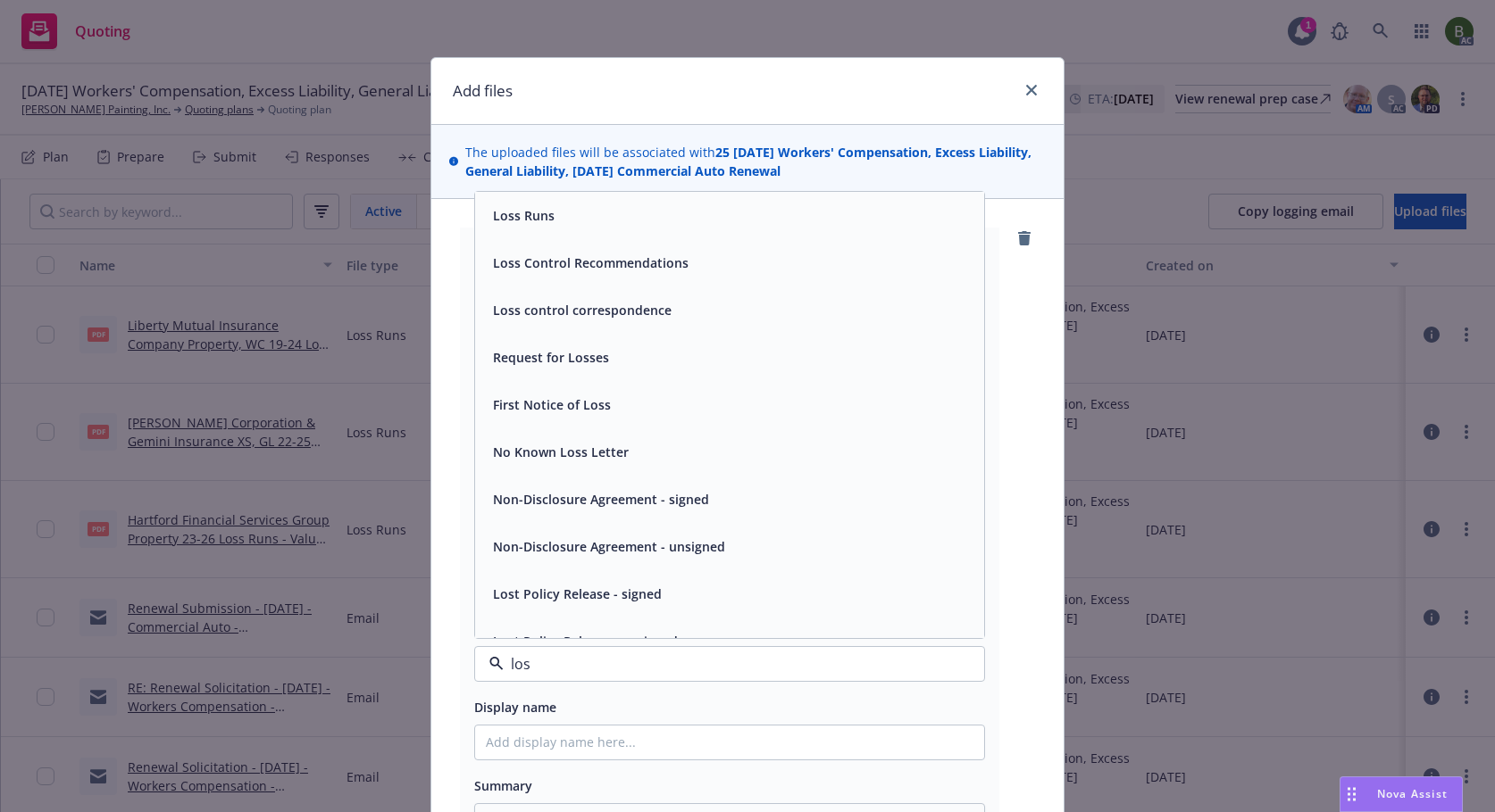
type input "loss"
click at [561, 228] on div "Loss Runs" at bounding box center [729, 215] width 509 height 47
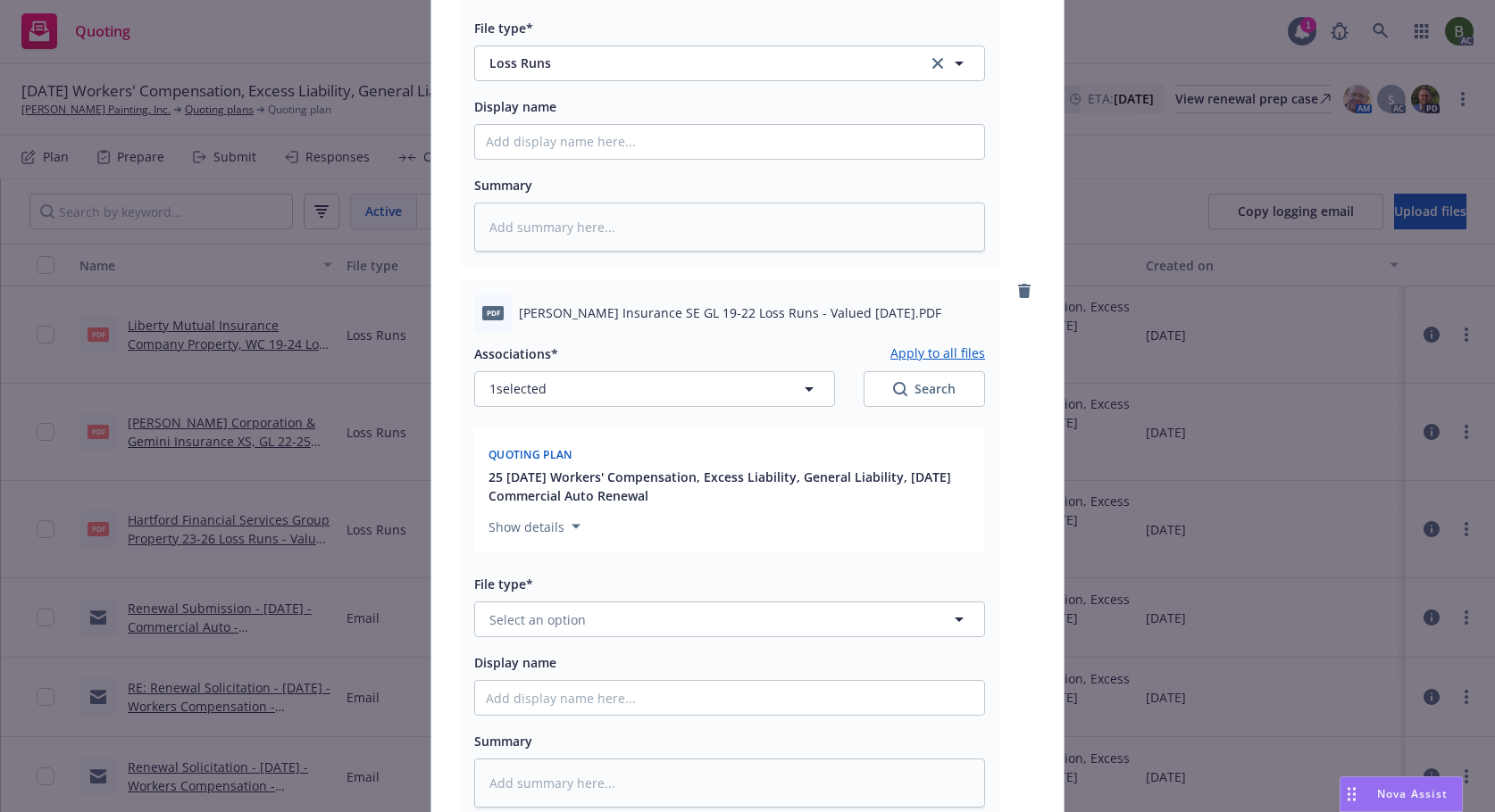
scroll to position [624, 0]
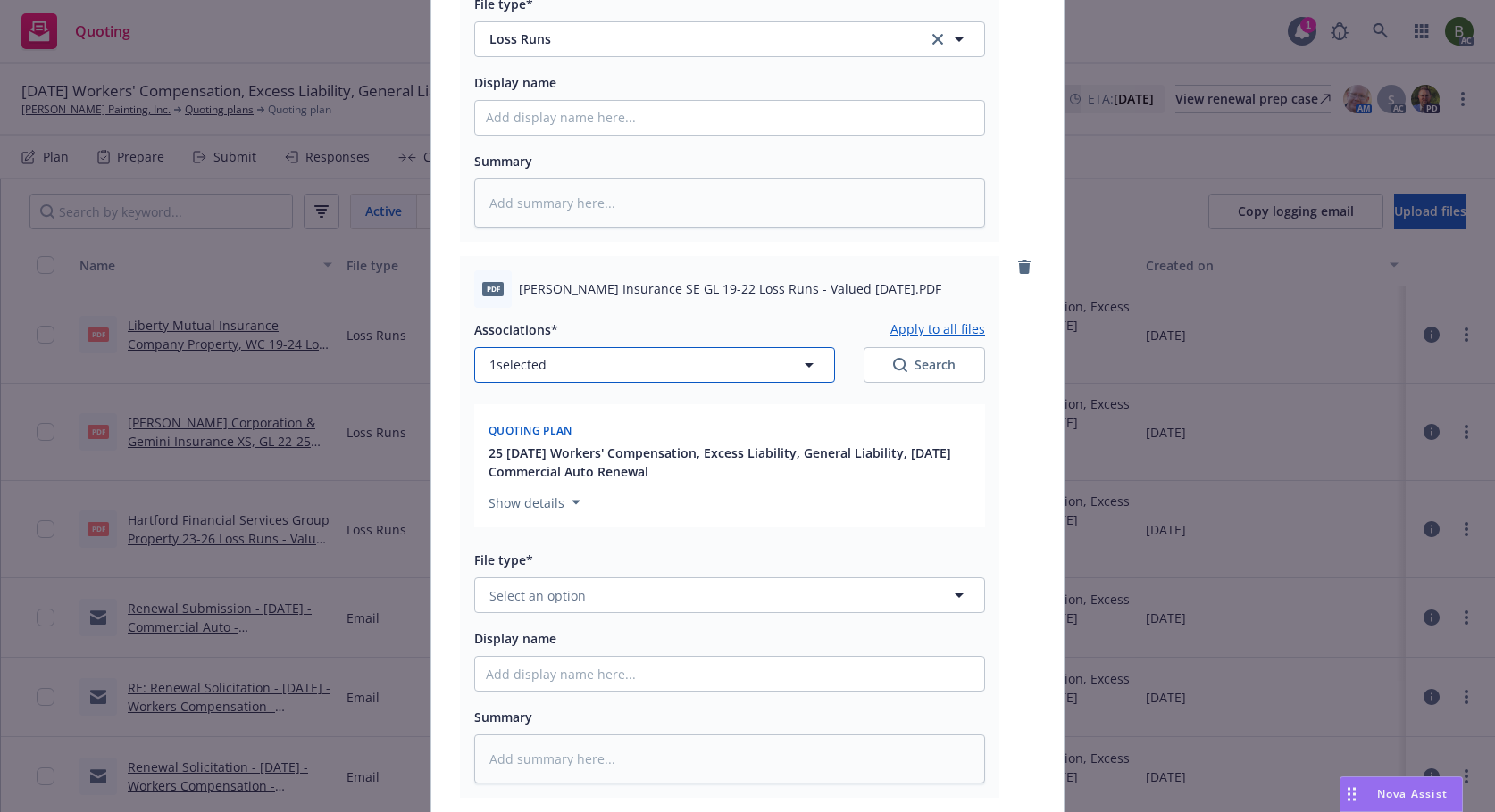
click at [567, 370] on button "1 selected" at bounding box center [654, 365] width 360 height 36
type textarea "x"
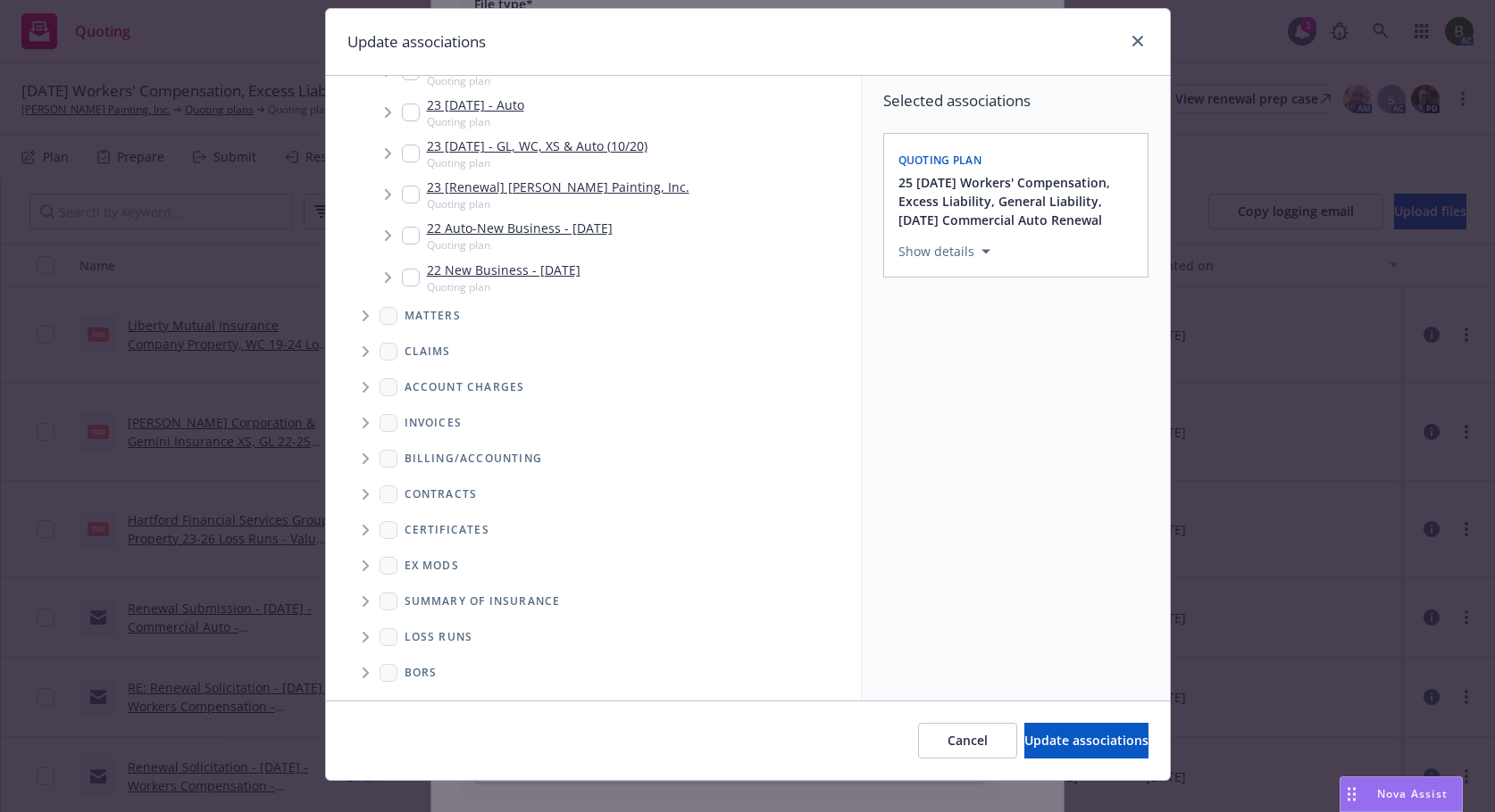
scroll to position [75, 0]
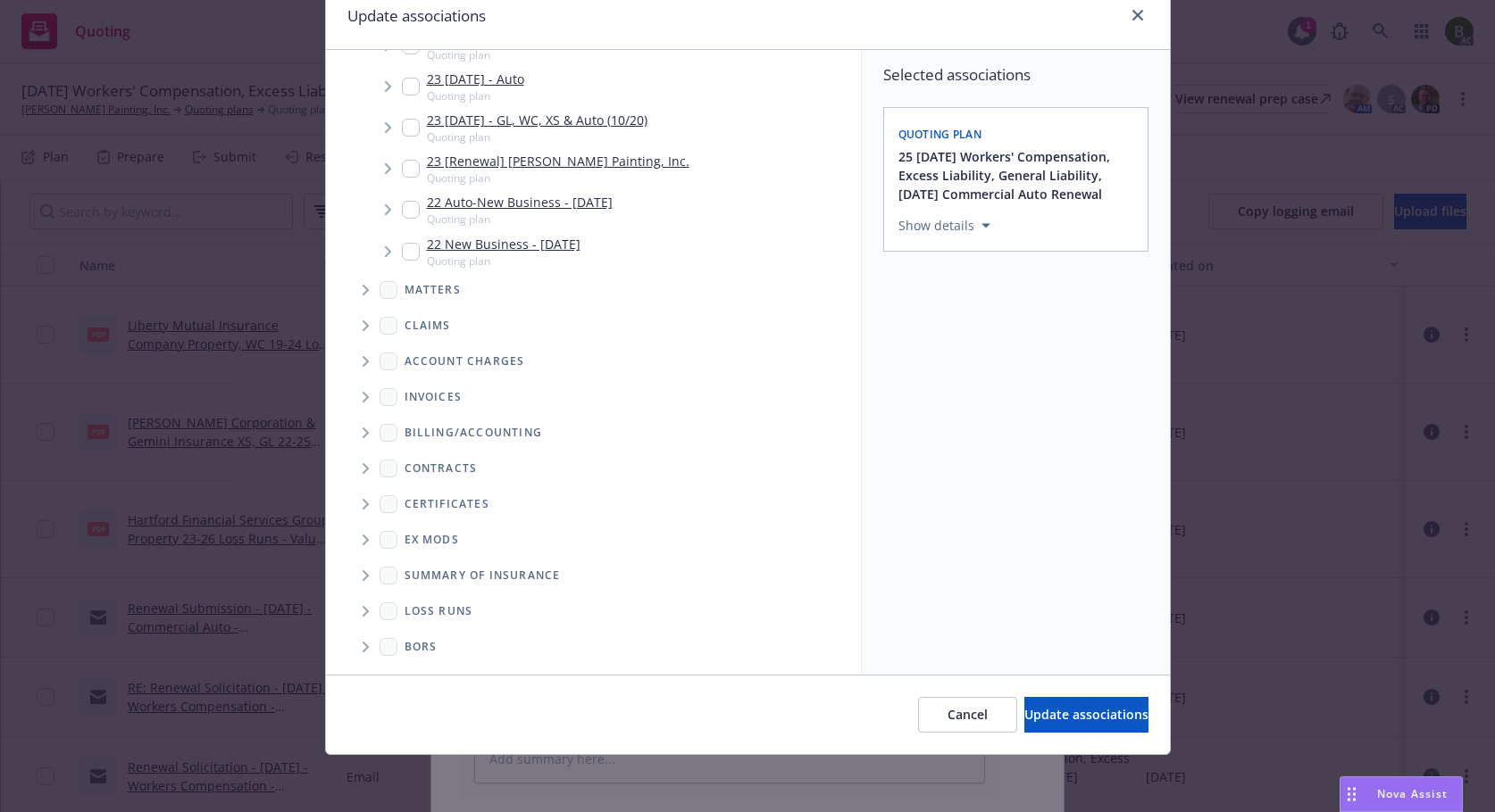
click at [362, 615] on icon "Folder Tree Example" at bounding box center [365, 612] width 6 height 11
click at [433, 672] on link "2025" at bounding box center [447, 675] width 29 height 18
checkbox input "true"
click at [1097, 710] on span "Update associations" at bounding box center [1086, 714] width 124 height 17
type textarea "x"
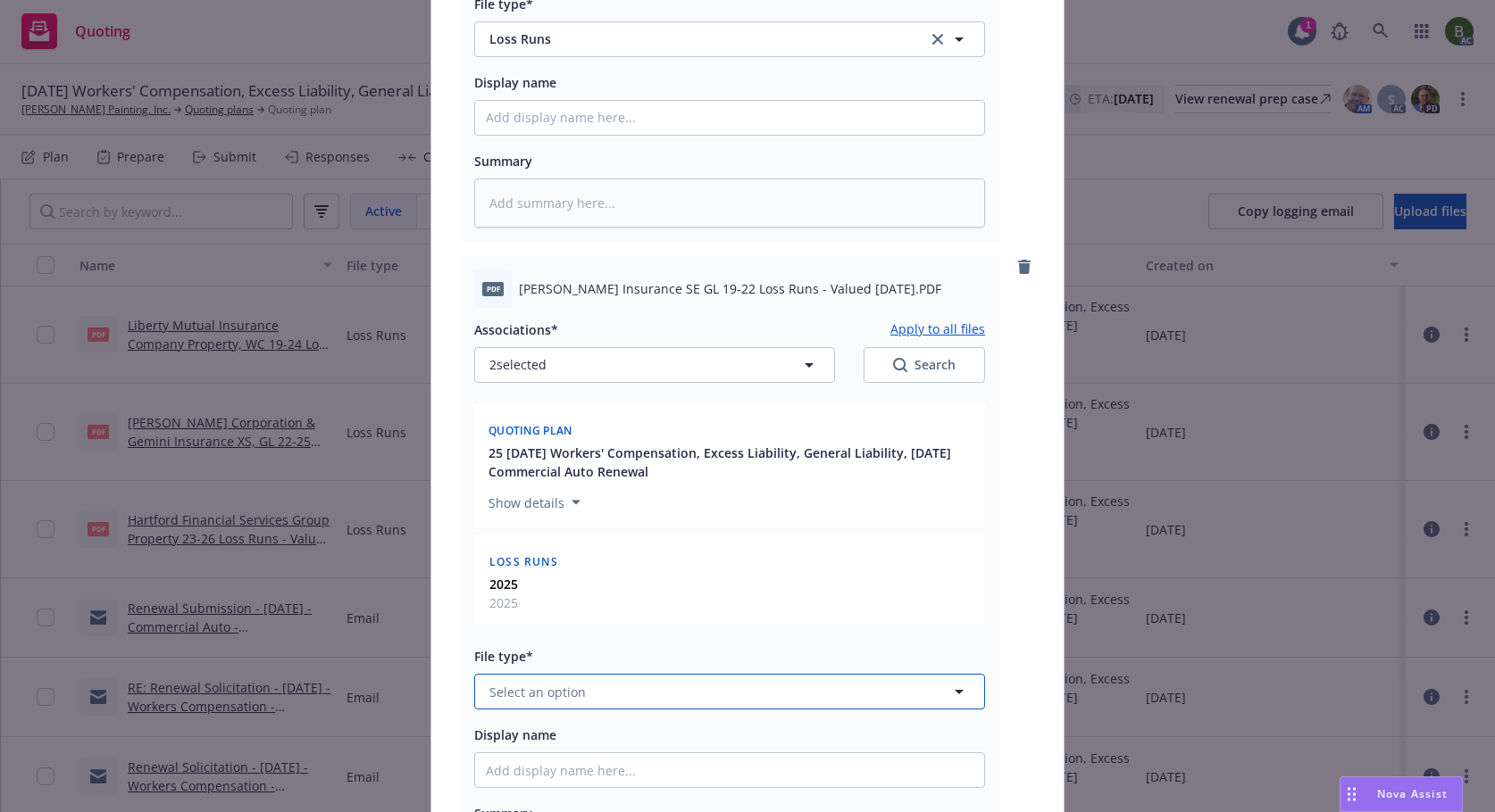
click at [574, 691] on span "Select an option" at bounding box center [538, 692] width 96 height 18
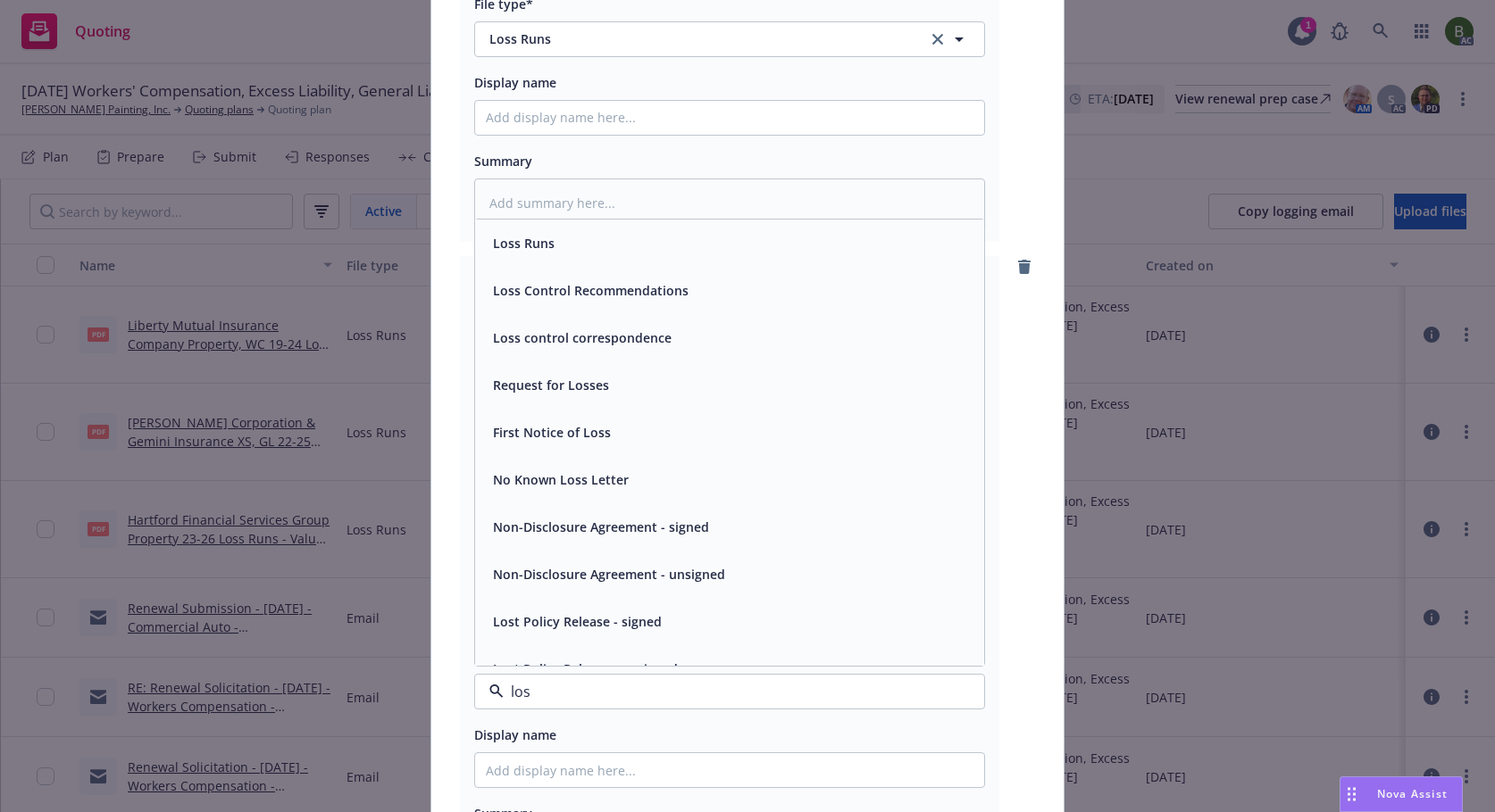
type input "loss"
click at [512, 246] on span "Loss Runs" at bounding box center [523, 243] width 62 height 18
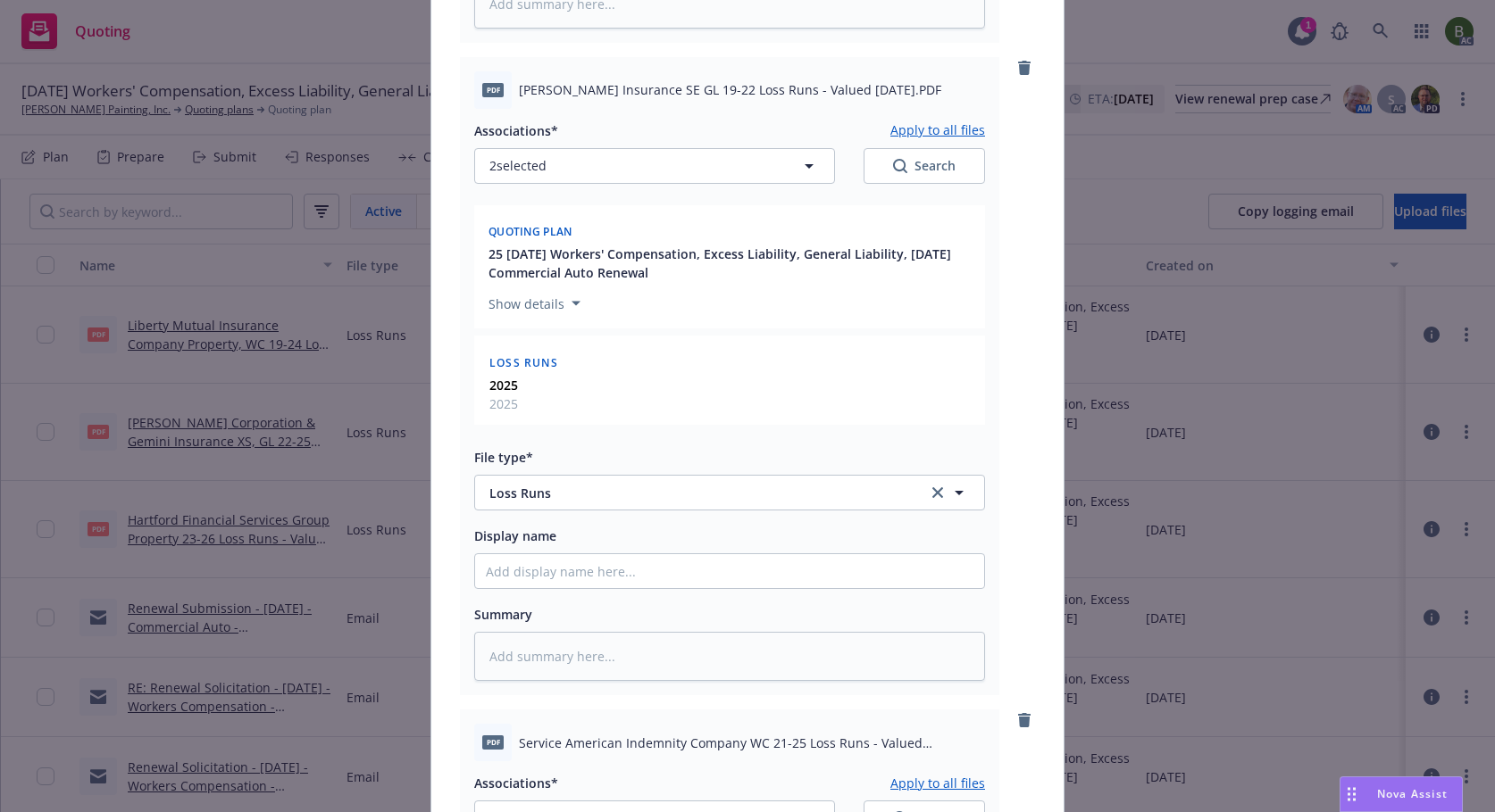
scroll to position [1072, 0]
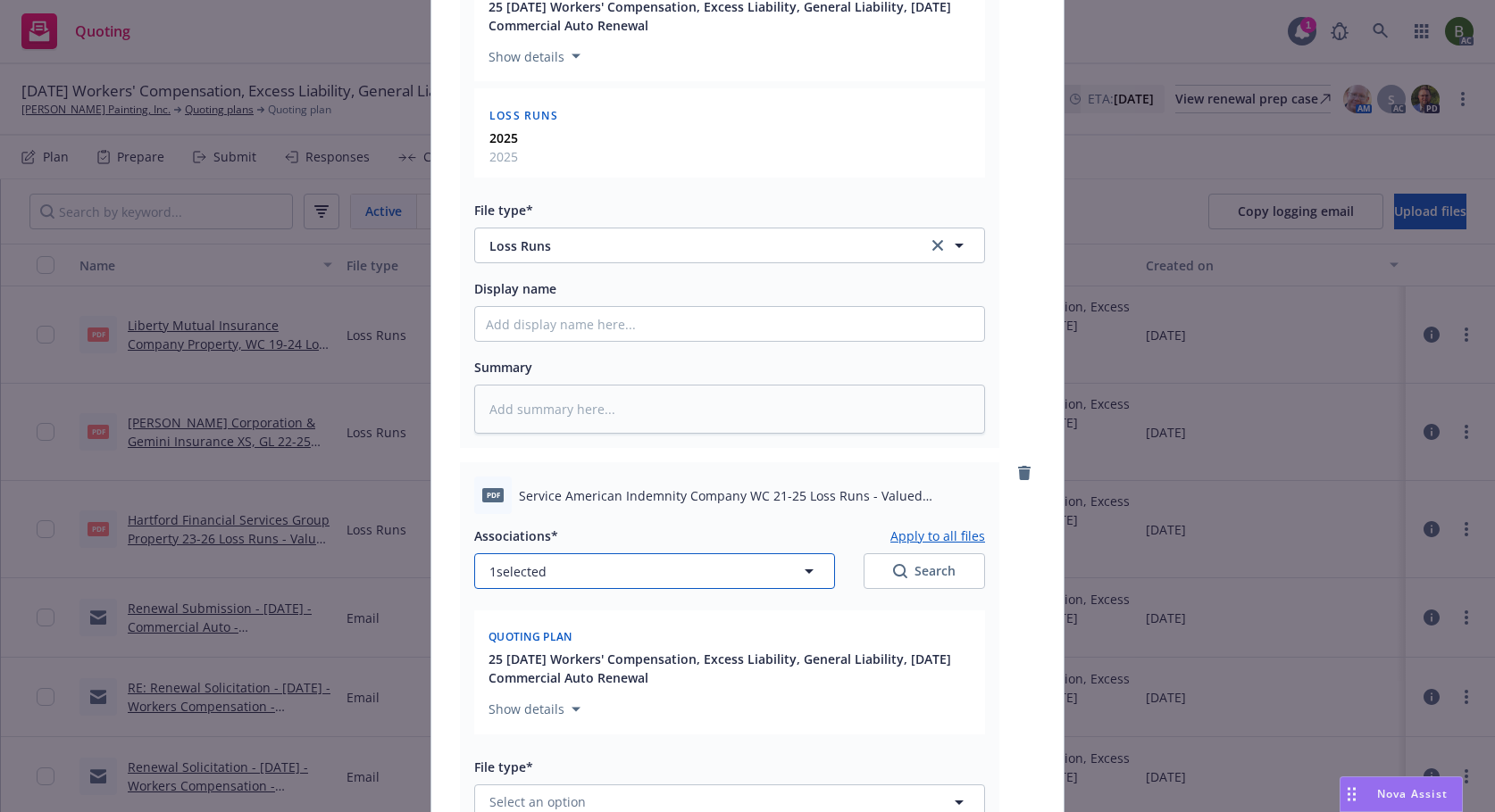
click at [758, 581] on button "1 selected" at bounding box center [654, 571] width 360 height 36
type textarea "x"
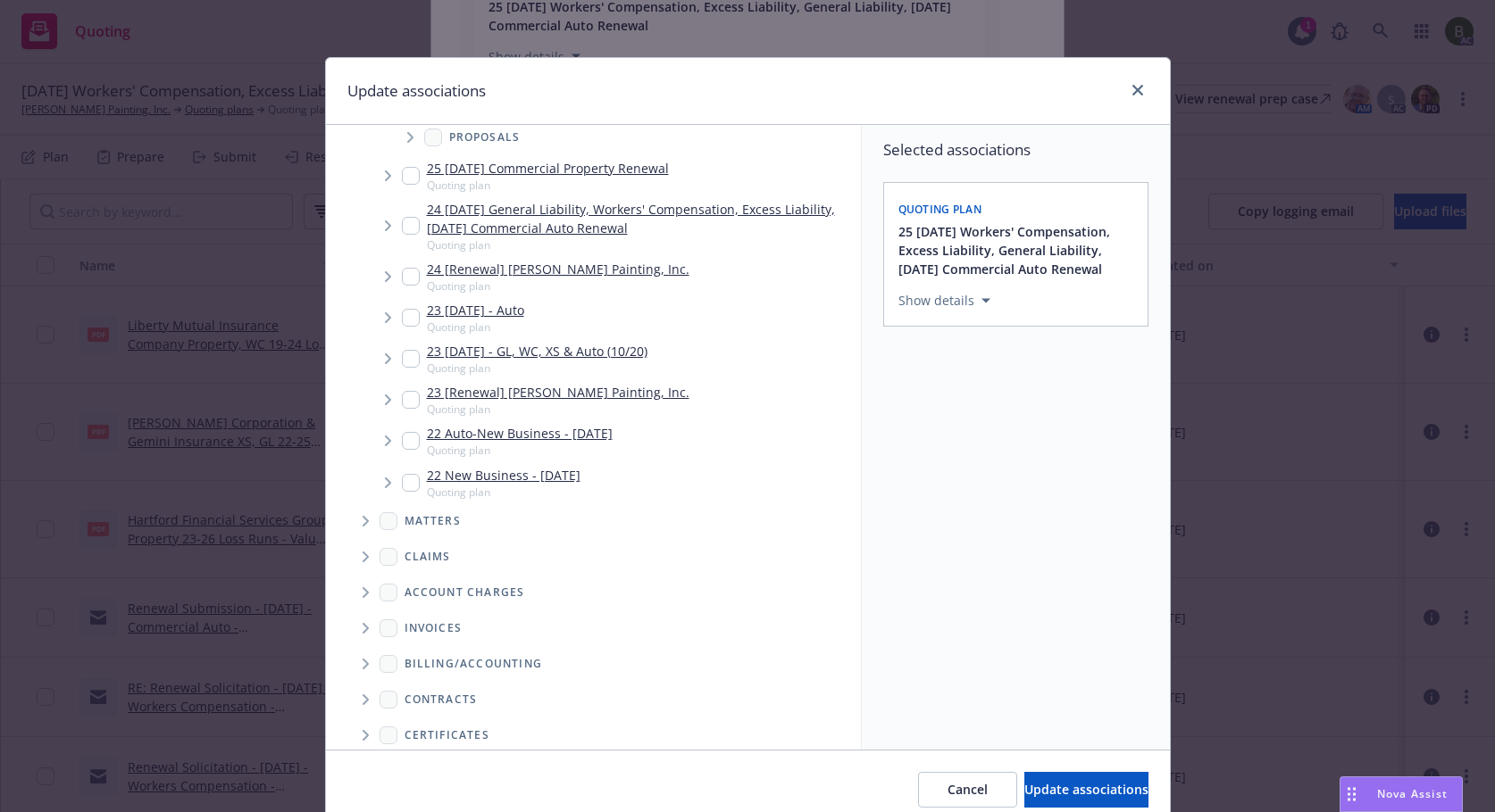
scroll to position [376, 0]
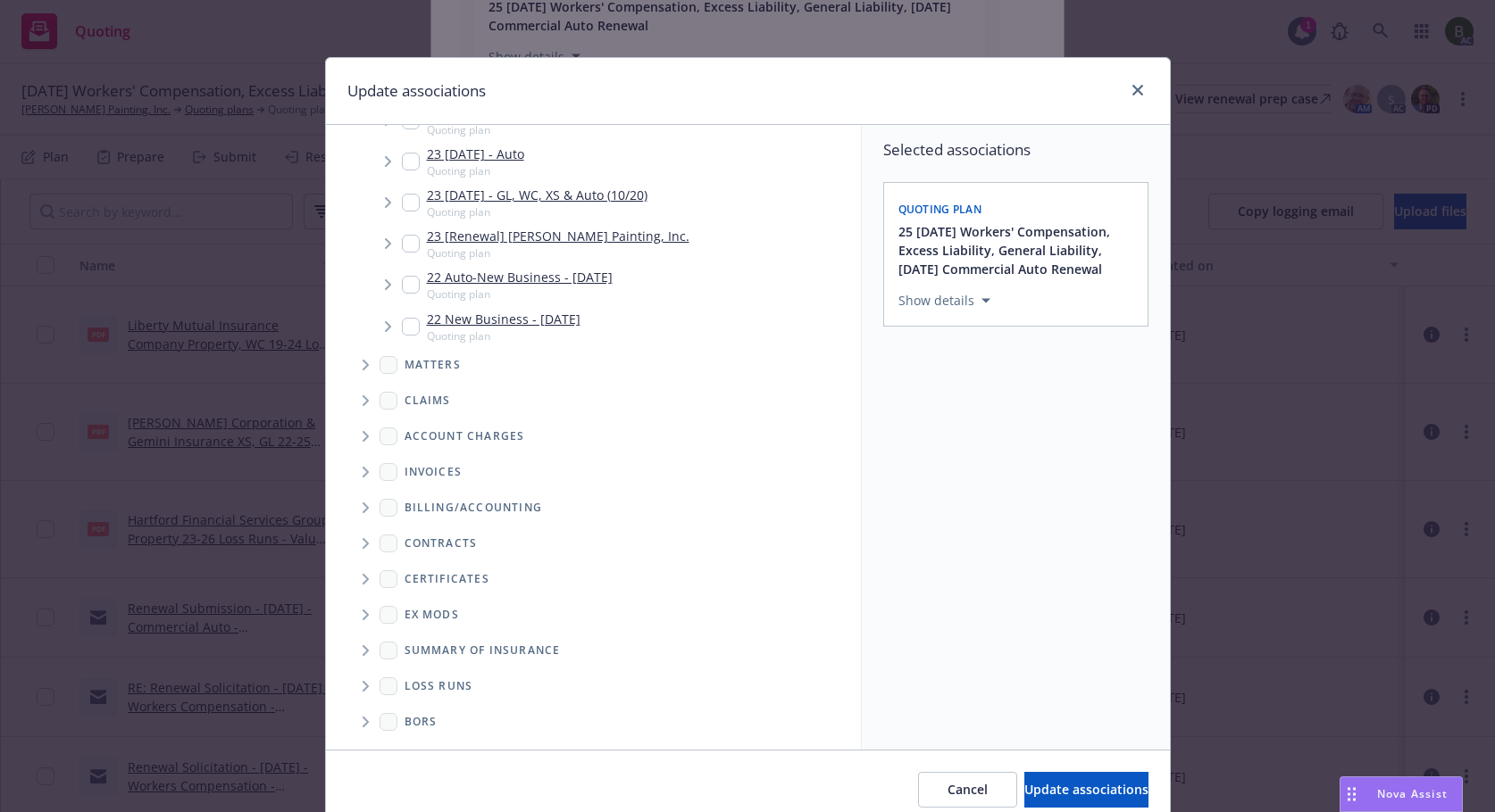
click at [362, 687] on icon "Folder Tree Example" at bounding box center [365, 686] width 6 height 11
click at [433, 721] on link "New Loss Runs folder" at bounding box center [498, 717] width 129 height 18
click at [414, 735] on div "2025" at bounding box center [622, 750] width 464 height 33
click at [409, 718] on input "Folder Tree Example" at bounding box center [413, 716] width 18 height 18
checkbox input "false"
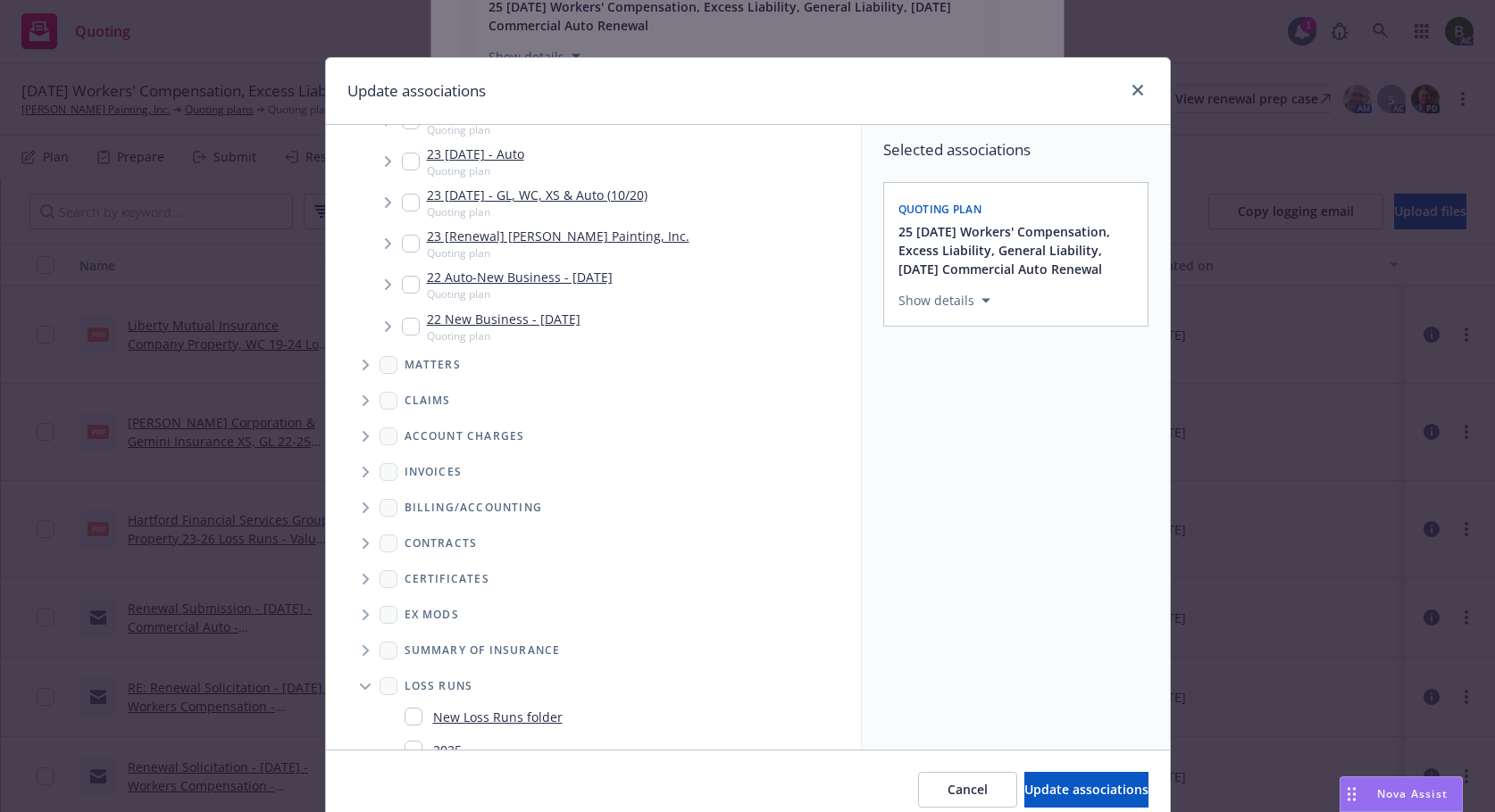
click at [409, 748] on div "2025" at bounding box center [433, 750] width 57 height 26
checkbox input "true"
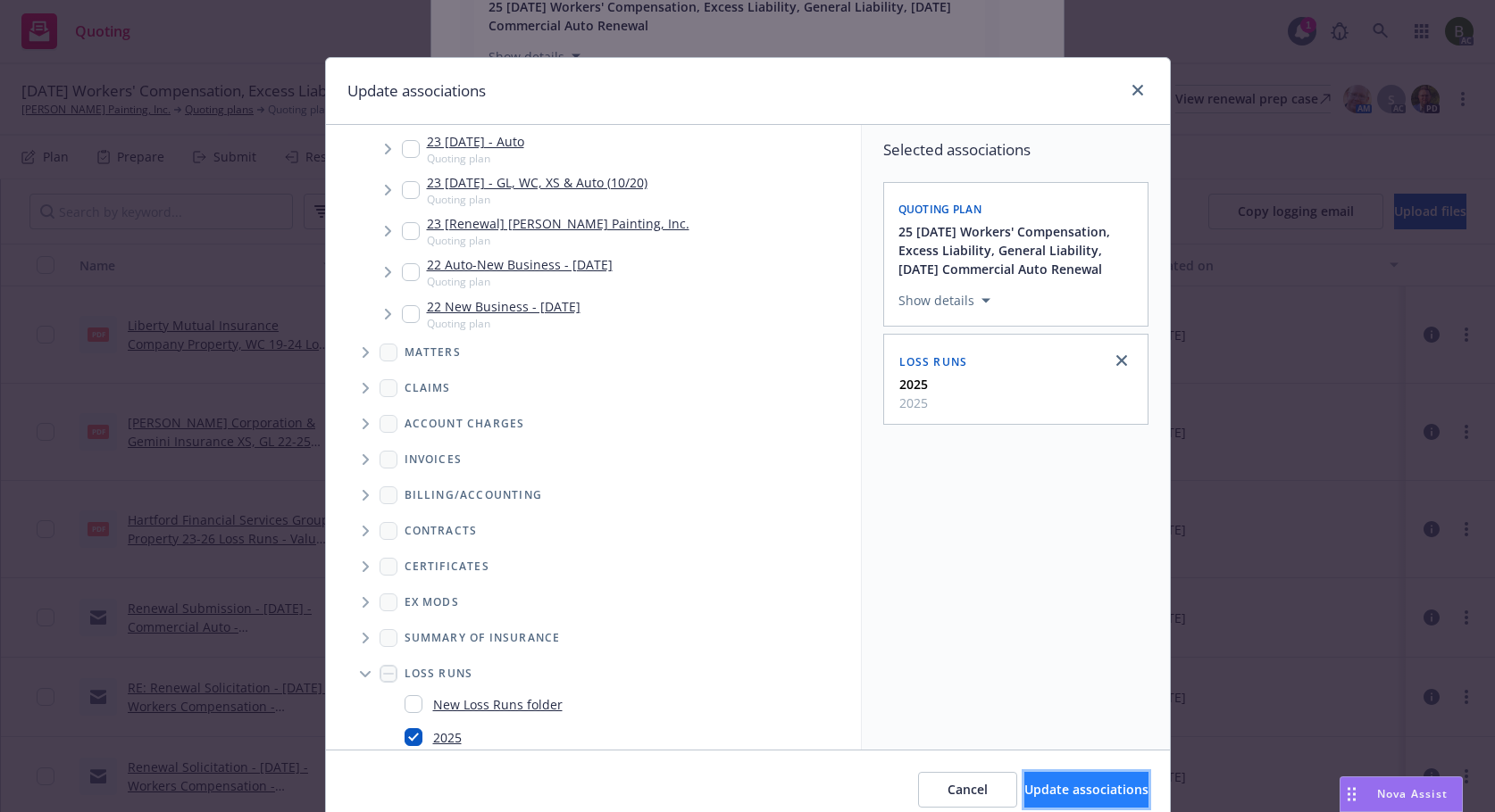
click at [1044, 787] on span "Update associations" at bounding box center [1086, 790] width 124 height 17
type textarea "x"
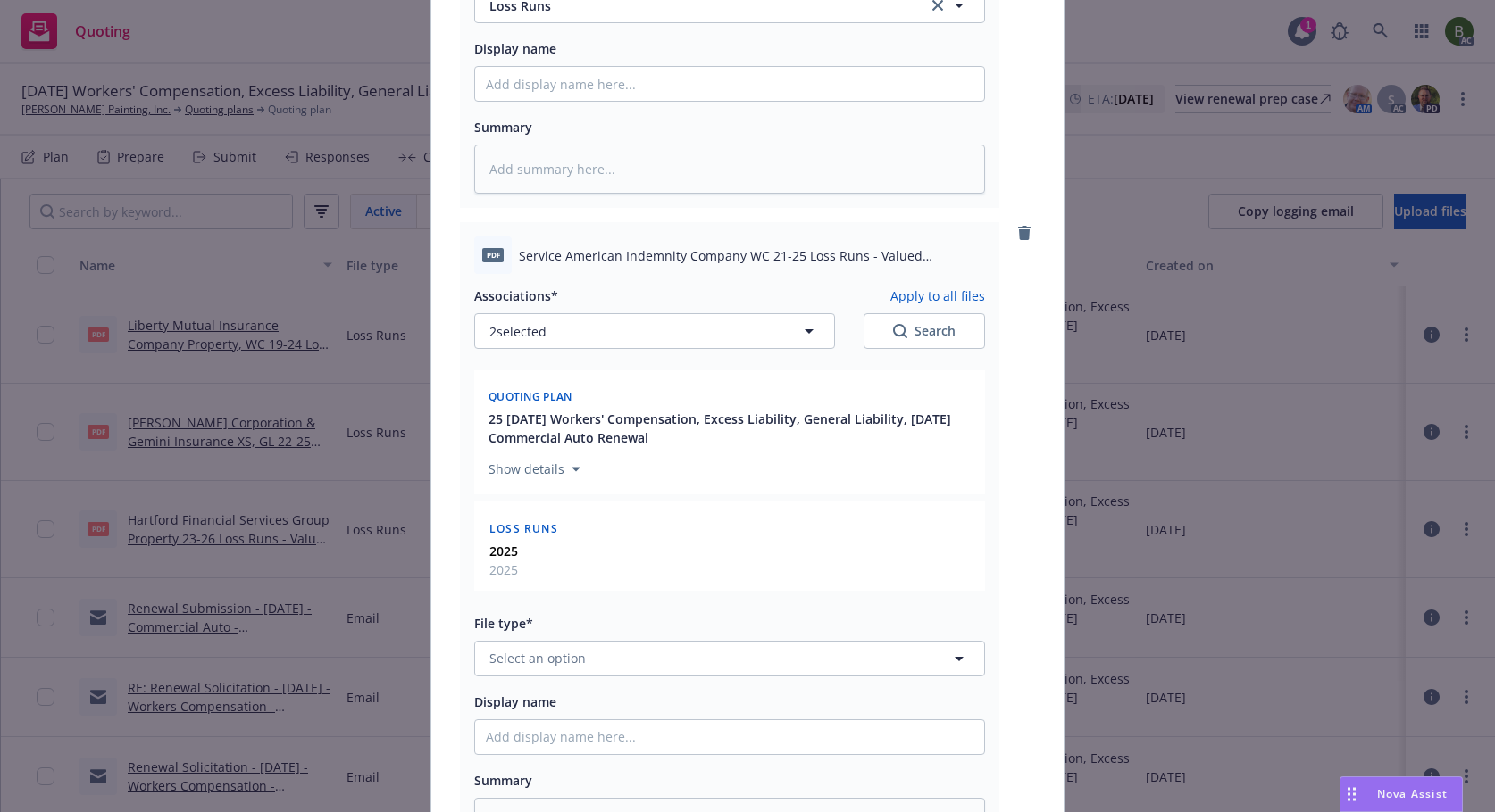
scroll to position [1428, 0]
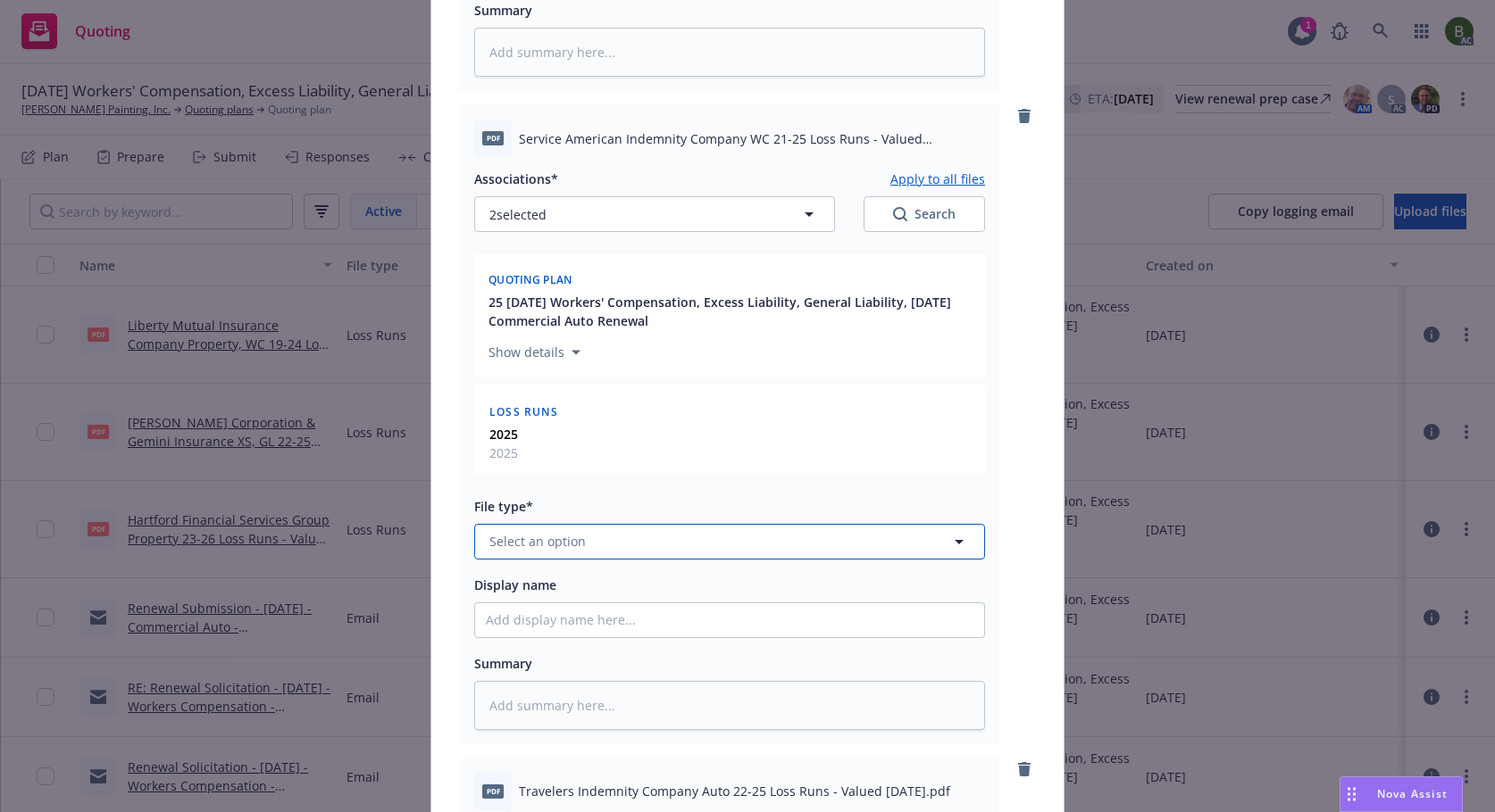
click at [565, 545] on span "Select an option" at bounding box center [538, 541] width 96 height 18
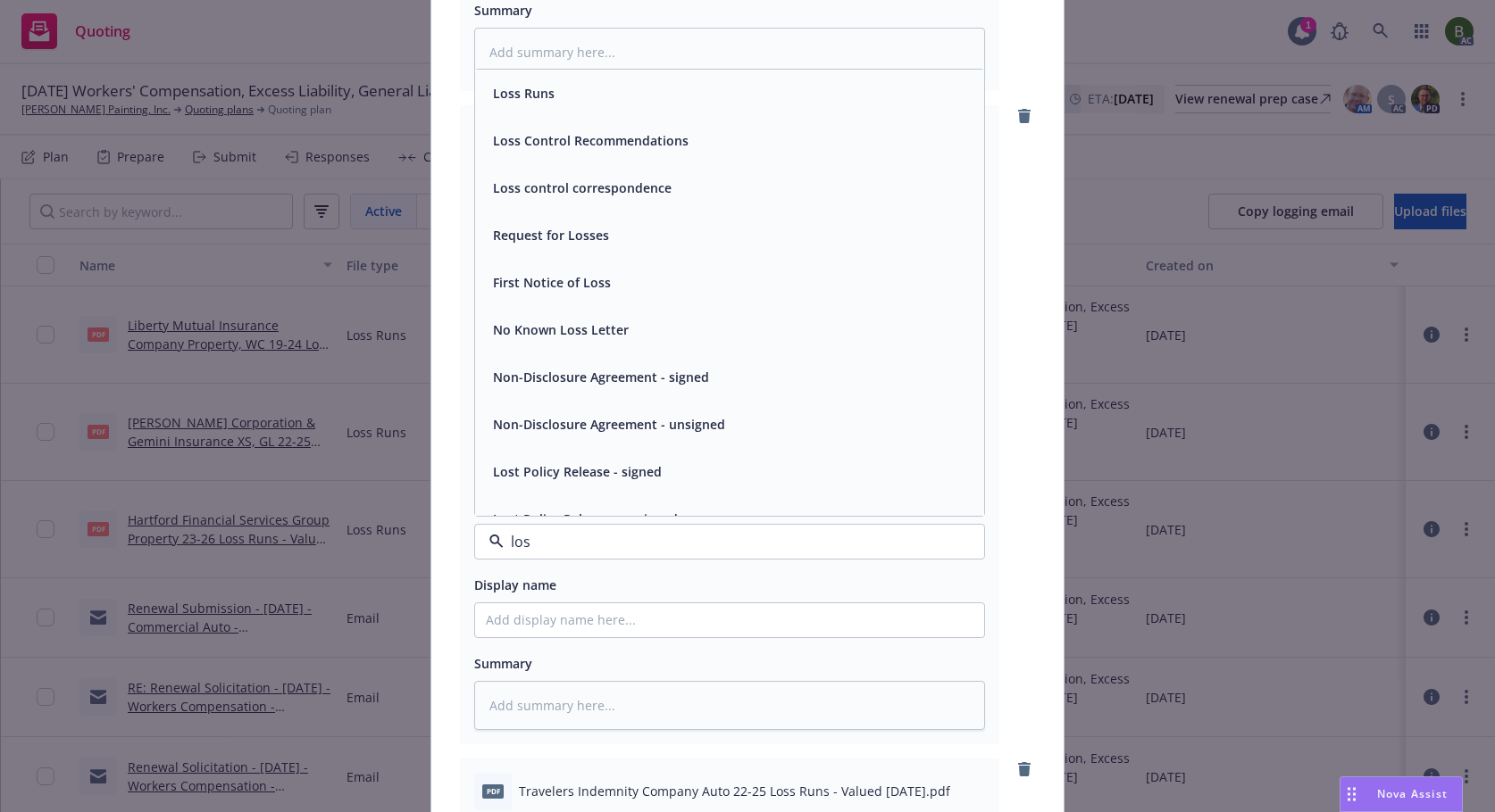
type input "loss"
click at [541, 108] on div "Loss Runs" at bounding box center [729, 92] width 509 height 47
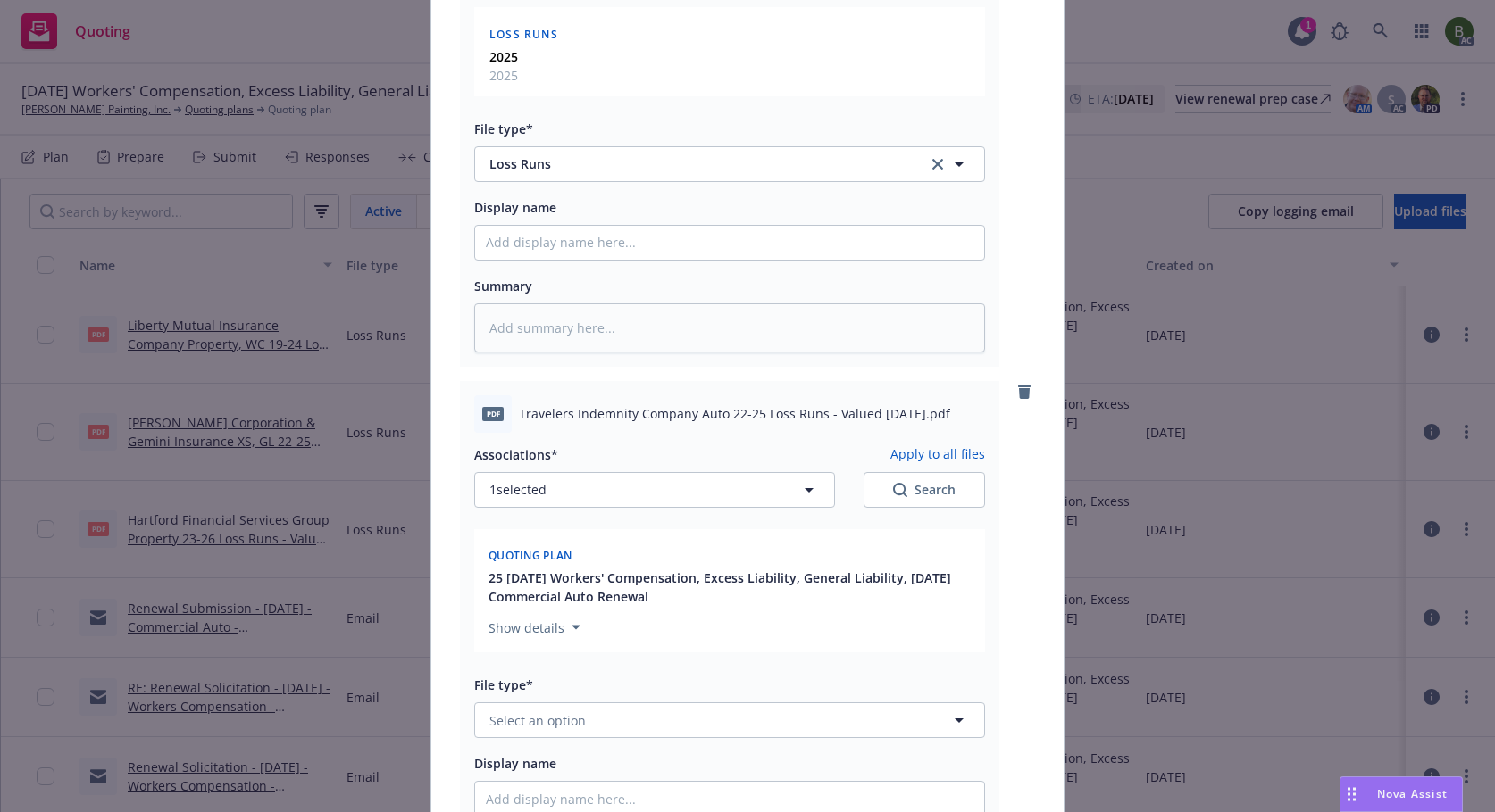
scroll to position [1964, 0]
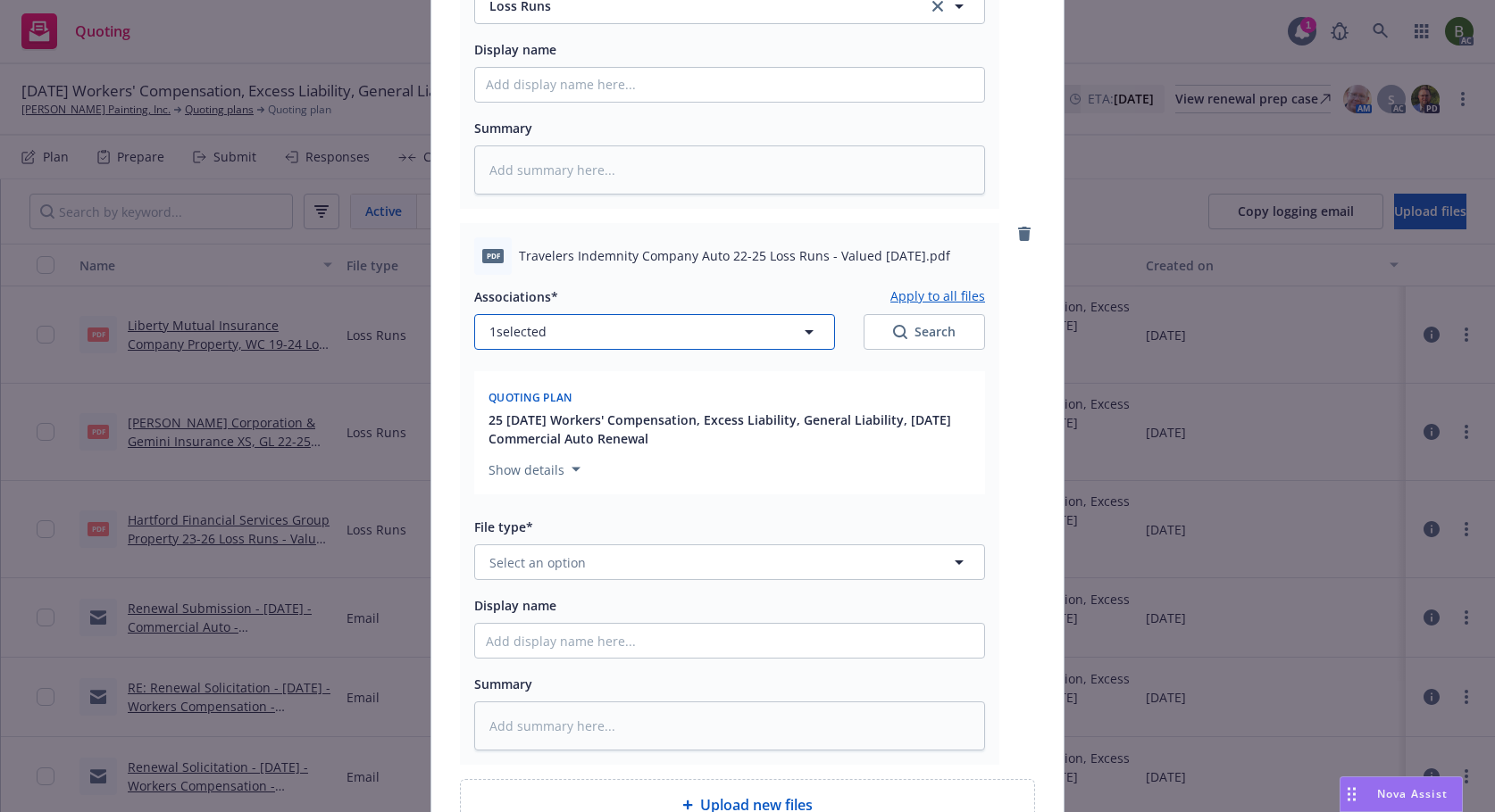
click at [580, 321] on button "1 selected" at bounding box center [654, 332] width 360 height 36
type textarea "x"
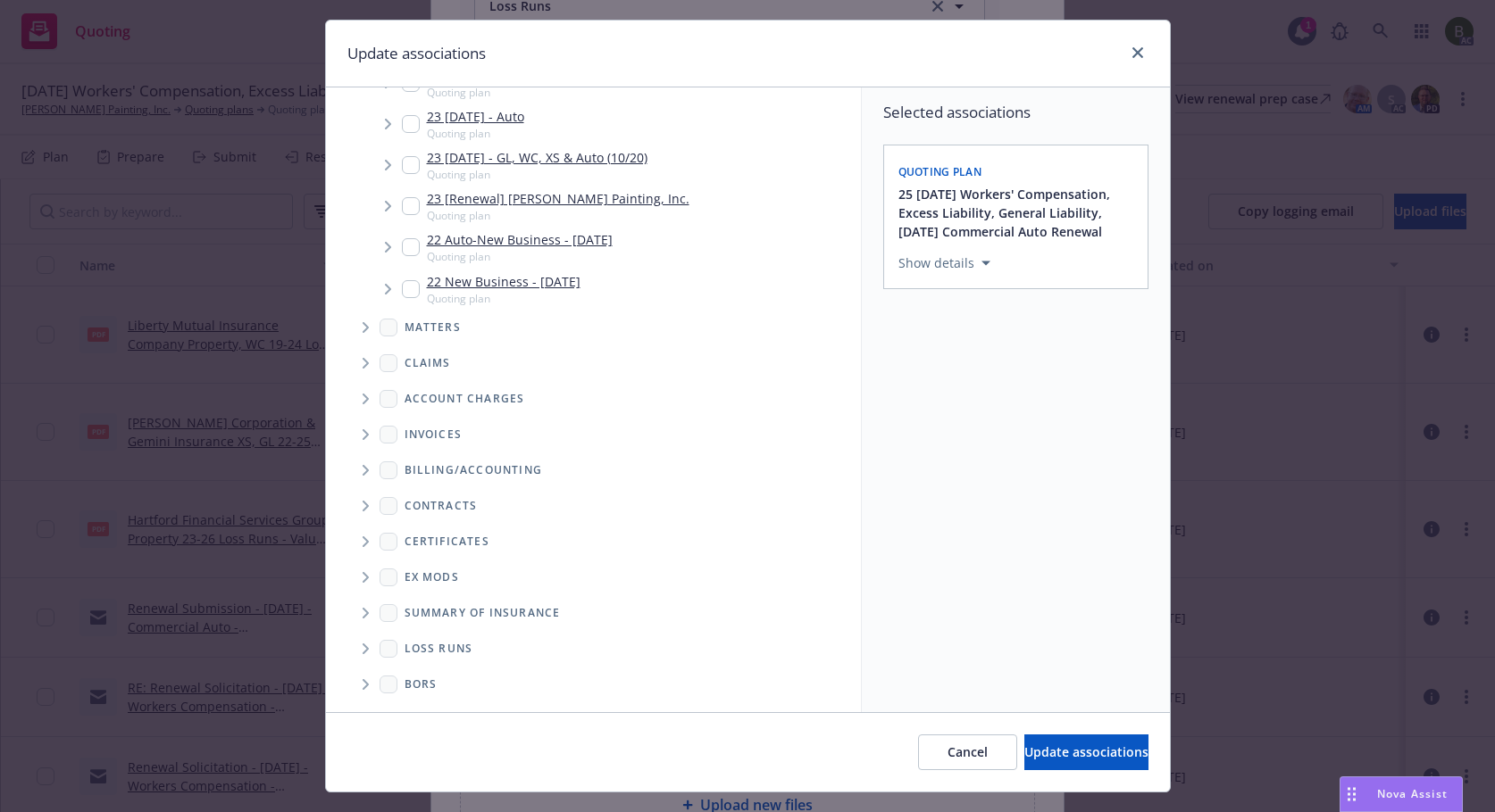
scroll to position [75, 0]
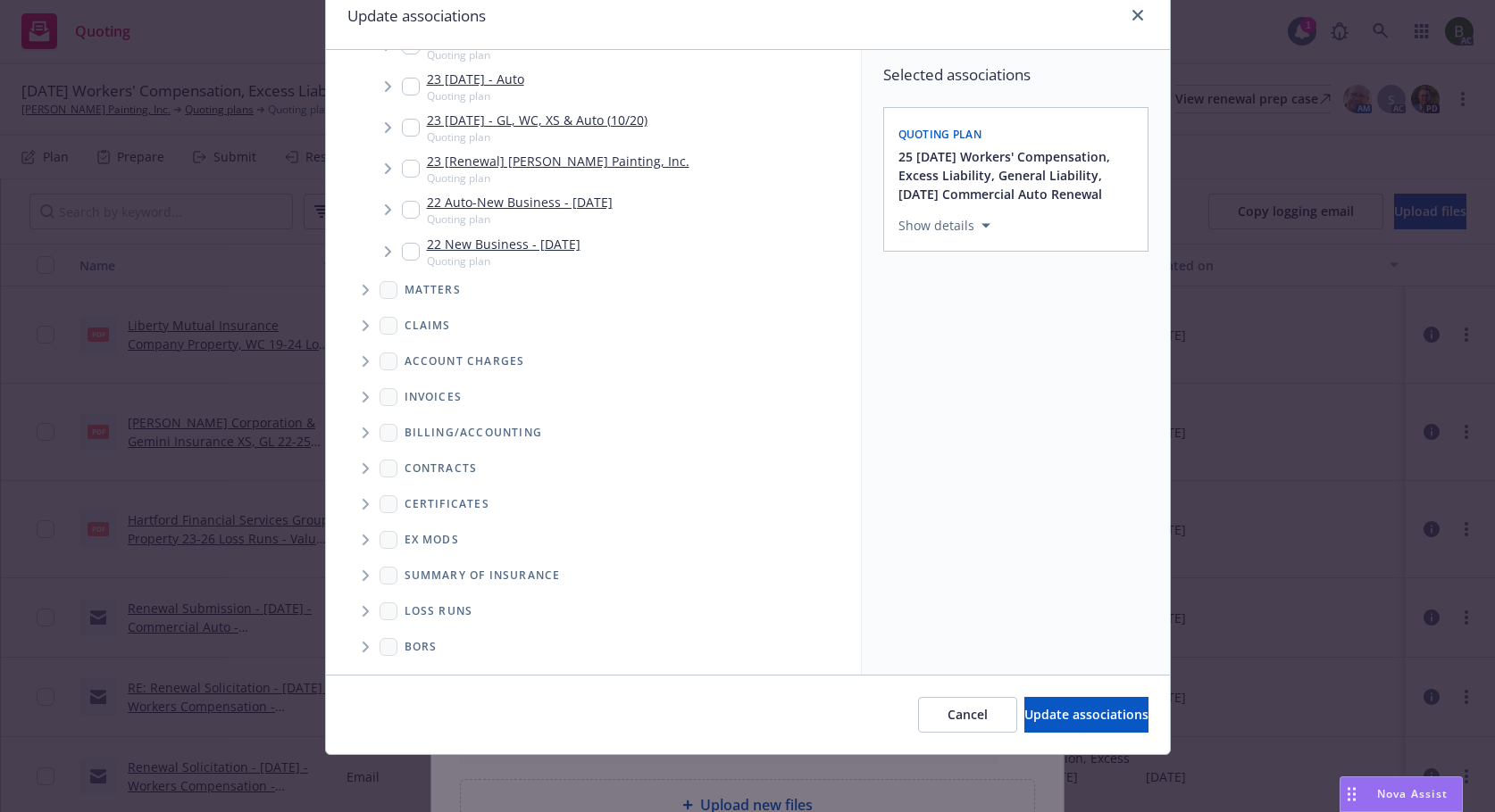
click at [362, 609] on icon "Folder Tree Example" at bounding box center [365, 612] width 6 height 11
click at [433, 671] on link "2025" at bounding box center [447, 675] width 29 height 18
checkbox input "true"
click at [1024, 725] on button "Update associations" at bounding box center [1086, 715] width 124 height 36
type textarea "x"
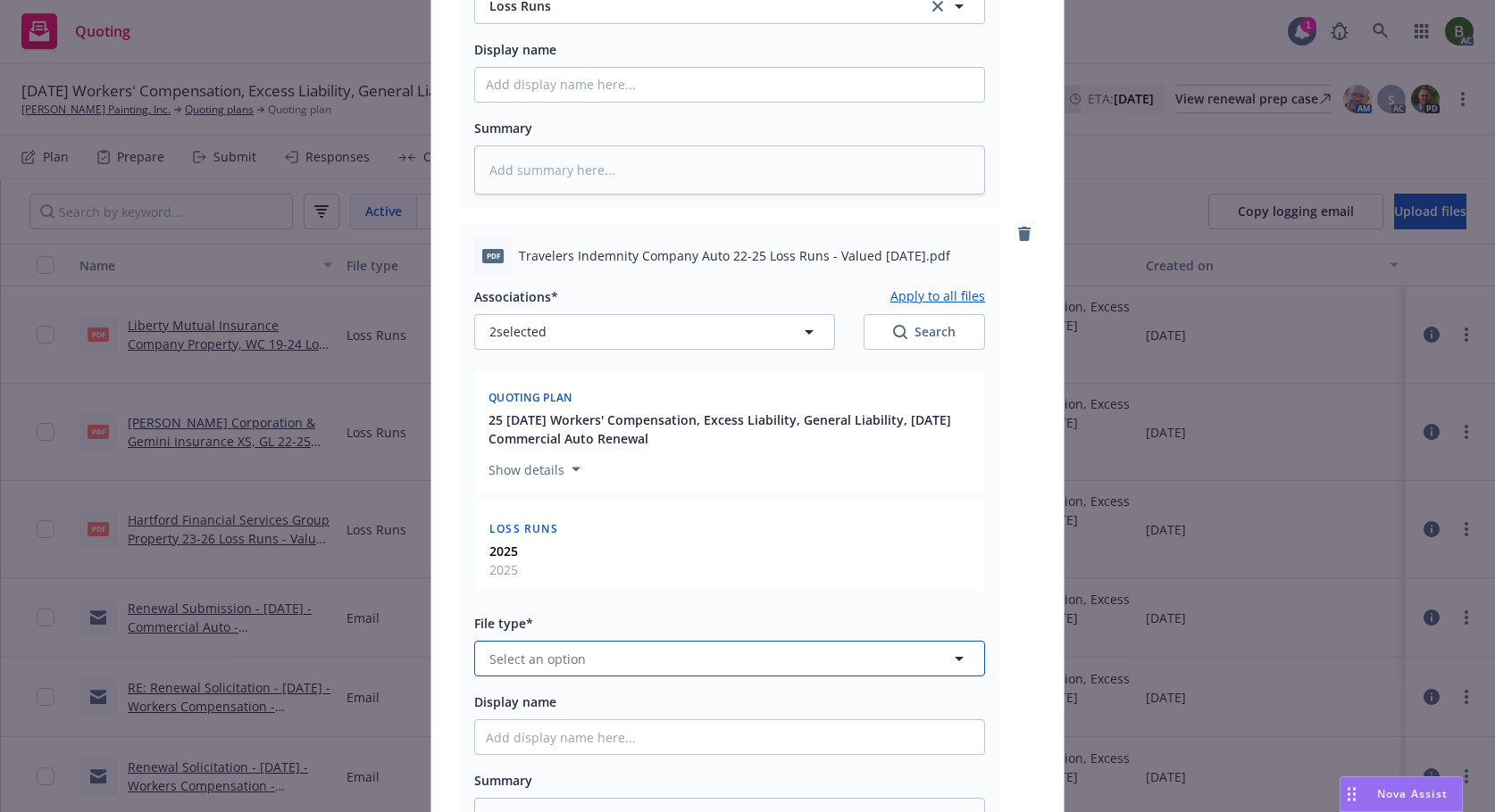
click at [579, 647] on button "Select an option" at bounding box center [729, 659] width 511 height 36
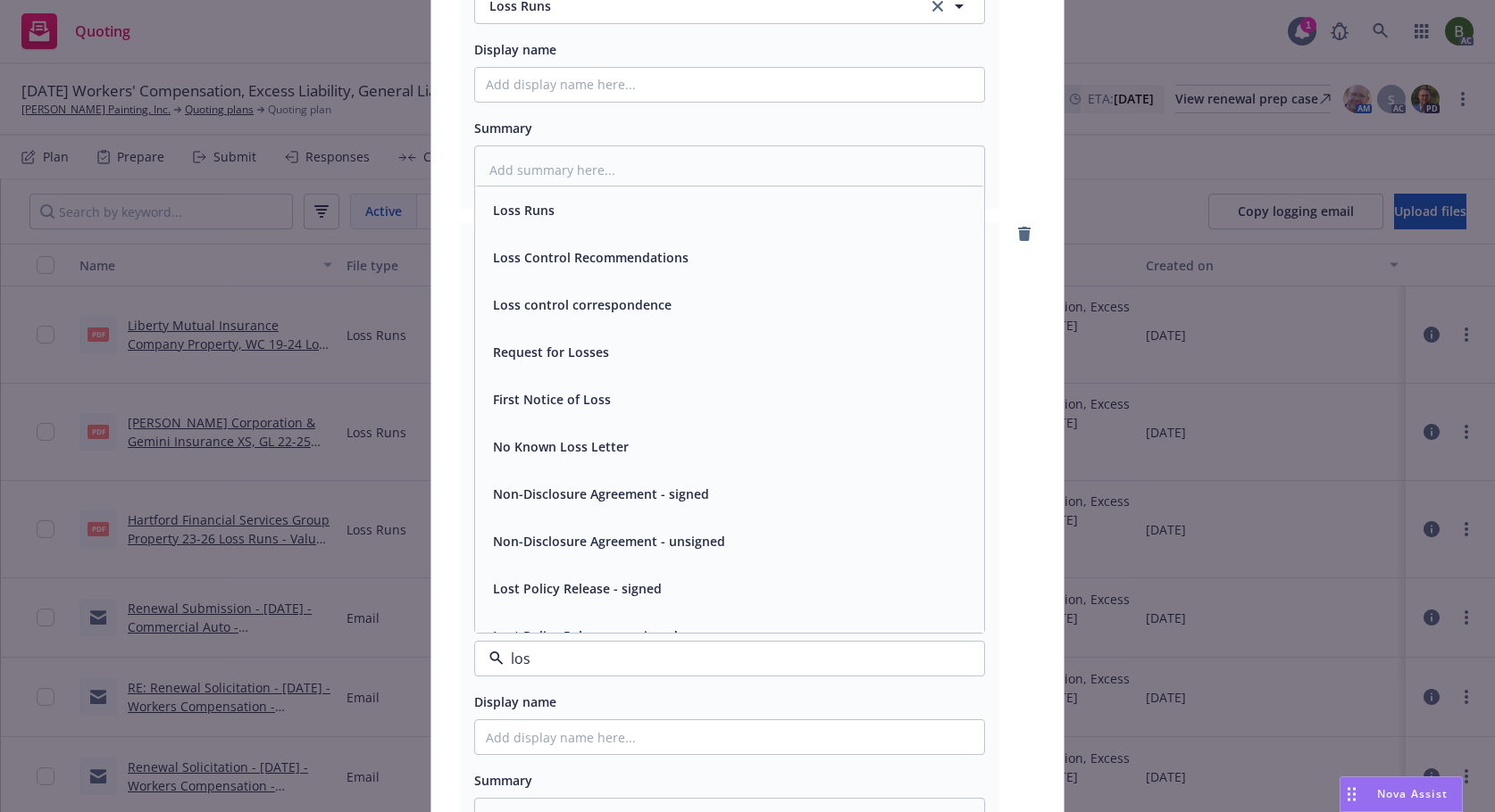
type input "loss"
click at [486, 210] on div "Loss Runs" at bounding box center [522, 211] width 72 height 26
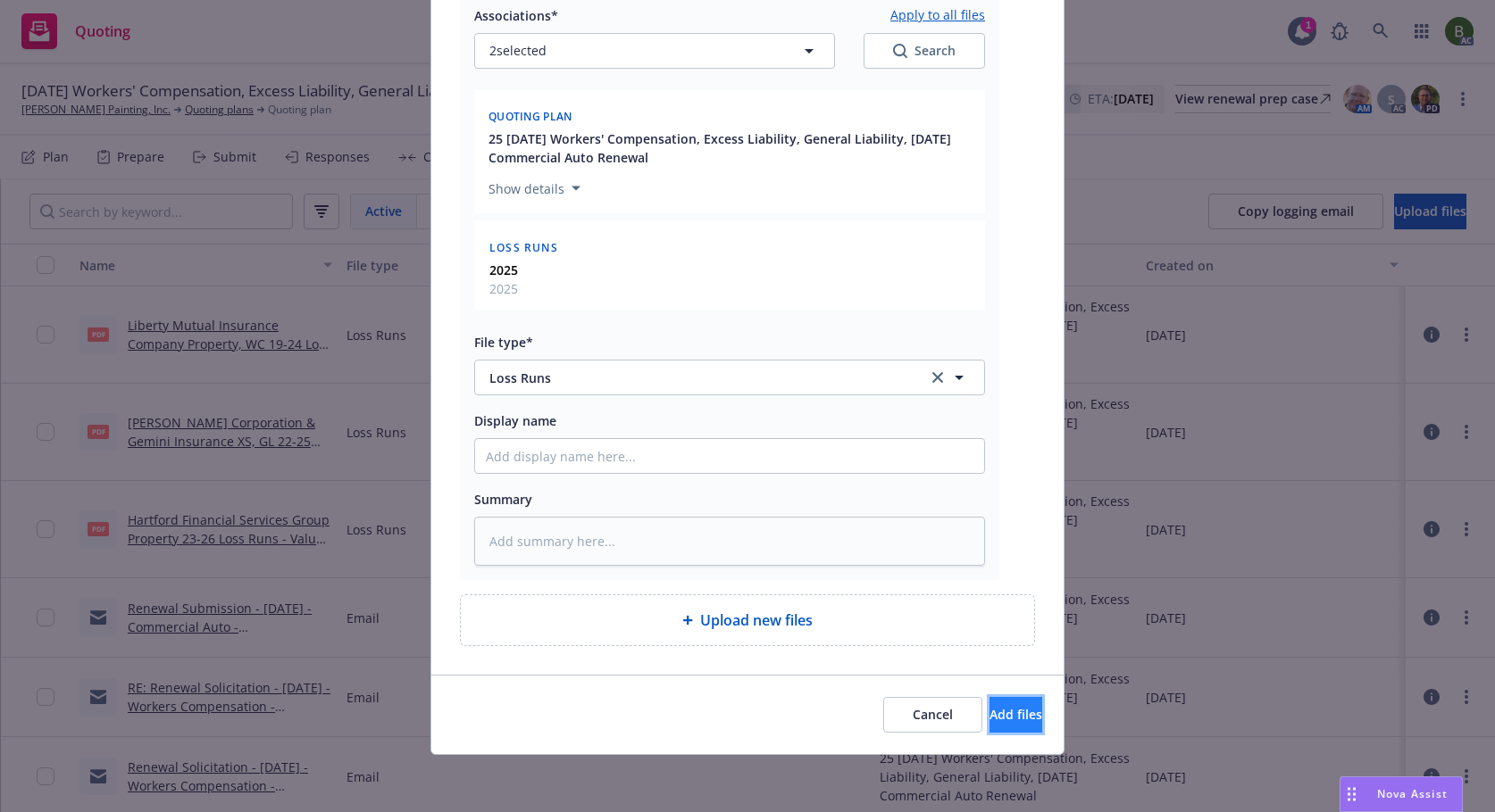
click at [990, 705] on button "Add files" at bounding box center [1015, 715] width 53 height 36
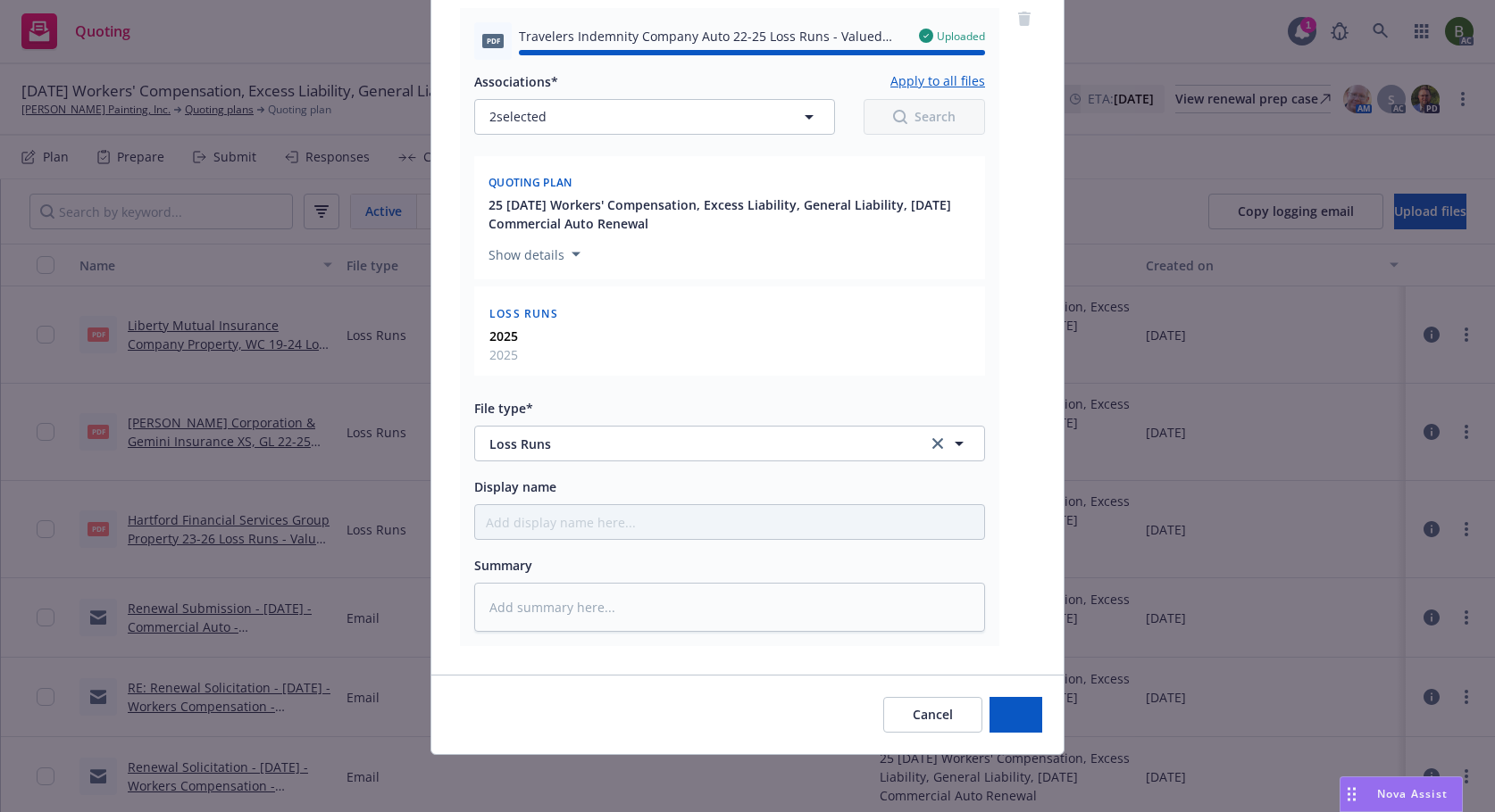
type textarea "x"
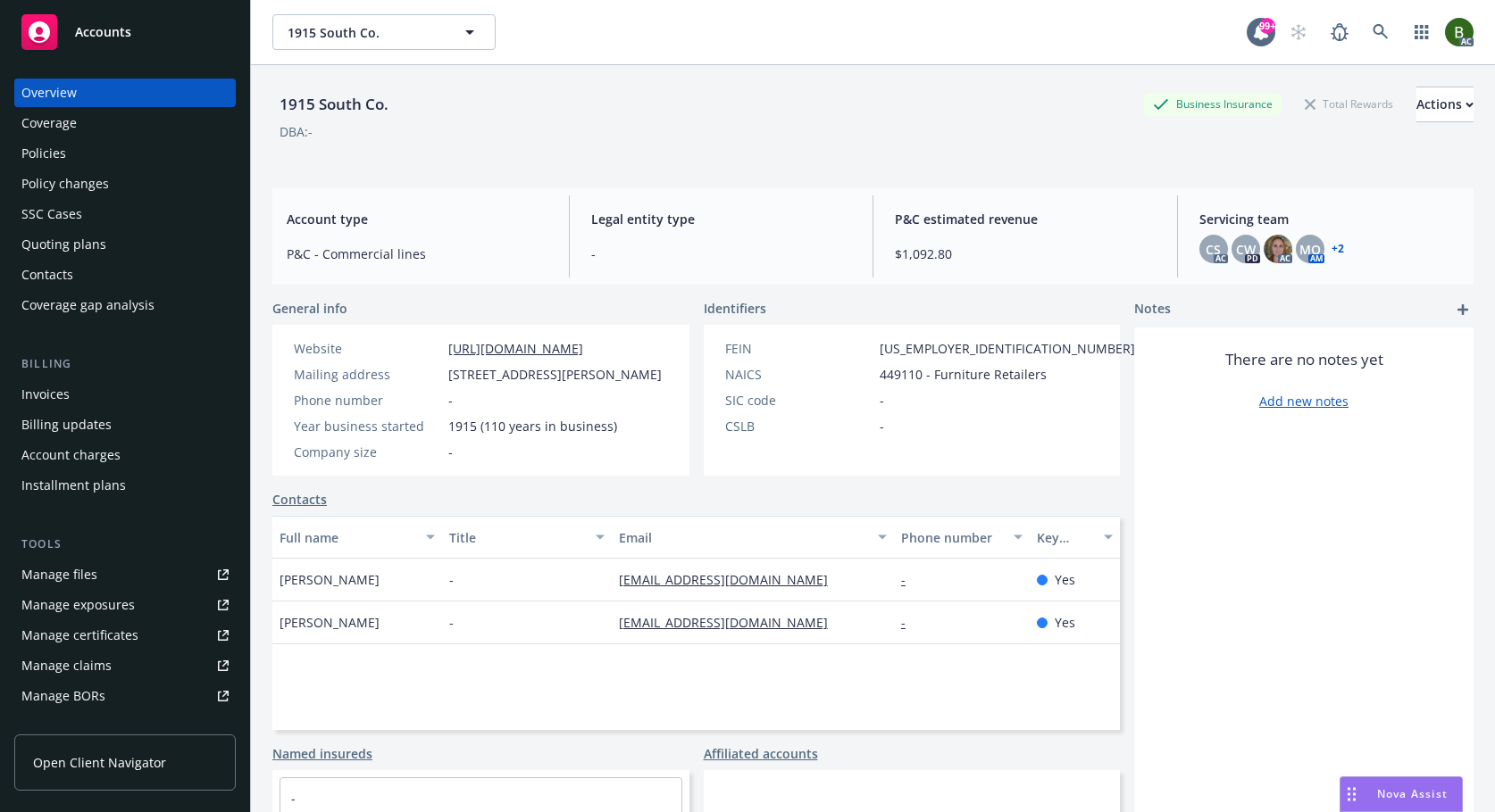
click at [32, 582] on div "Manage files" at bounding box center [59, 575] width 76 height 29
click at [89, 143] on div "Policies" at bounding box center [125, 153] width 207 height 29
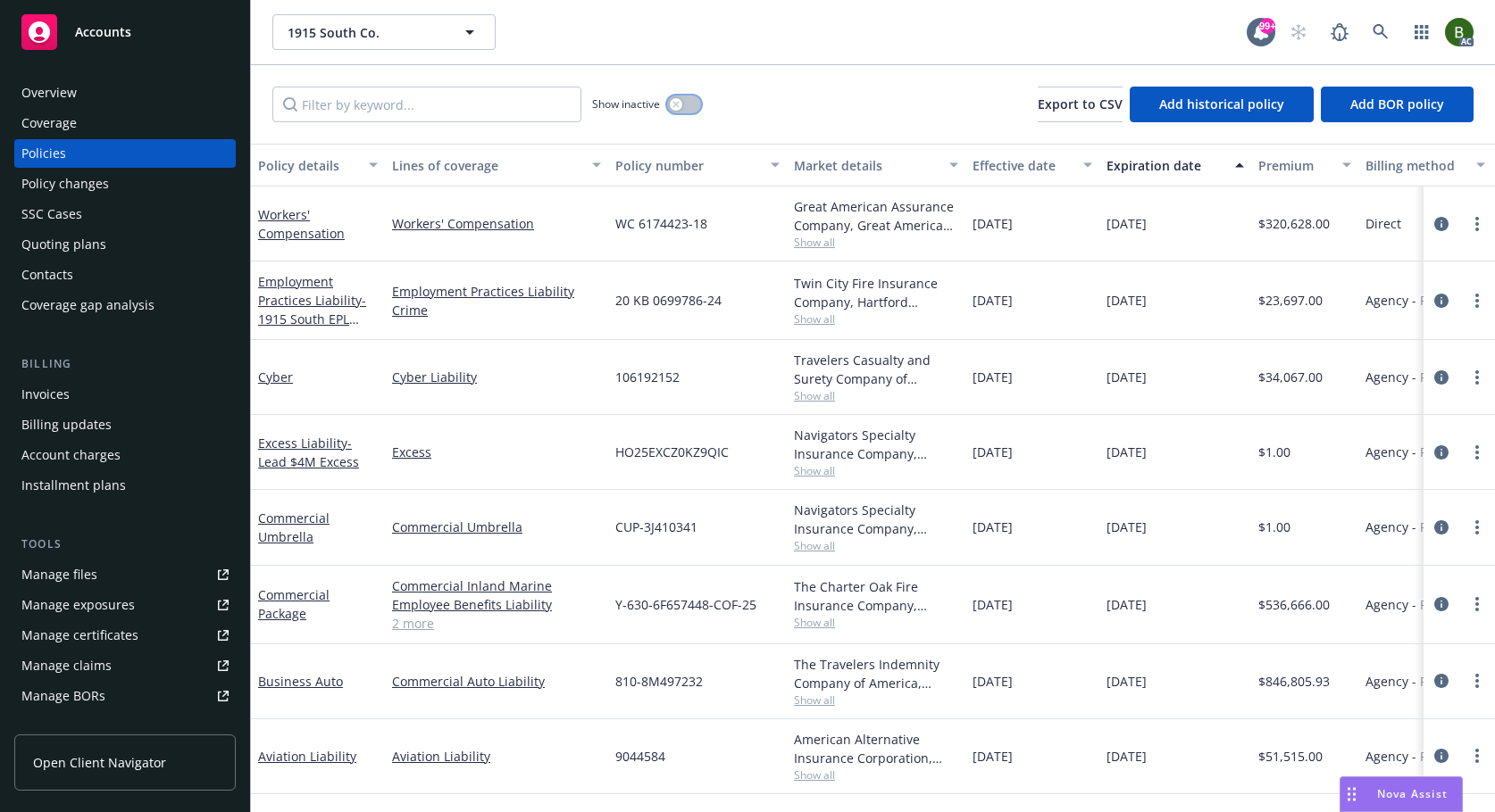
click at [687, 106] on button "button" at bounding box center [684, 103] width 34 height 18
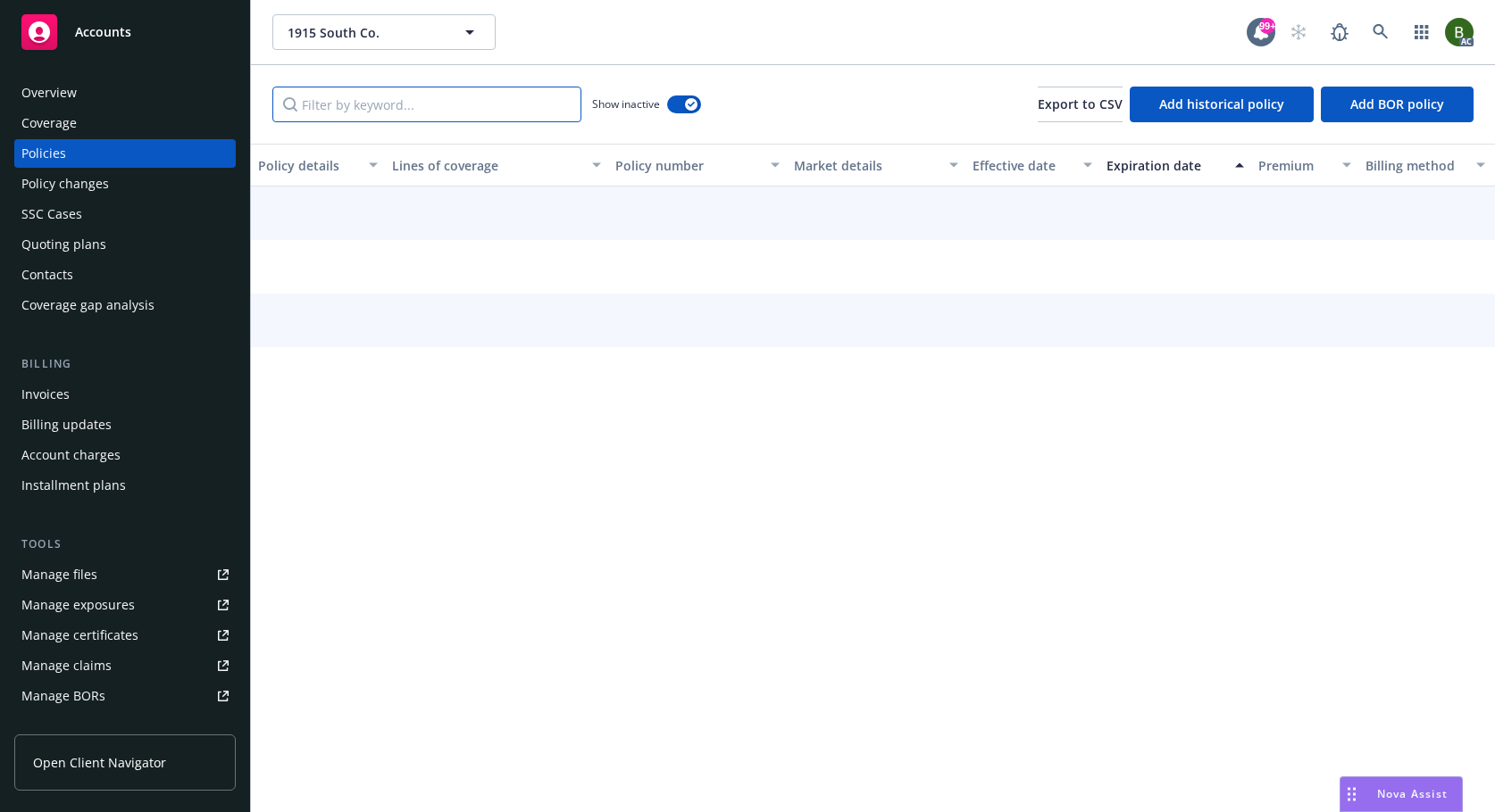
click at [483, 107] on input "Filter by keyword..." at bounding box center [427, 104] width 309 height 36
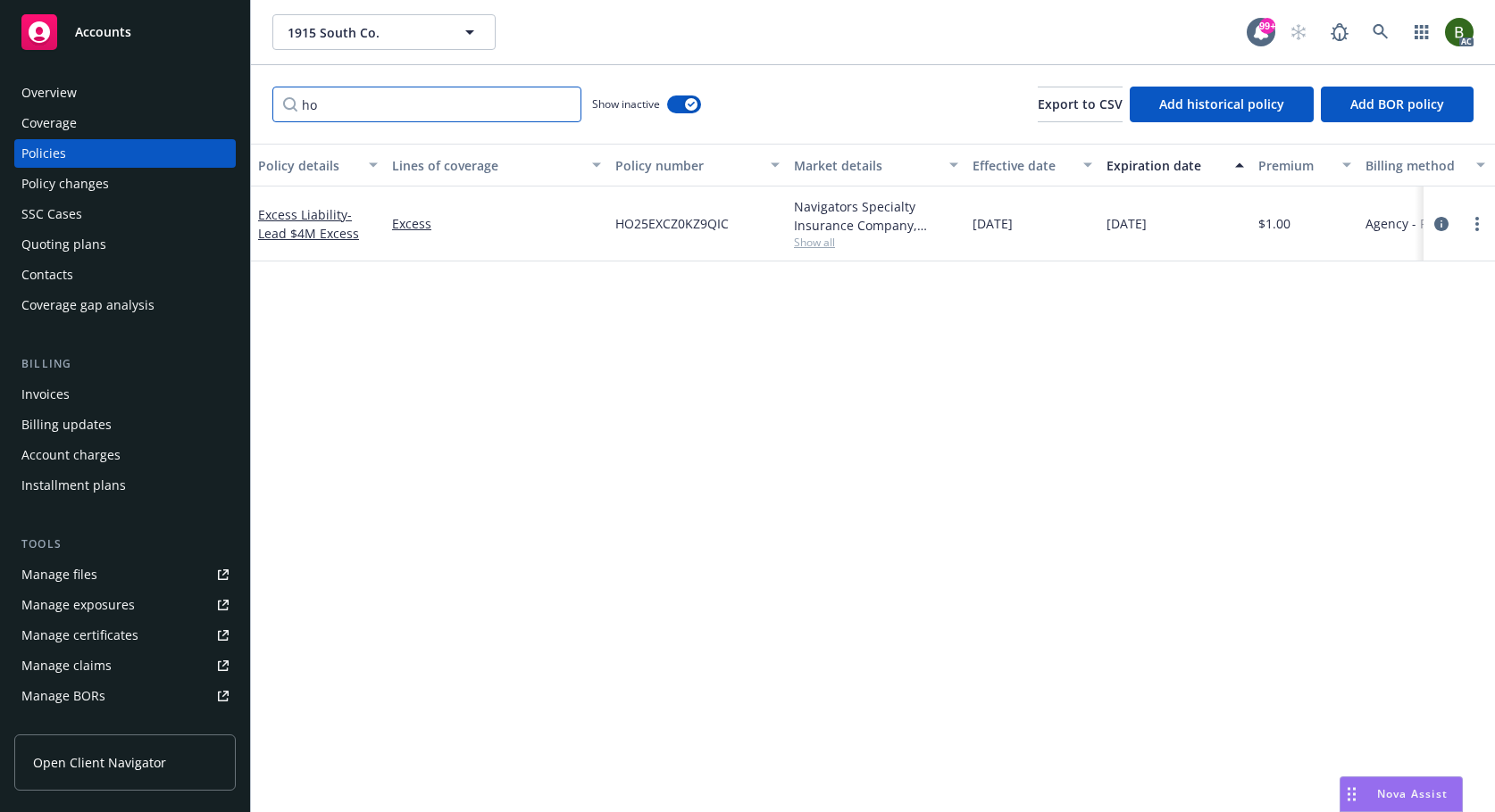
type input "ho"
click at [821, 250] on span "Show all" at bounding box center [876, 242] width 164 height 15
click at [1441, 228] on icon "circleInformation" at bounding box center [1440, 224] width 14 height 14
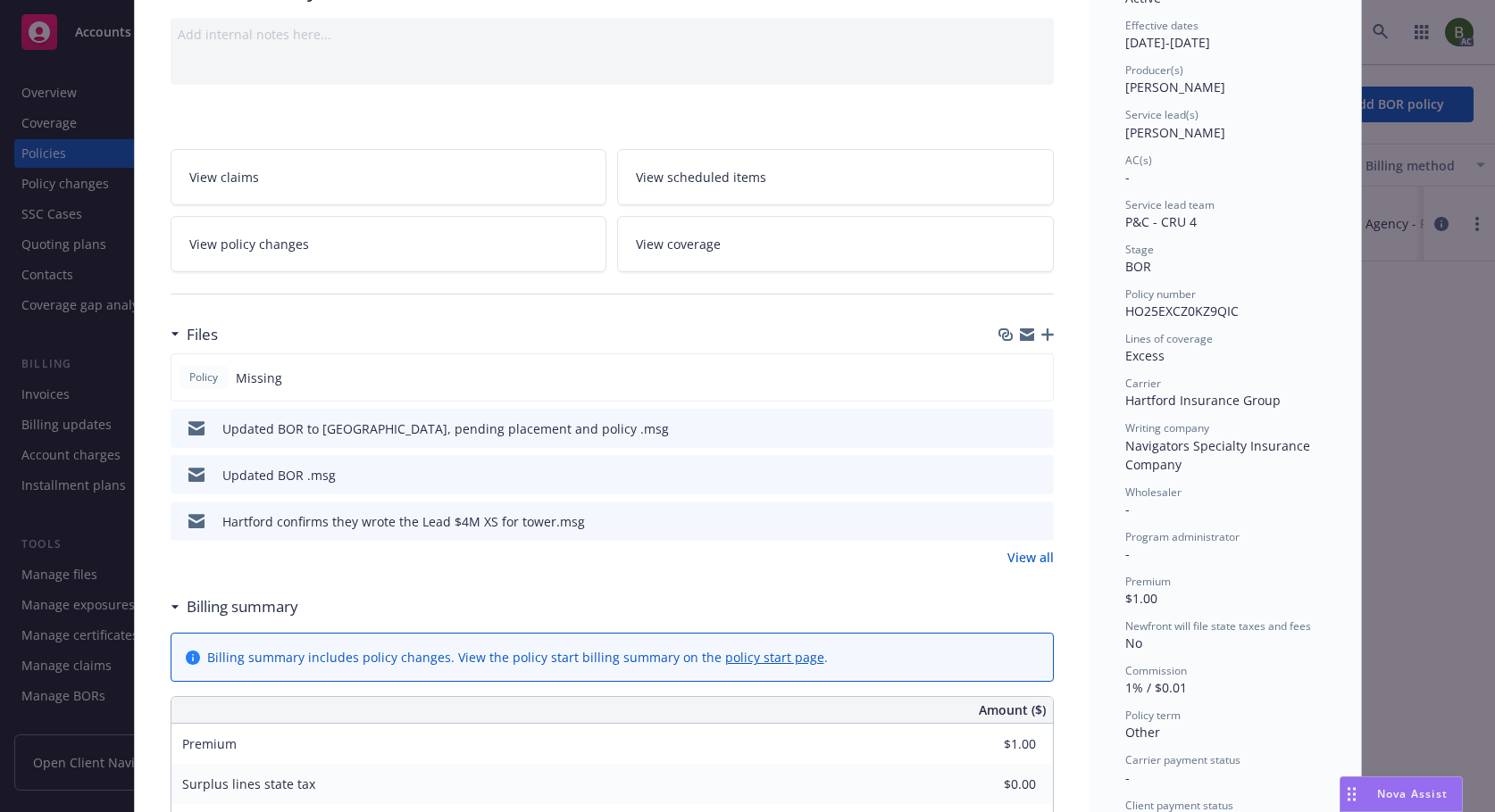
scroll to position [178, 0]
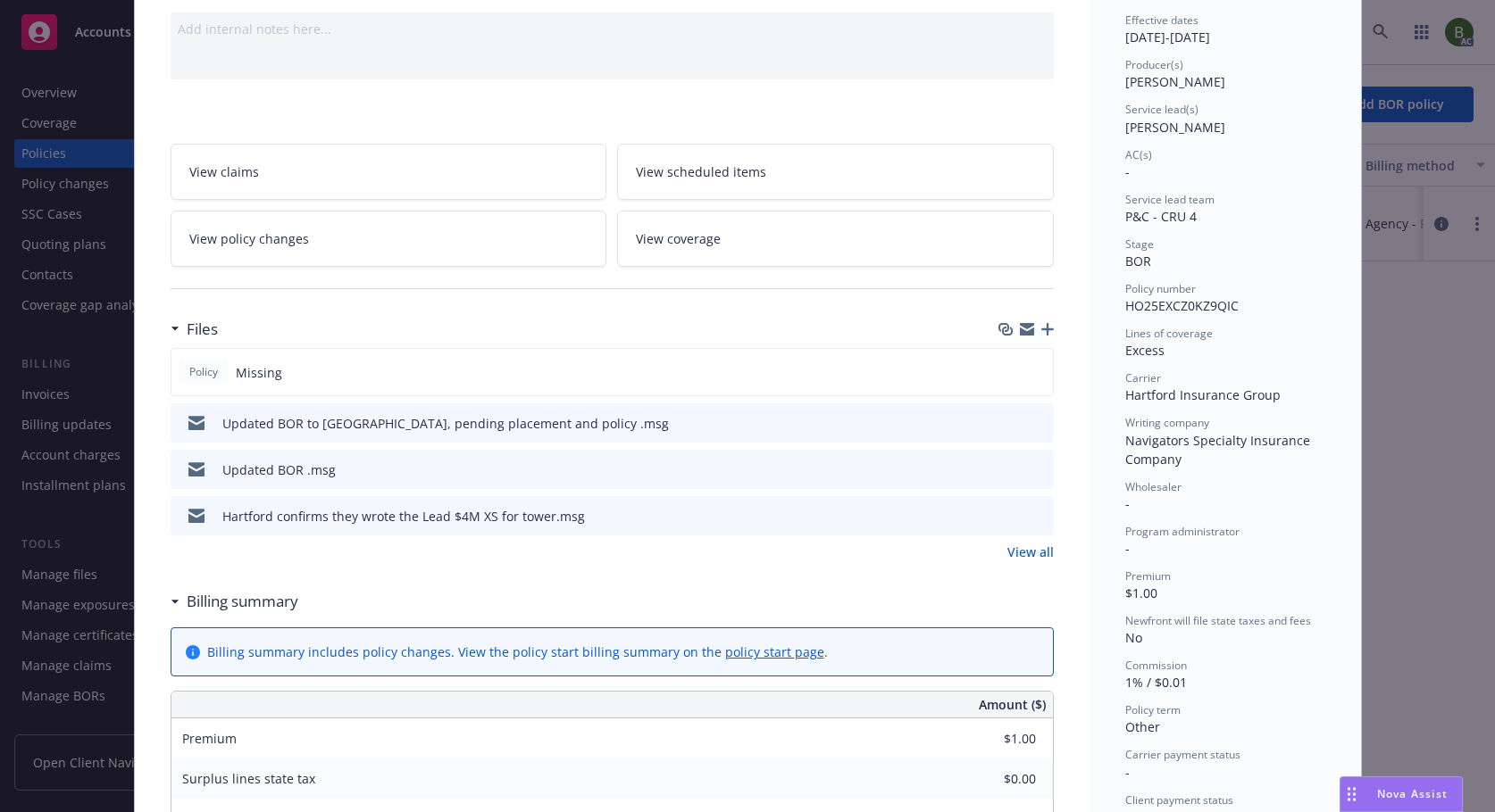
click at [1030, 425] on icon "preview file" at bounding box center [1036, 422] width 16 height 13
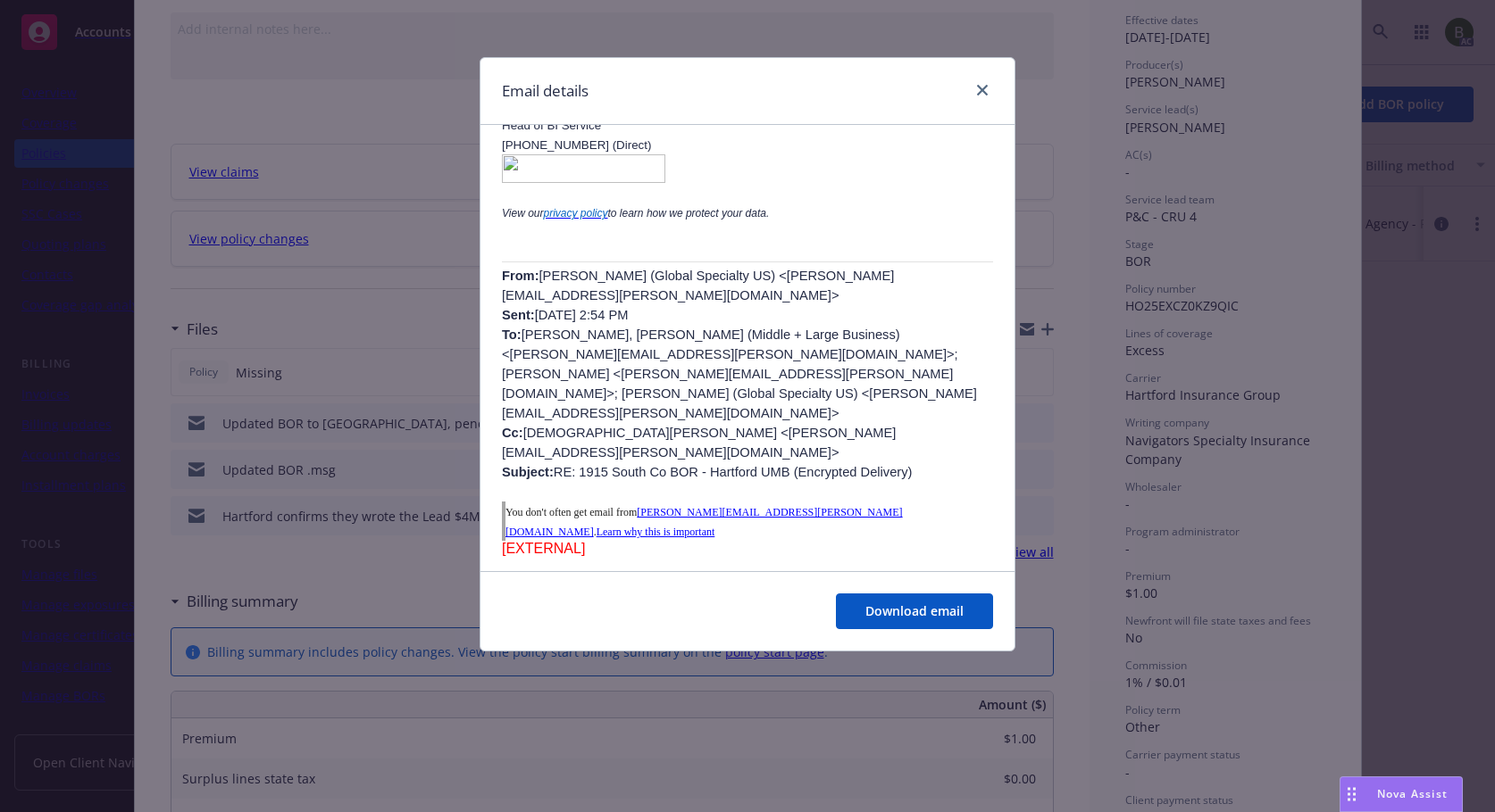
scroll to position [446, 0]
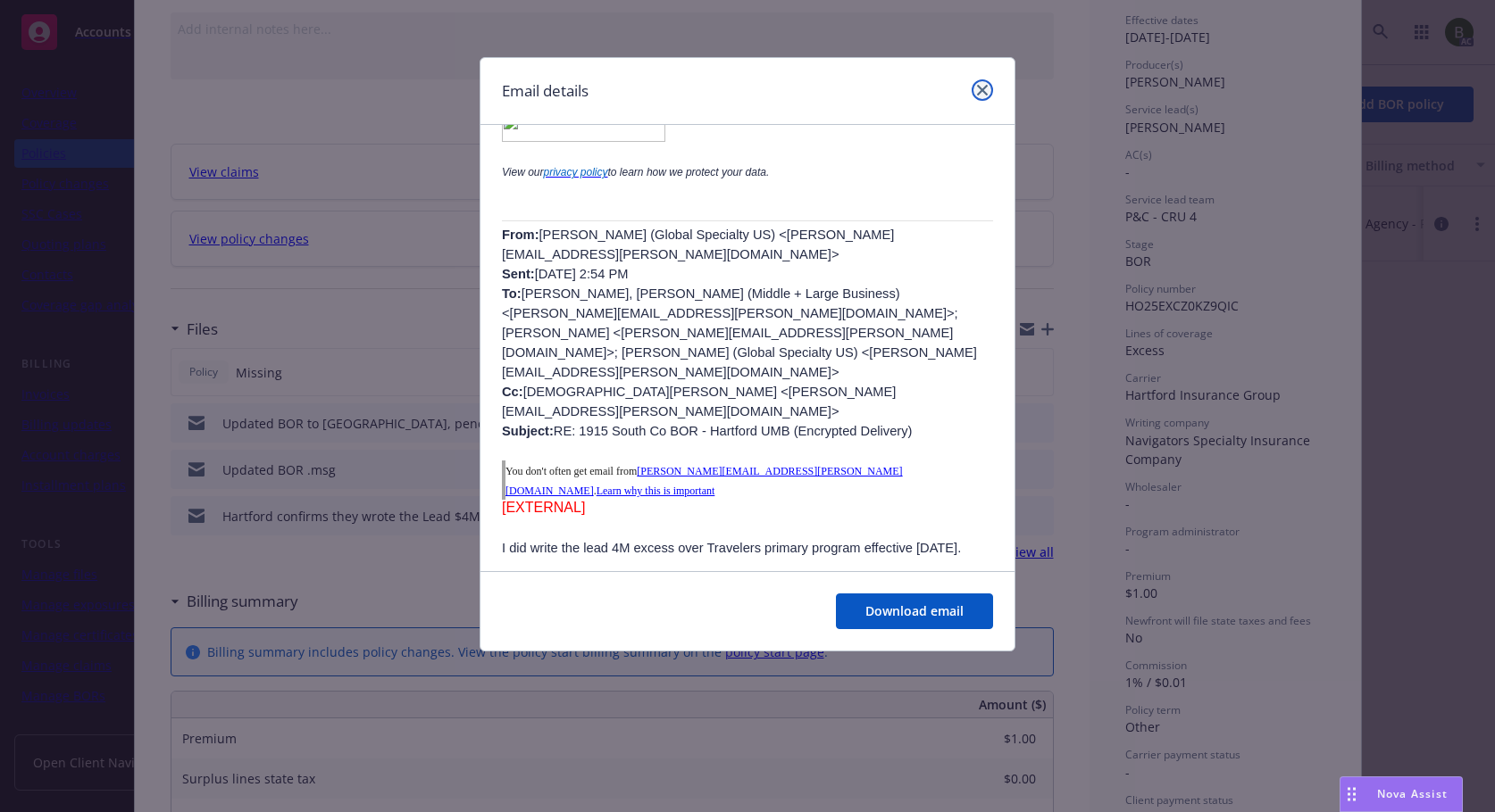
click at [982, 86] on icon "close" at bounding box center [982, 91] width 11 height 11
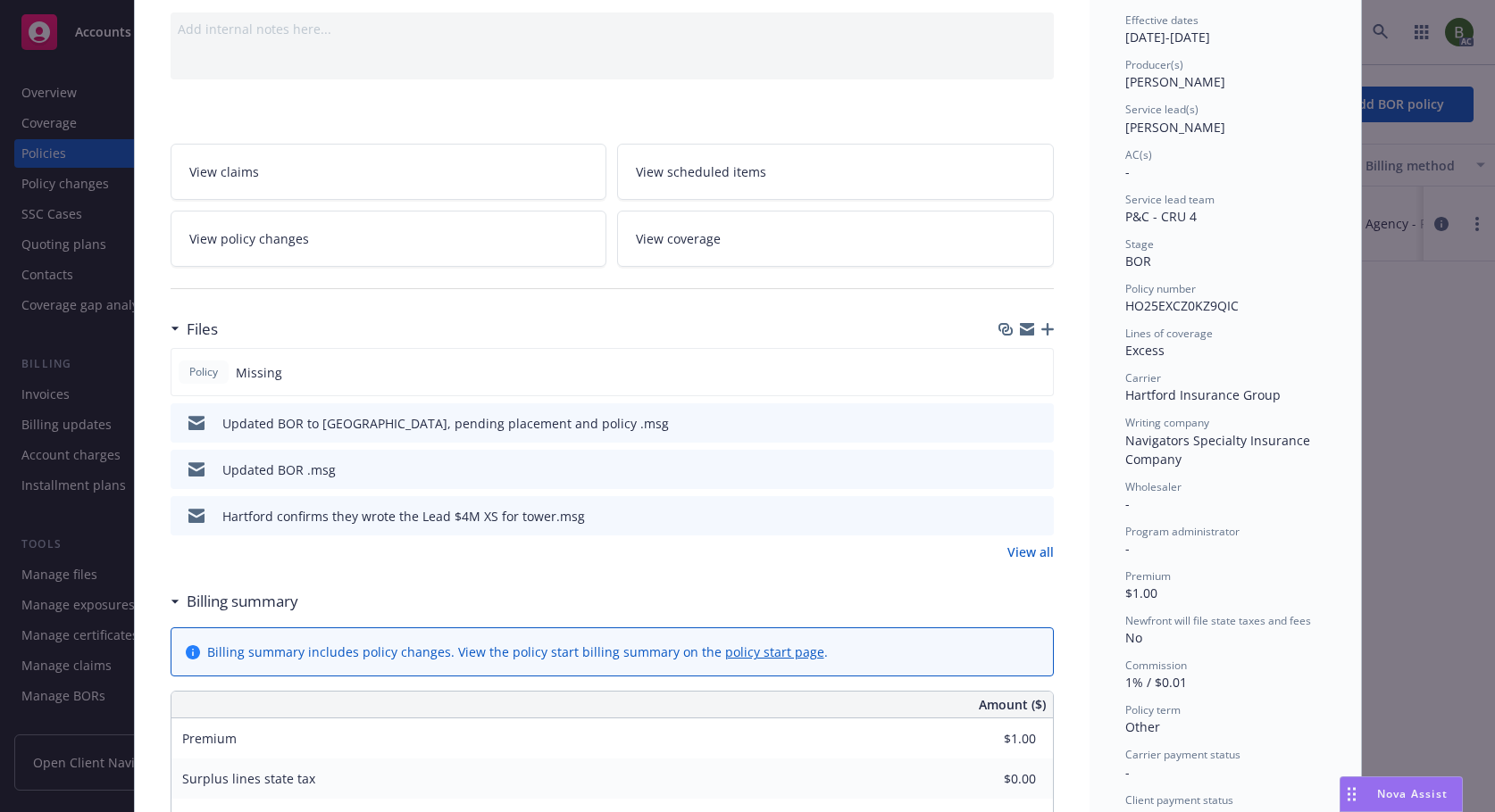
click at [1035, 472] on icon "preview file" at bounding box center [1036, 469] width 16 height 13
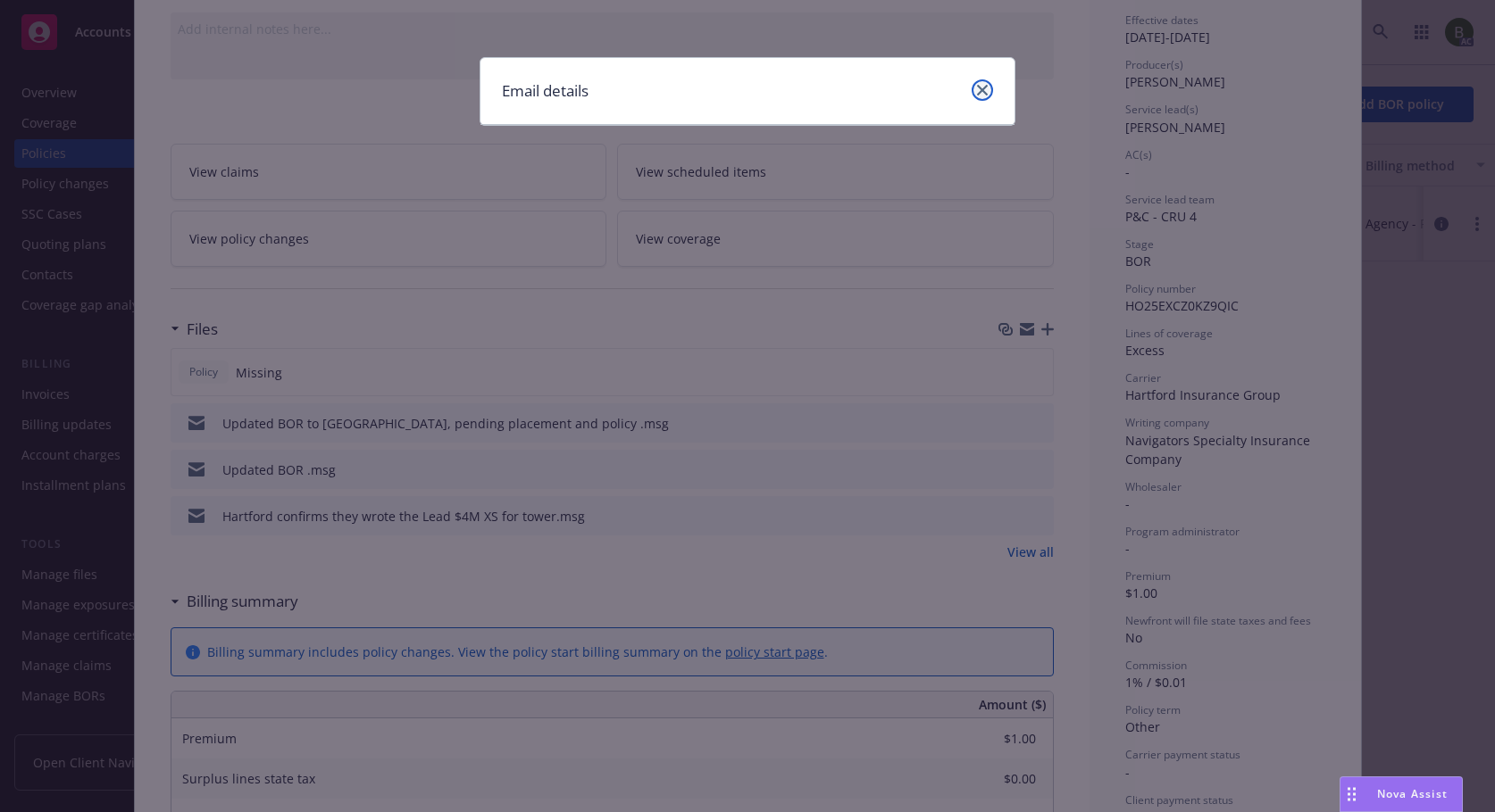
click at [979, 90] on icon "close" at bounding box center [982, 91] width 11 height 11
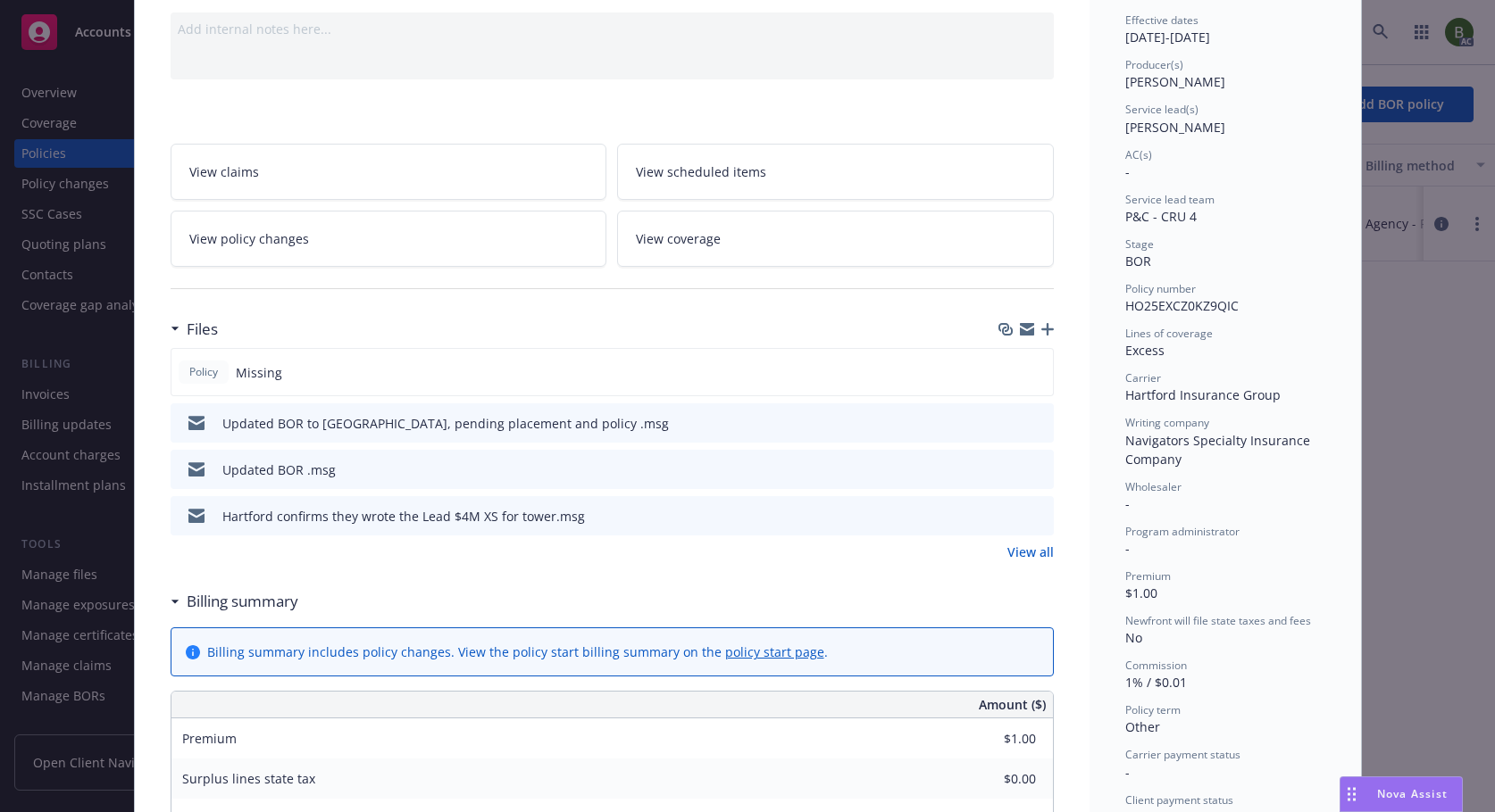
click at [1036, 521] on button at bounding box center [1038, 516] width 16 height 18
click at [1032, 516] on icon "preview file" at bounding box center [1036, 515] width 16 height 13
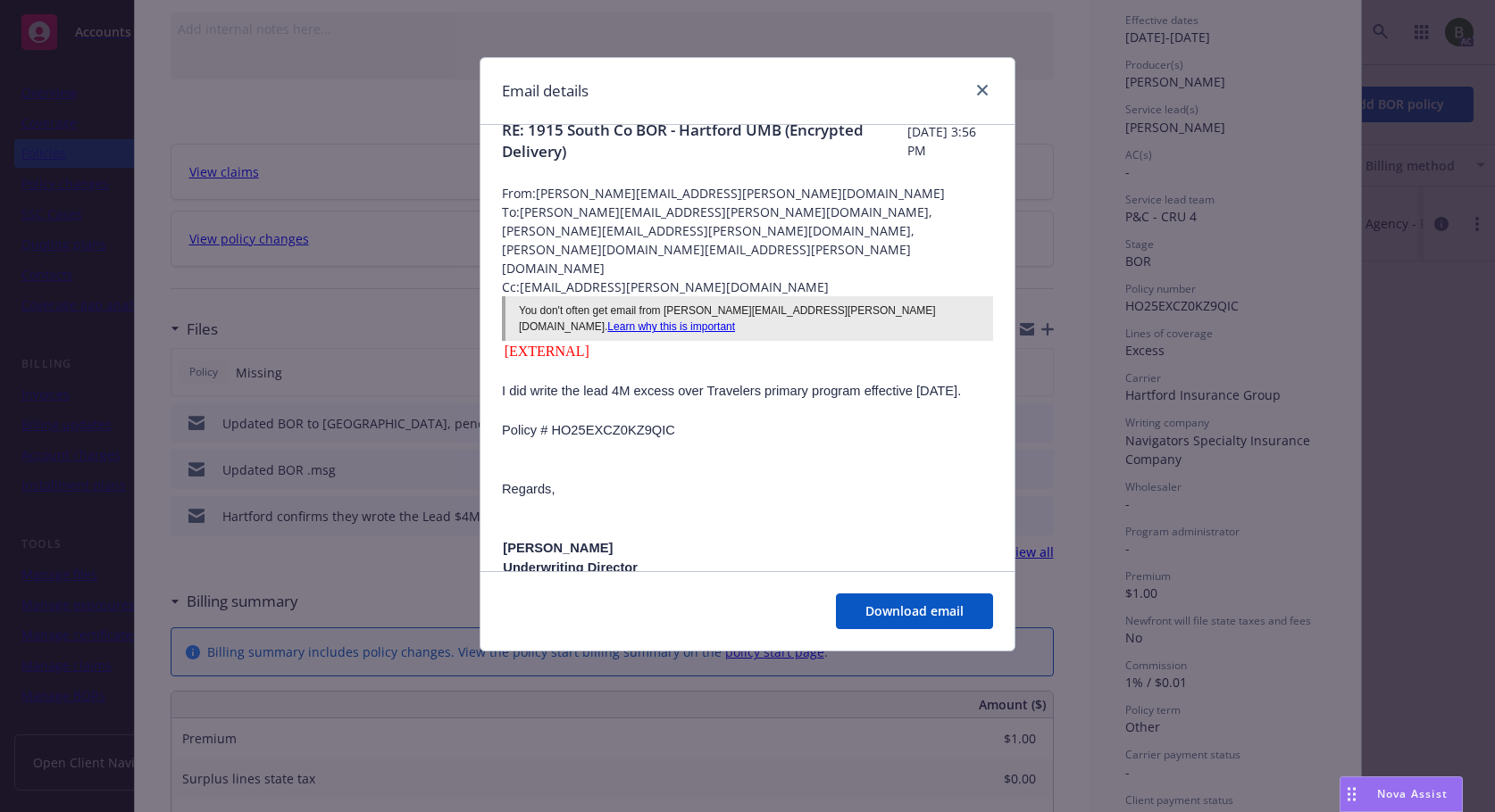
scroll to position [0, 0]
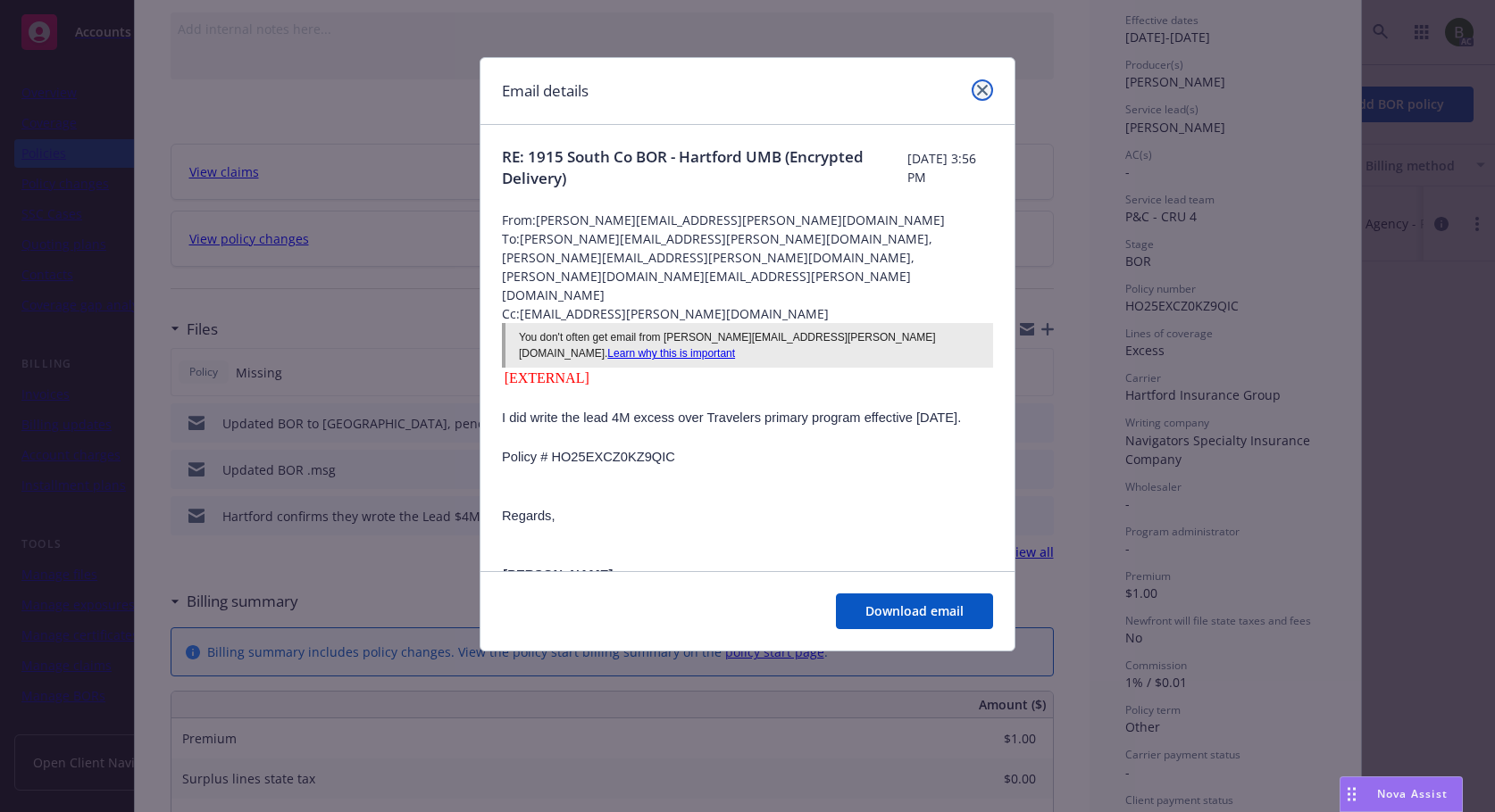
click at [991, 90] on link "close" at bounding box center [981, 90] width 21 height 21
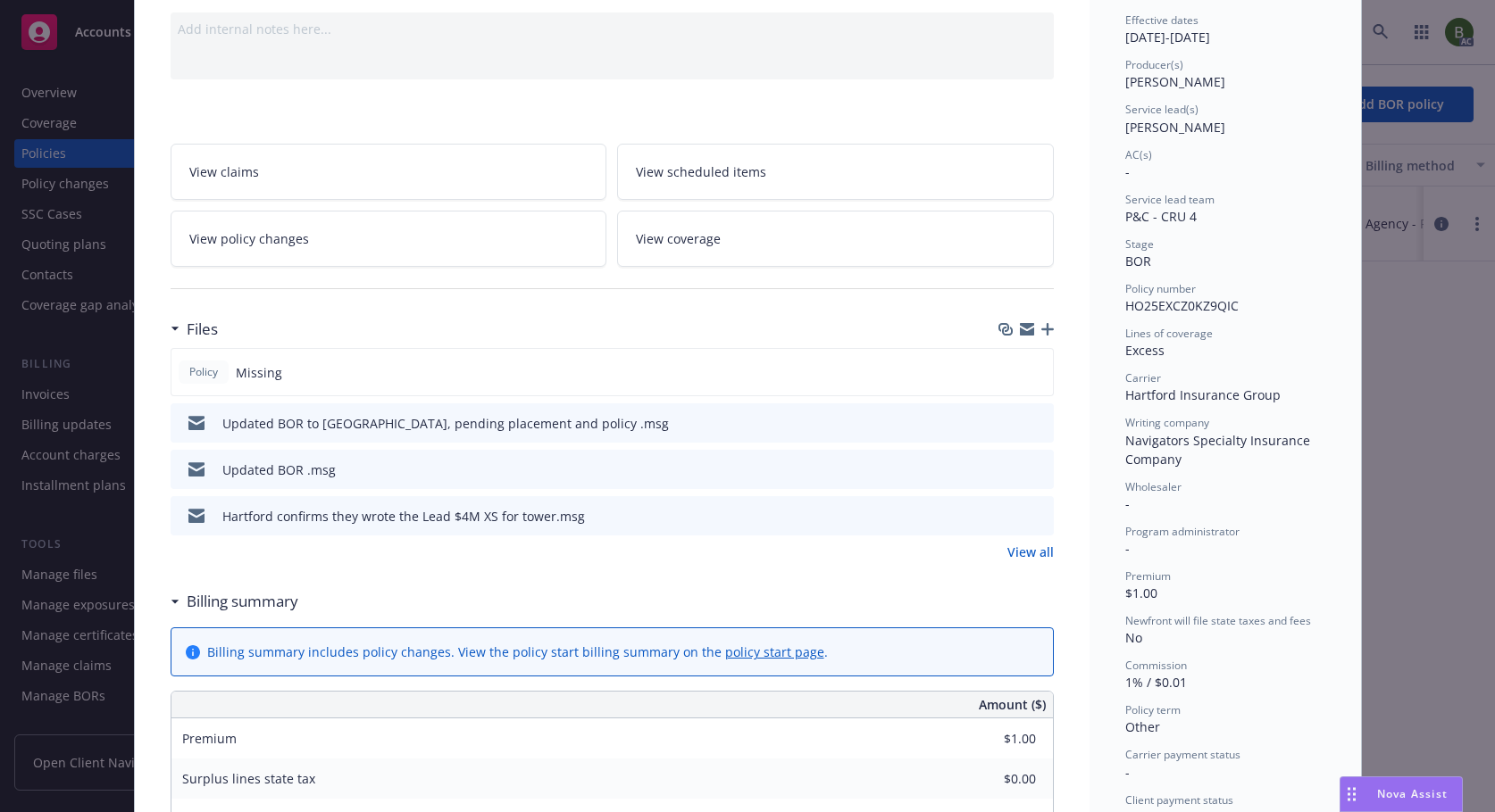
click at [1038, 422] on button "preview file" at bounding box center [1036, 421] width 19 height 16
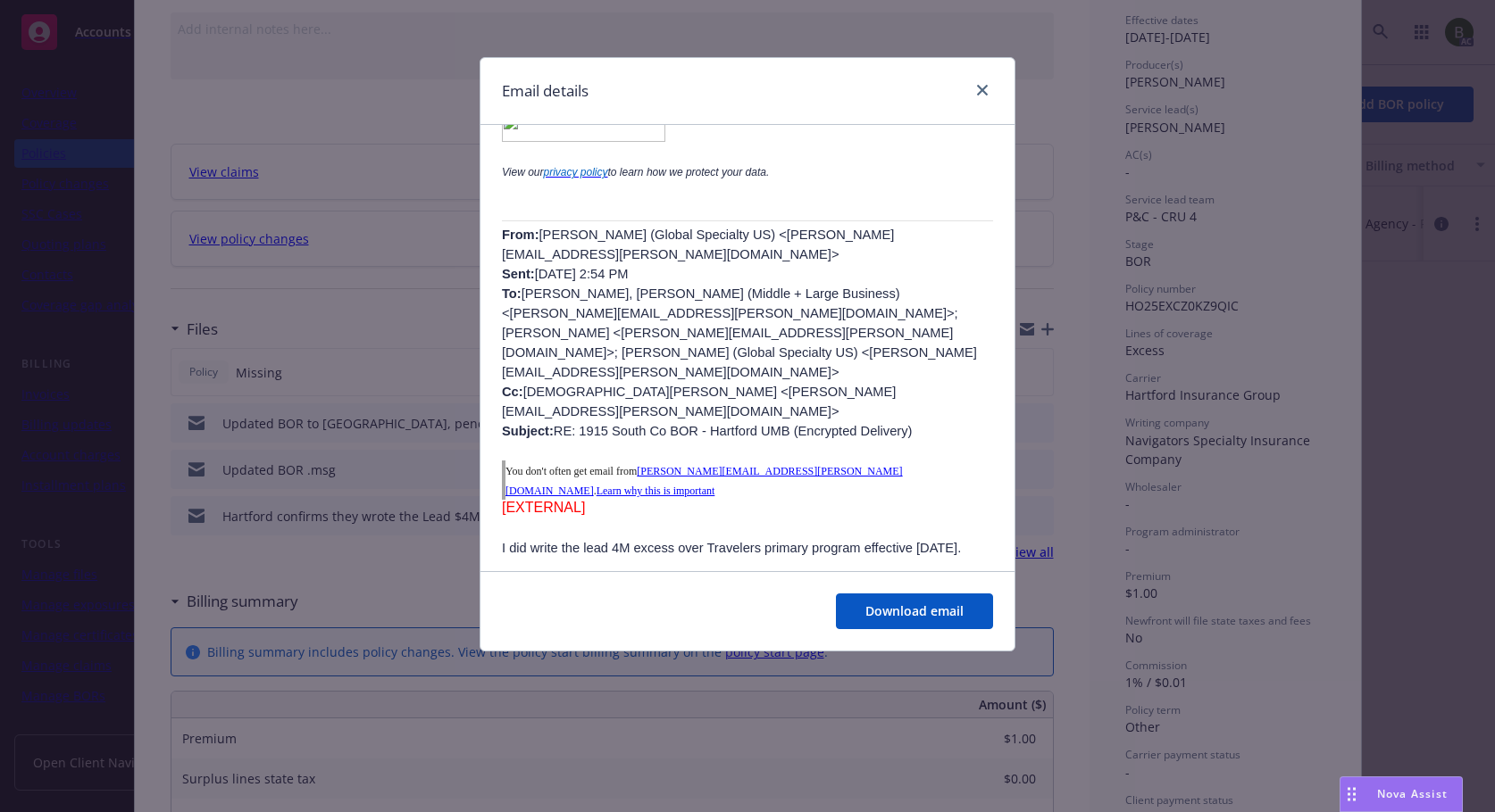
scroll to position [624, 0]
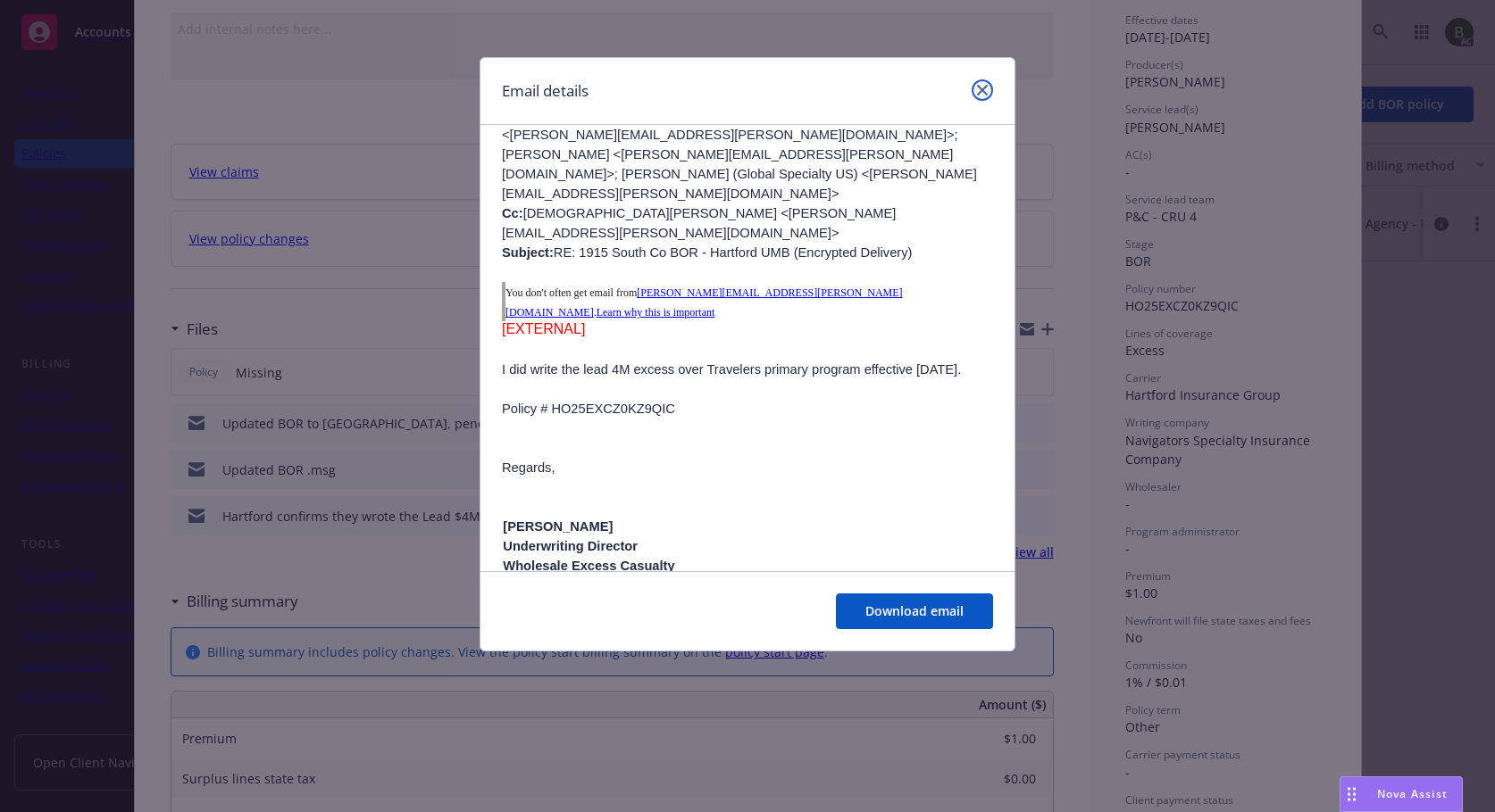
click at [986, 90] on icon "close" at bounding box center [982, 91] width 11 height 11
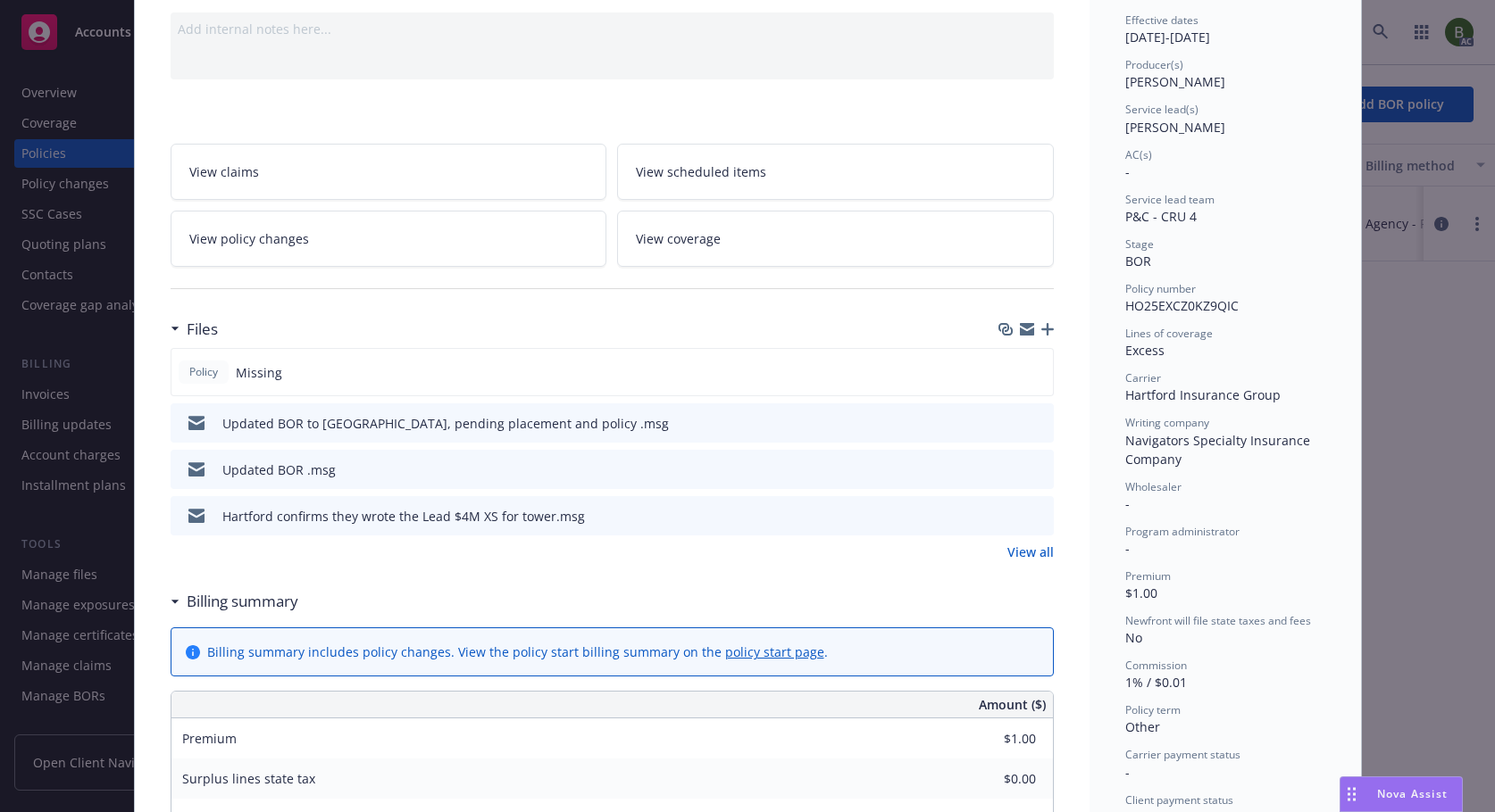
click at [1038, 464] on button "preview file" at bounding box center [1036, 468] width 19 height 16
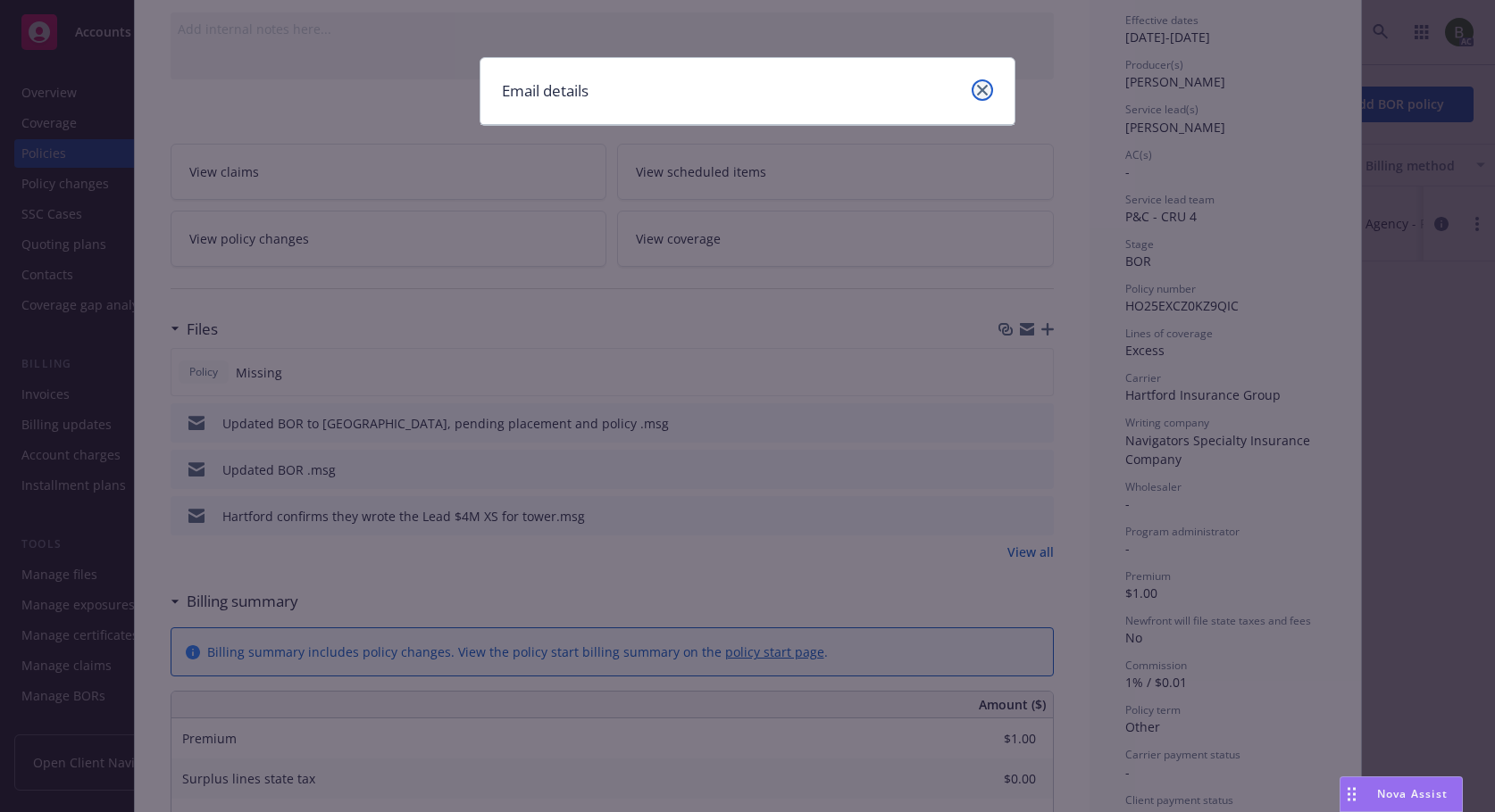
click at [975, 90] on link "close" at bounding box center [981, 90] width 21 height 21
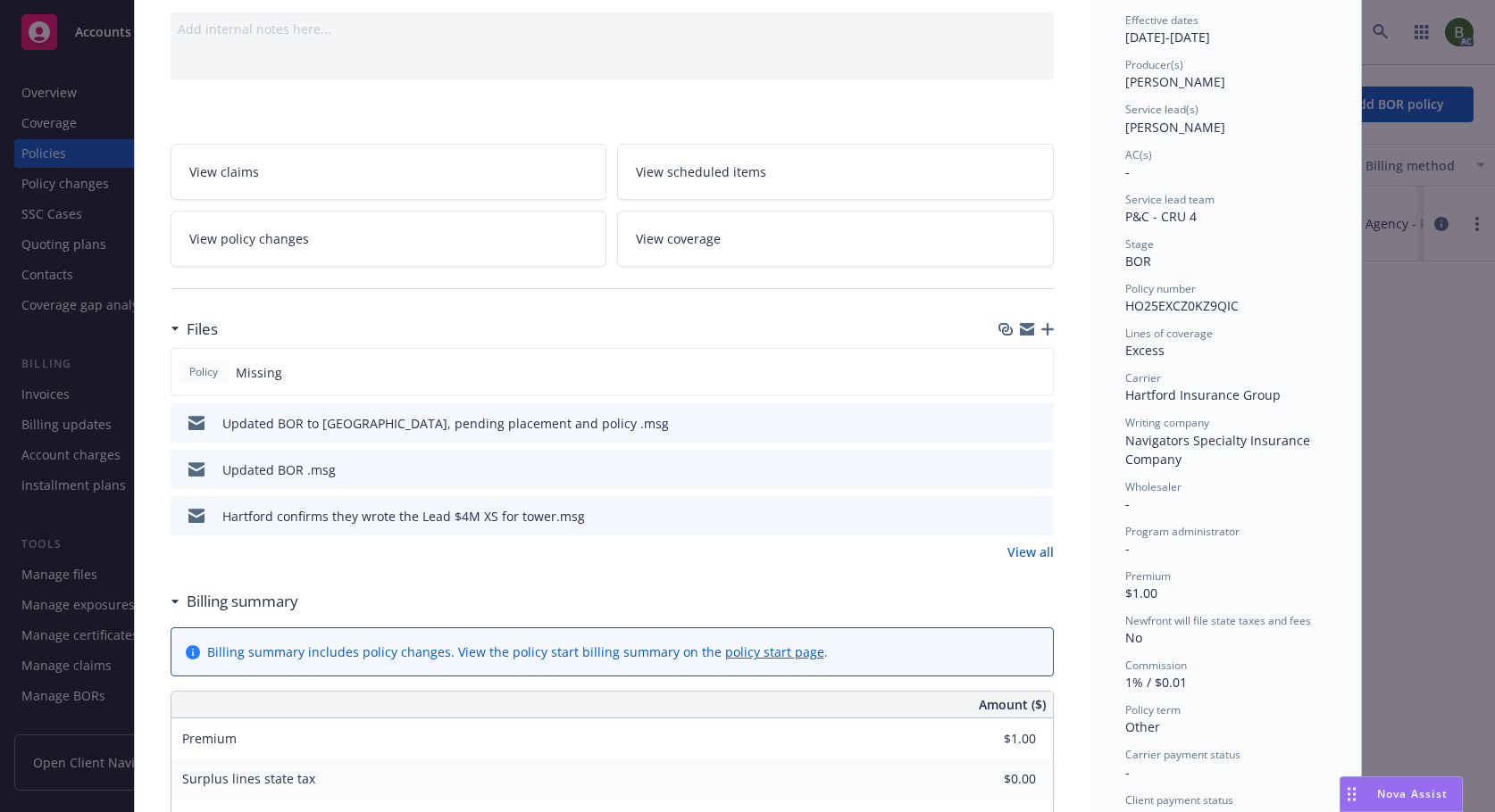
click at [1034, 515] on icon "preview file" at bounding box center [1036, 515] width 16 height 13
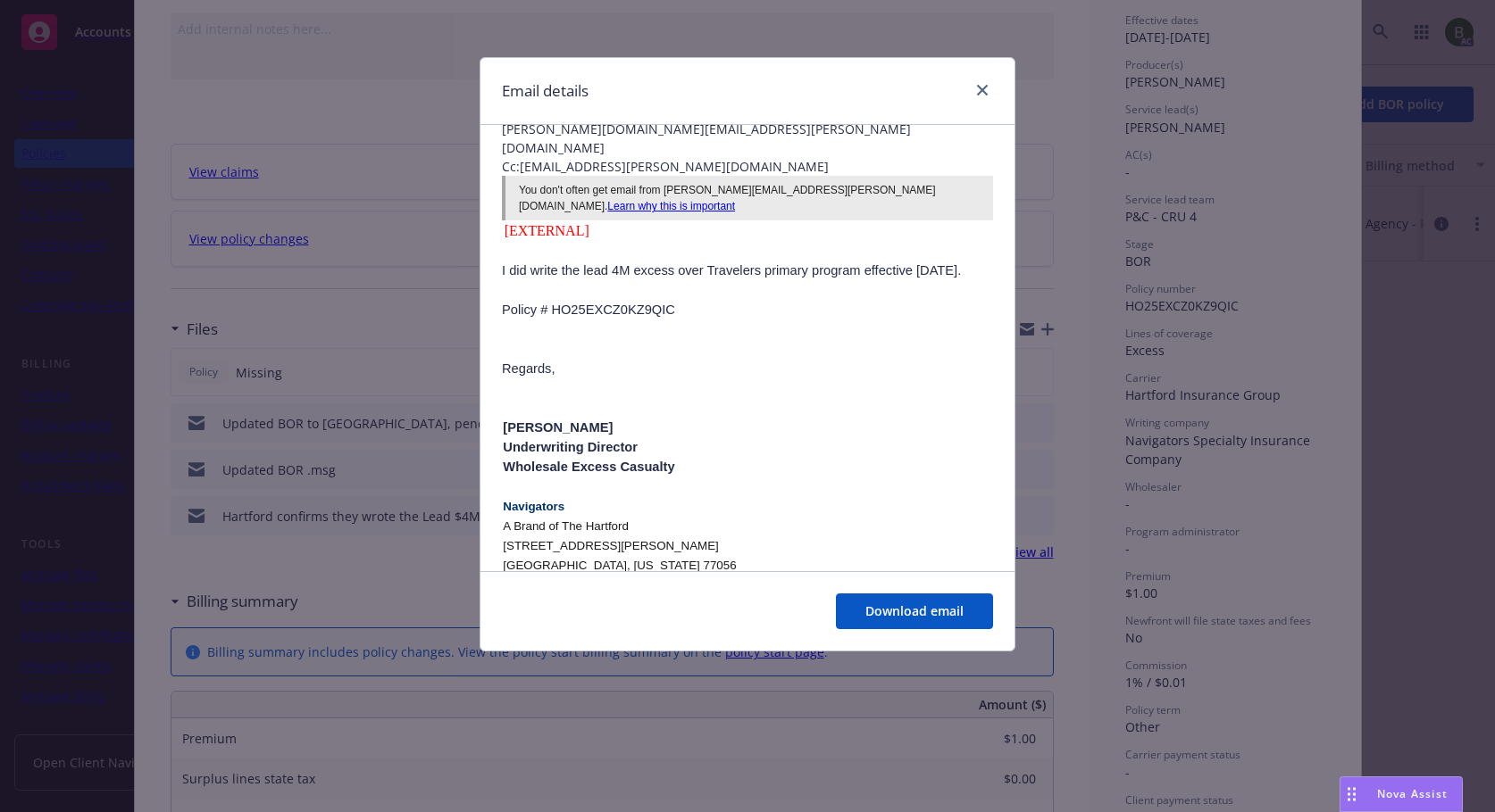
scroll to position [178, 0]
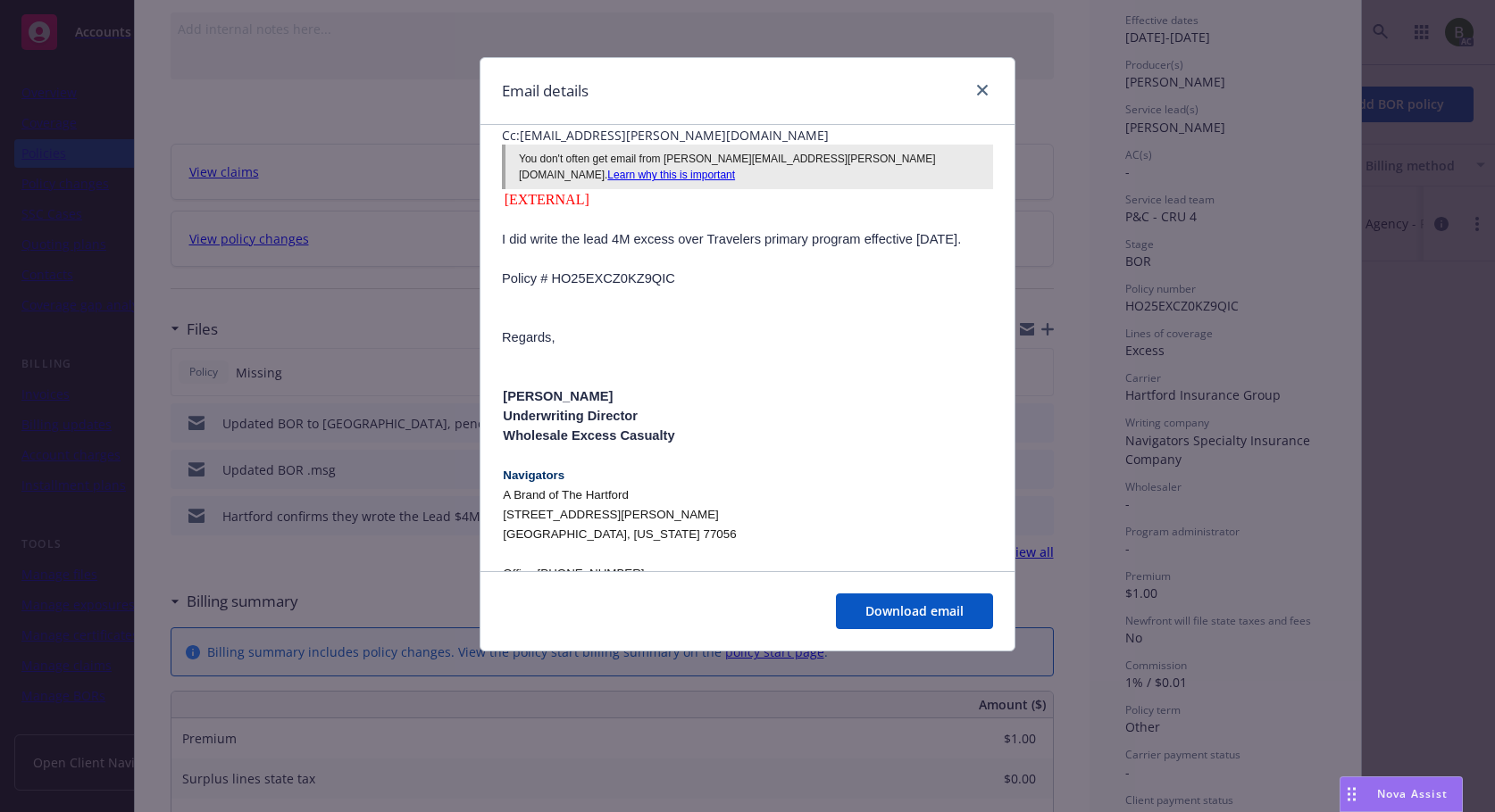
drag, startPoint x: 499, startPoint y: 340, endPoint x: 650, endPoint y: 341, distance: 151.0
copy div "[PERSON_NAME]"
click at [984, 95] on link "close" at bounding box center [981, 90] width 21 height 21
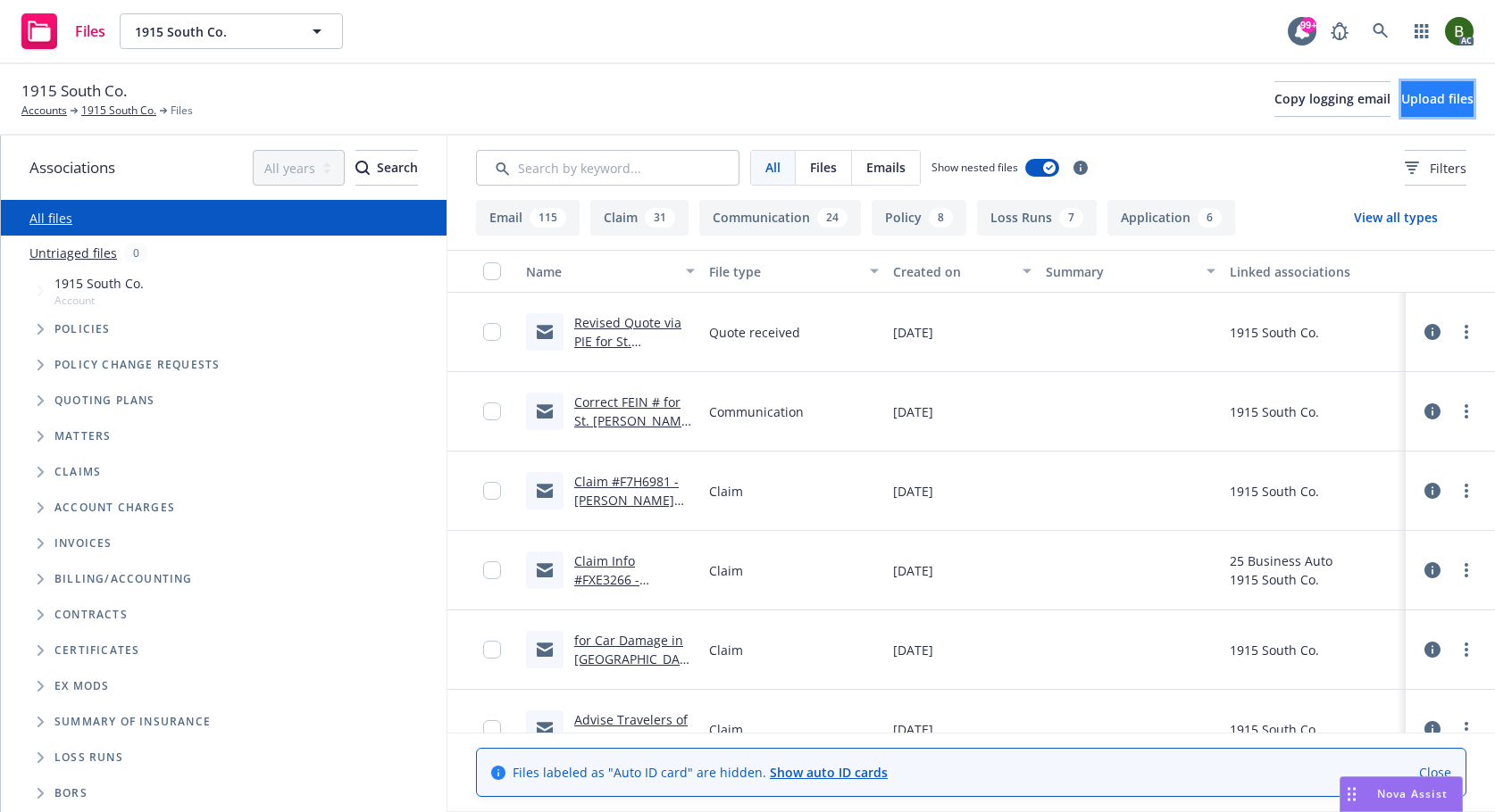
click at [1401, 110] on button "Upload files" at bounding box center [1437, 99] width 72 height 36
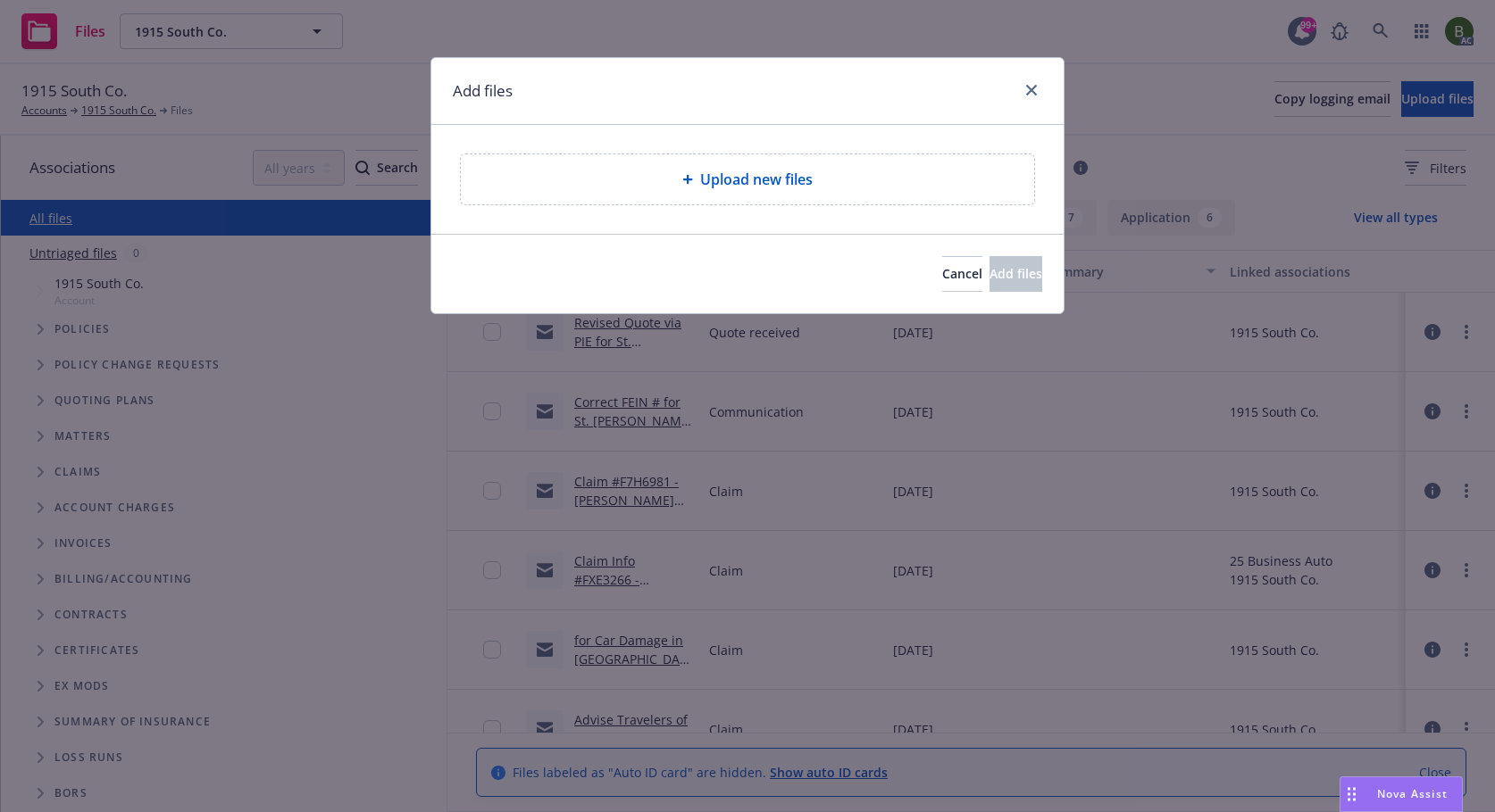
click at [847, 202] on div "Upload new files" at bounding box center [748, 179] width 573 height 50
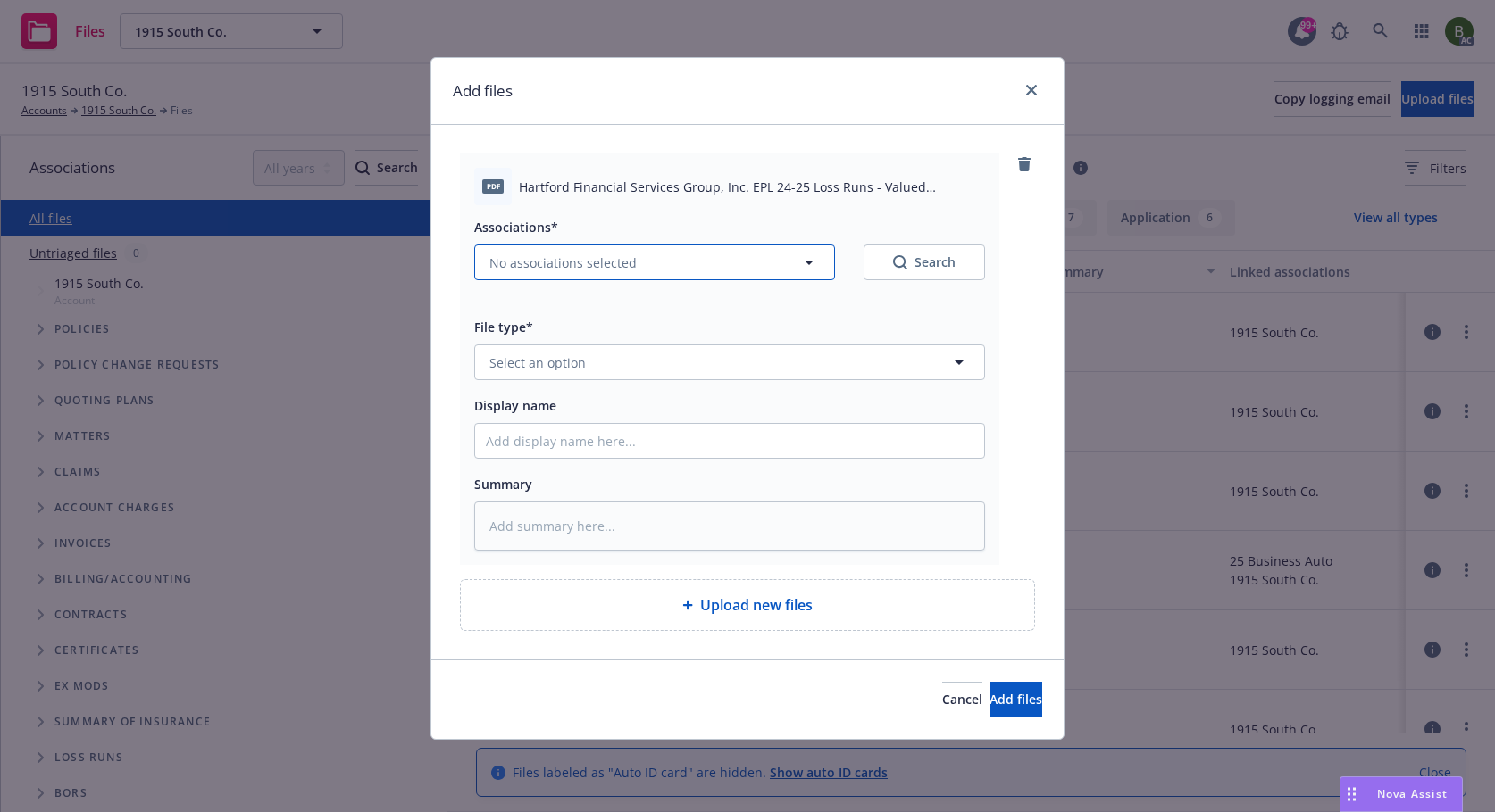
click at [506, 261] on span "No associations selected" at bounding box center [563, 262] width 147 height 18
type textarea "x"
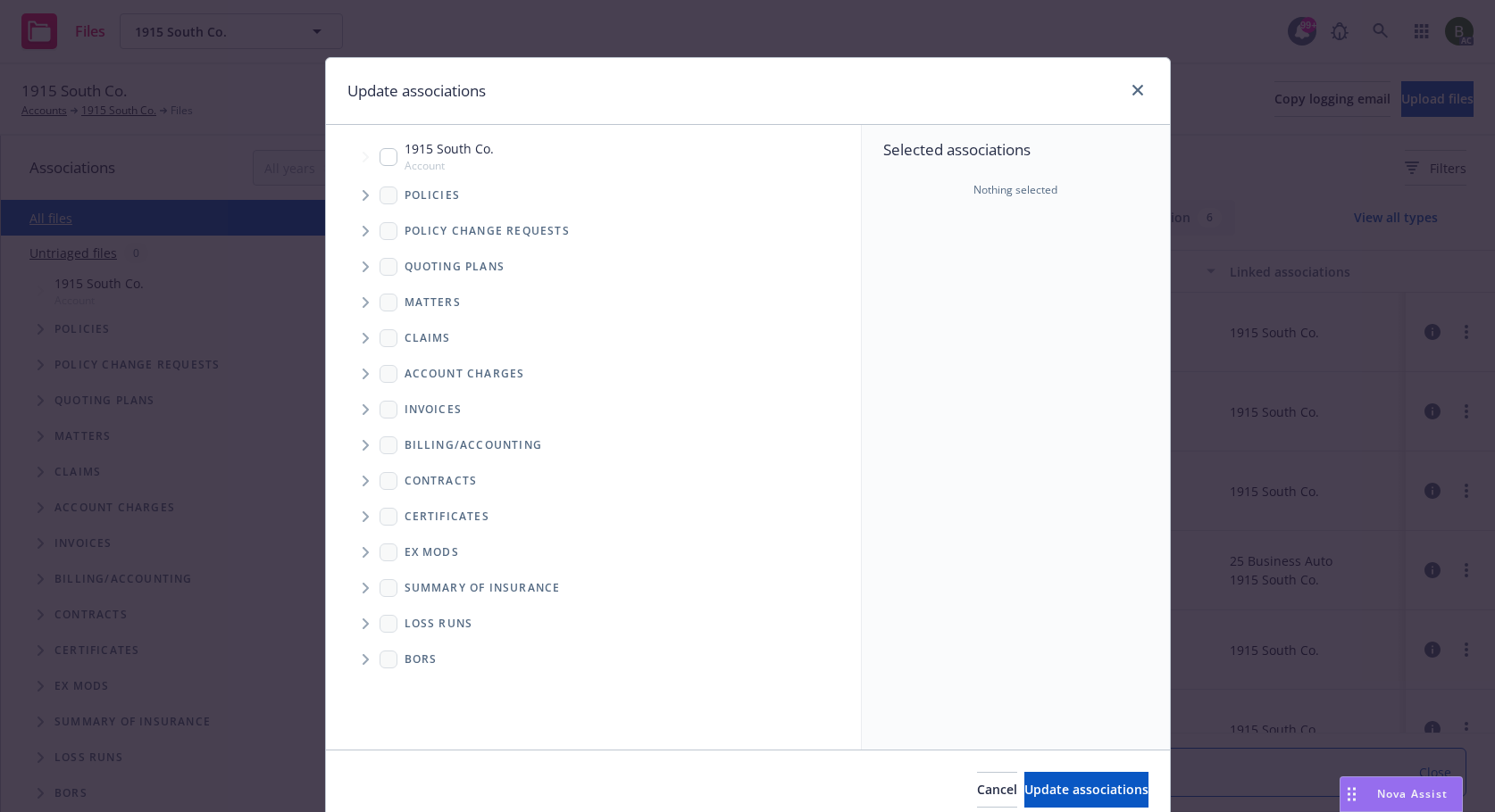
click at [362, 195] on icon "Tree Example" at bounding box center [366, 196] width 7 height 11
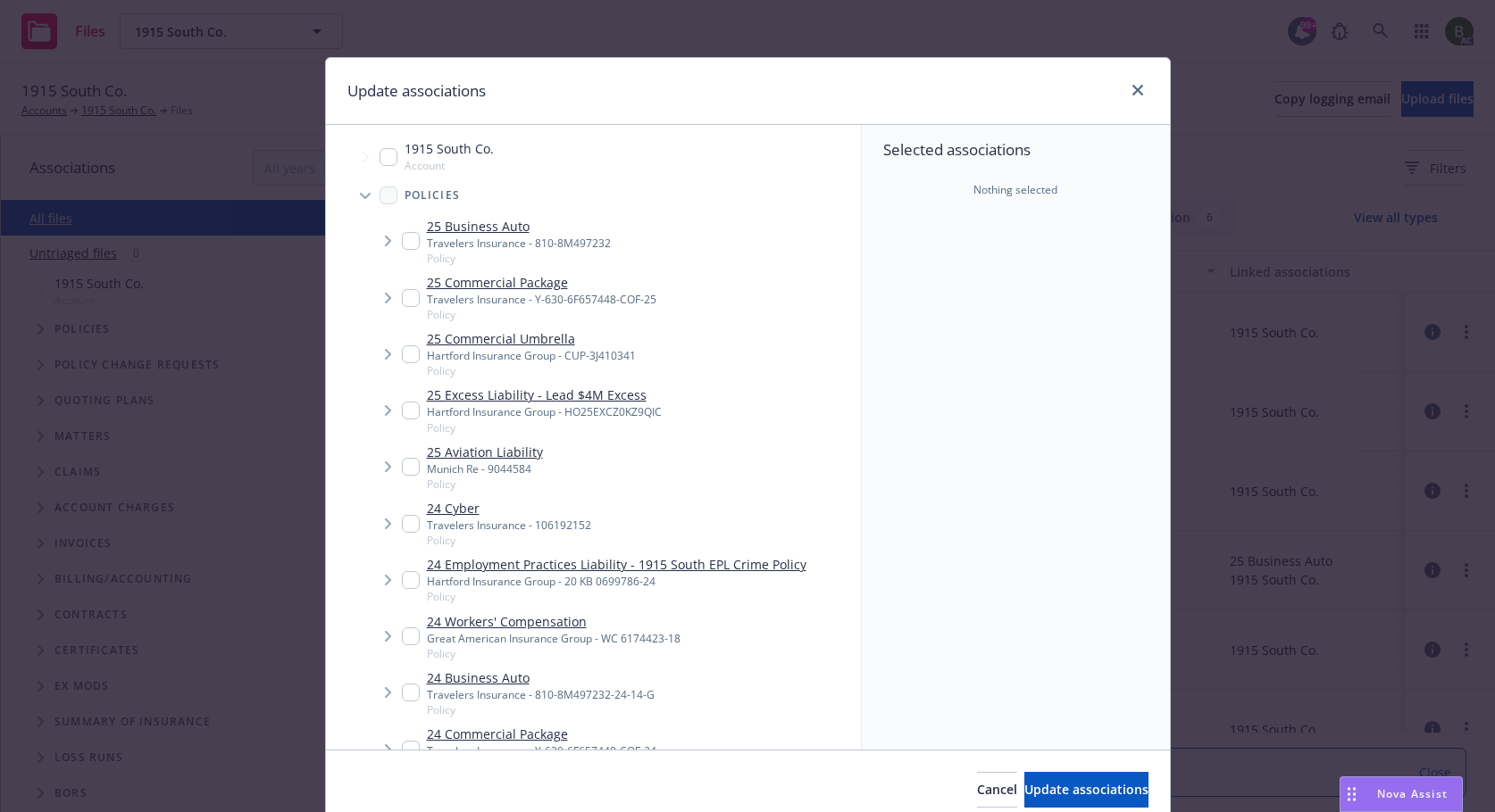
click at [402, 576] on input "Tree Example" at bounding box center [410, 579] width 18 height 18
checkbox input "true"
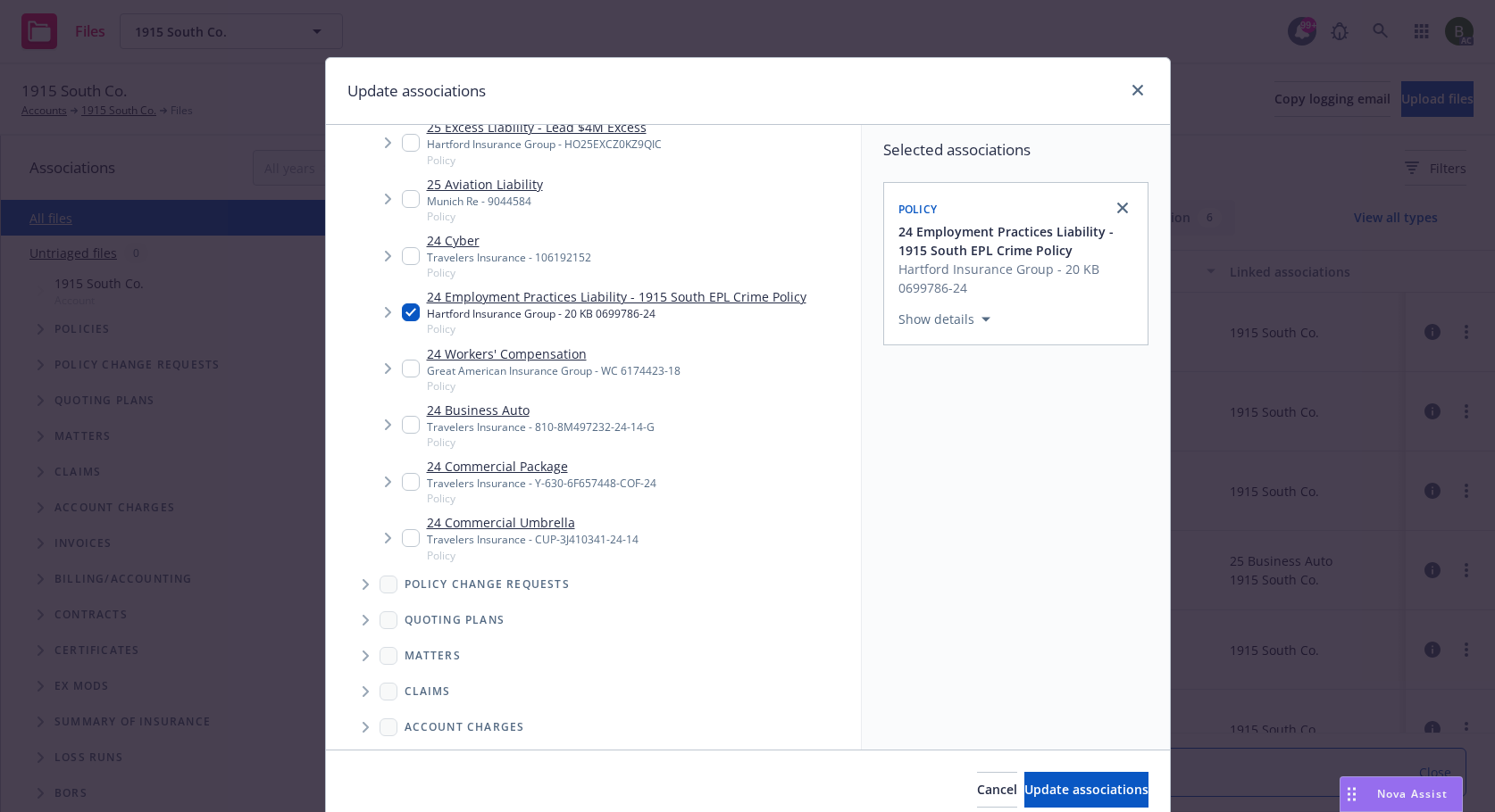
scroll to position [559, 0]
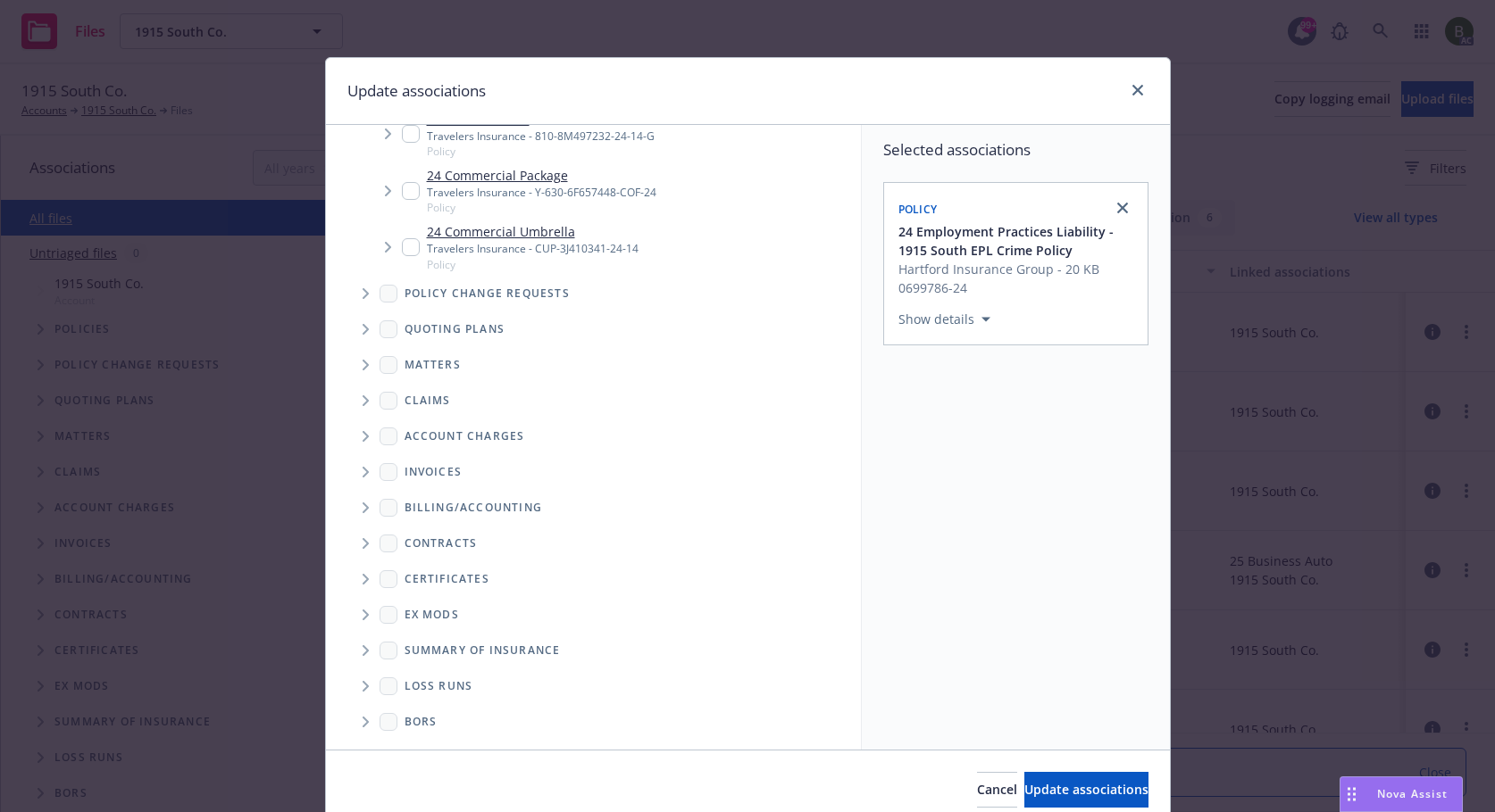
click at [354, 689] on span "Folder Tree Example" at bounding box center [365, 686] width 29 height 29
click at [415, 745] on div "2025" at bounding box center [433, 750] width 57 height 26
checkbox input "true"
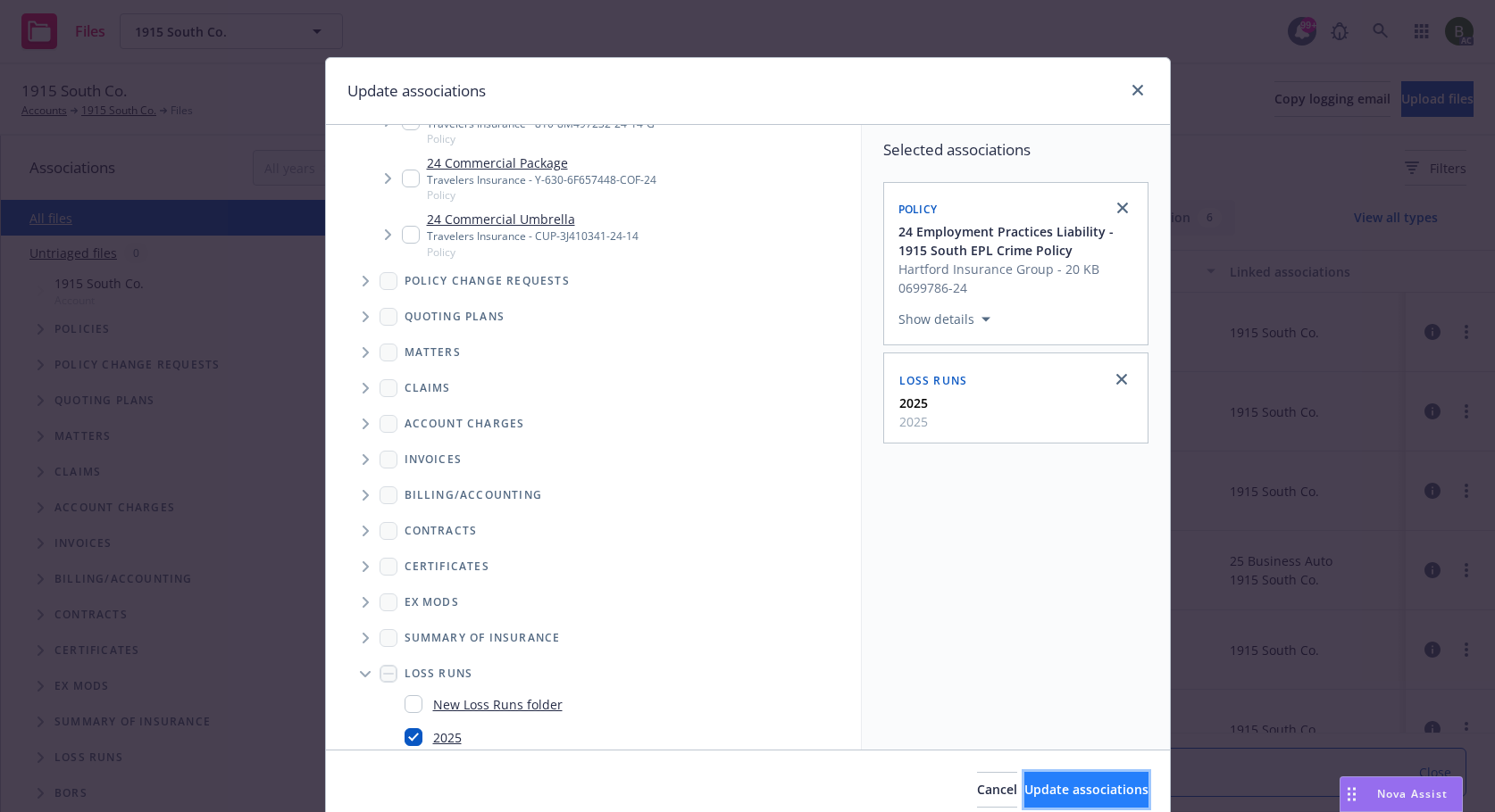
click at [1084, 807] on button "Update associations" at bounding box center [1086, 790] width 124 height 36
type textarea "x"
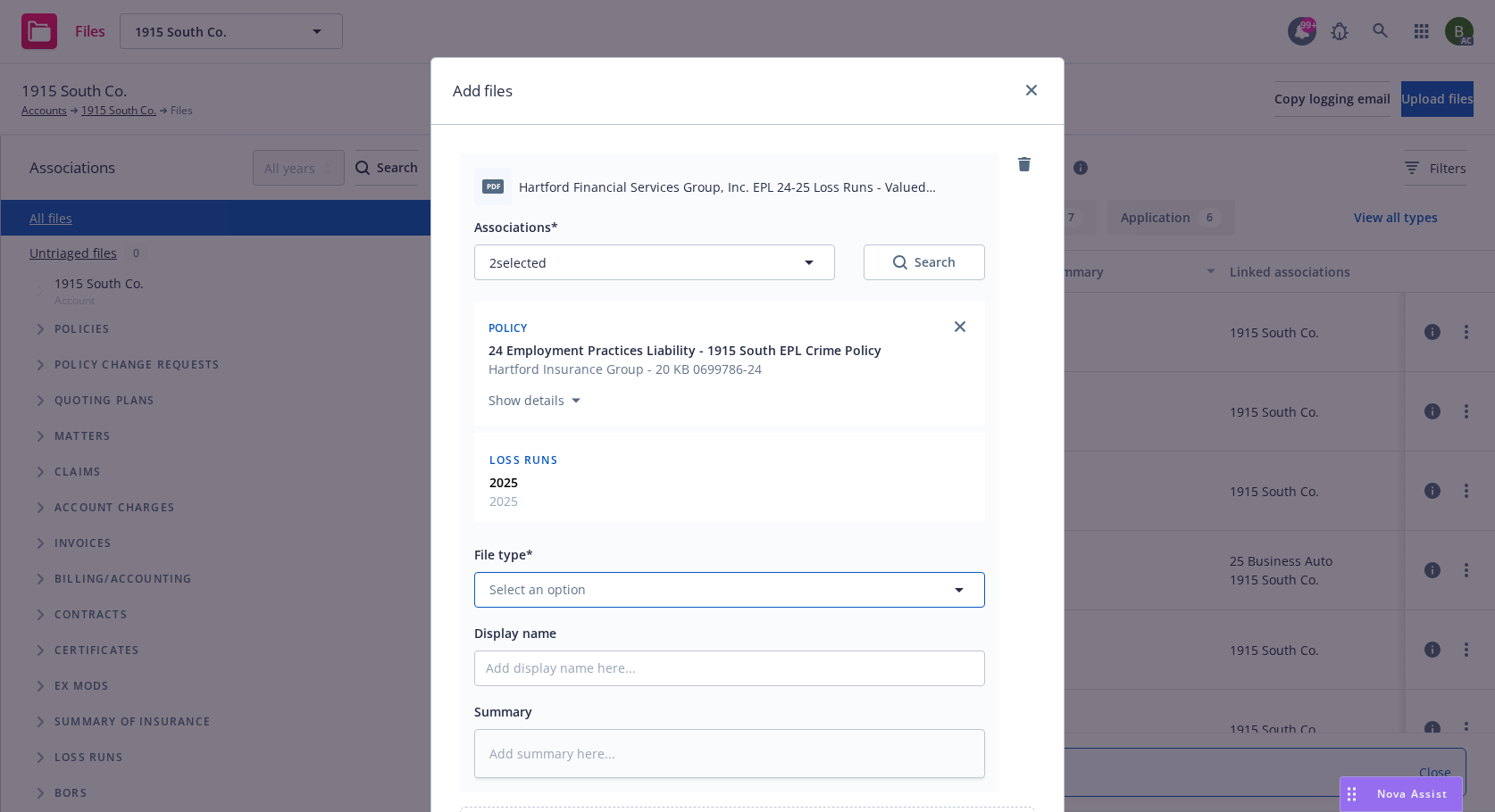
click at [679, 588] on button "Select an option" at bounding box center [729, 589] width 511 height 36
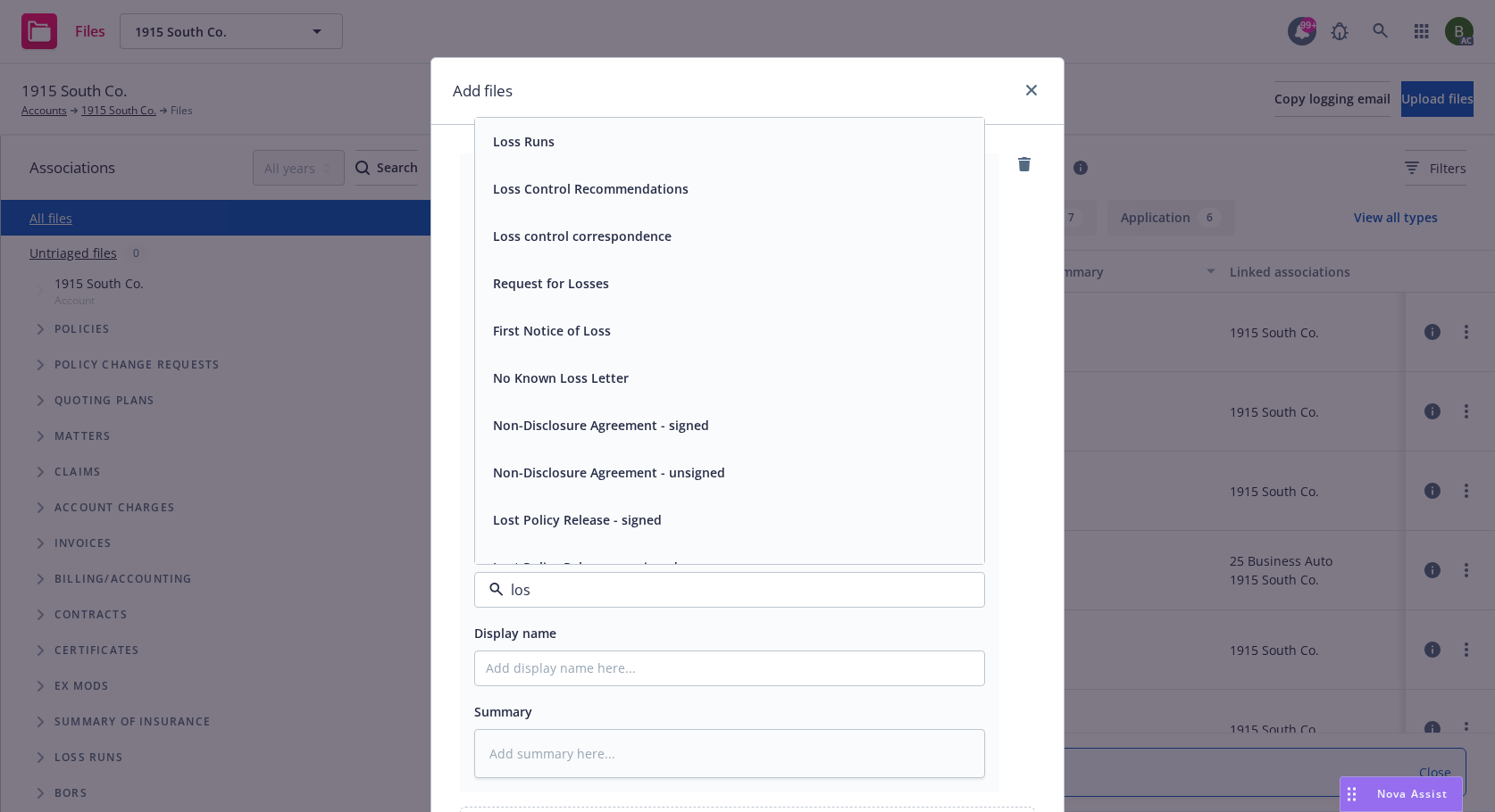
type input "loss"
click at [550, 149] on div "Loss Runs" at bounding box center [730, 141] width 488 height 26
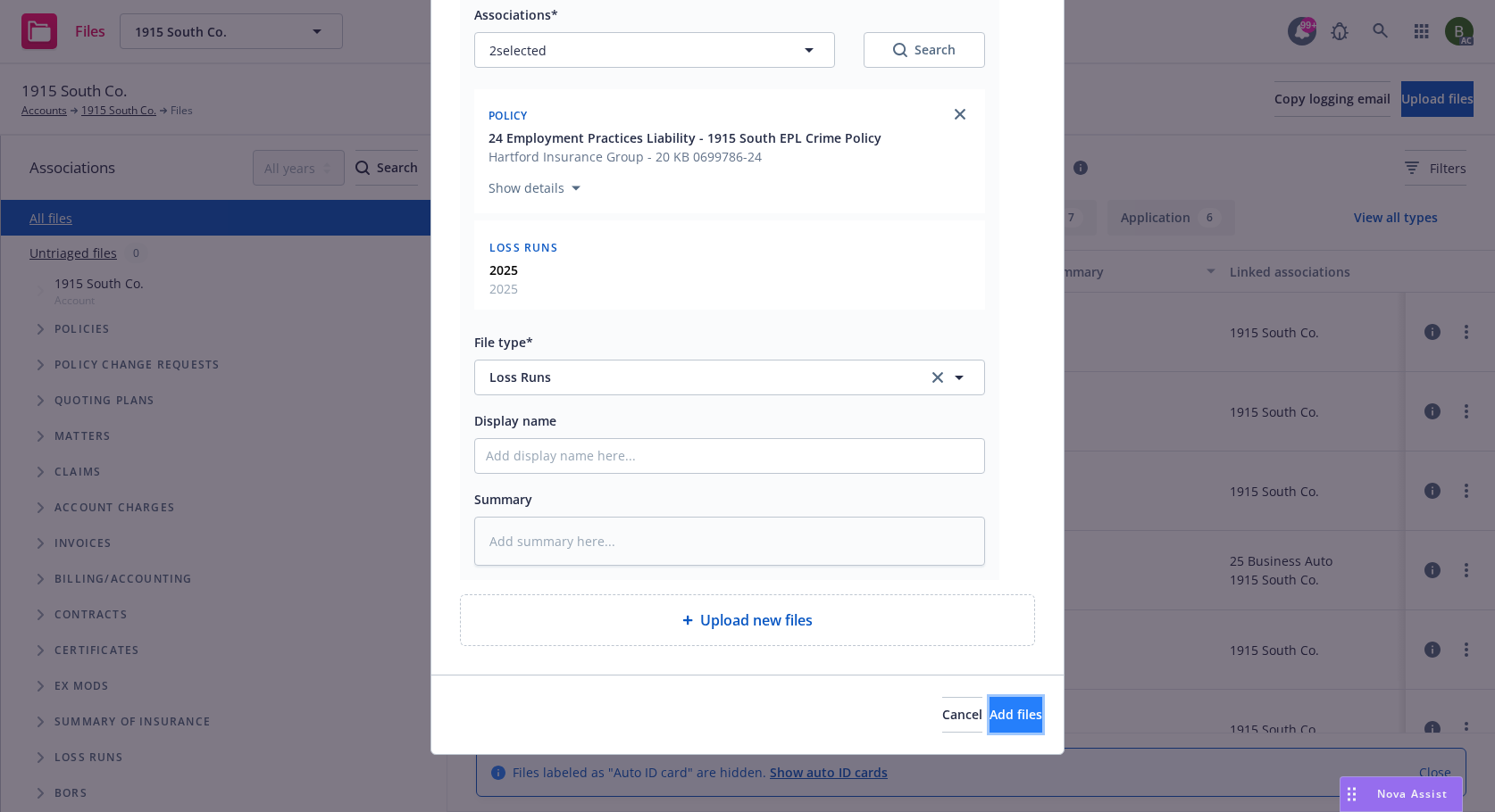
click at [1010, 717] on button "Add files" at bounding box center [1015, 715] width 53 height 36
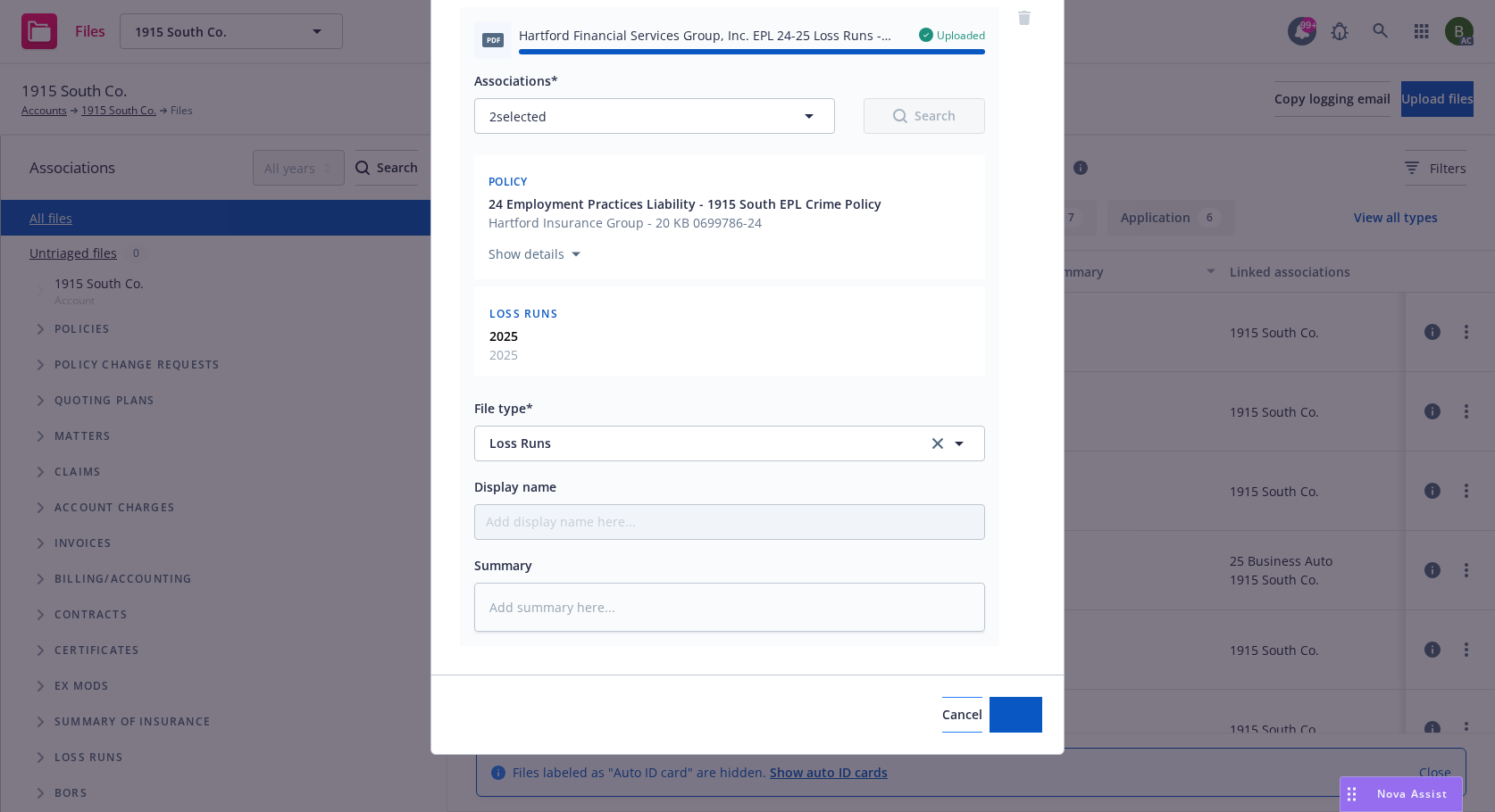
type textarea "x"
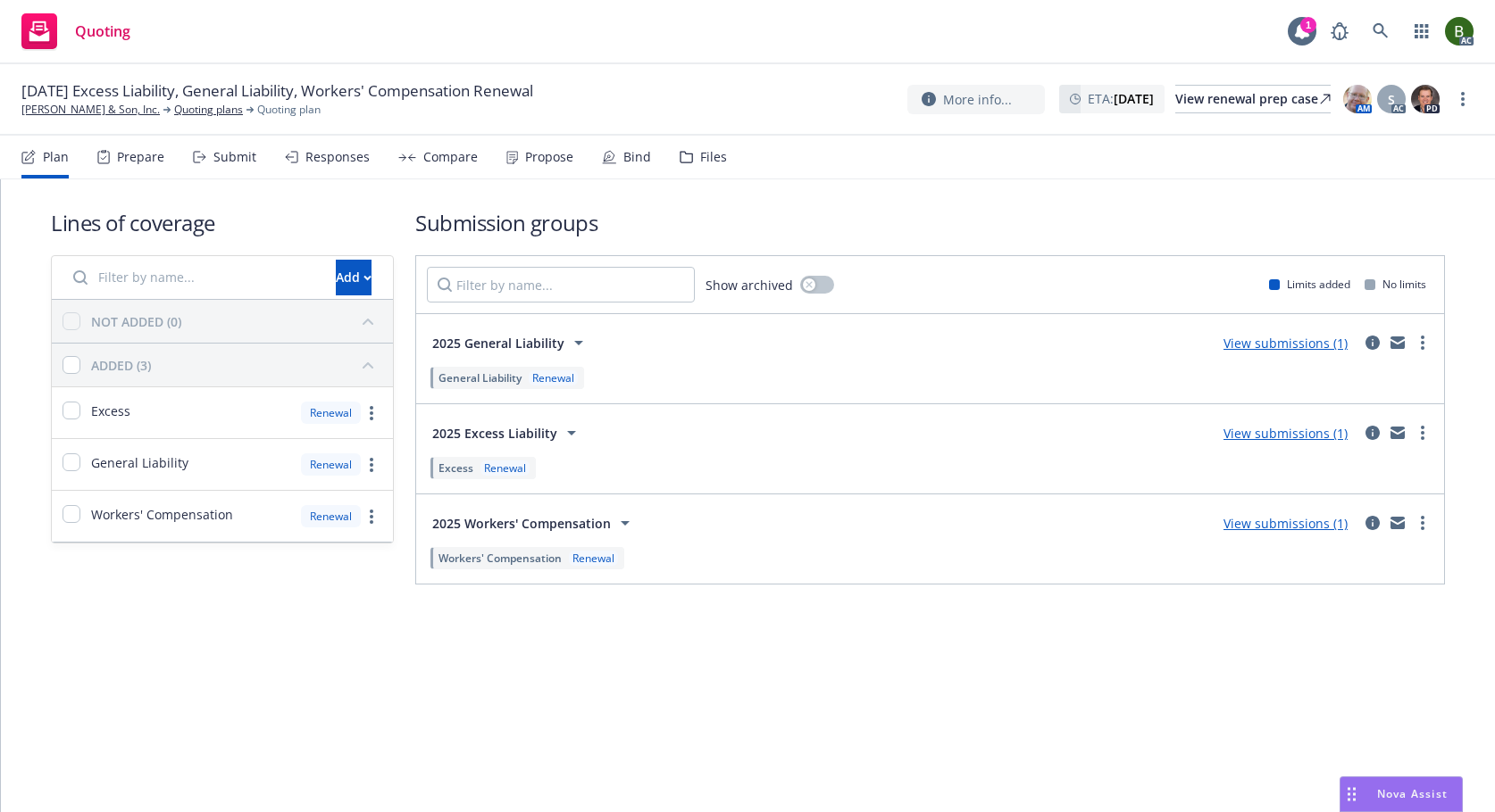
click at [705, 162] on div "Files" at bounding box center [713, 156] width 27 height 14
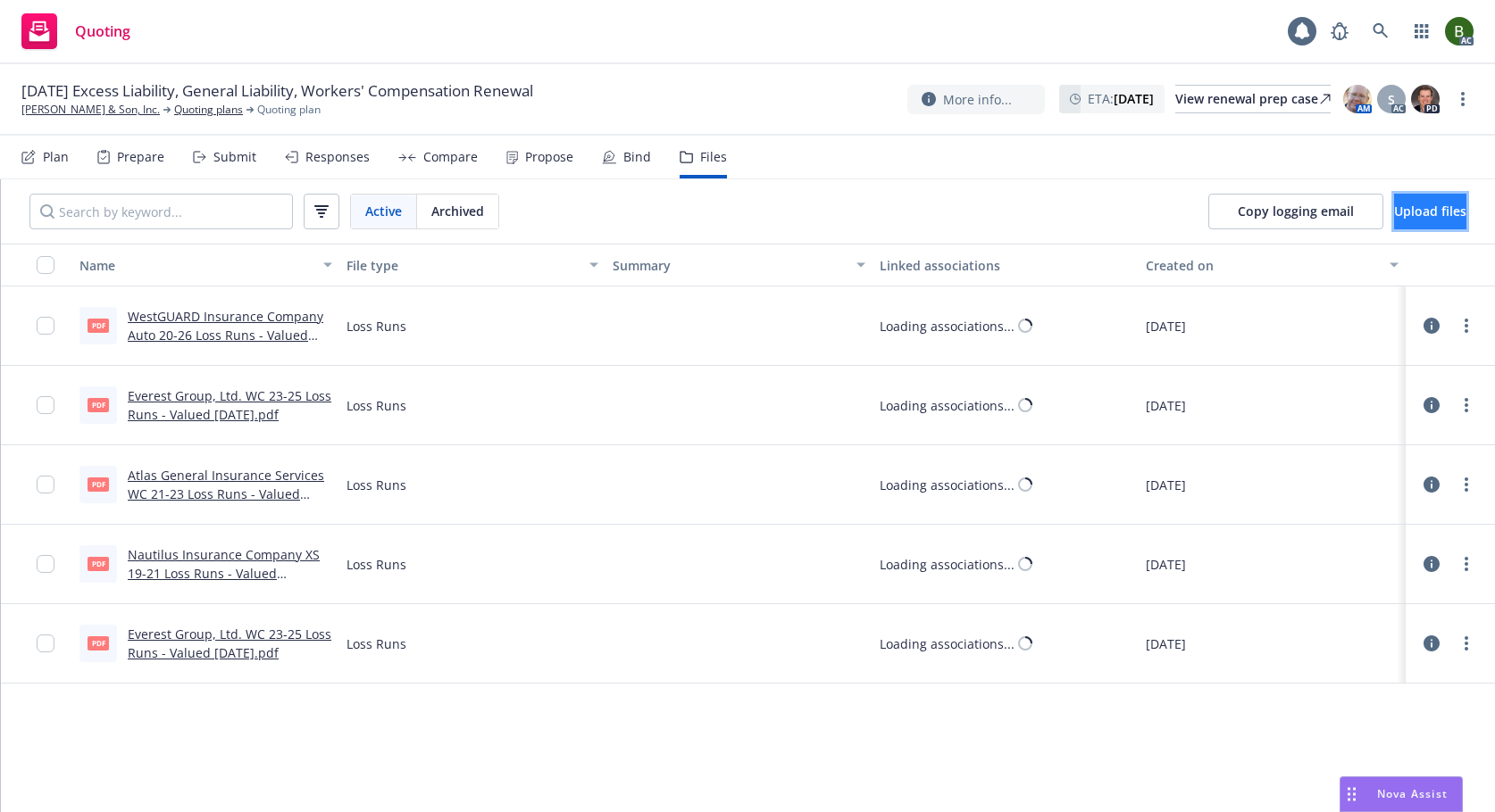
click at [1407, 209] on span "Upload files" at bounding box center [1429, 211] width 72 height 17
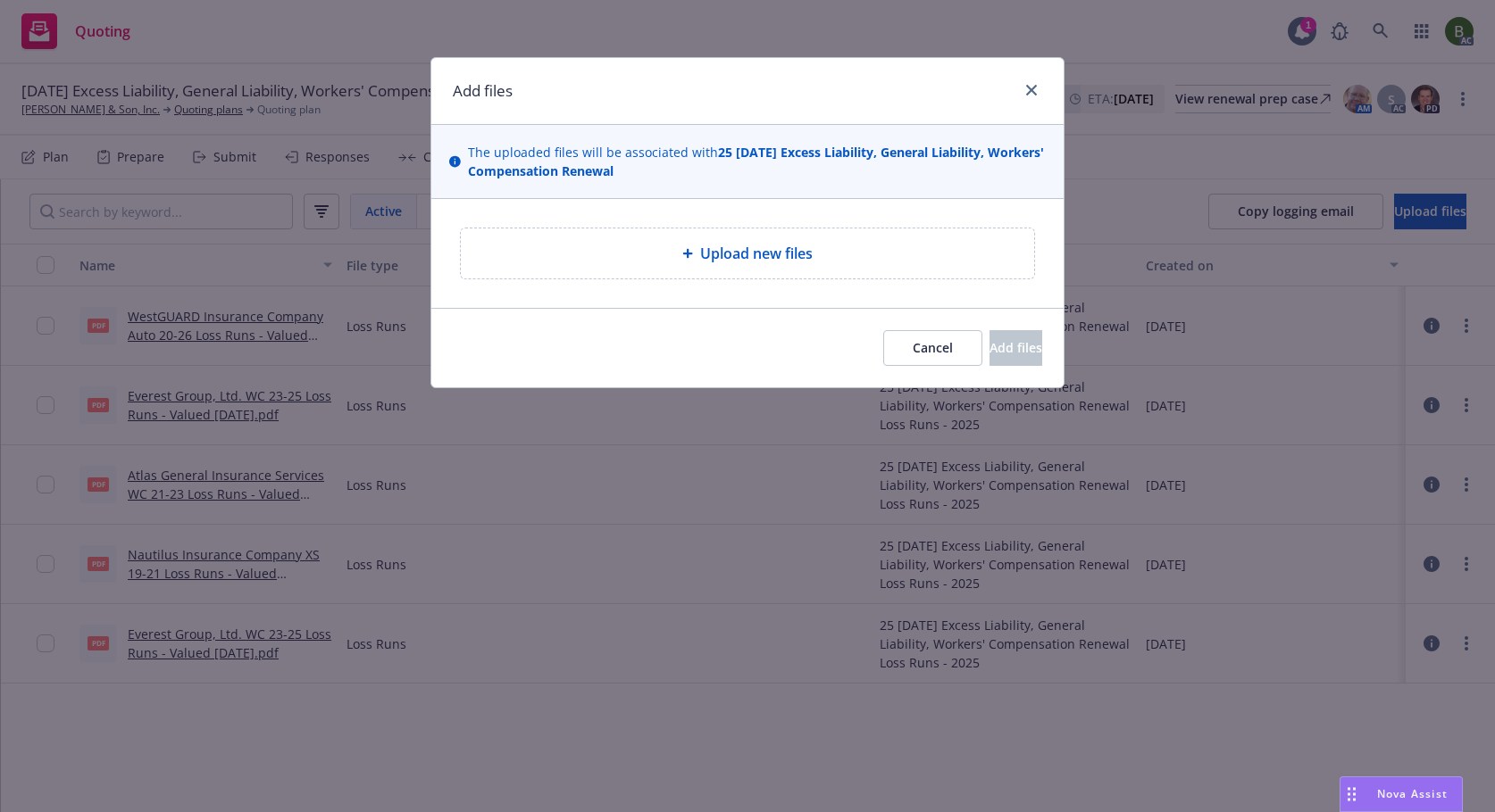
click at [746, 246] on span "Upload new files" at bounding box center [757, 253] width 113 height 21
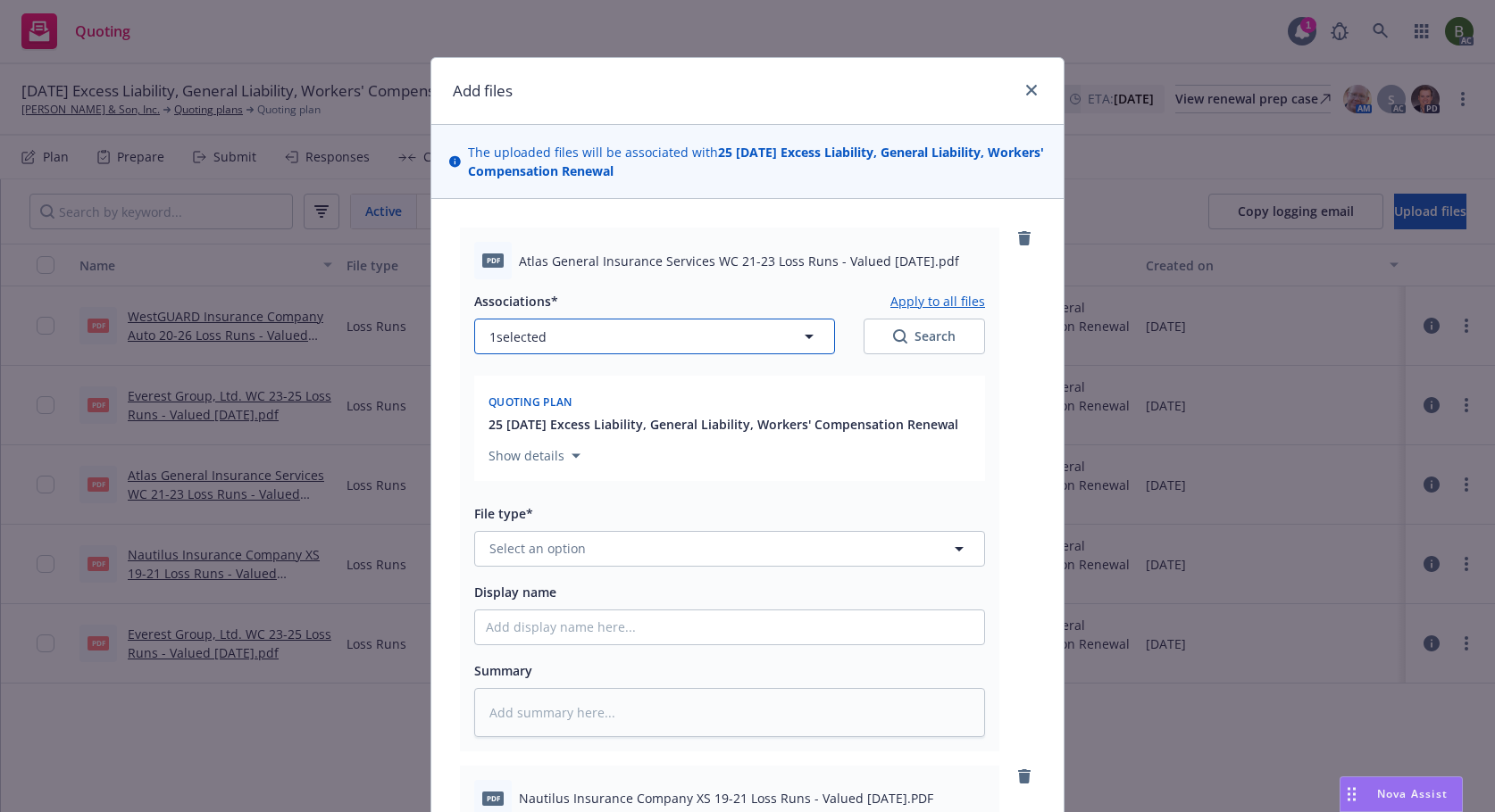
click at [670, 345] on button "1 selected" at bounding box center [654, 336] width 360 height 36
type textarea "x"
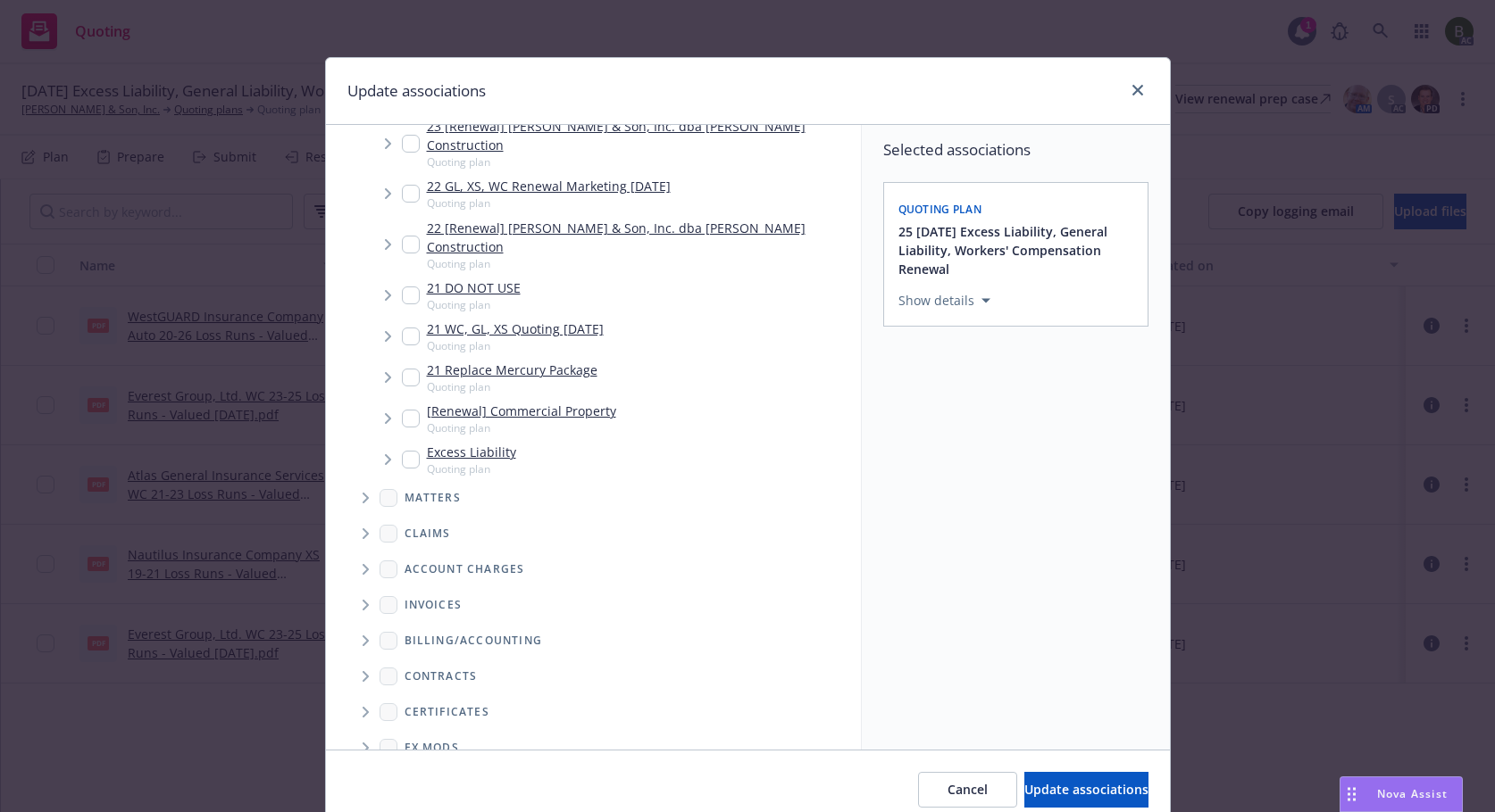
scroll to position [620, 0]
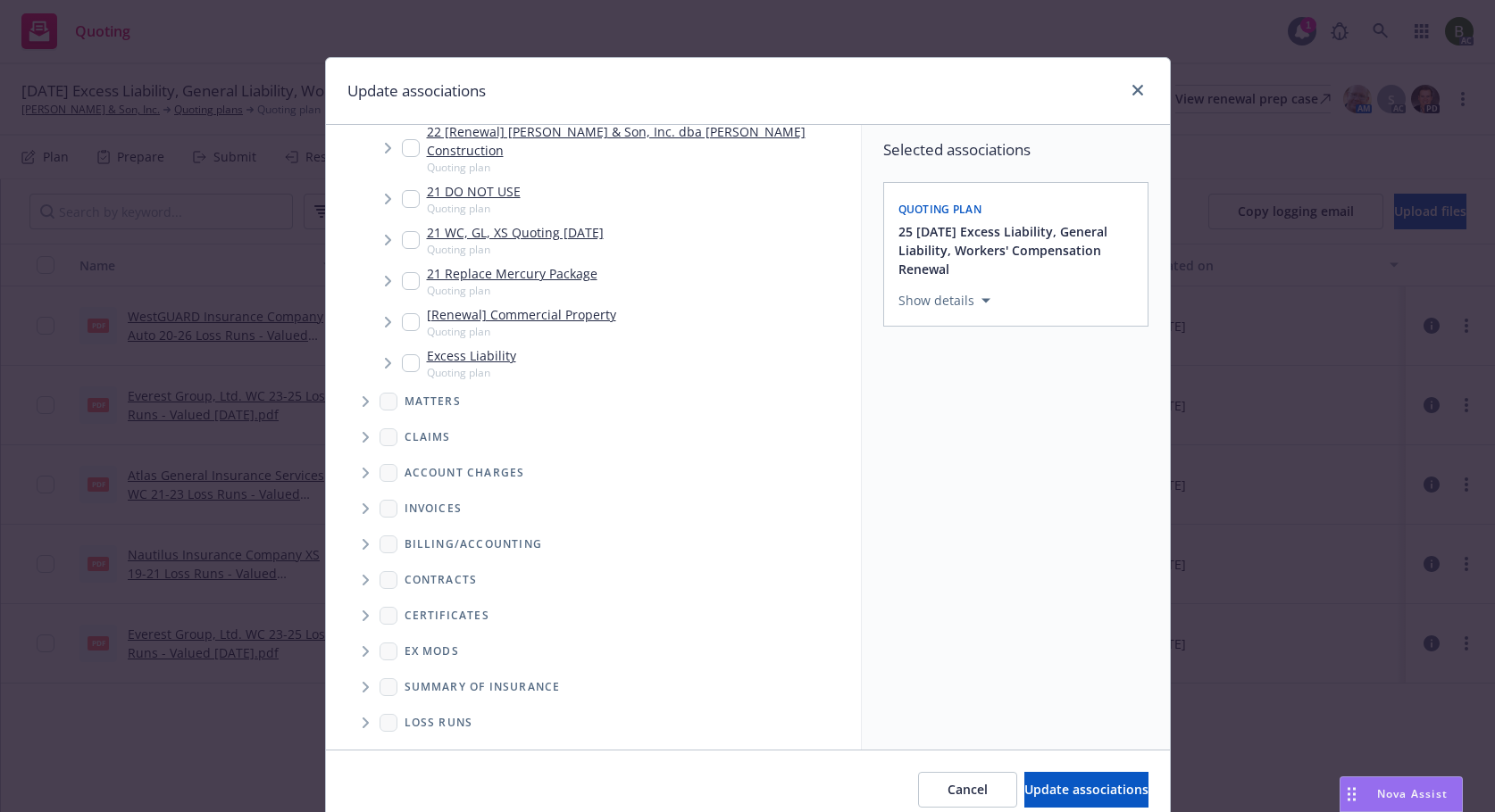
click at [356, 709] on span "Folder Tree Example" at bounding box center [365, 722] width 29 height 29
click at [433, 778] on link "2025" at bounding box center [447, 787] width 29 height 18
checkbox input "true"
click at [1024, 789] on span "Update associations" at bounding box center [1086, 790] width 124 height 17
type textarea "x"
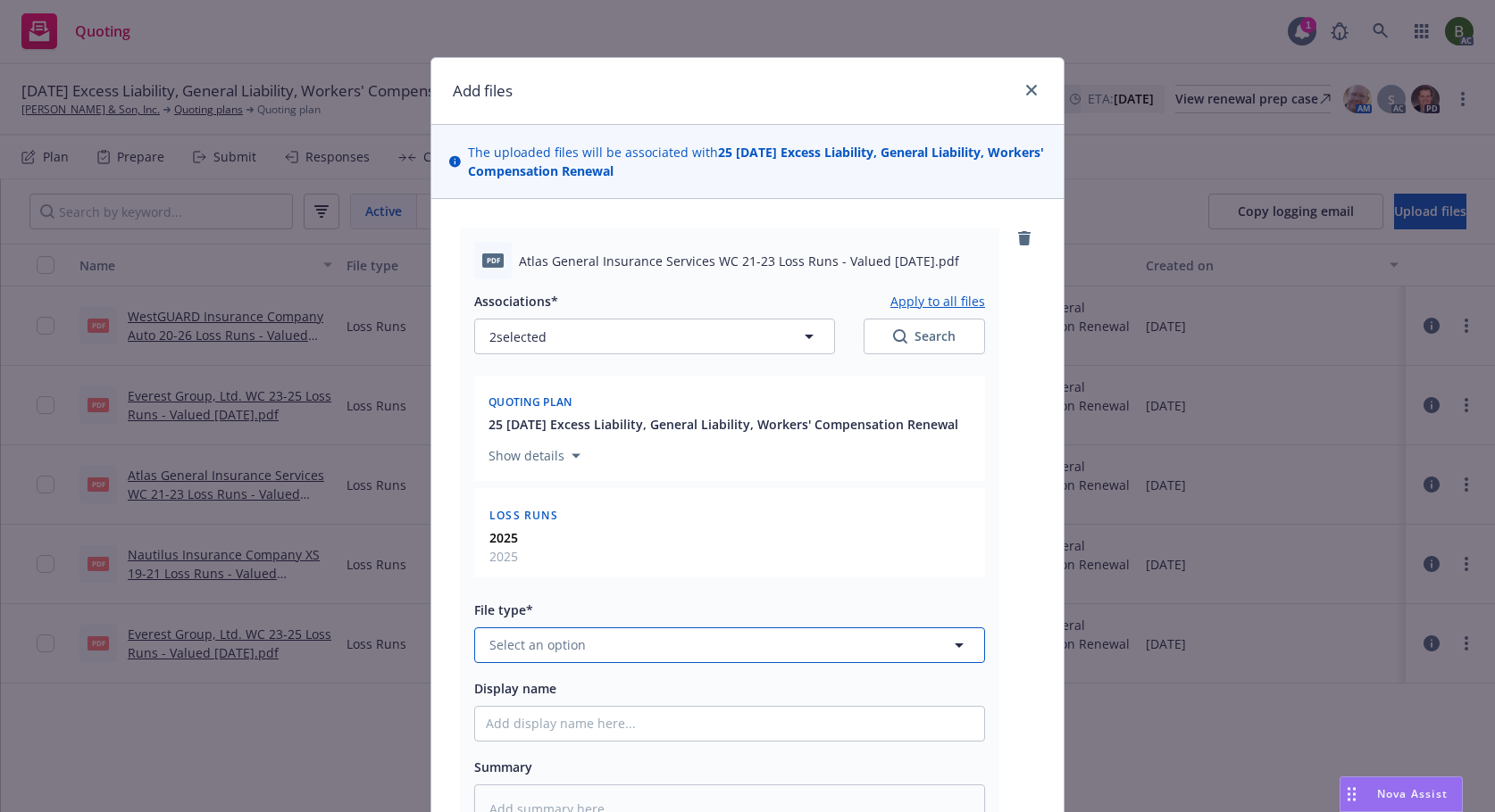
click at [623, 650] on button "Select an option" at bounding box center [729, 645] width 511 height 36
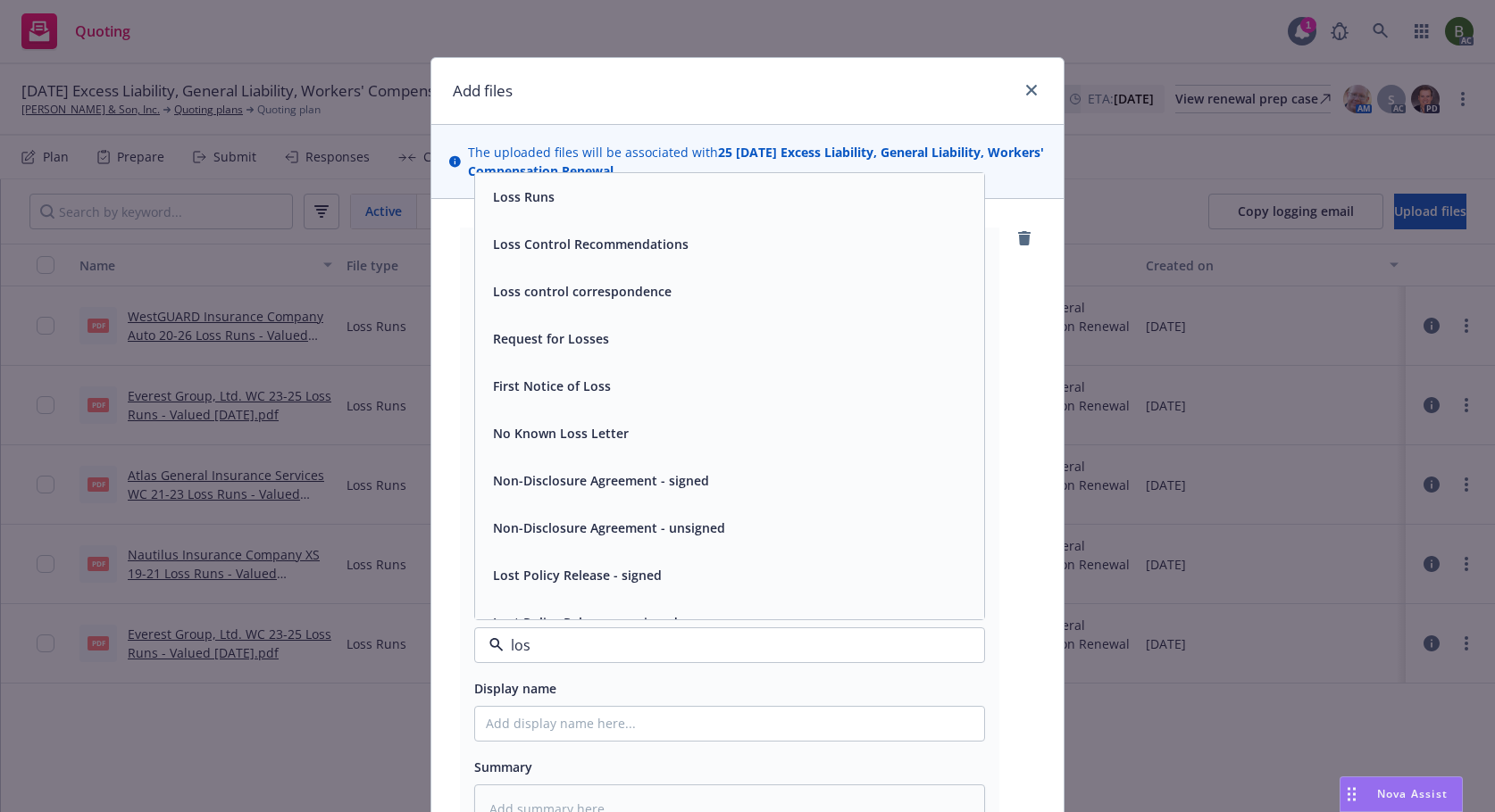
type input "loss"
click at [517, 212] on div "Loss Runs" at bounding box center [729, 196] width 509 height 47
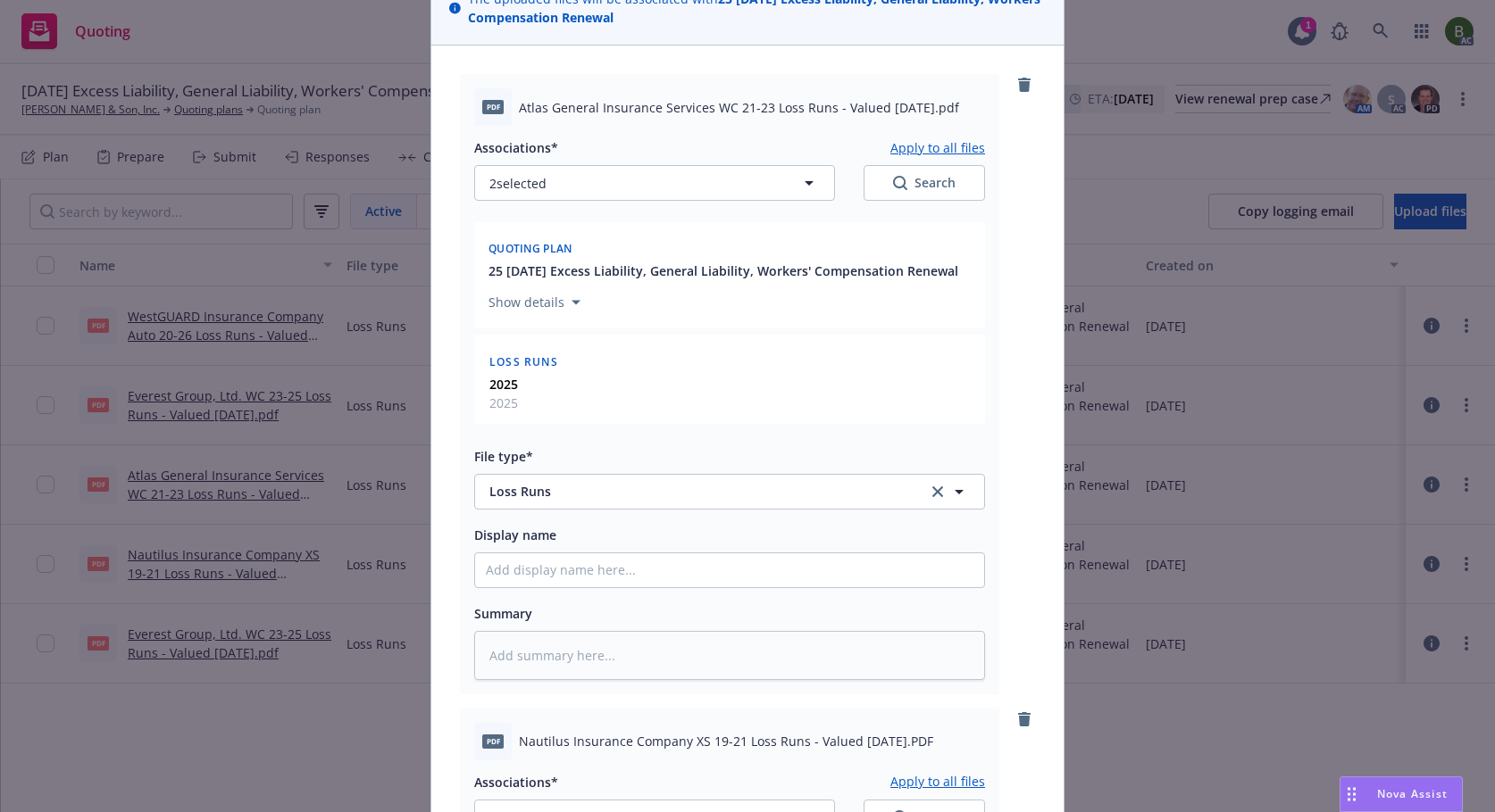
scroll to position [358, 0]
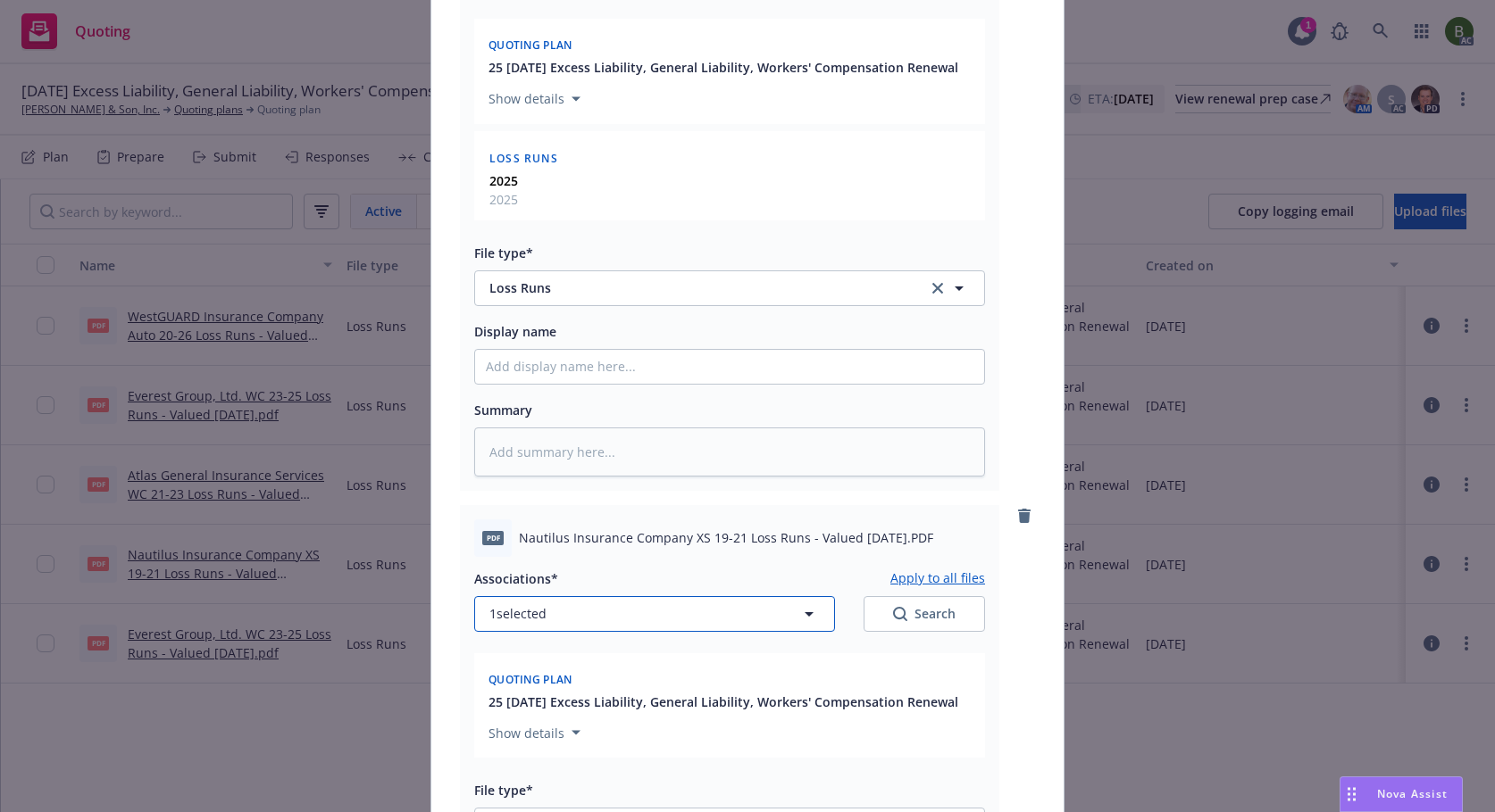
click at [677, 608] on button "1 selected" at bounding box center [654, 613] width 360 height 36
type textarea "x"
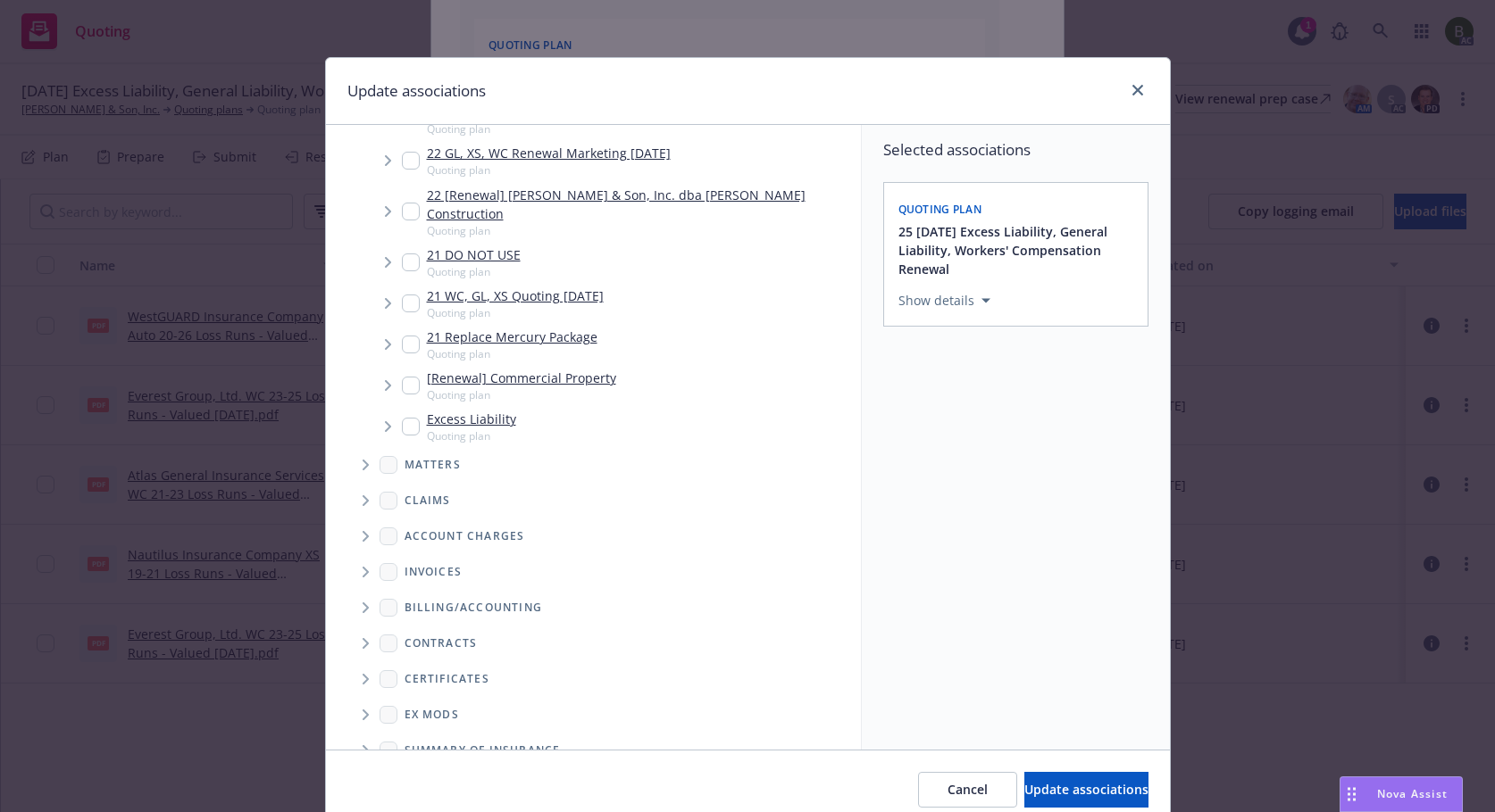
scroll to position [620, 0]
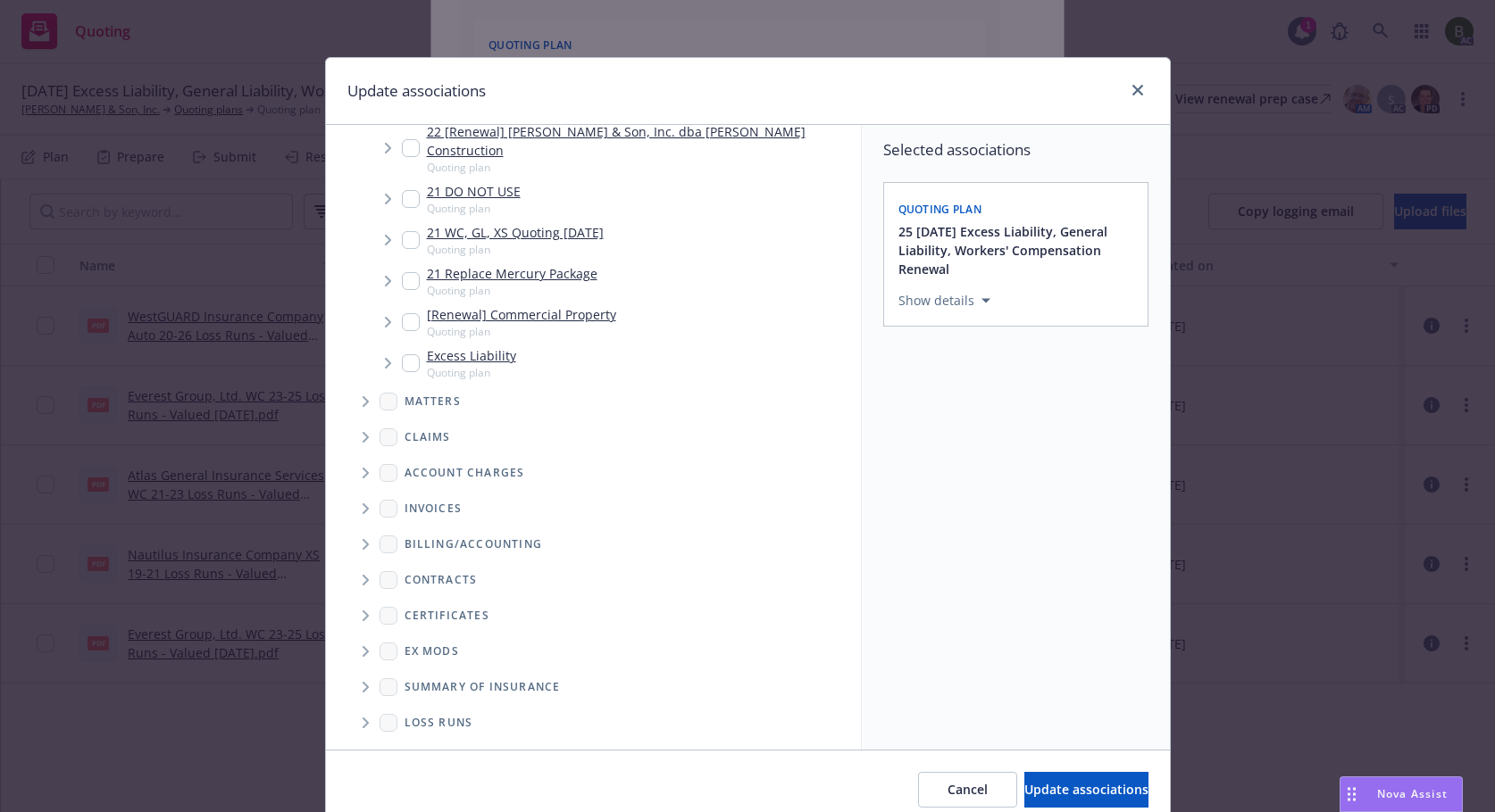
click at [362, 718] on icon "Folder Tree Example" at bounding box center [365, 723] width 6 height 11
click at [427, 770] on div "2025" at bounding box center [622, 787] width 464 height 33
click at [406, 770] on div "2025" at bounding box center [622, 787] width 464 height 33
click at [407, 779] on input "Folder Tree Example" at bounding box center [413, 787] width 18 height 18
checkbox input "true"
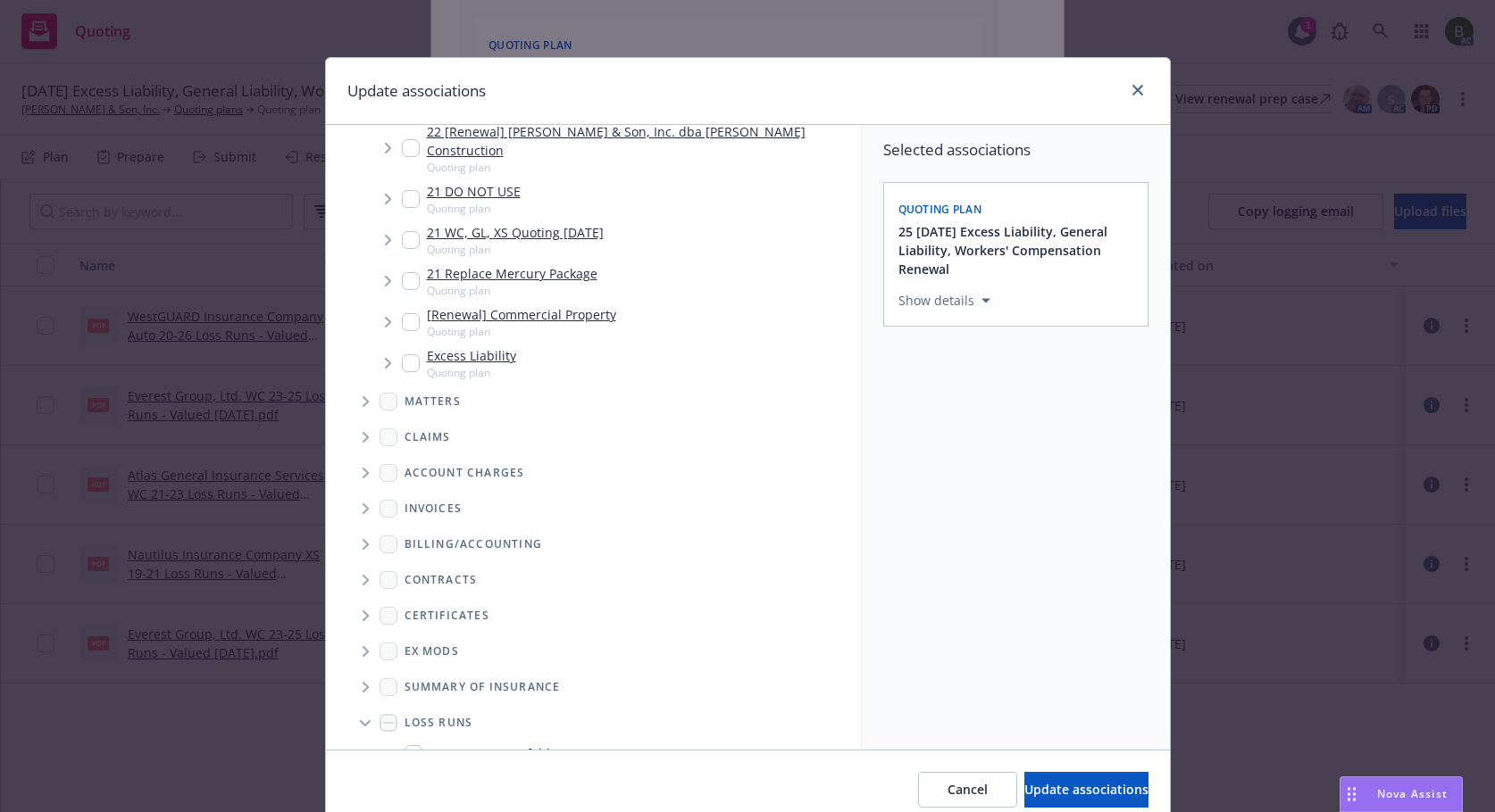
scroll to position [632, 0]
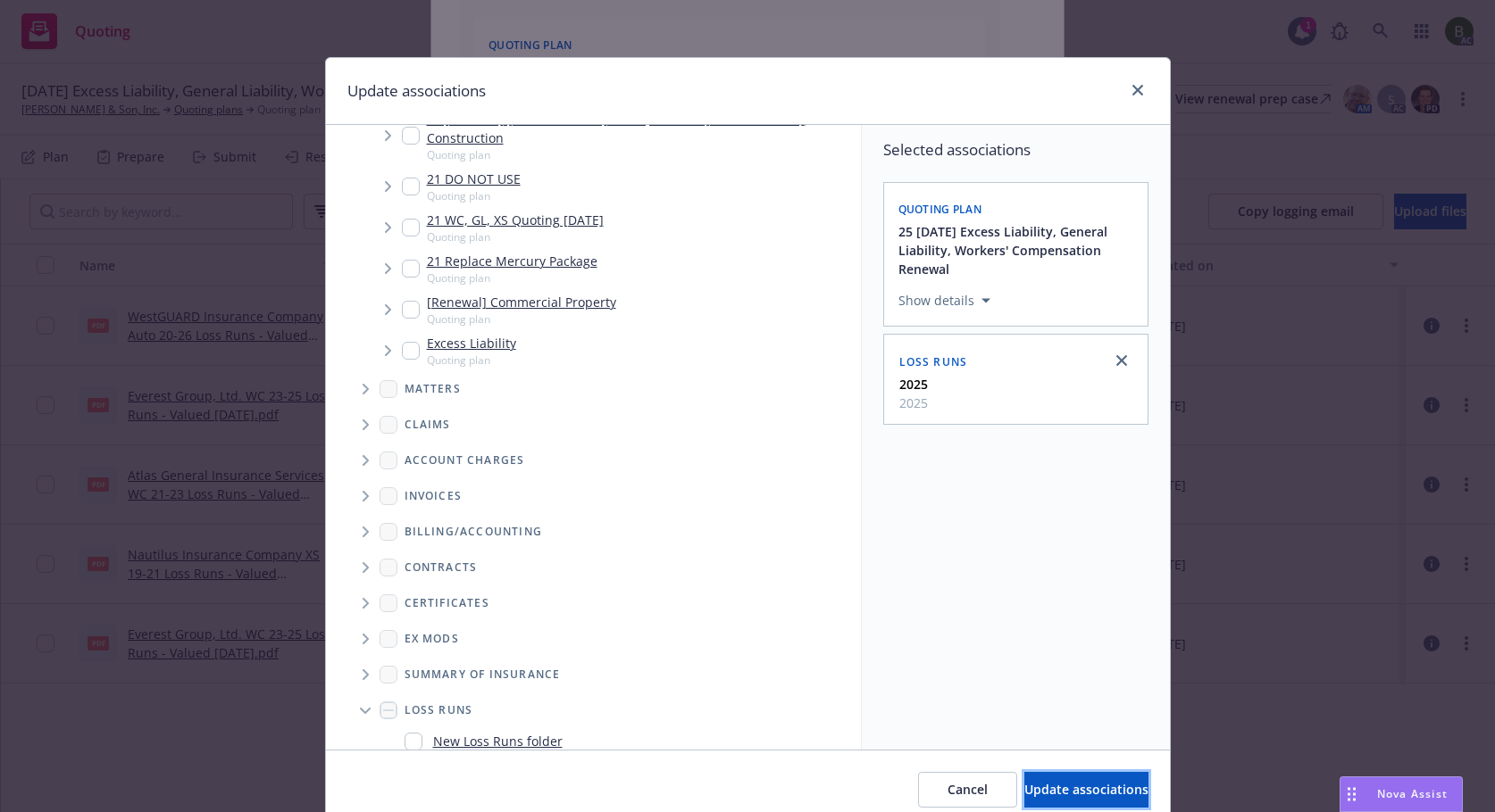
click at [1029, 793] on span "Update associations" at bounding box center [1086, 790] width 124 height 17
type textarea "x"
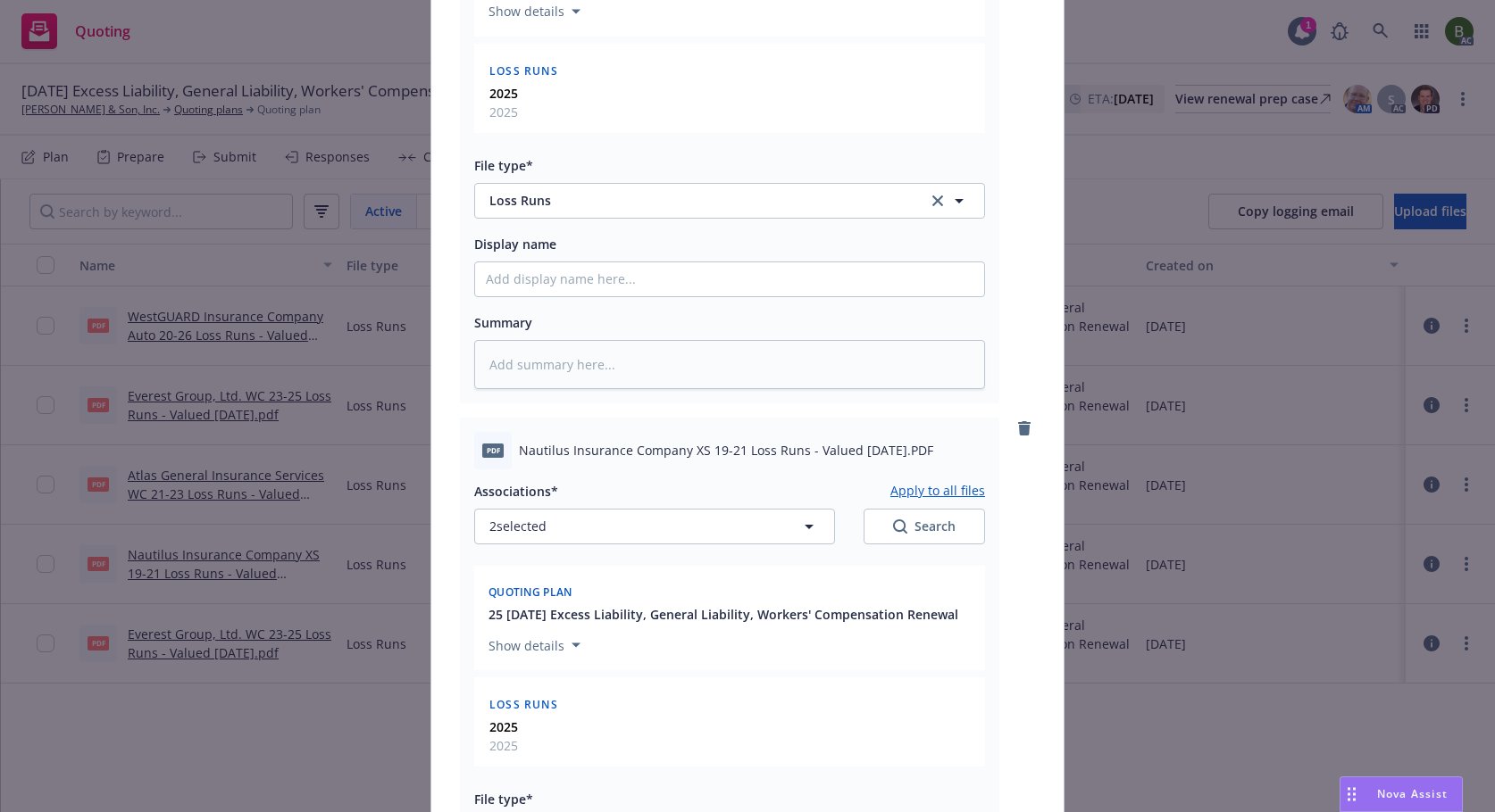
scroll to position [804, 0]
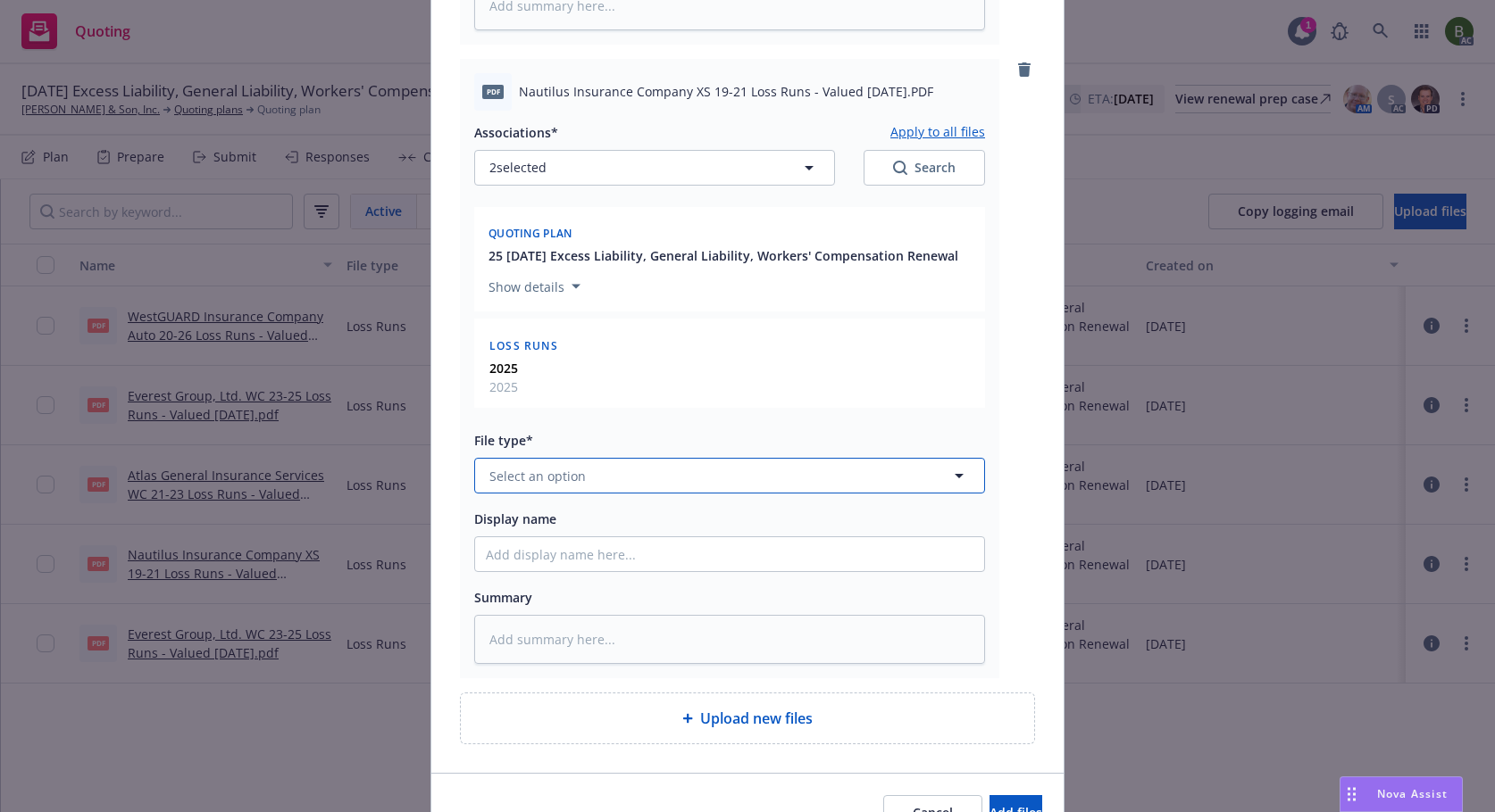
click at [602, 485] on button "Select an option" at bounding box center [729, 476] width 511 height 36
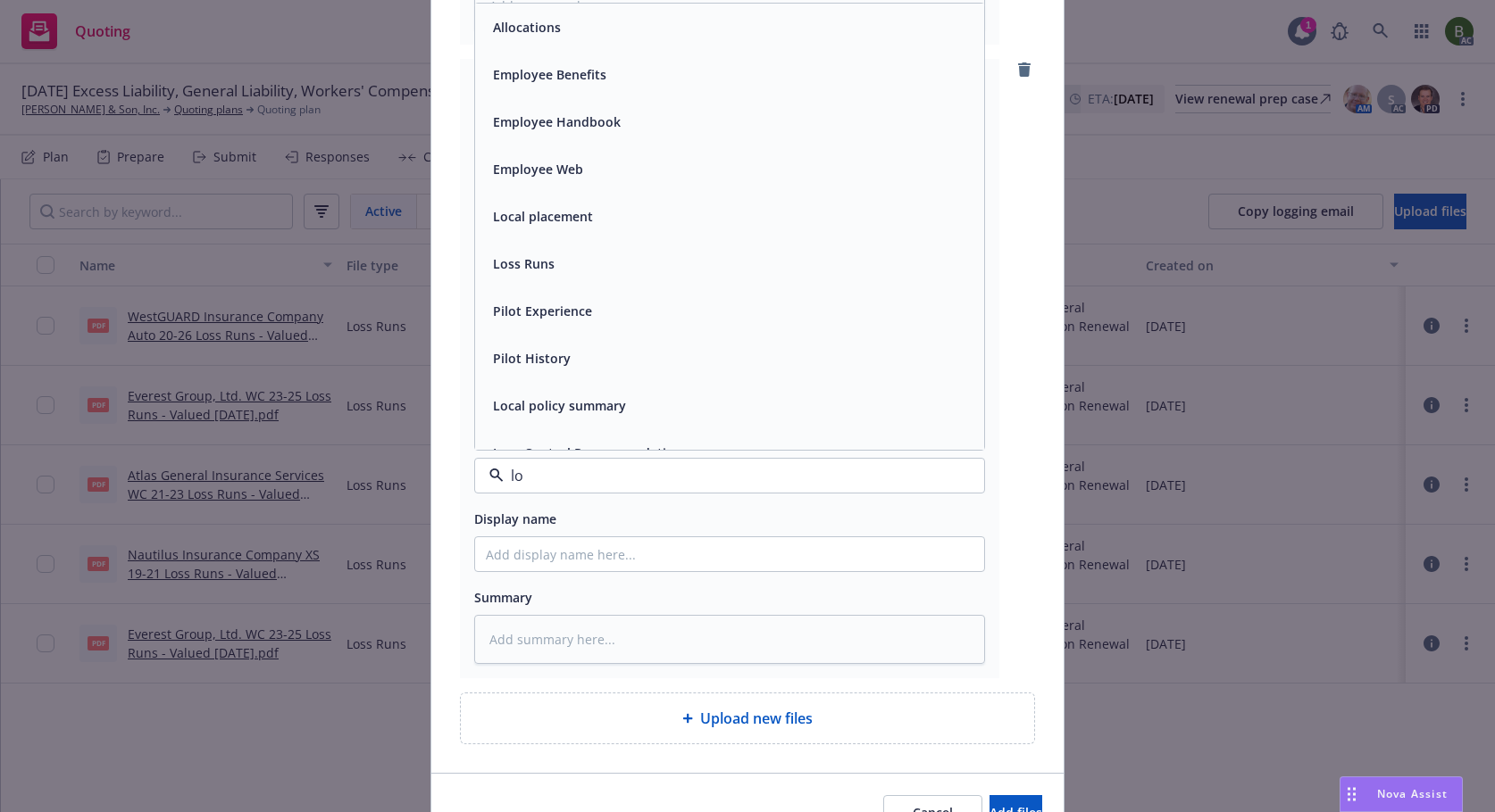
type input "los"
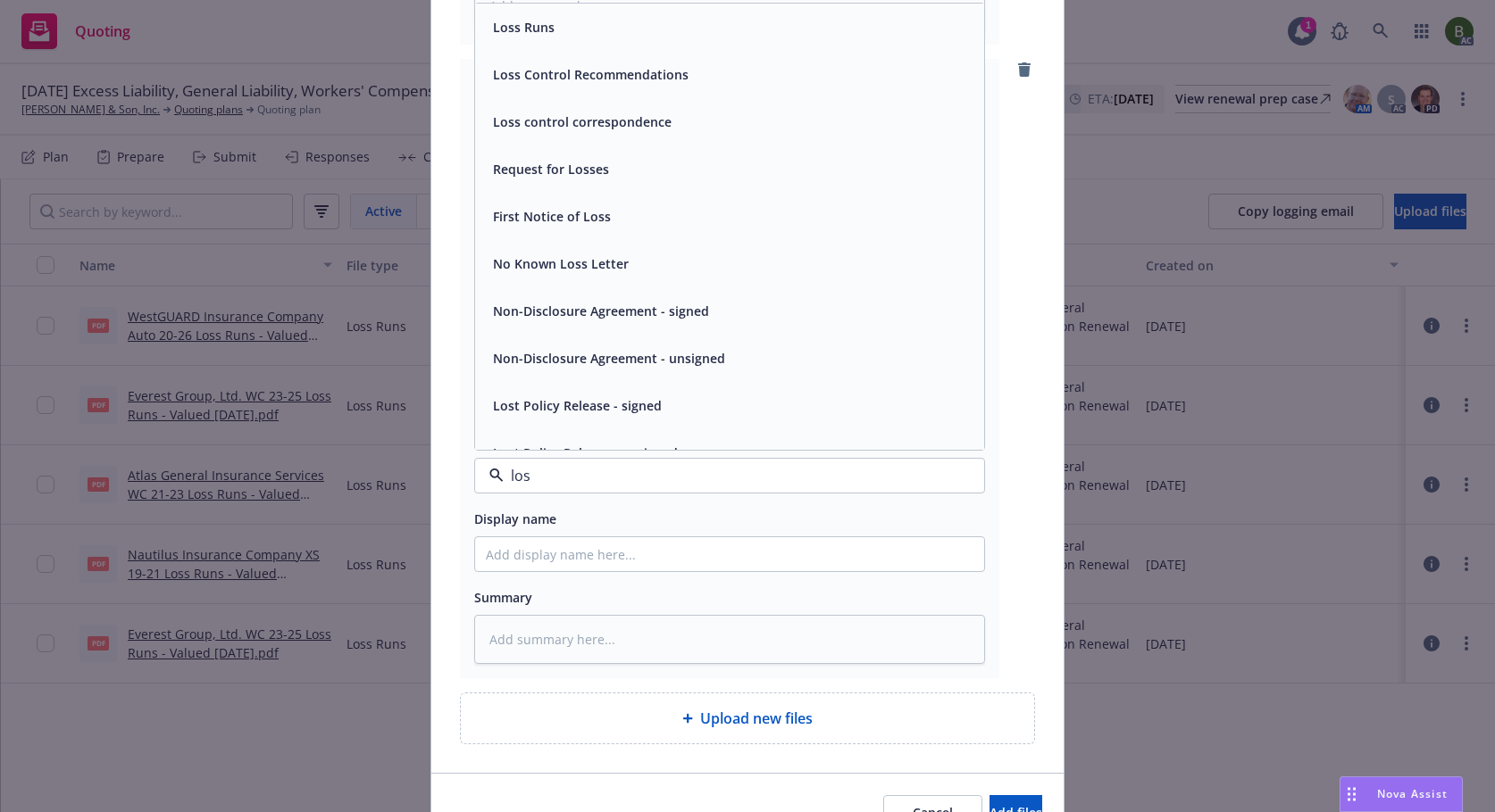
click at [517, 40] on div "Loss Runs" at bounding box center [522, 27] width 72 height 26
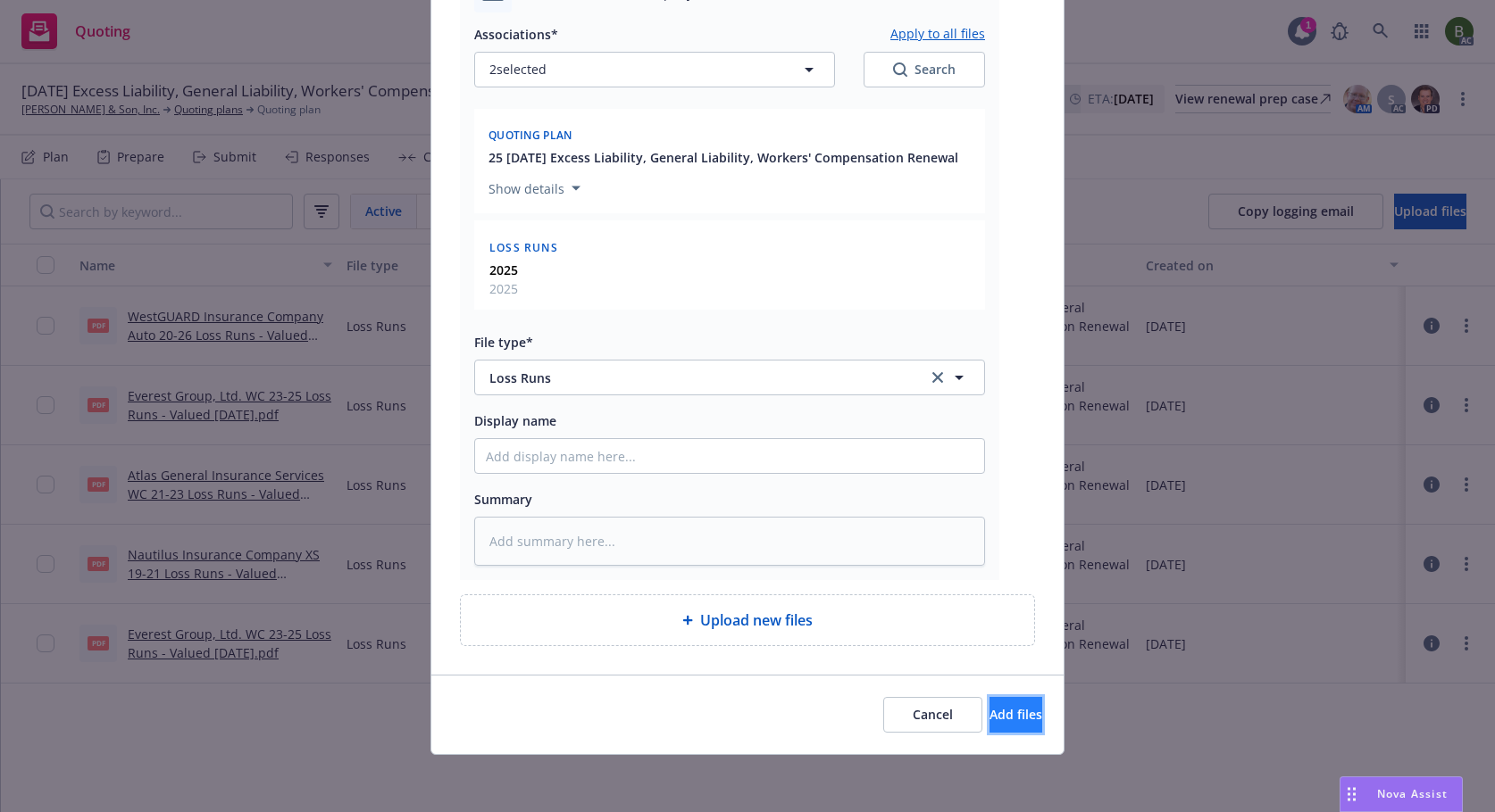
click at [1010, 719] on button "Add files" at bounding box center [1015, 715] width 53 height 36
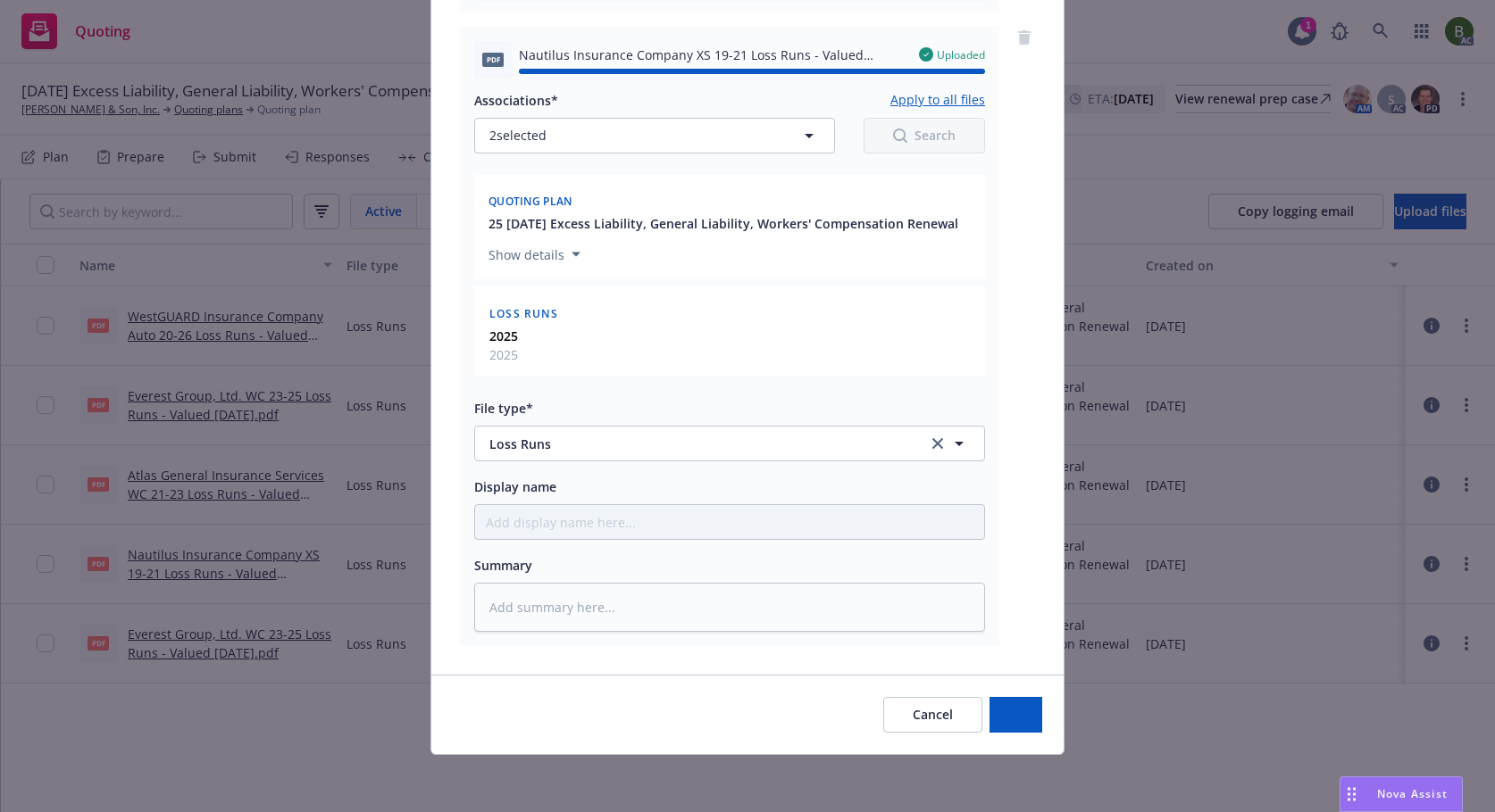
type textarea "x"
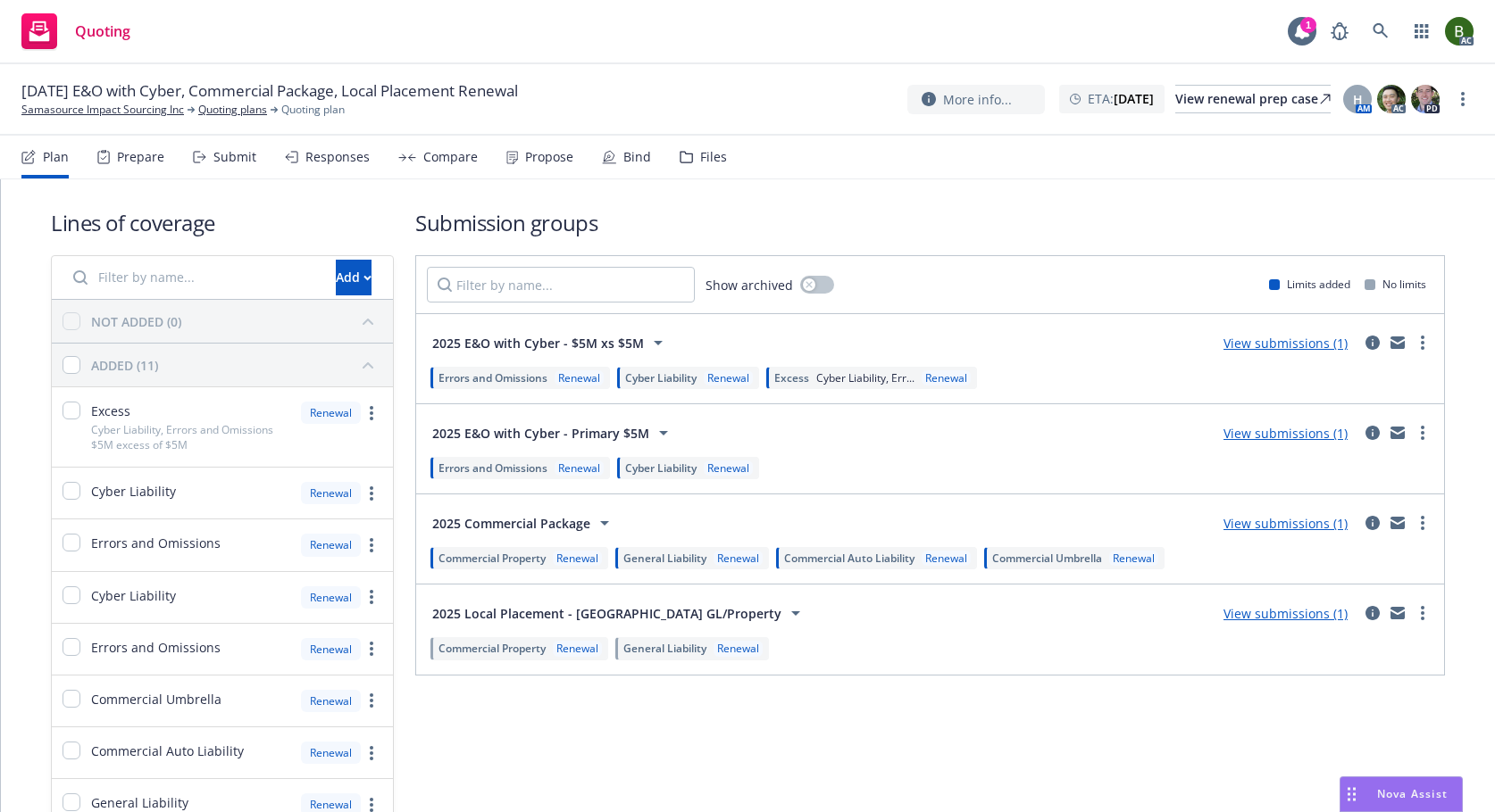
drag, startPoint x: 702, startPoint y: 171, endPoint x: 583, endPoint y: 72, distance: 154.8
click at [702, 170] on div "Files" at bounding box center [702, 157] width 47 height 42
